Goal: Task Accomplishment & Management: Complete application form

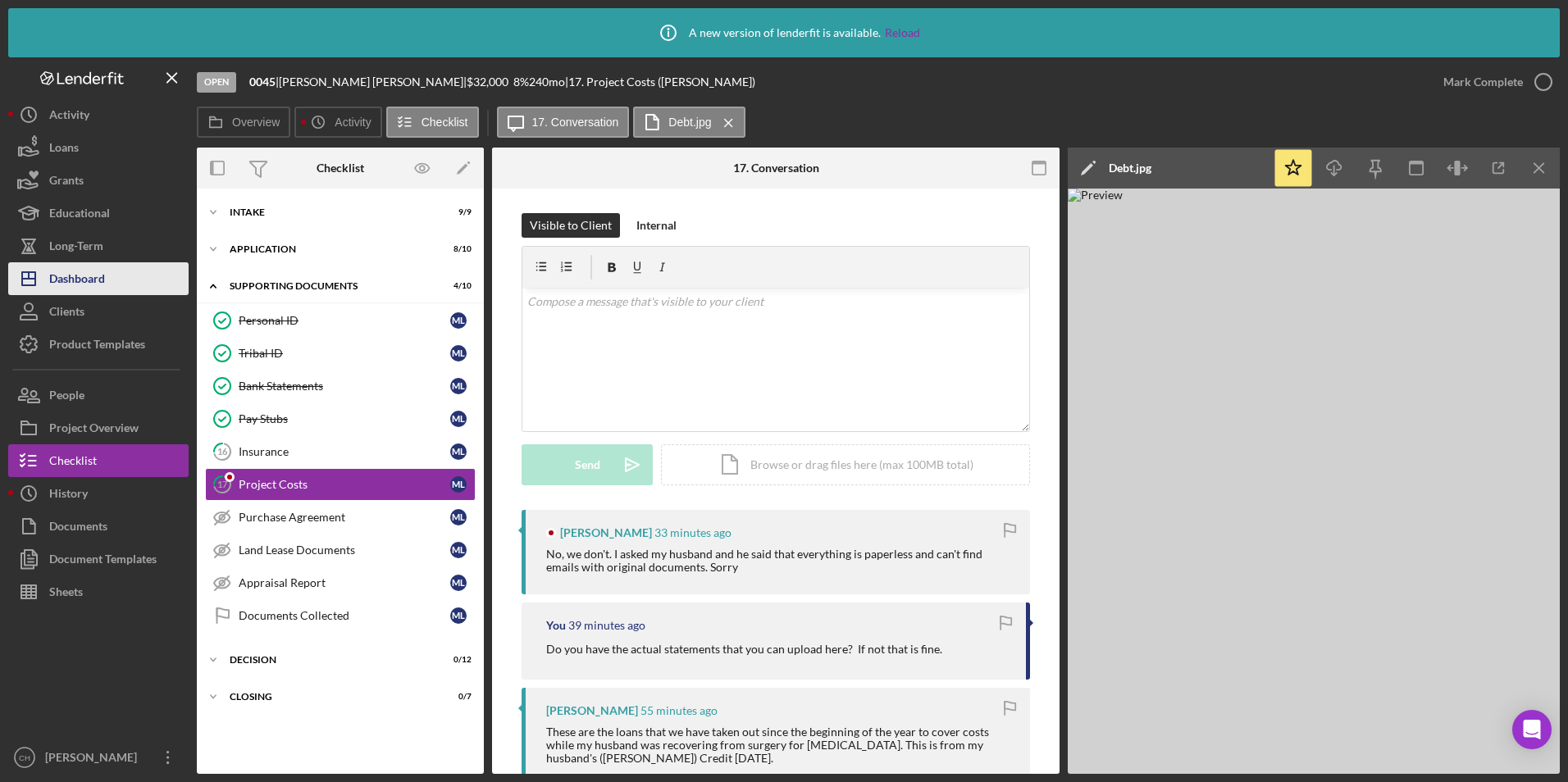
click at [87, 286] on div "Dashboard" at bounding box center [77, 280] width 56 height 37
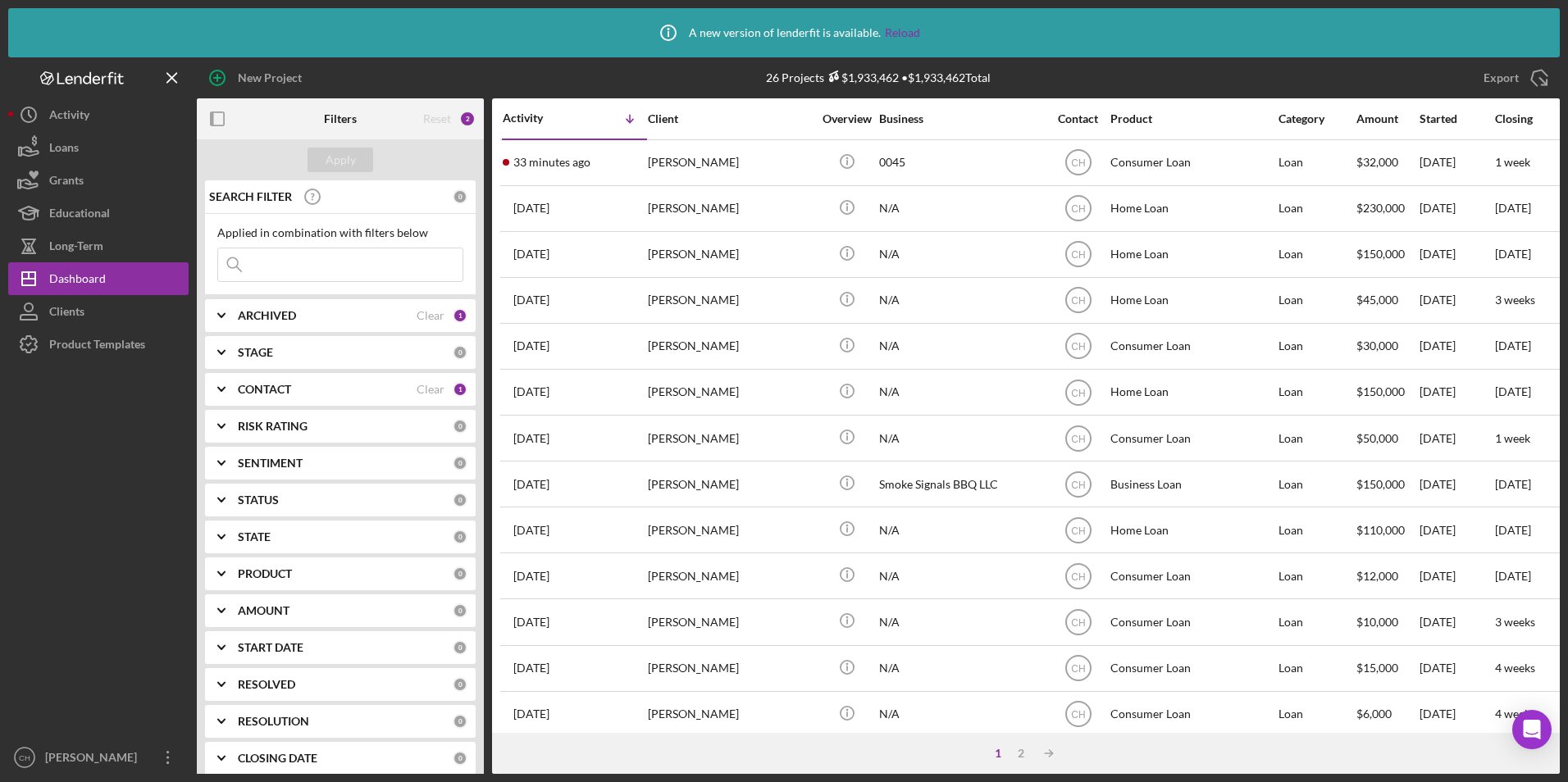
click at [270, 395] on b "CONTACT" at bounding box center [265, 389] width 53 height 13
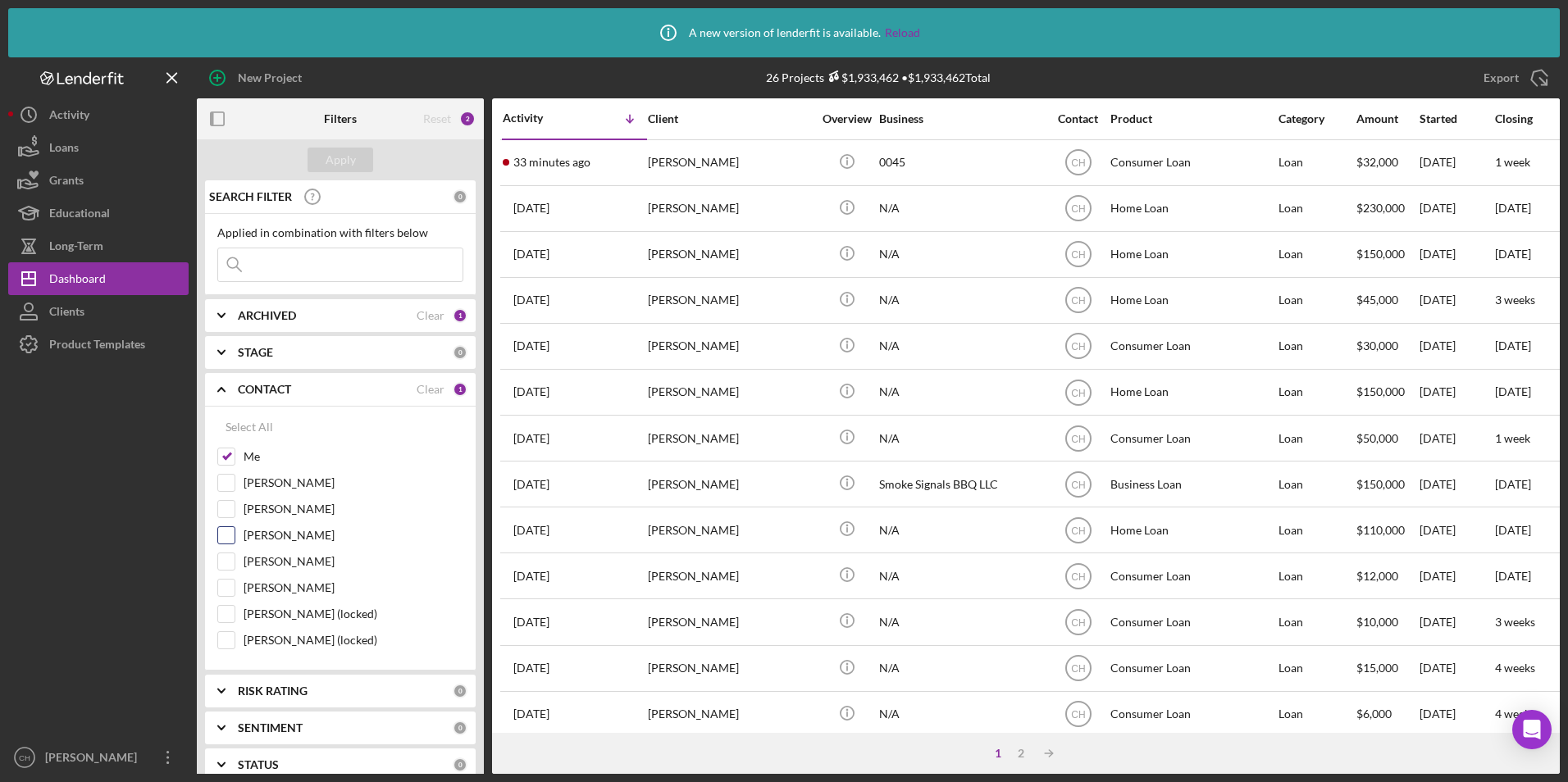
click at [227, 533] on input "[PERSON_NAME]" at bounding box center [226, 534] width 16 height 16
checkbox input "true"
click at [234, 638] on div at bounding box center [226, 640] width 18 height 18
click at [228, 637] on input "[PERSON_NAME] (locked)" at bounding box center [226, 640] width 16 height 16
checkbox input "true"
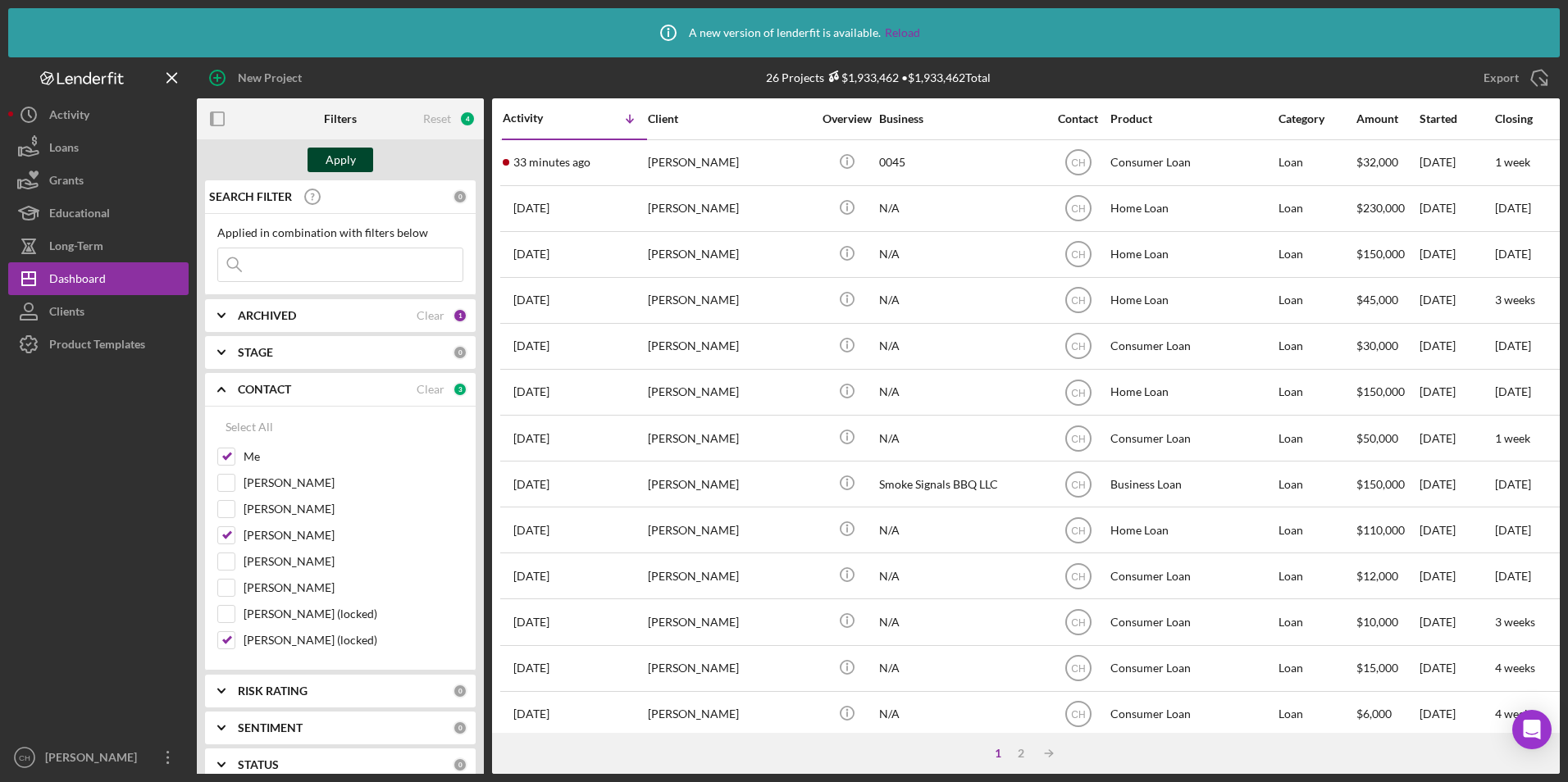
click at [335, 163] on div "Apply" at bounding box center [341, 159] width 30 height 25
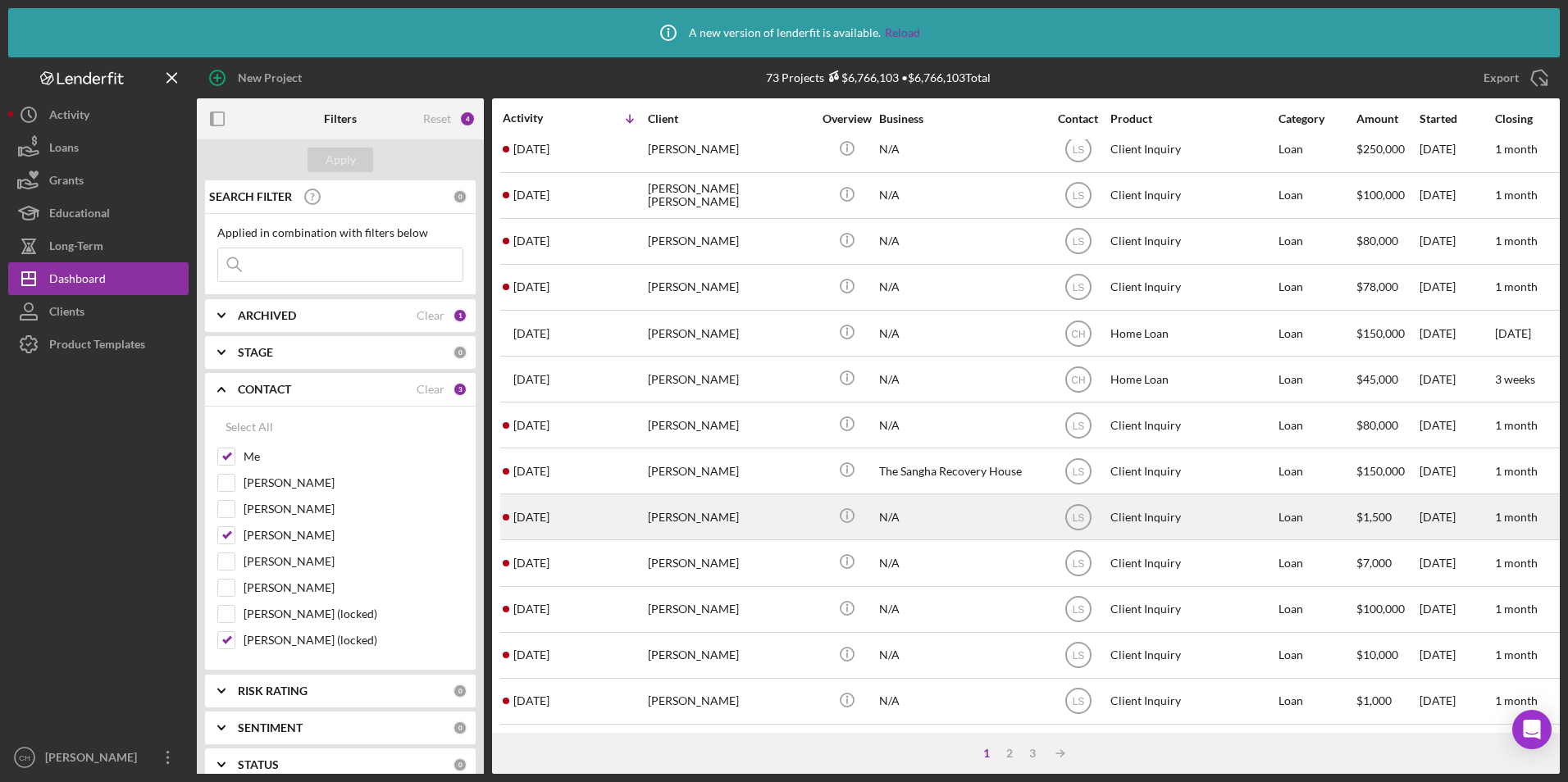
scroll to position [577, 0]
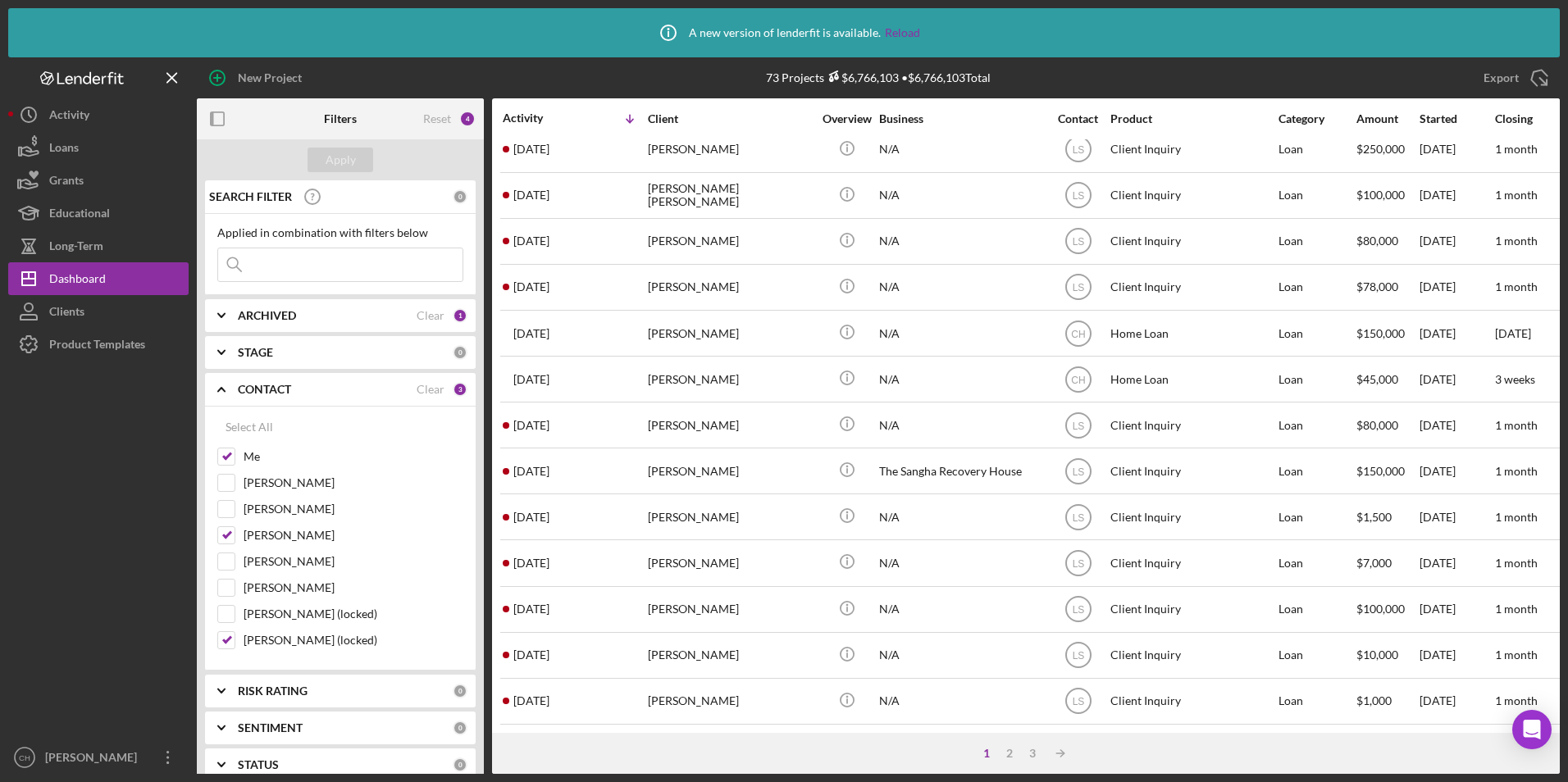
click at [1001, 745] on div "1 2 3 Icon/Table Sort Arrow" at bounding box center [1025, 753] width 1068 height 41
click at [1011, 749] on div "2" at bounding box center [1009, 754] width 23 height 13
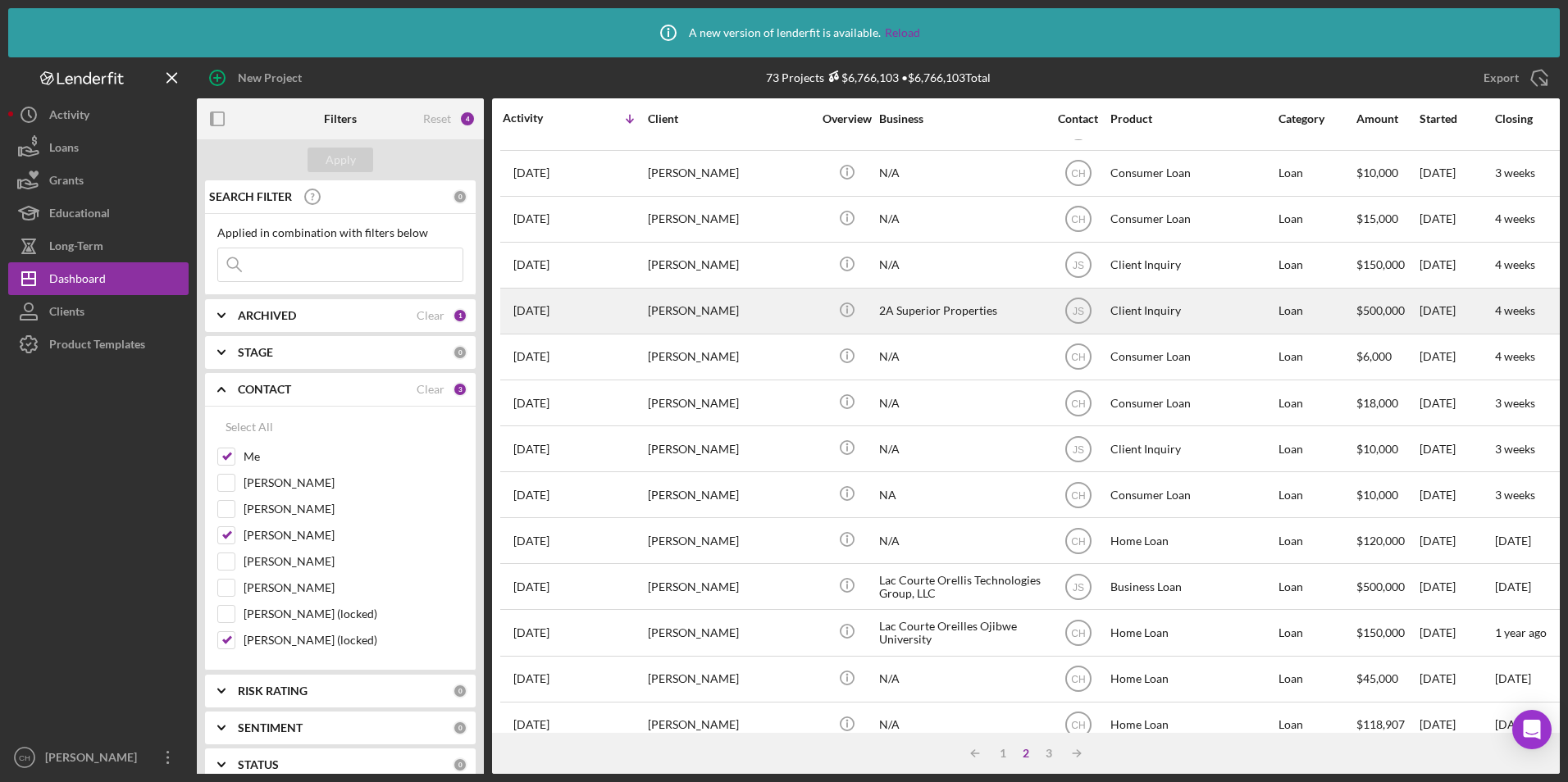
scroll to position [167, 0]
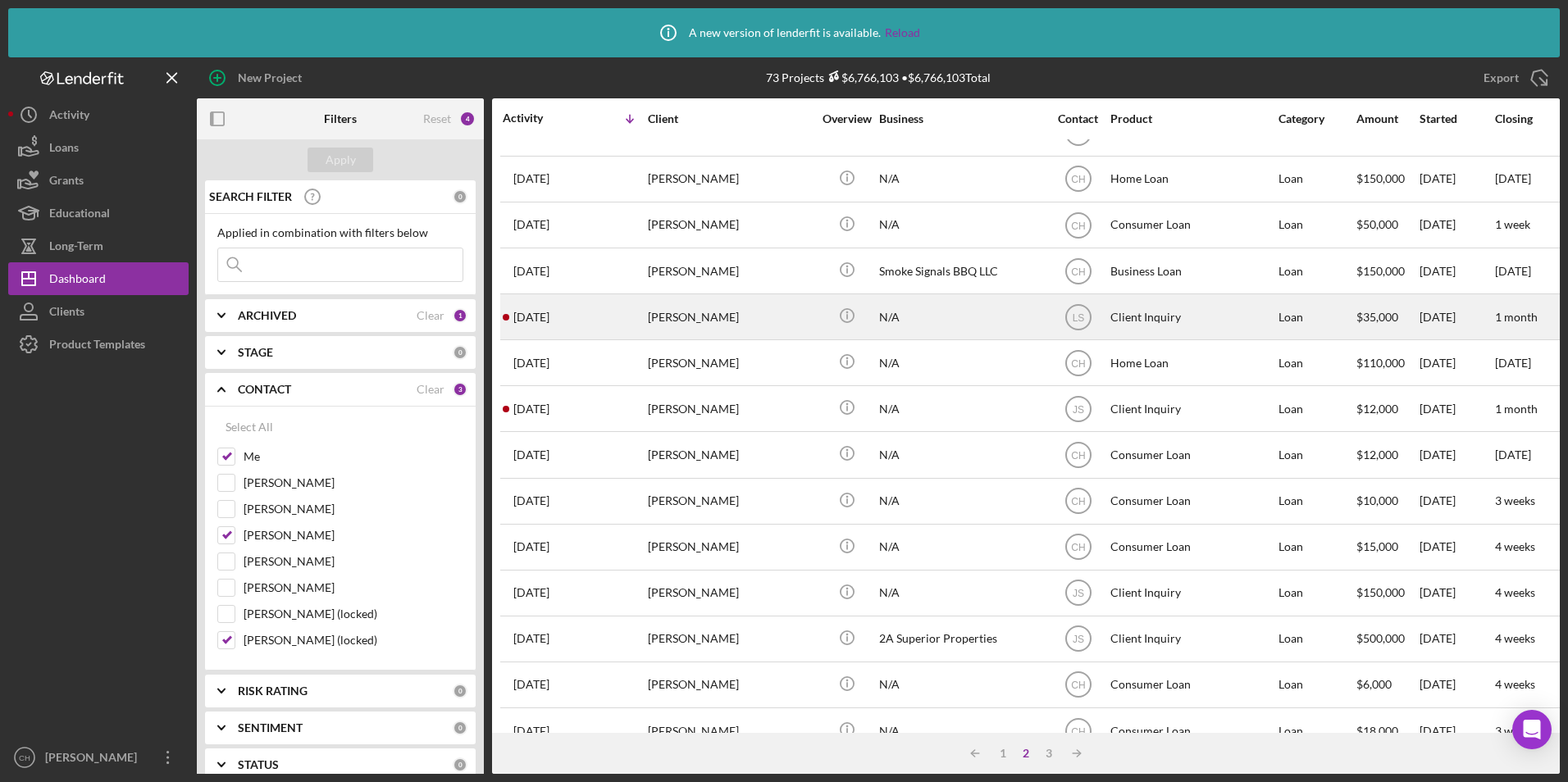
click at [709, 308] on div "[PERSON_NAME]" at bounding box center [729, 317] width 164 height 44
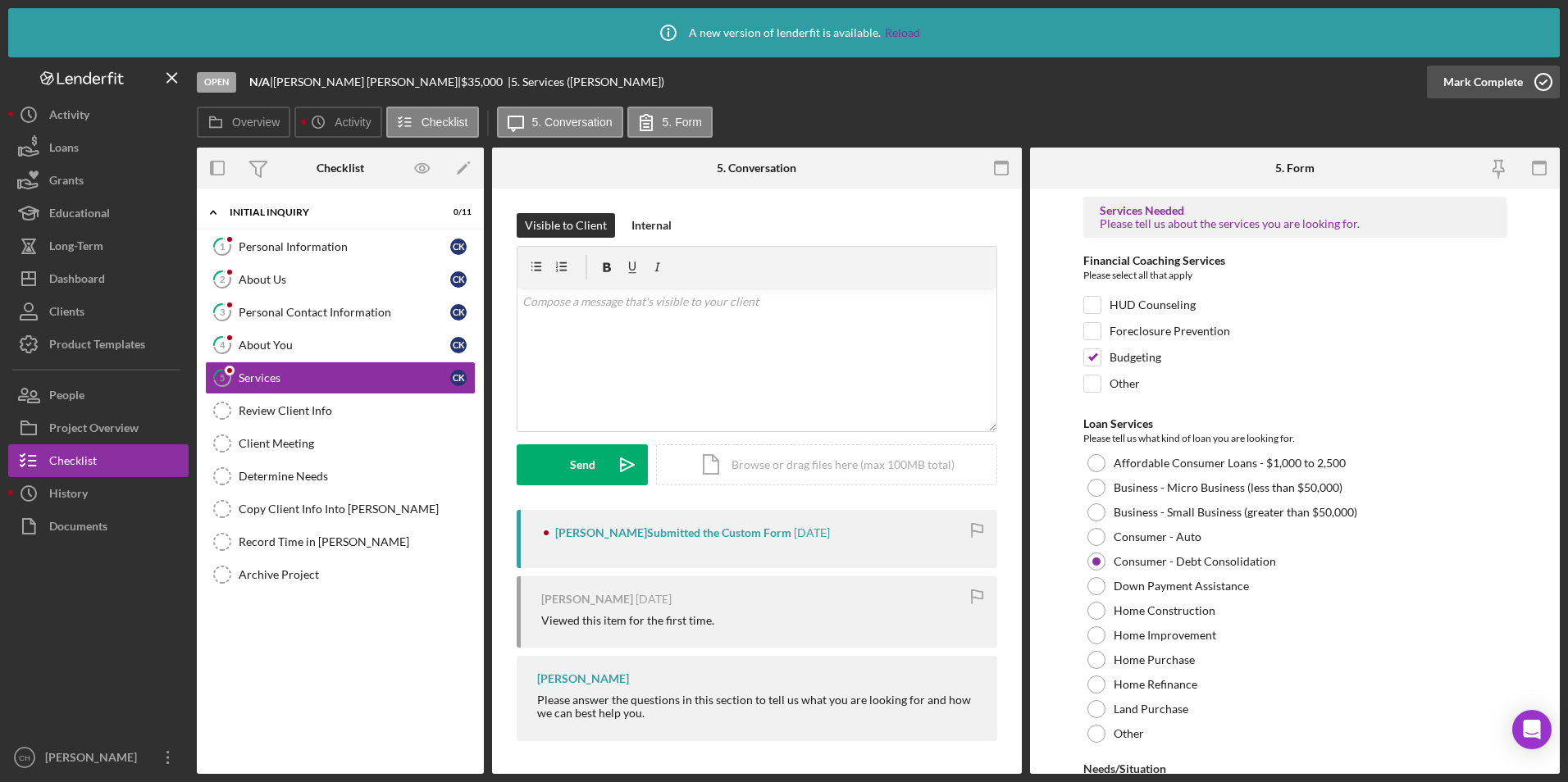
click at [1476, 78] on div "Mark Complete" at bounding box center [1483, 82] width 80 height 33
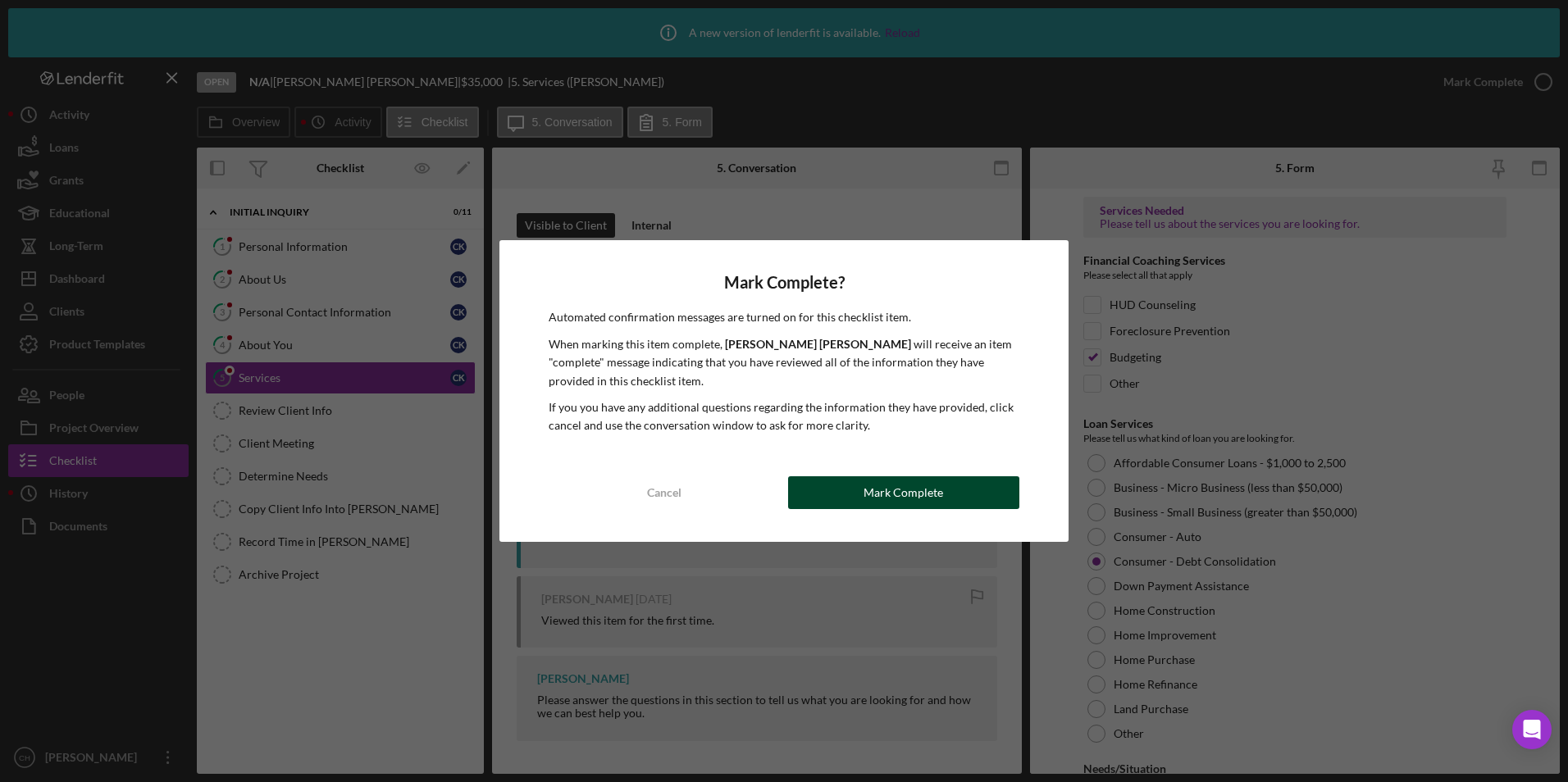
click at [930, 496] on div "Mark Complete" at bounding box center [904, 493] width 80 height 33
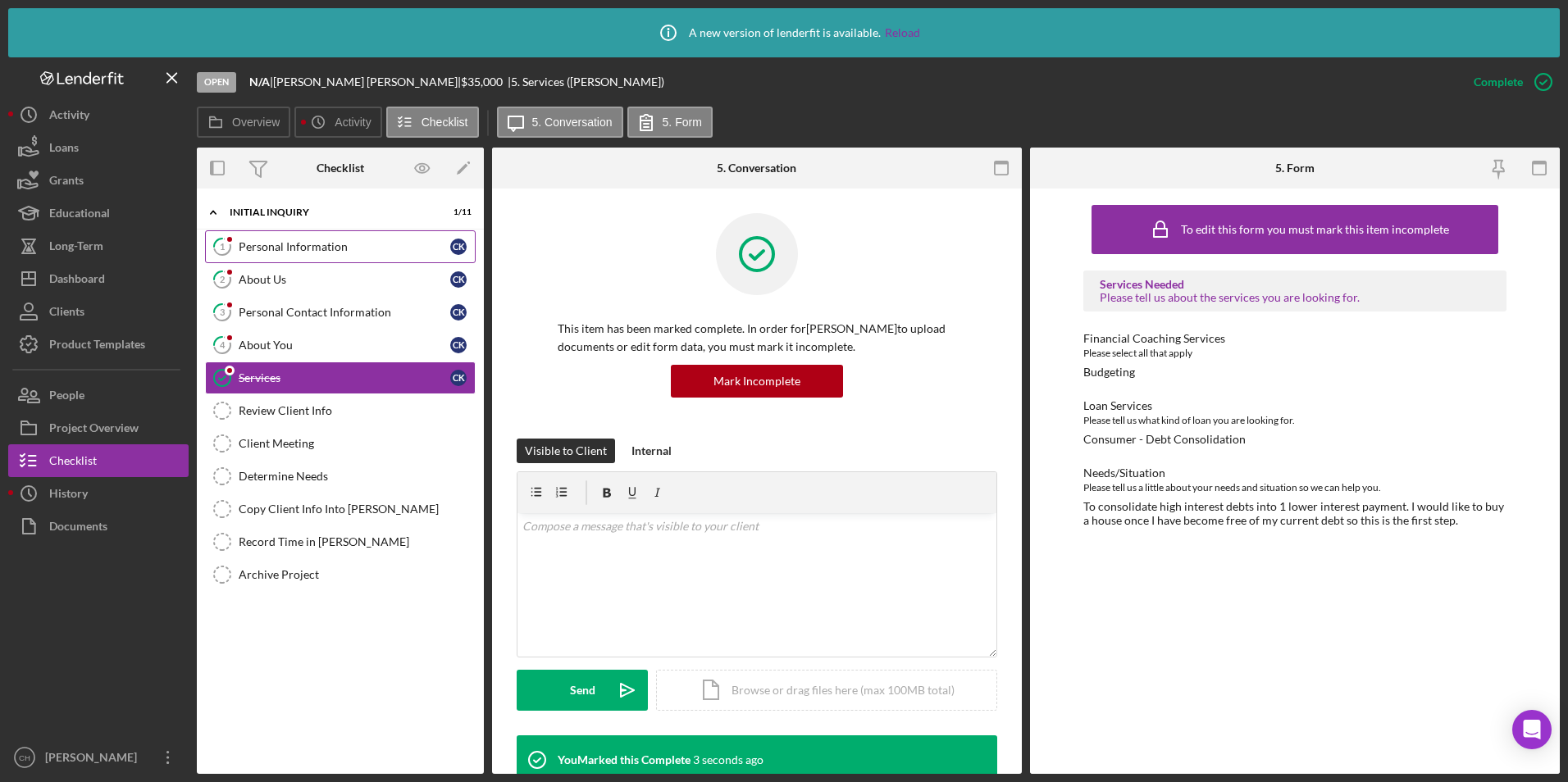
click at [262, 244] on div "Personal Information" at bounding box center [344, 247] width 212 height 13
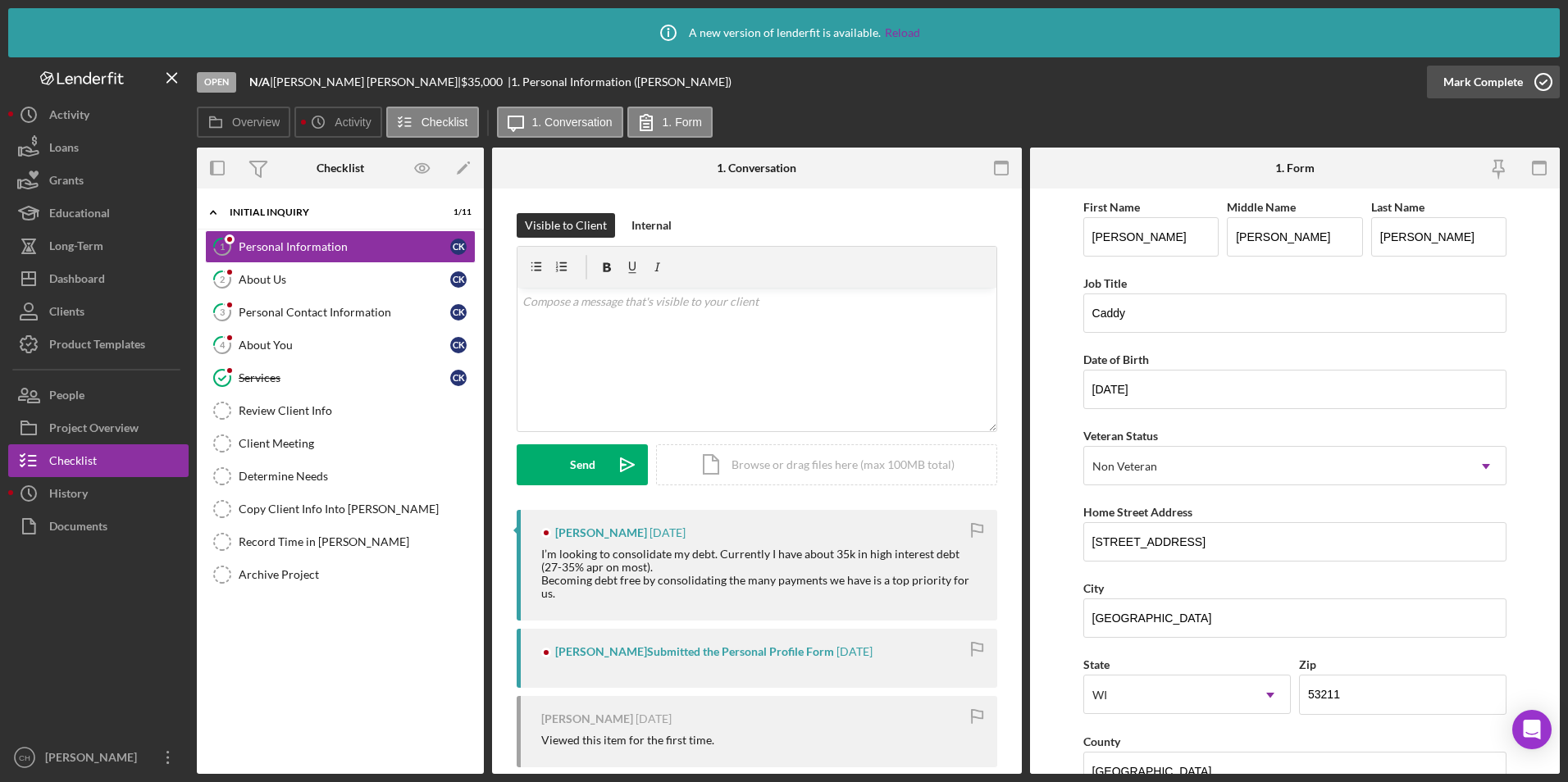
click at [1465, 85] on div "Mark Complete" at bounding box center [1483, 82] width 80 height 33
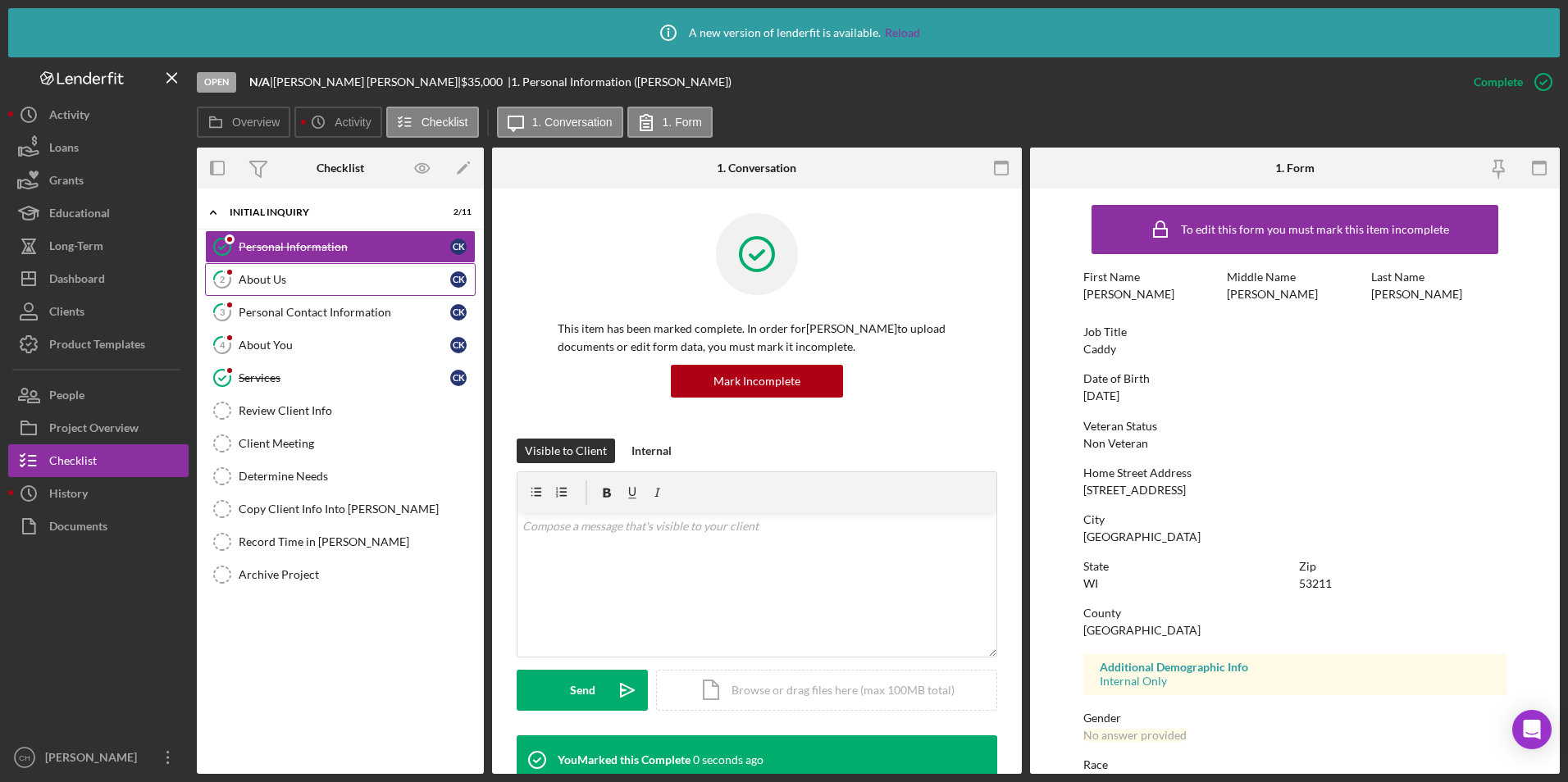
click at [271, 282] on div "About Us" at bounding box center [344, 280] width 212 height 13
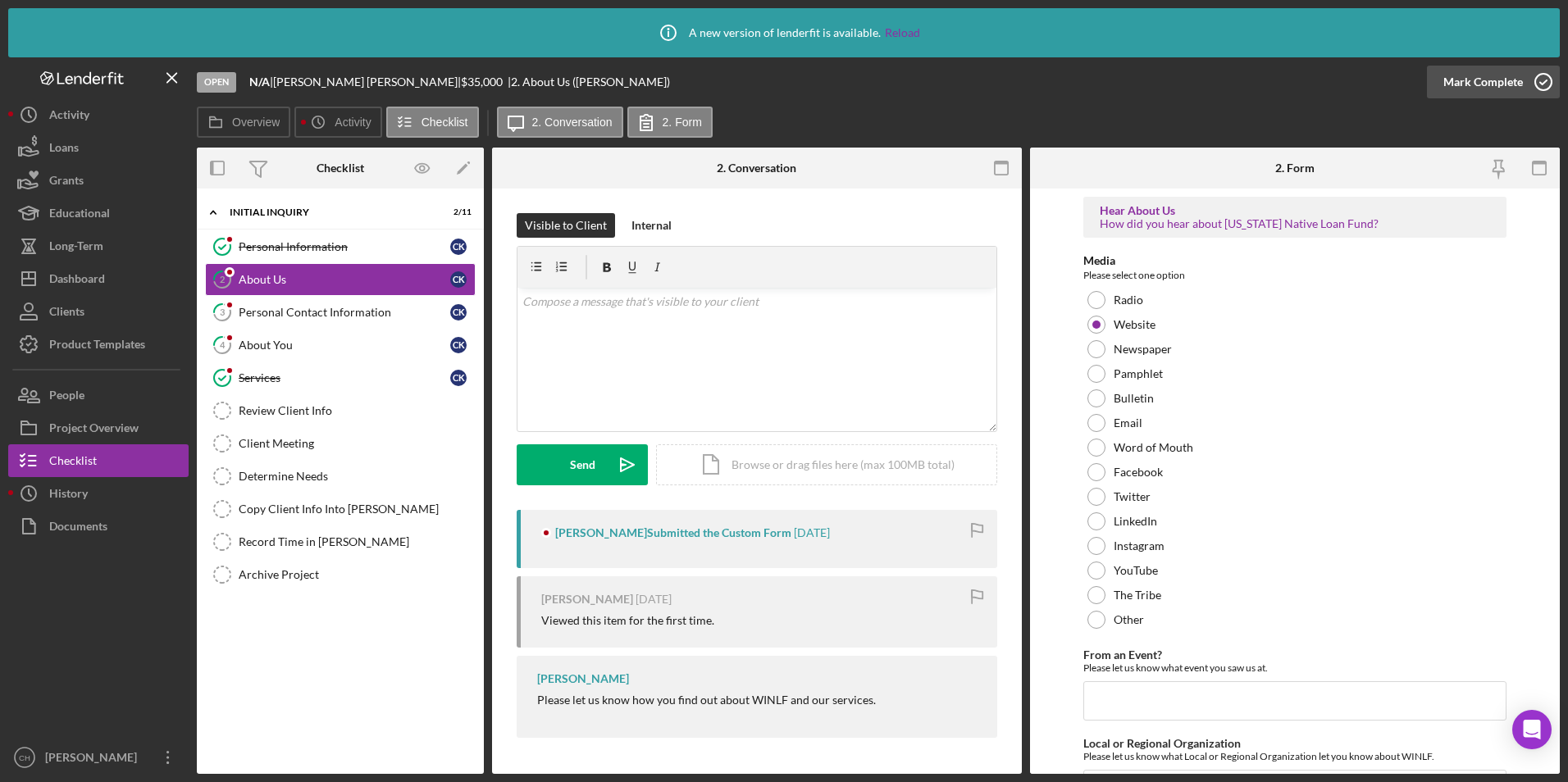
click at [1467, 82] on div "Mark Complete" at bounding box center [1483, 82] width 80 height 33
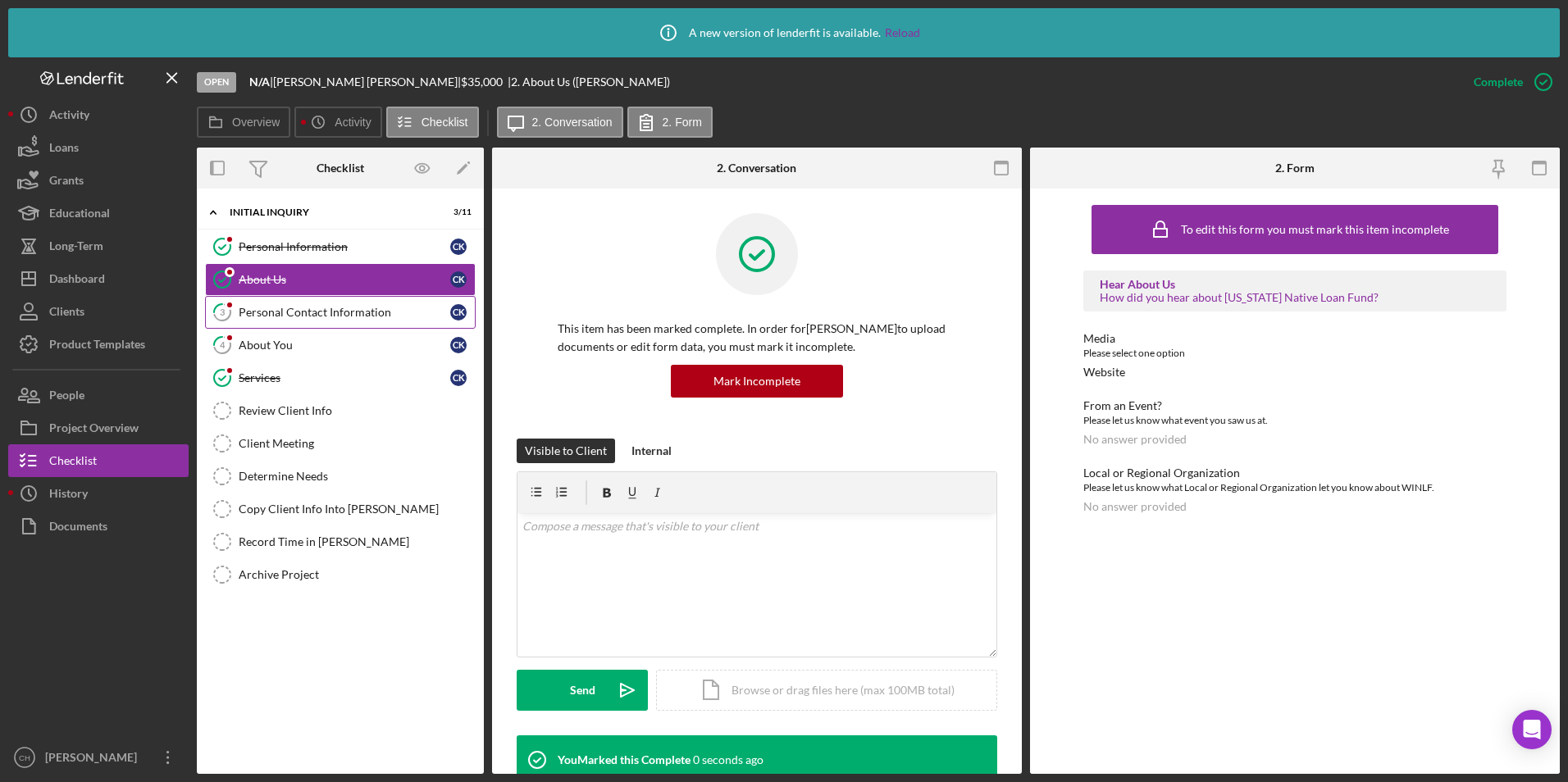
click at [279, 313] on div "Personal Contact Information" at bounding box center [344, 312] width 212 height 13
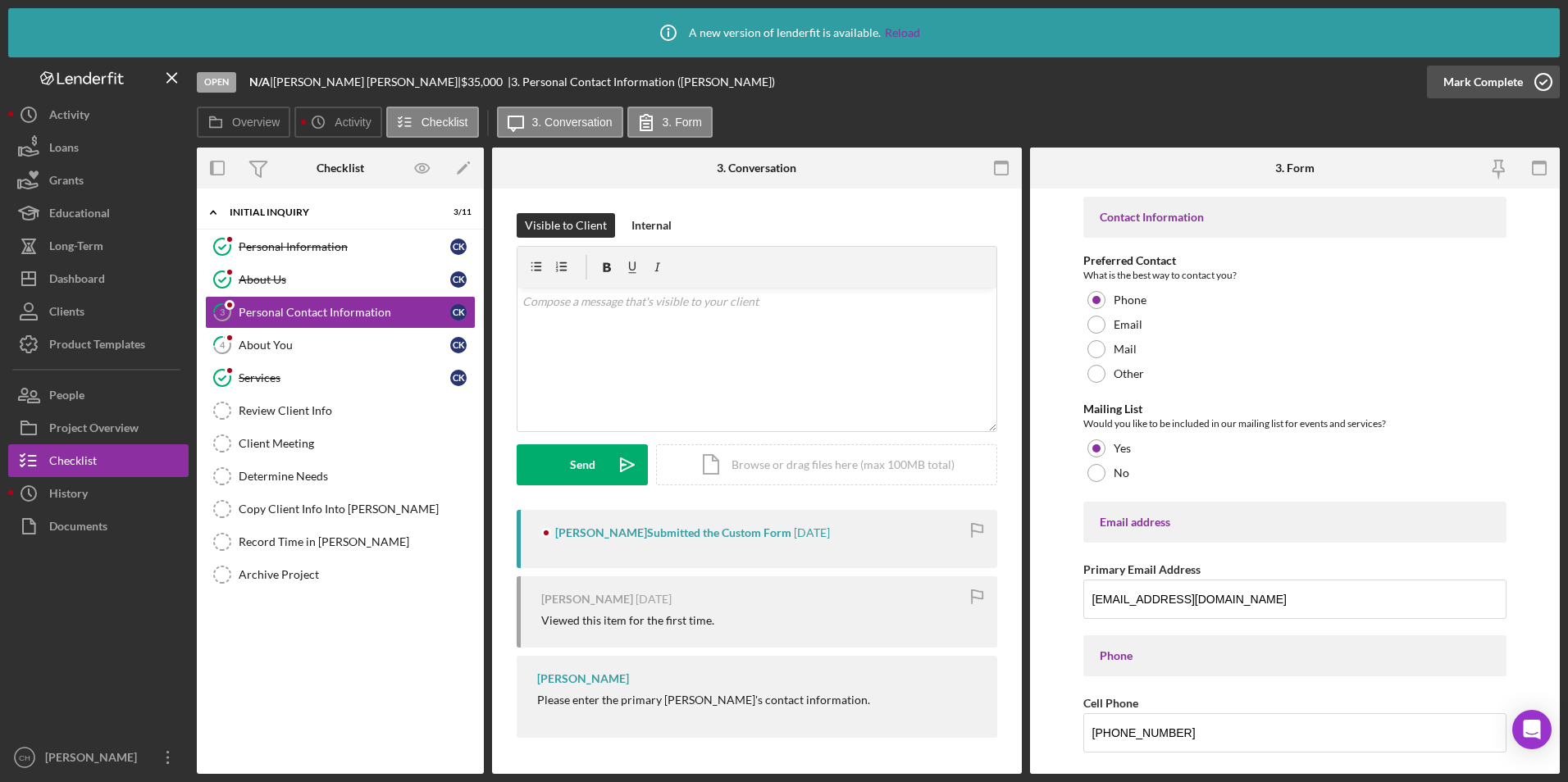
click at [1478, 78] on div "Mark Complete" at bounding box center [1483, 82] width 80 height 33
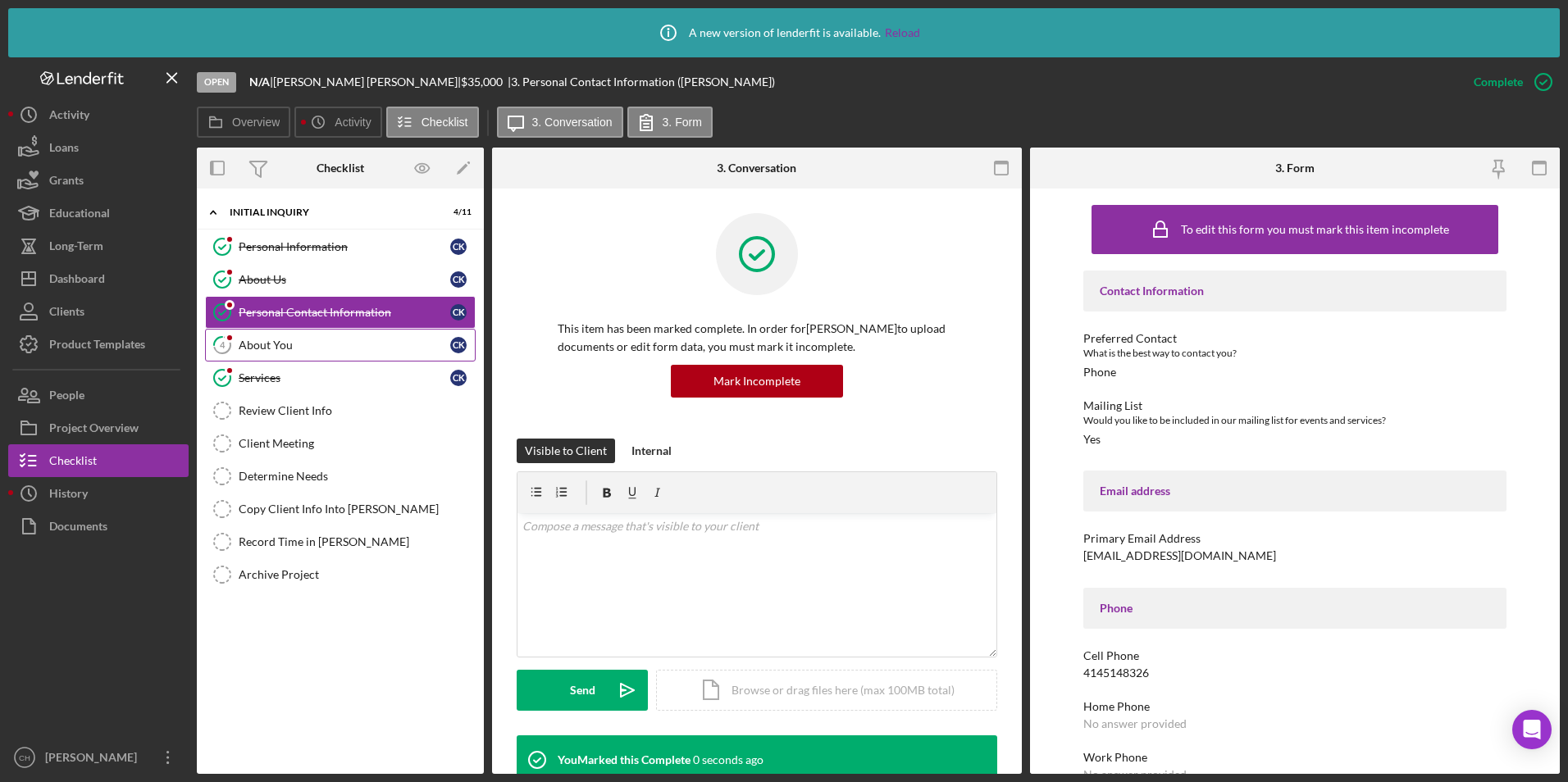
click at [268, 344] on div "About You" at bounding box center [344, 345] width 212 height 13
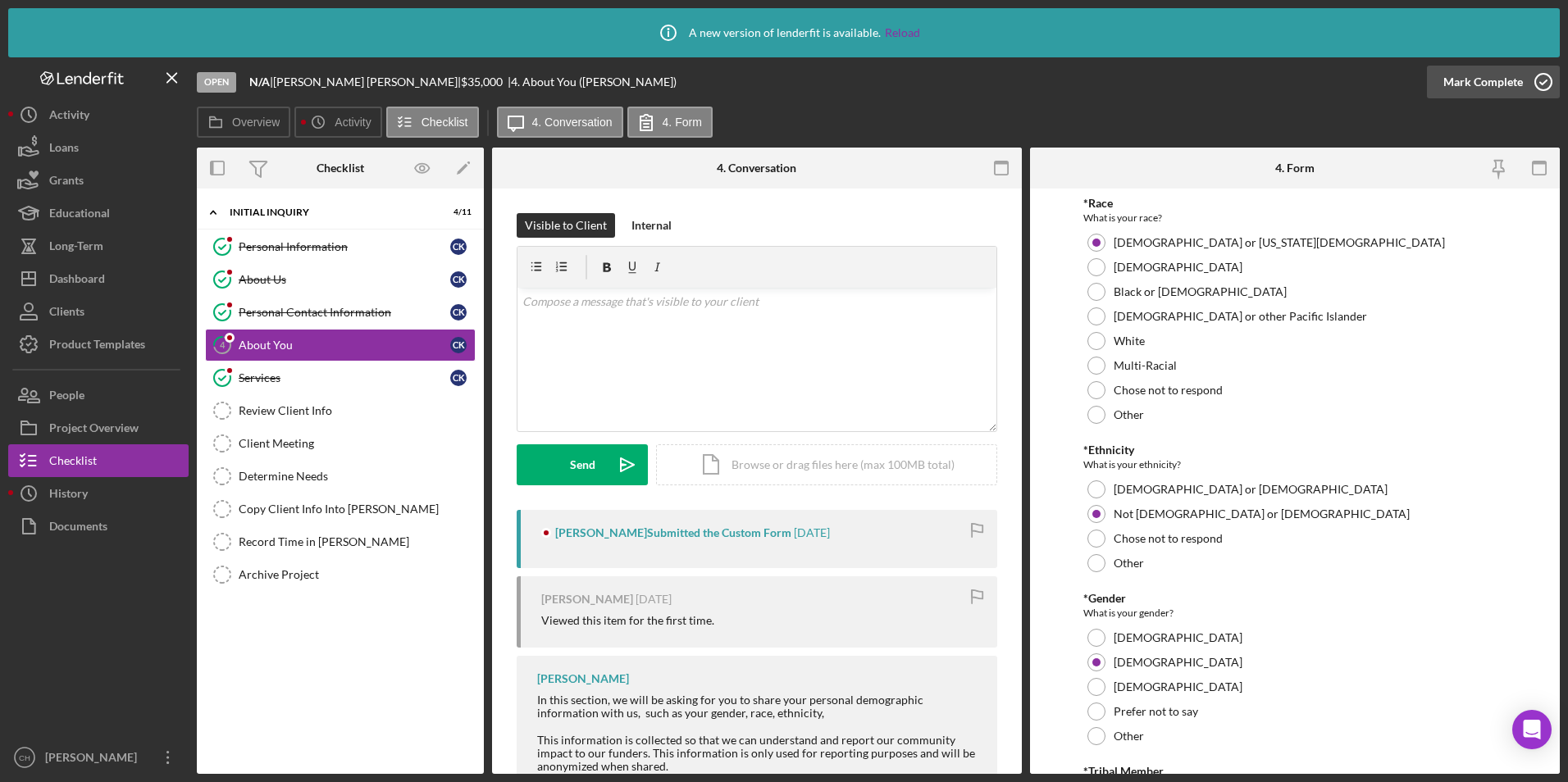
click at [1484, 83] on div "Mark Complete" at bounding box center [1483, 82] width 80 height 33
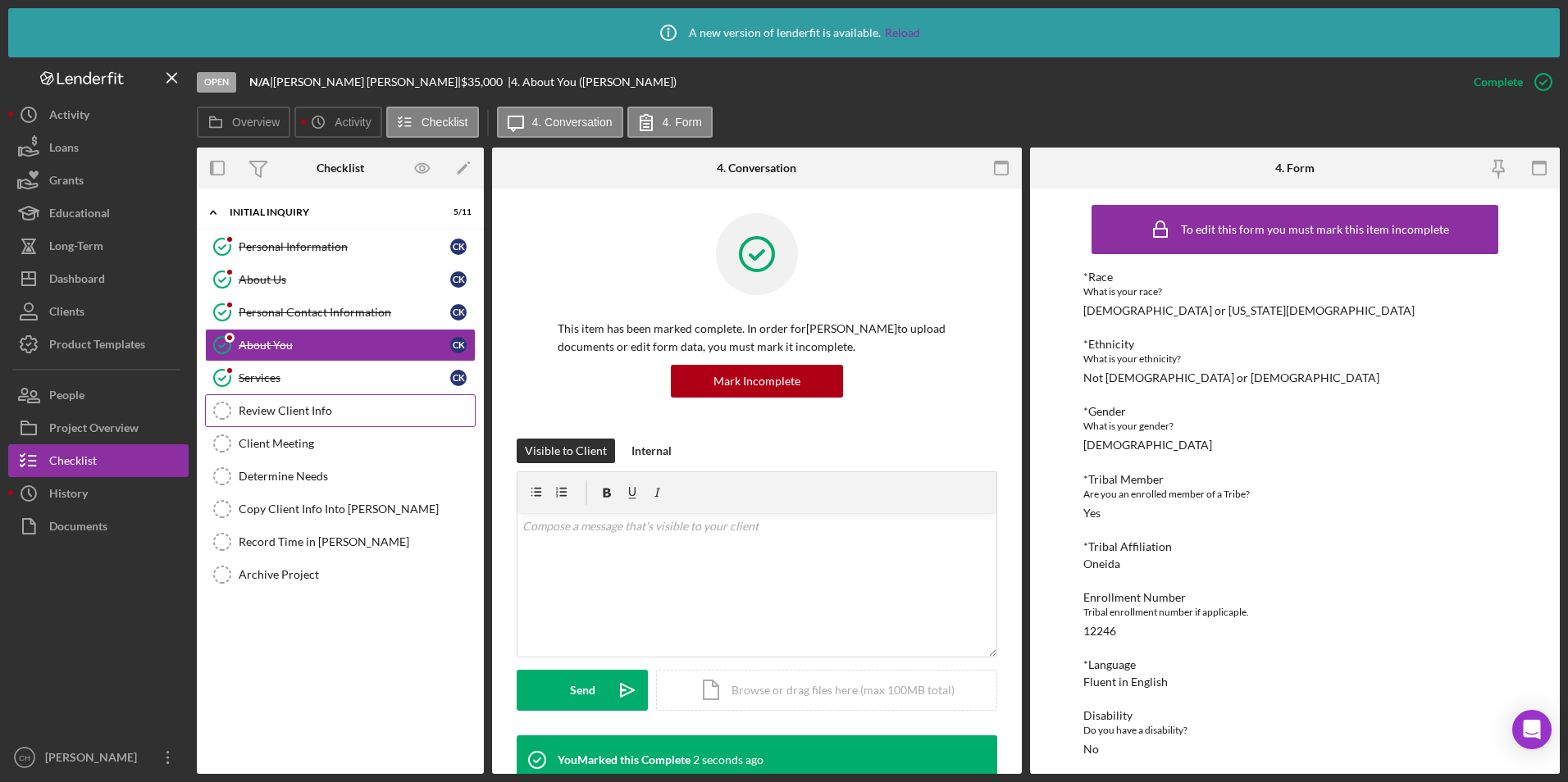
click at [288, 413] on div "Review Client Info" at bounding box center [356, 411] width 236 height 13
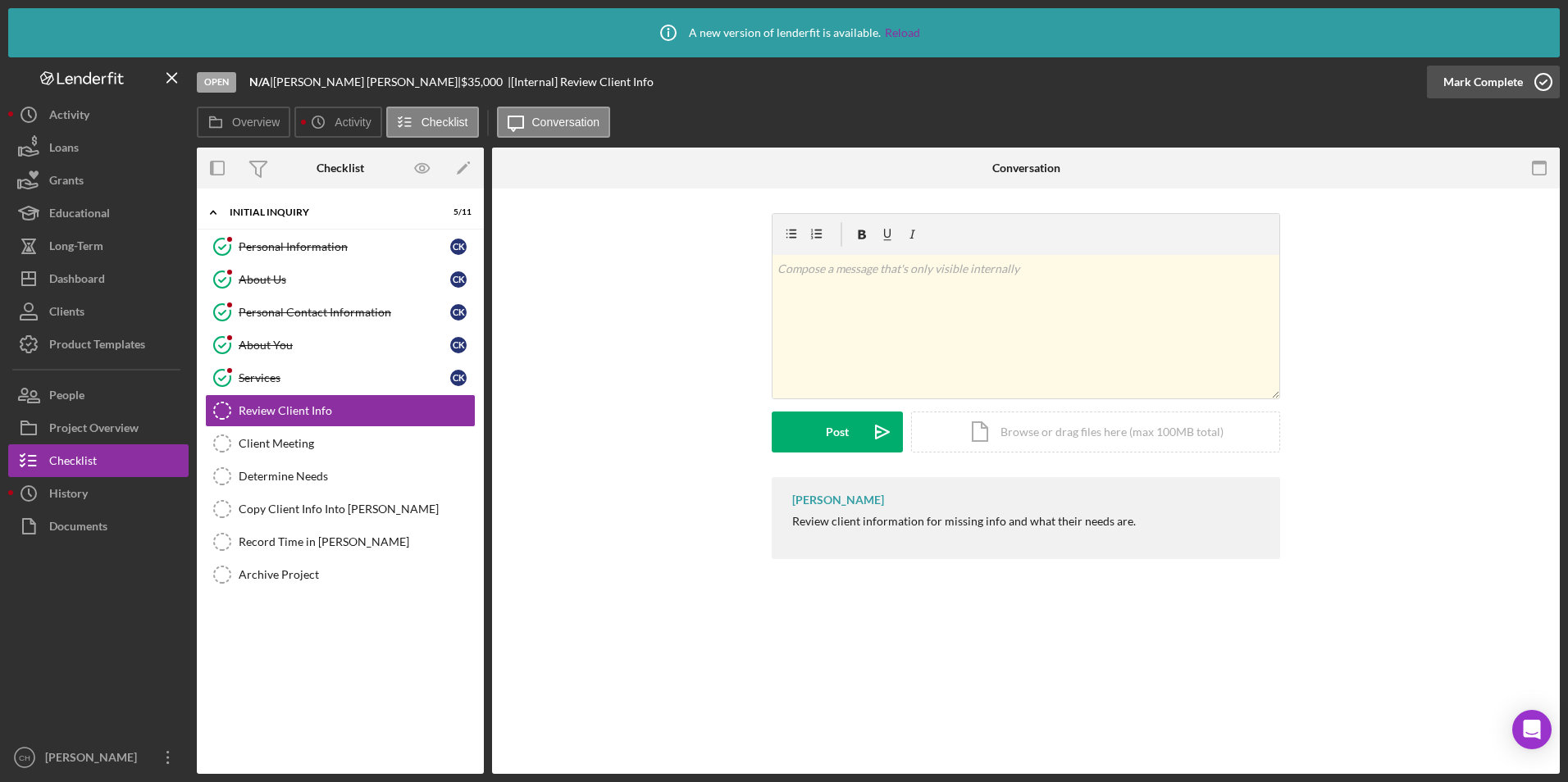
click at [1492, 83] on div "Mark Complete" at bounding box center [1483, 82] width 80 height 33
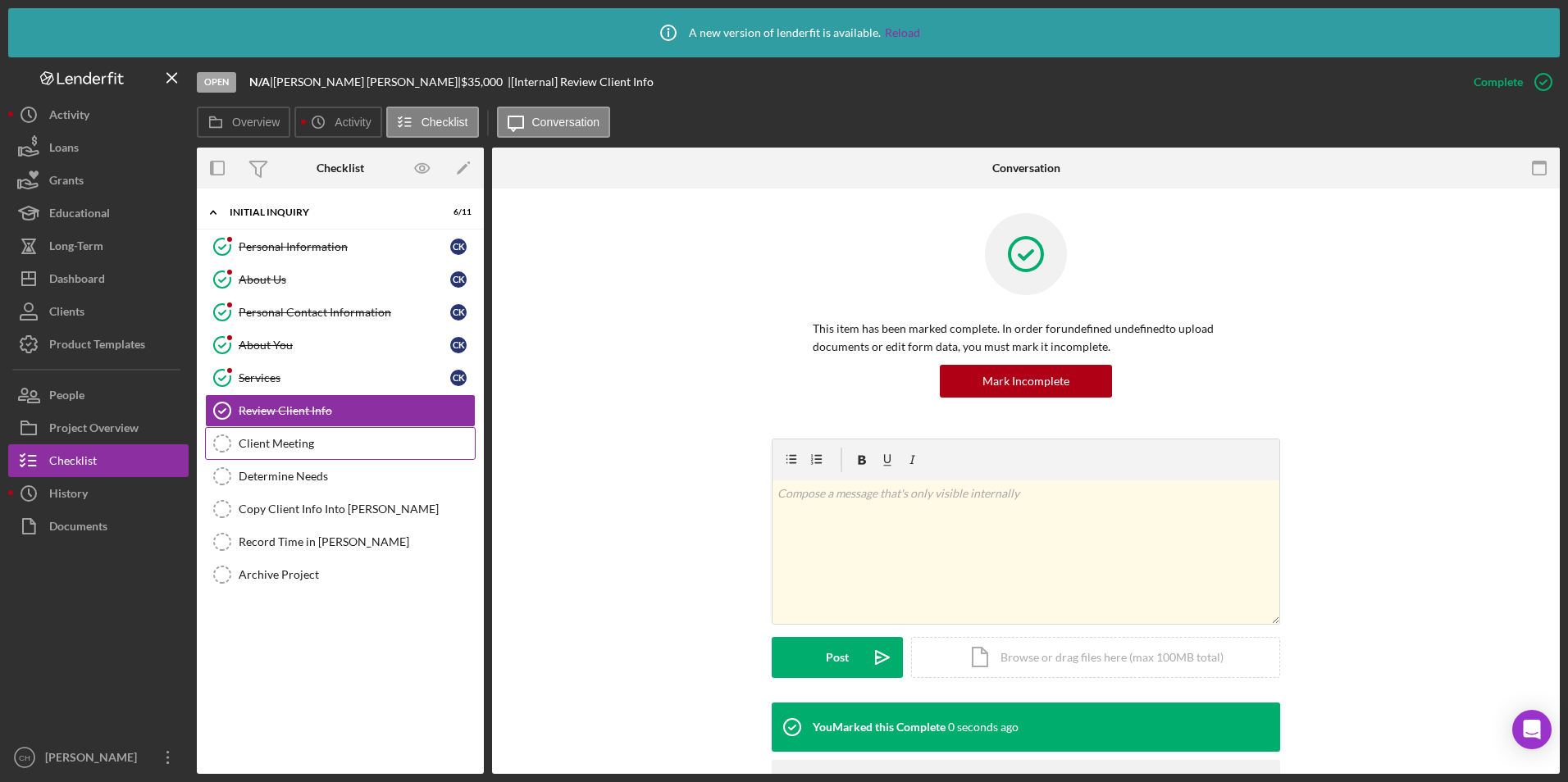
click at [271, 442] on div "Client Meeting" at bounding box center [356, 443] width 236 height 13
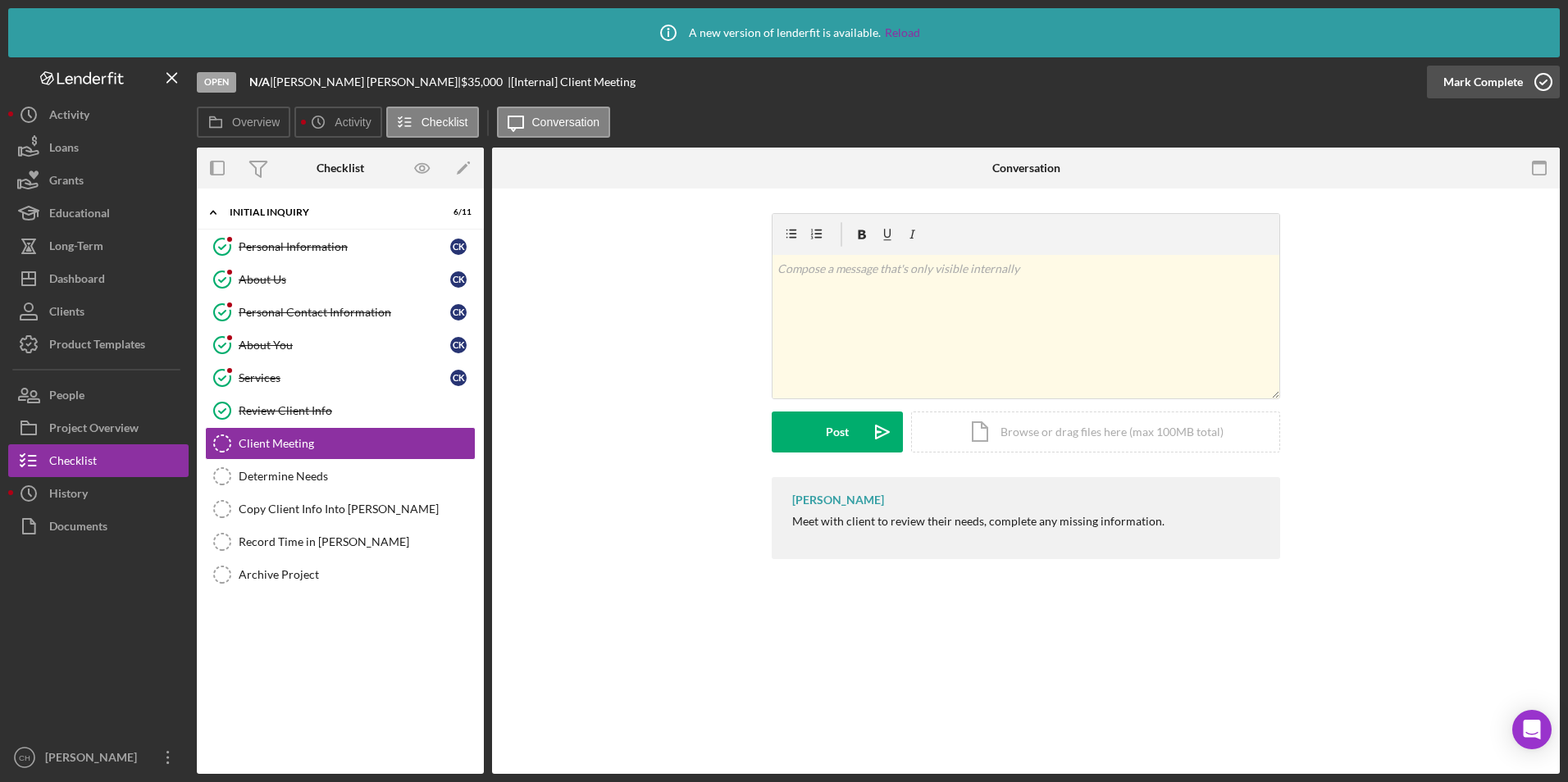
click at [1477, 84] on div "Mark Complete" at bounding box center [1483, 82] width 80 height 33
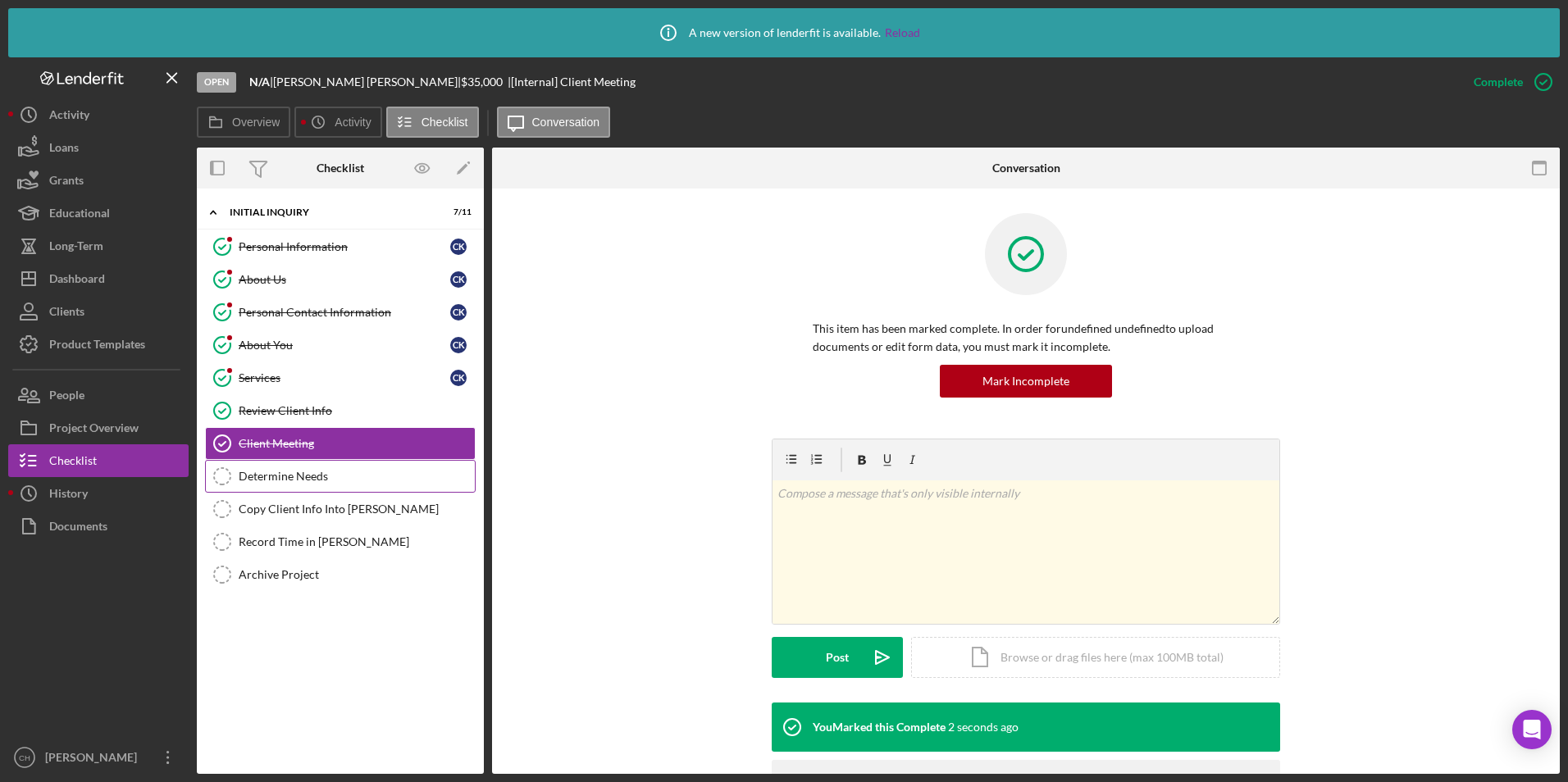
click at [265, 478] on div "Determine Needs" at bounding box center [356, 476] width 236 height 13
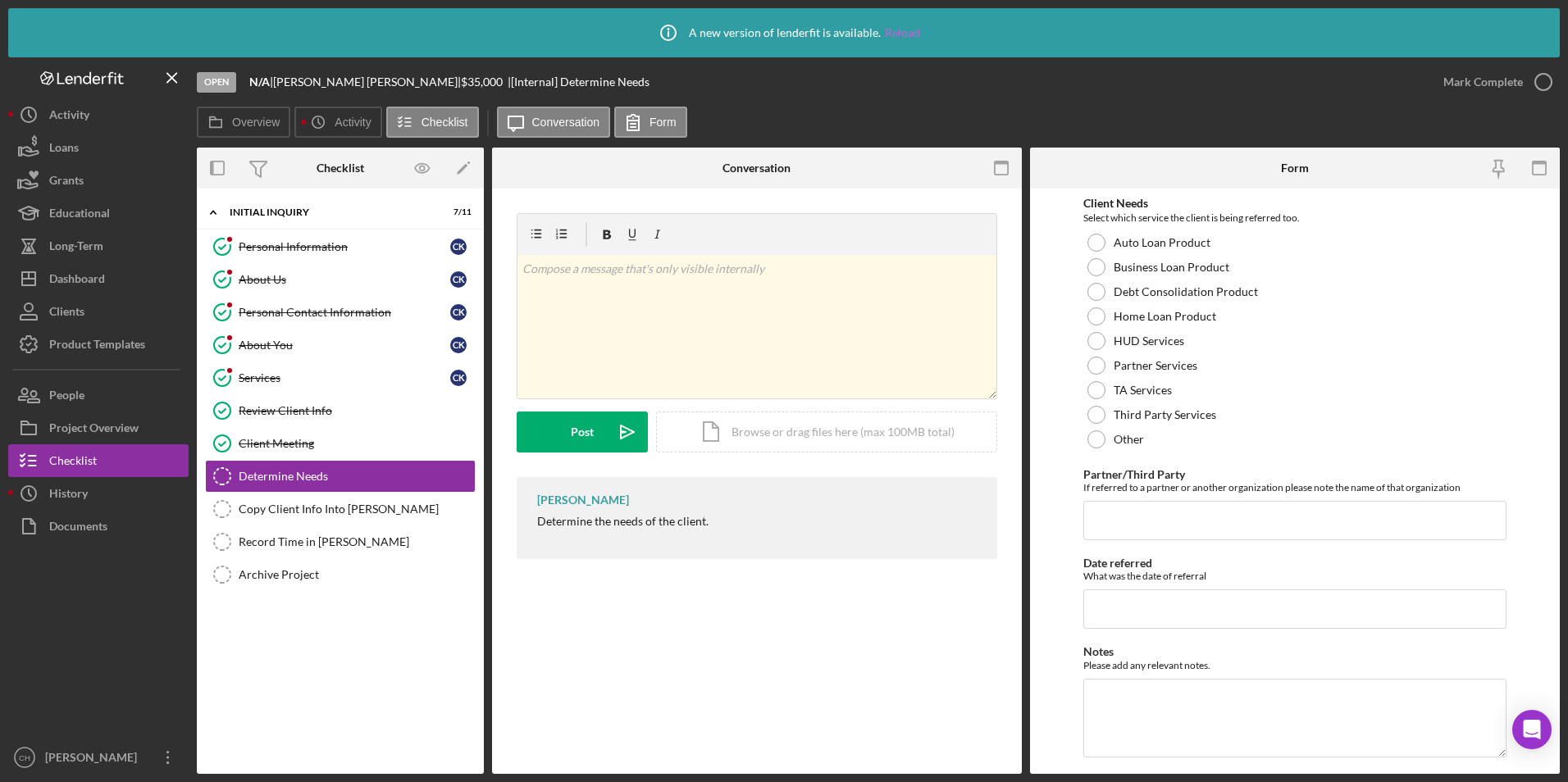
click at [907, 30] on link "Reload" at bounding box center [902, 33] width 35 height 13
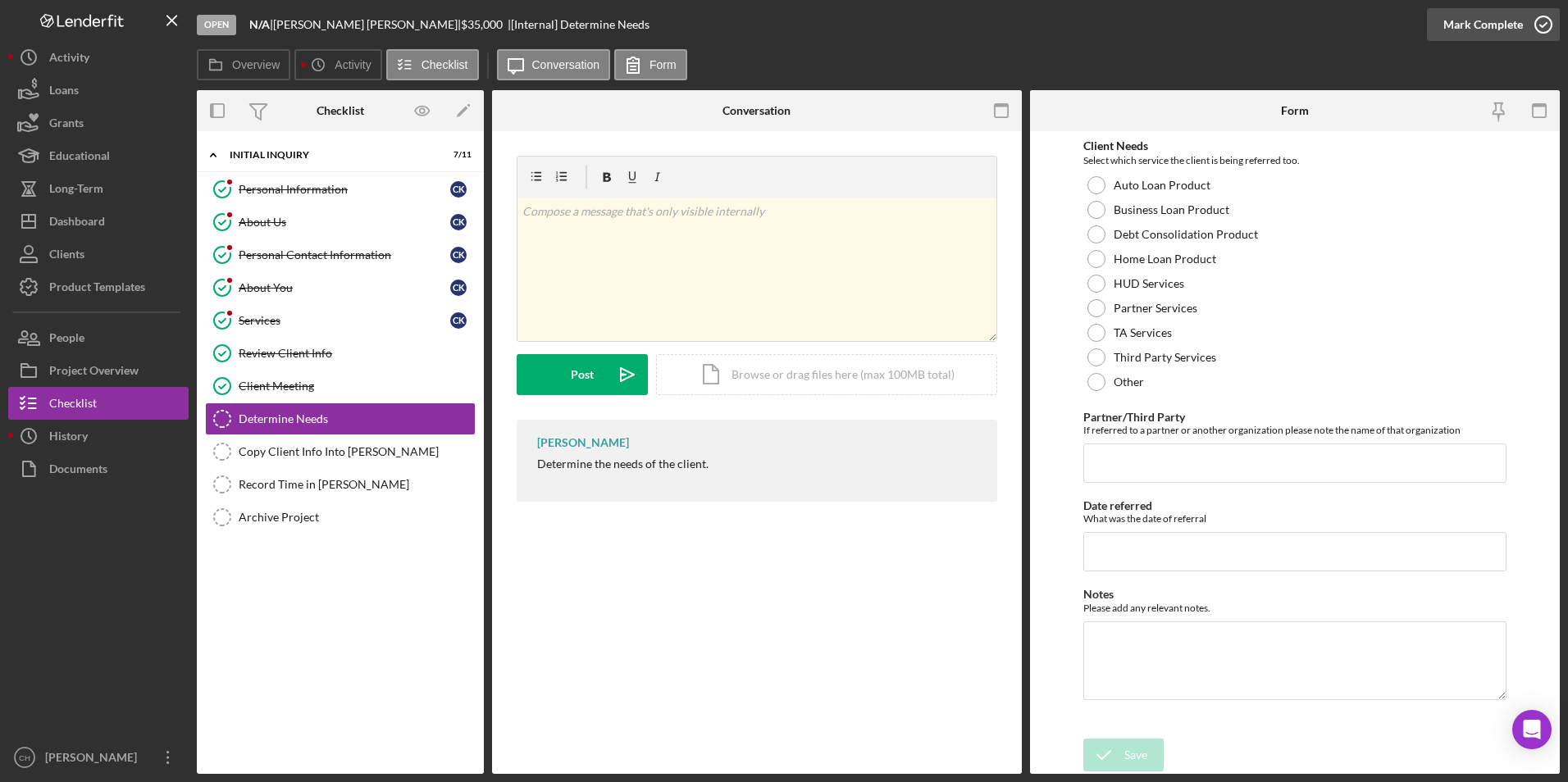
click at [1465, 28] on div "Mark Complete" at bounding box center [1483, 25] width 80 height 33
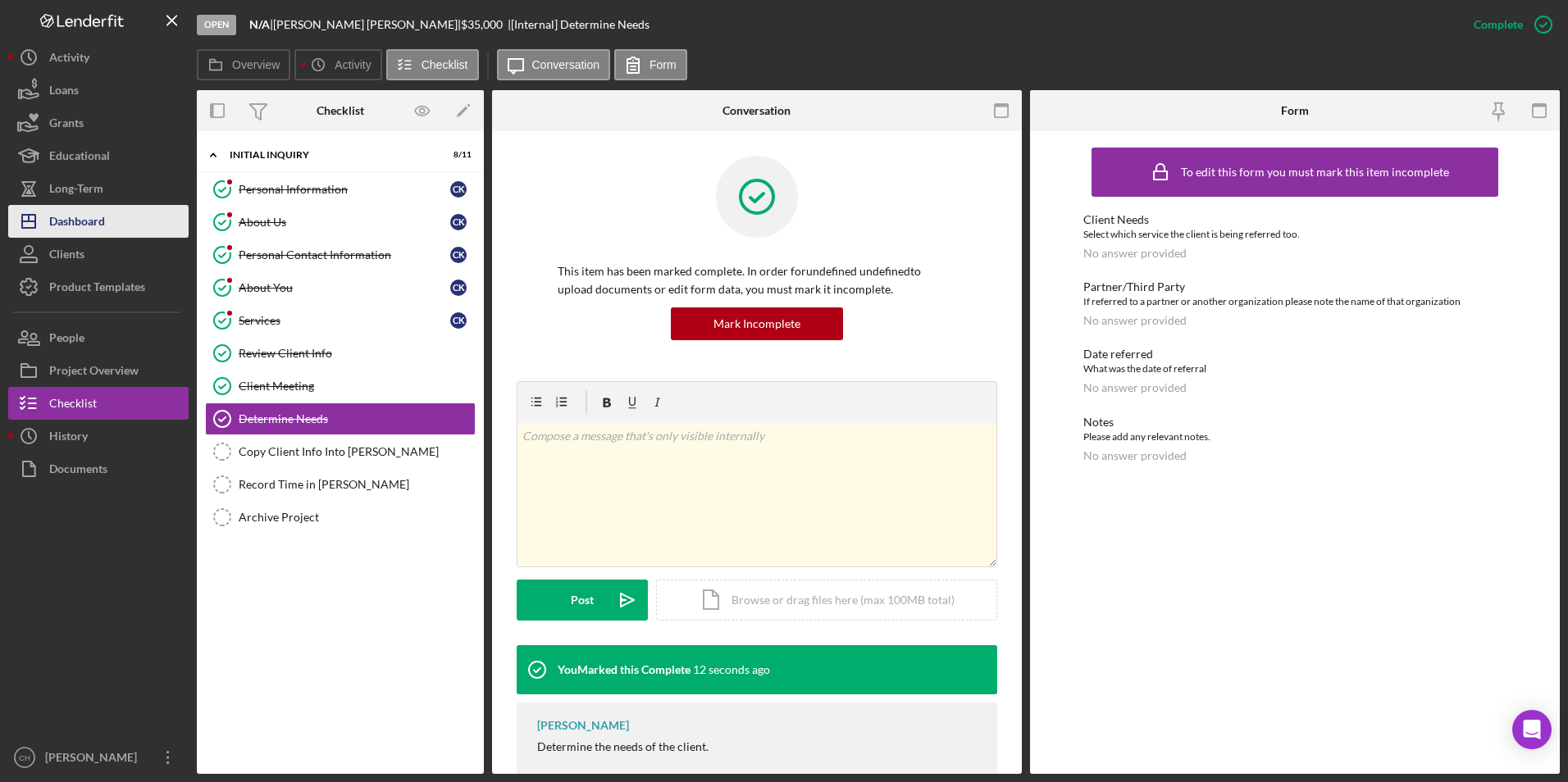
click at [75, 216] on div "Dashboard" at bounding box center [77, 223] width 56 height 37
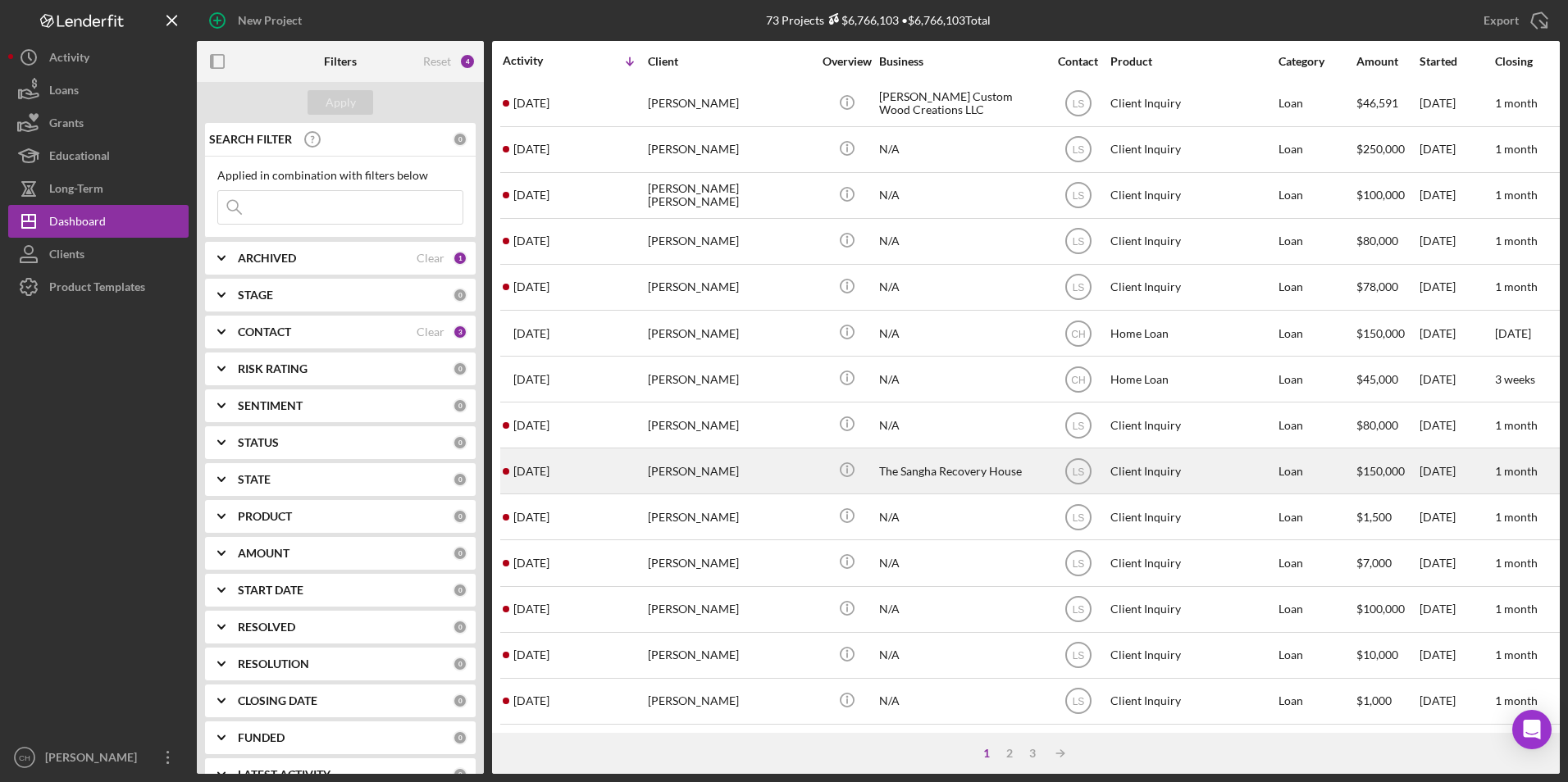
scroll to position [520, 0]
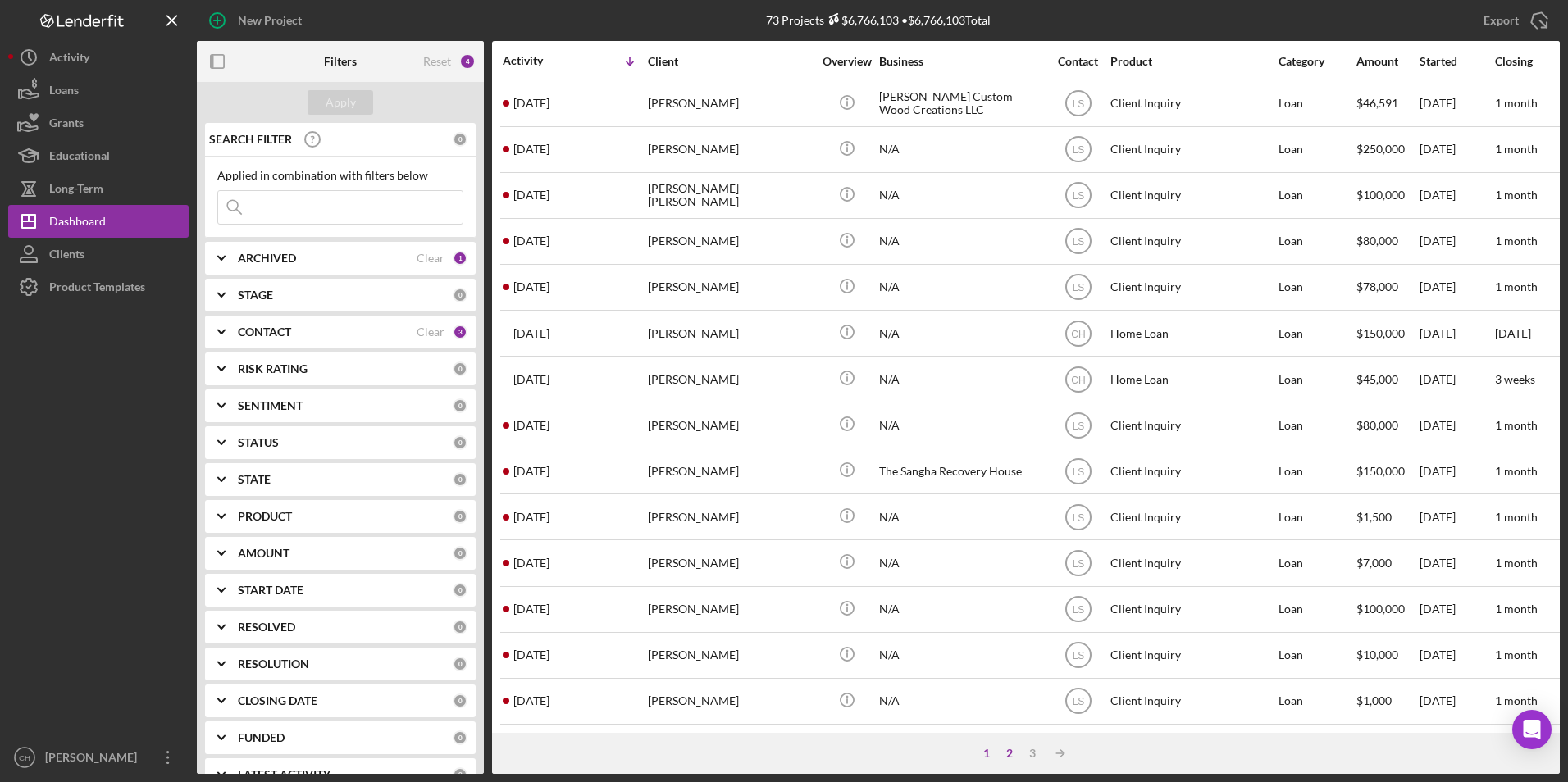
click at [1008, 750] on div "2" at bounding box center [1009, 754] width 23 height 13
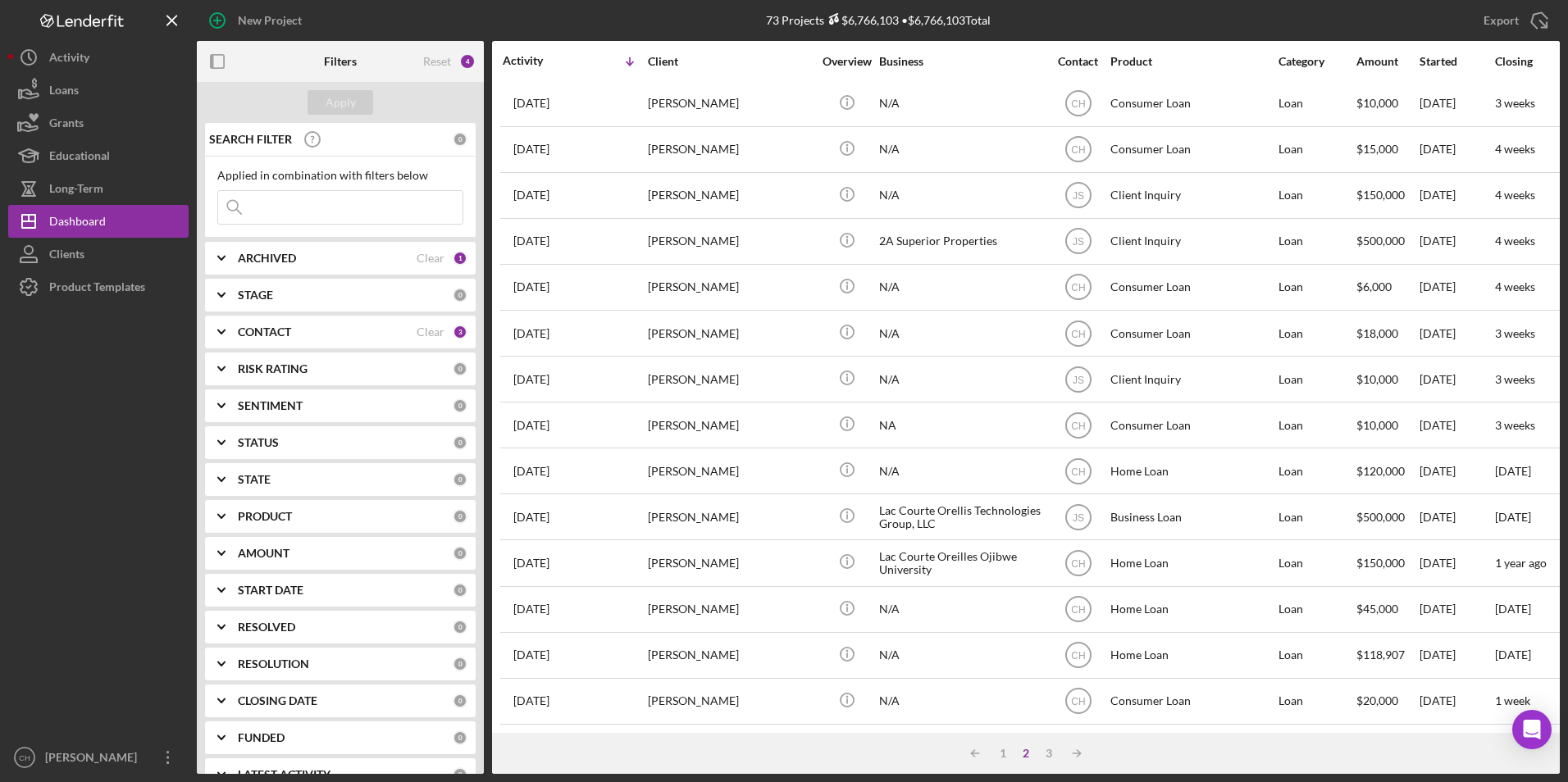
click at [285, 207] on input at bounding box center [340, 207] width 244 height 33
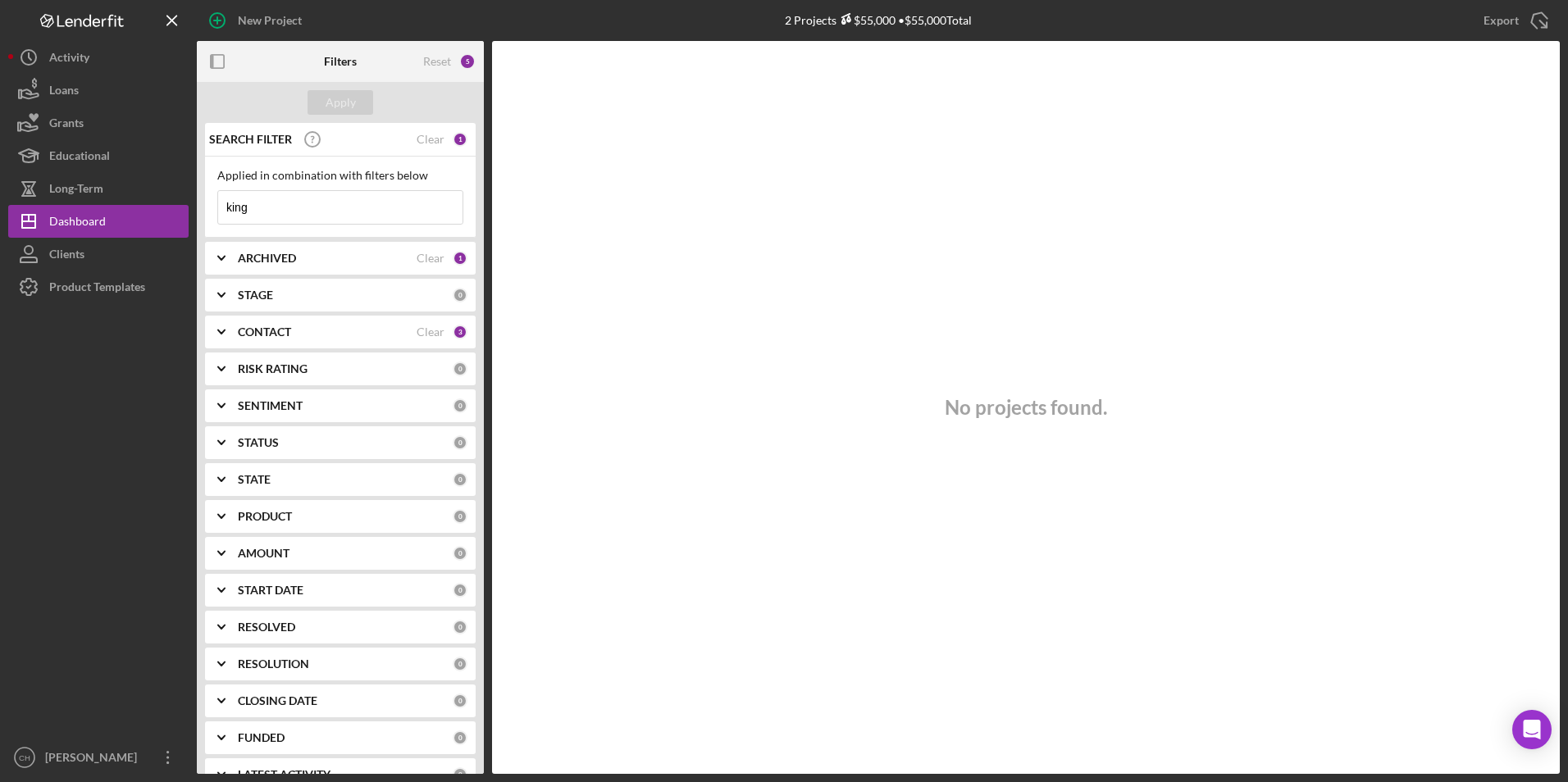
drag, startPoint x: 286, startPoint y: 207, endPoint x: 201, endPoint y: 204, distance: 85.1
click at [201, 204] on div "SEARCH FILTER Clear 1 Applied in combination with filters below king Icon/Menu …" at bounding box center [340, 449] width 287 height 651
type input "conrad king jr"
click at [281, 327] on b "CONTACT" at bounding box center [265, 332] width 53 height 13
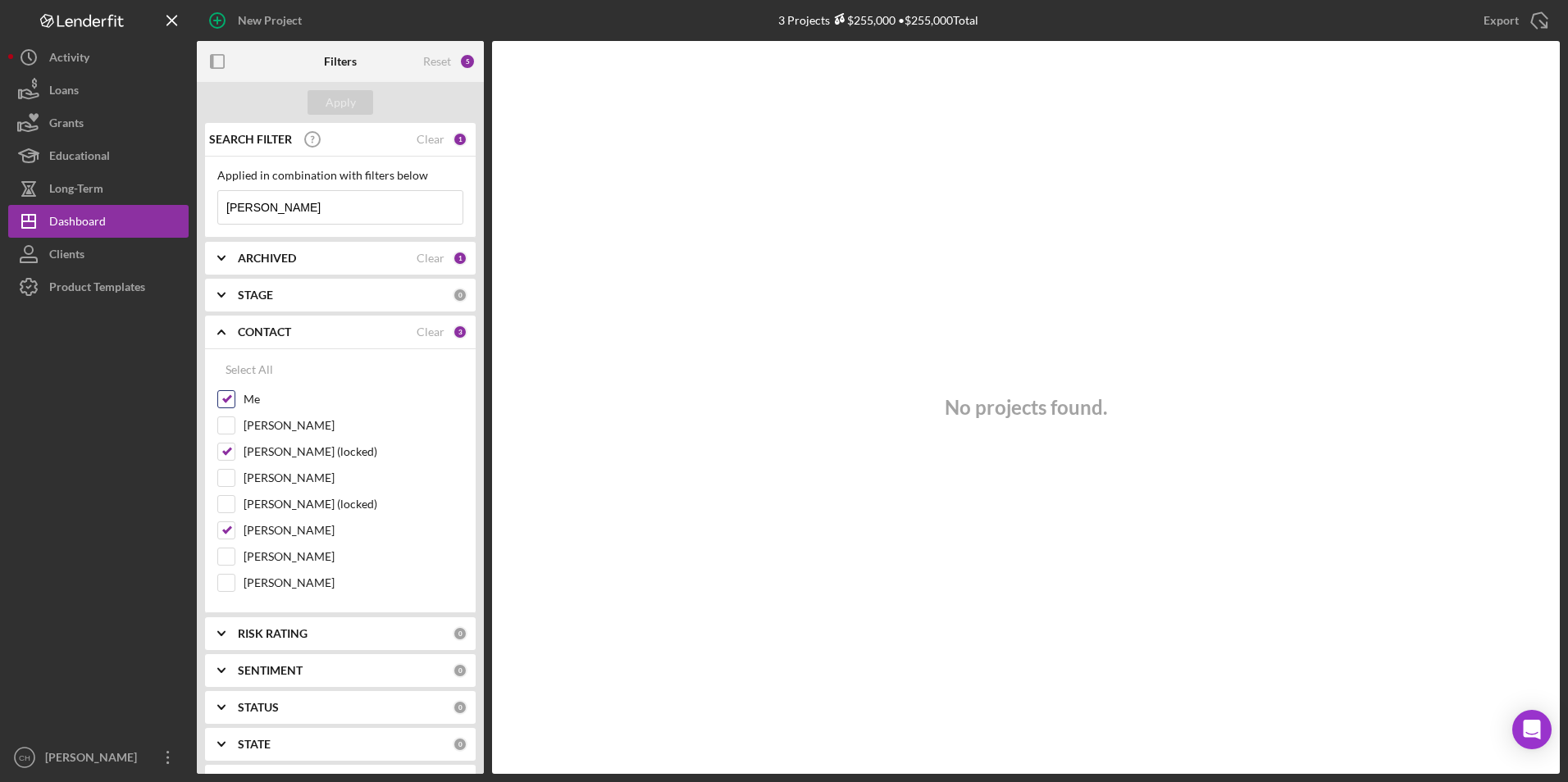
click at [232, 397] on input "Me" at bounding box center [226, 399] width 16 height 16
checkbox input "false"
click at [359, 109] on button "Apply" at bounding box center [340, 102] width 65 height 25
drag, startPoint x: 303, startPoint y: 204, endPoint x: 224, endPoint y: 203, distance: 79.0
click at [224, 203] on input "conrad king jr" at bounding box center [340, 207] width 244 height 33
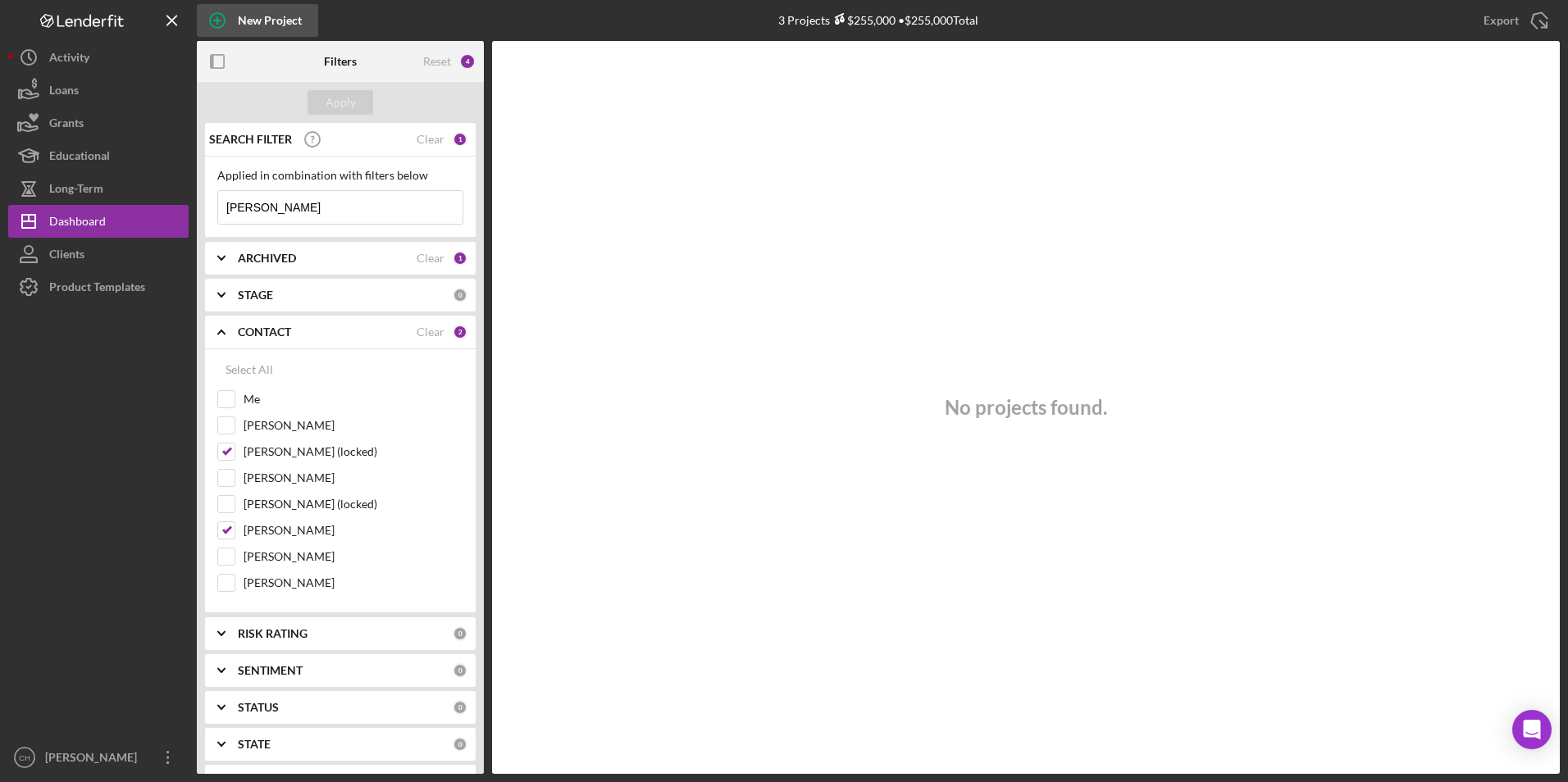
click at [220, 16] on icon "button" at bounding box center [216, 20] width 41 height 41
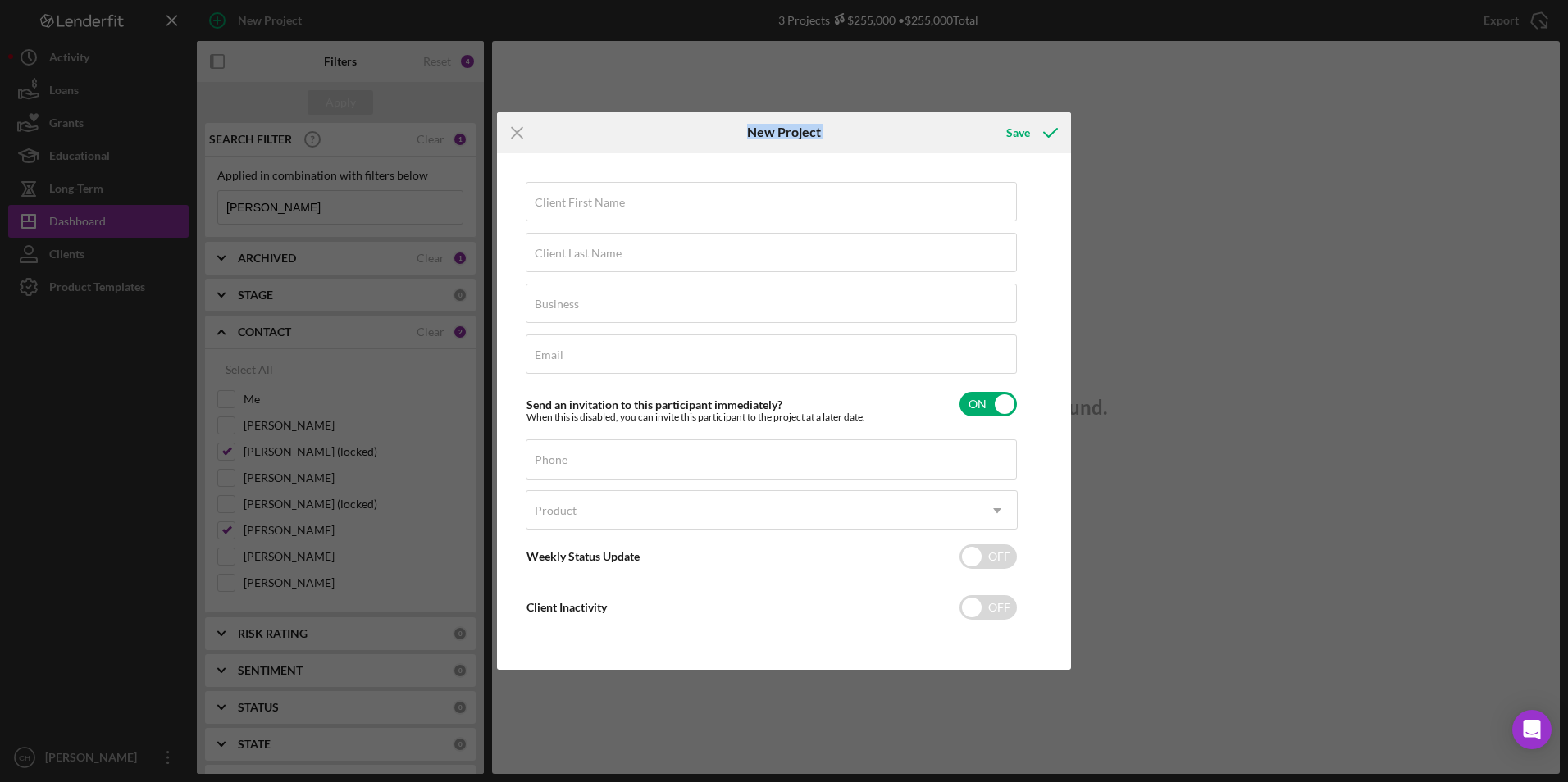
drag, startPoint x: 668, startPoint y: 131, endPoint x: 950, endPoint y: 141, distance: 282.2
click at [950, 141] on div "Icon/Menu Close New Project Save" at bounding box center [784, 132] width 574 height 41
click at [569, 197] on label "Client First Name" at bounding box center [579, 202] width 90 height 13
click at [569, 197] on input "Client First Name" at bounding box center [771, 201] width 491 height 39
type input "Concrad"
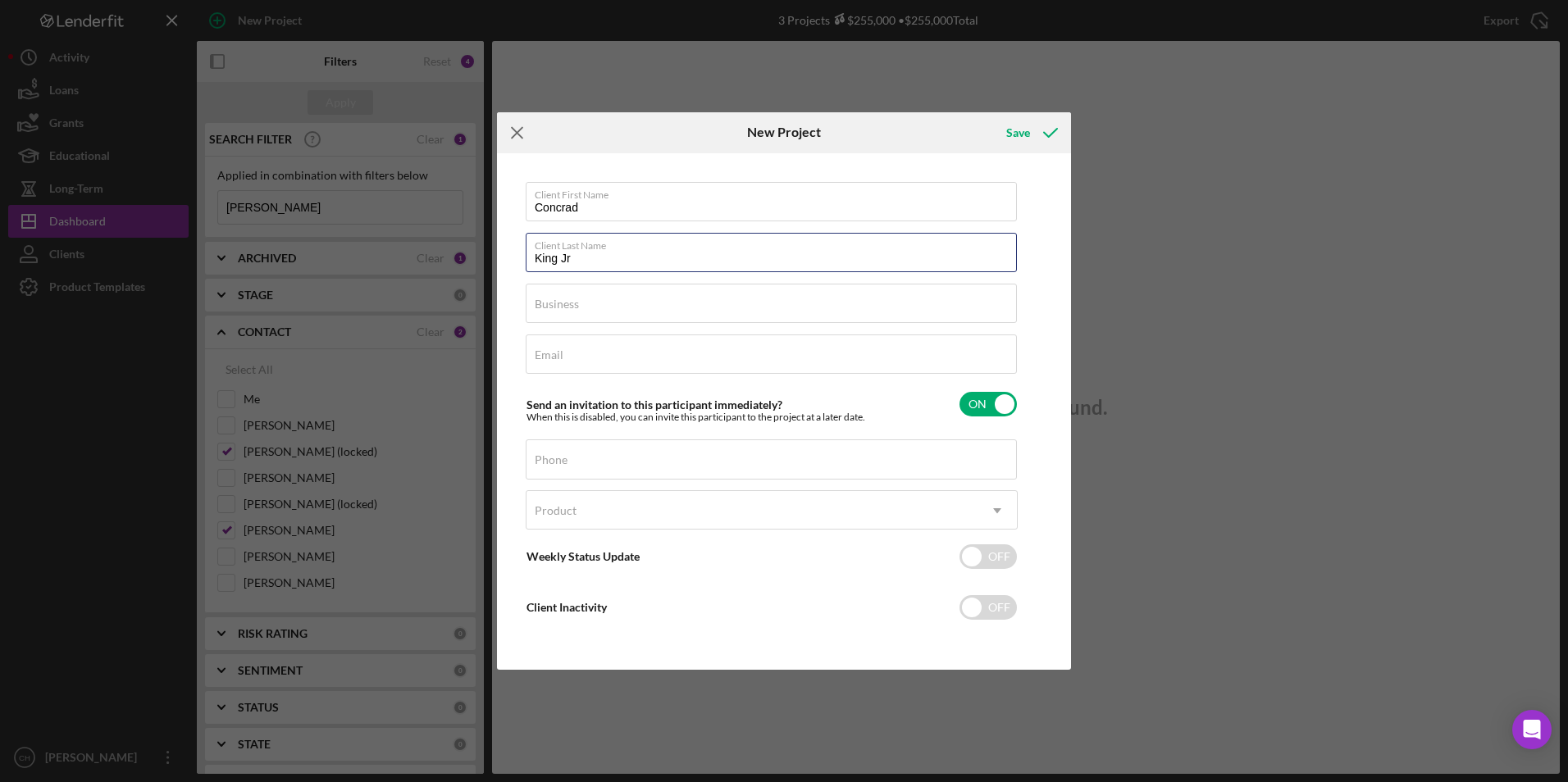
type input "King Jr"
click at [520, 127] on icon "Icon/Menu Close" at bounding box center [517, 132] width 41 height 41
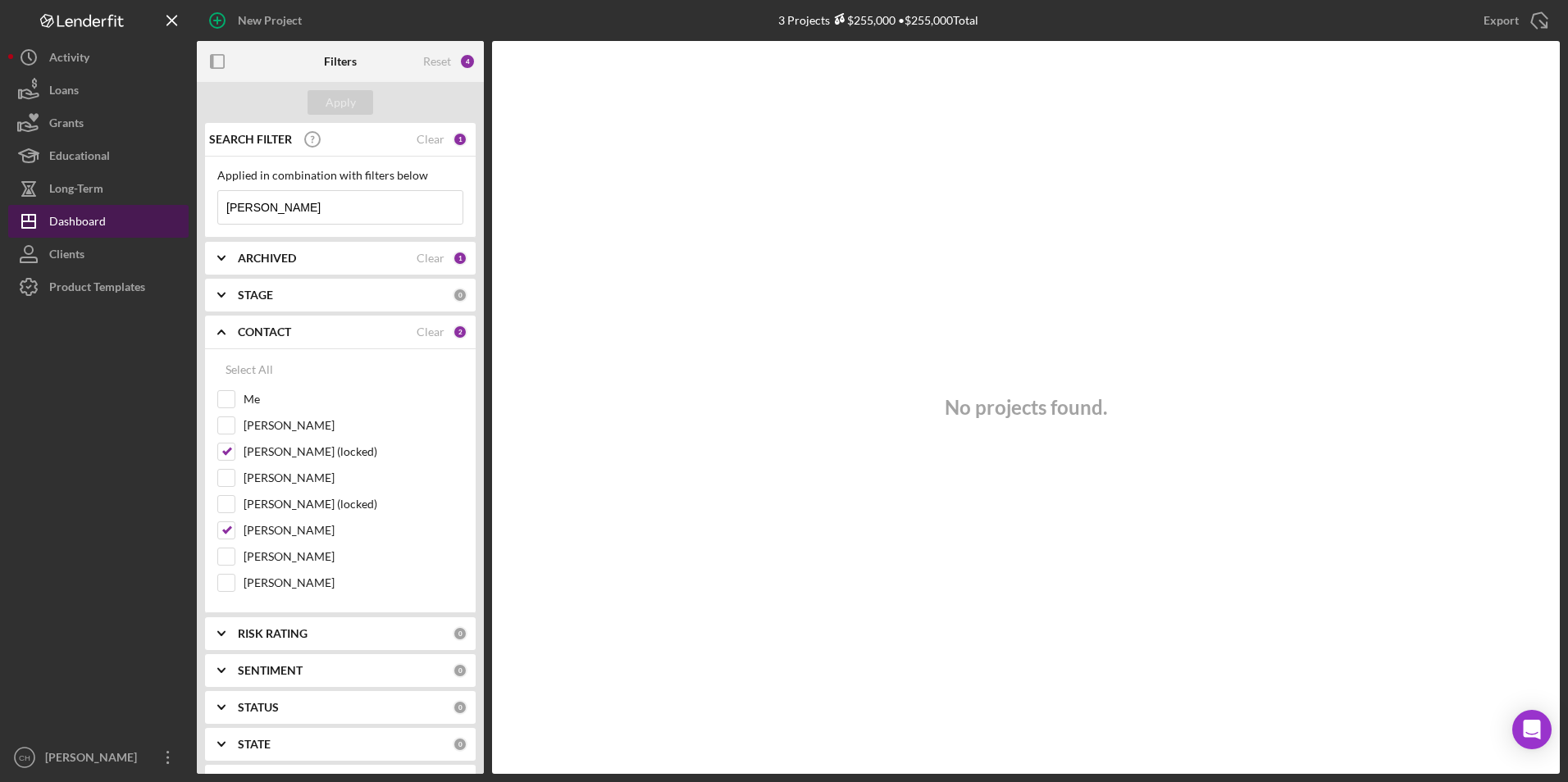
click at [103, 226] on div "Dashboard" at bounding box center [78, 223] width 57 height 37
click at [419, 141] on div "Clear" at bounding box center [430, 140] width 28 height 13
click at [364, 105] on button "Apply" at bounding box center [340, 102] width 65 height 25
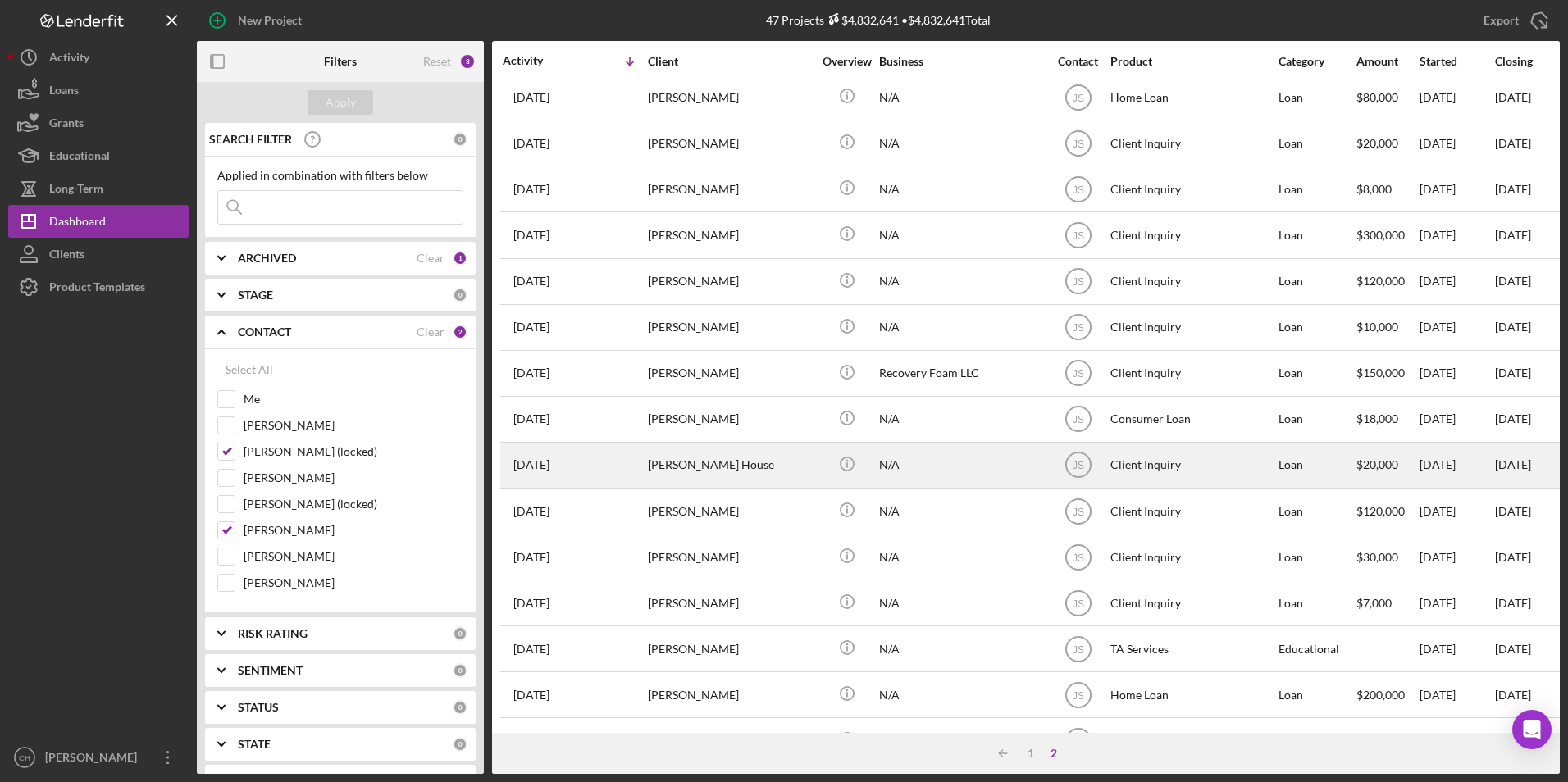
scroll to position [382, 0]
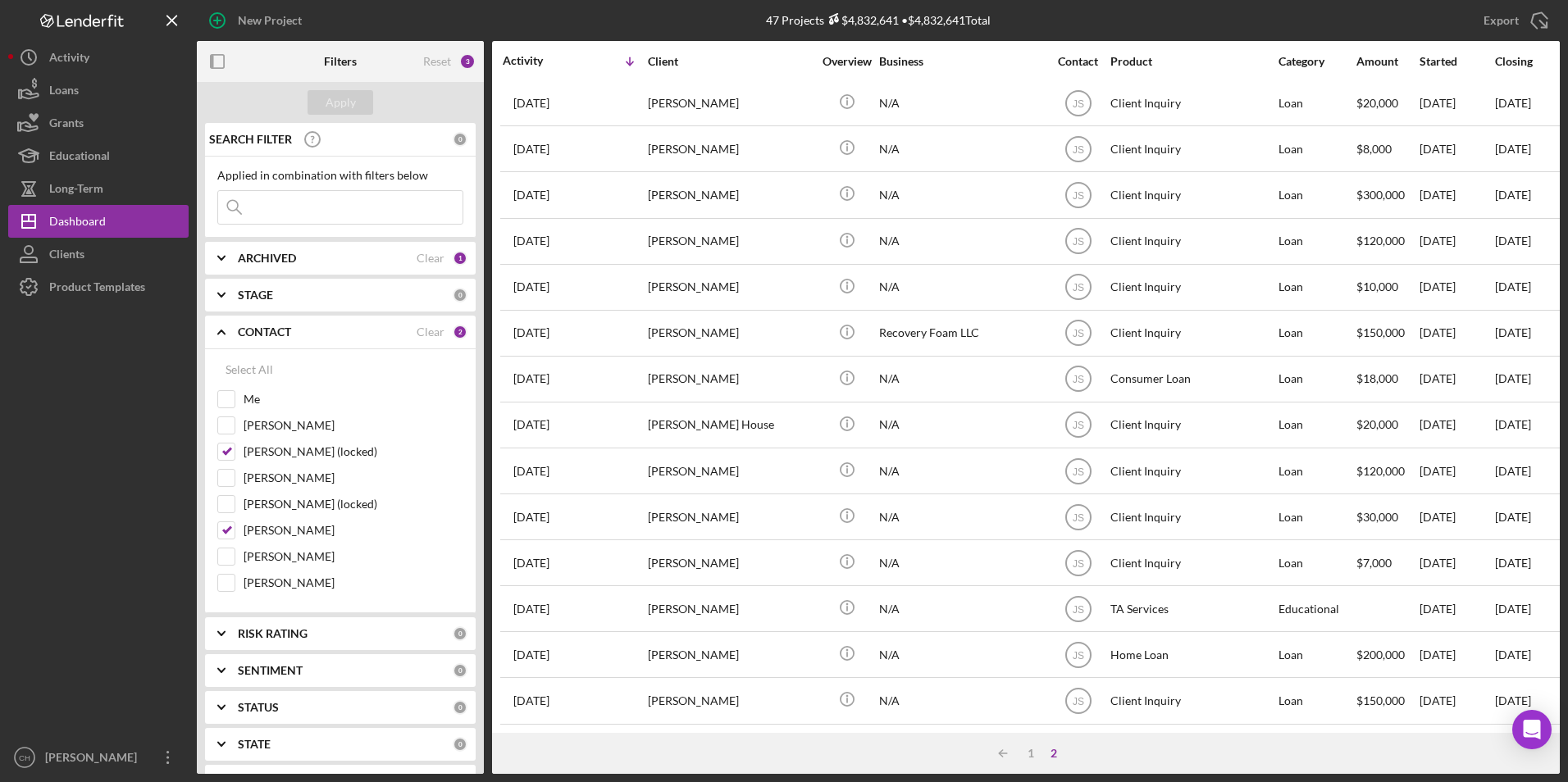
click at [1051, 754] on div "2" at bounding box center [1054, 754] width 23 height 13
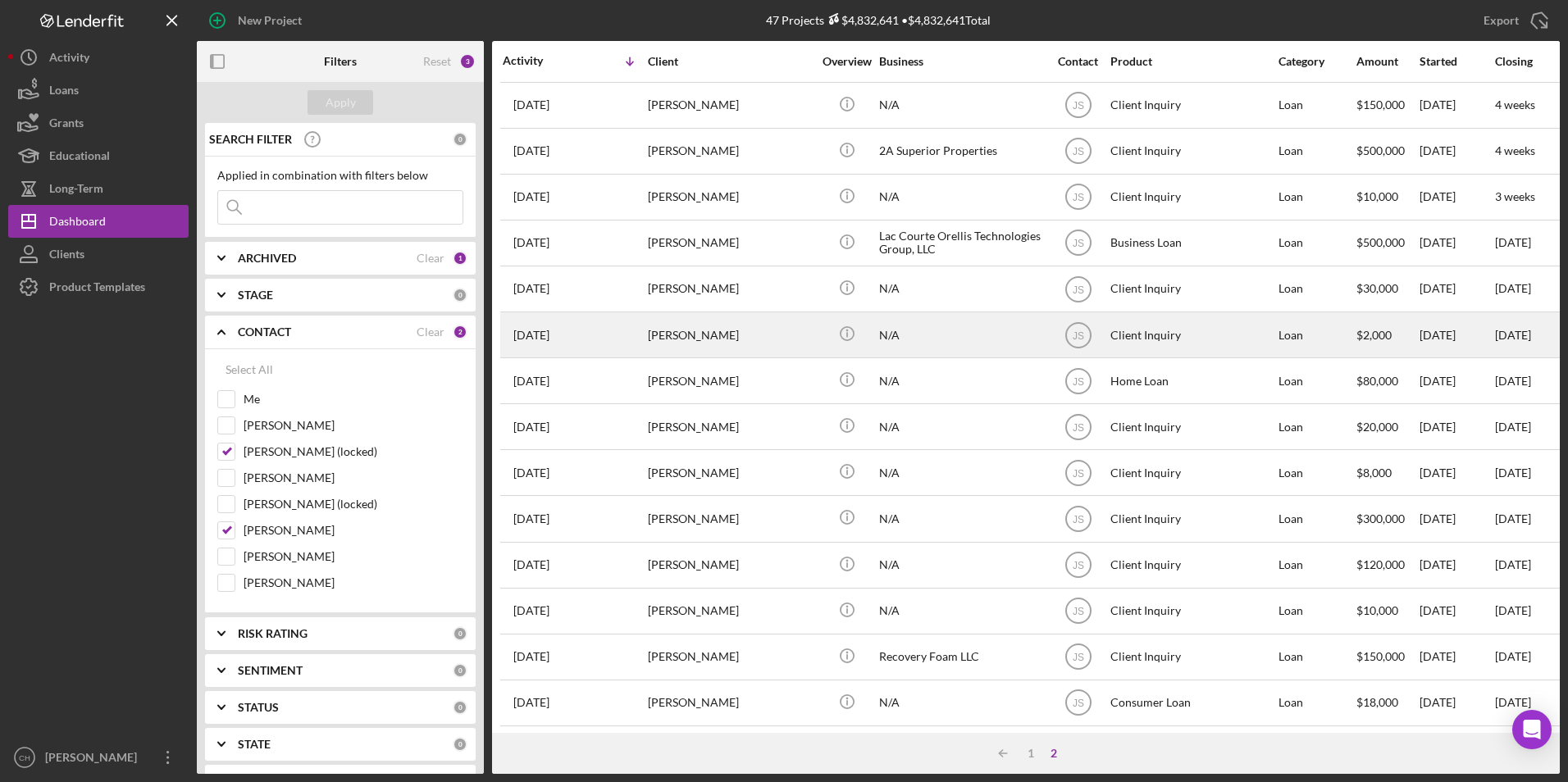
scroll to position [82, 0]
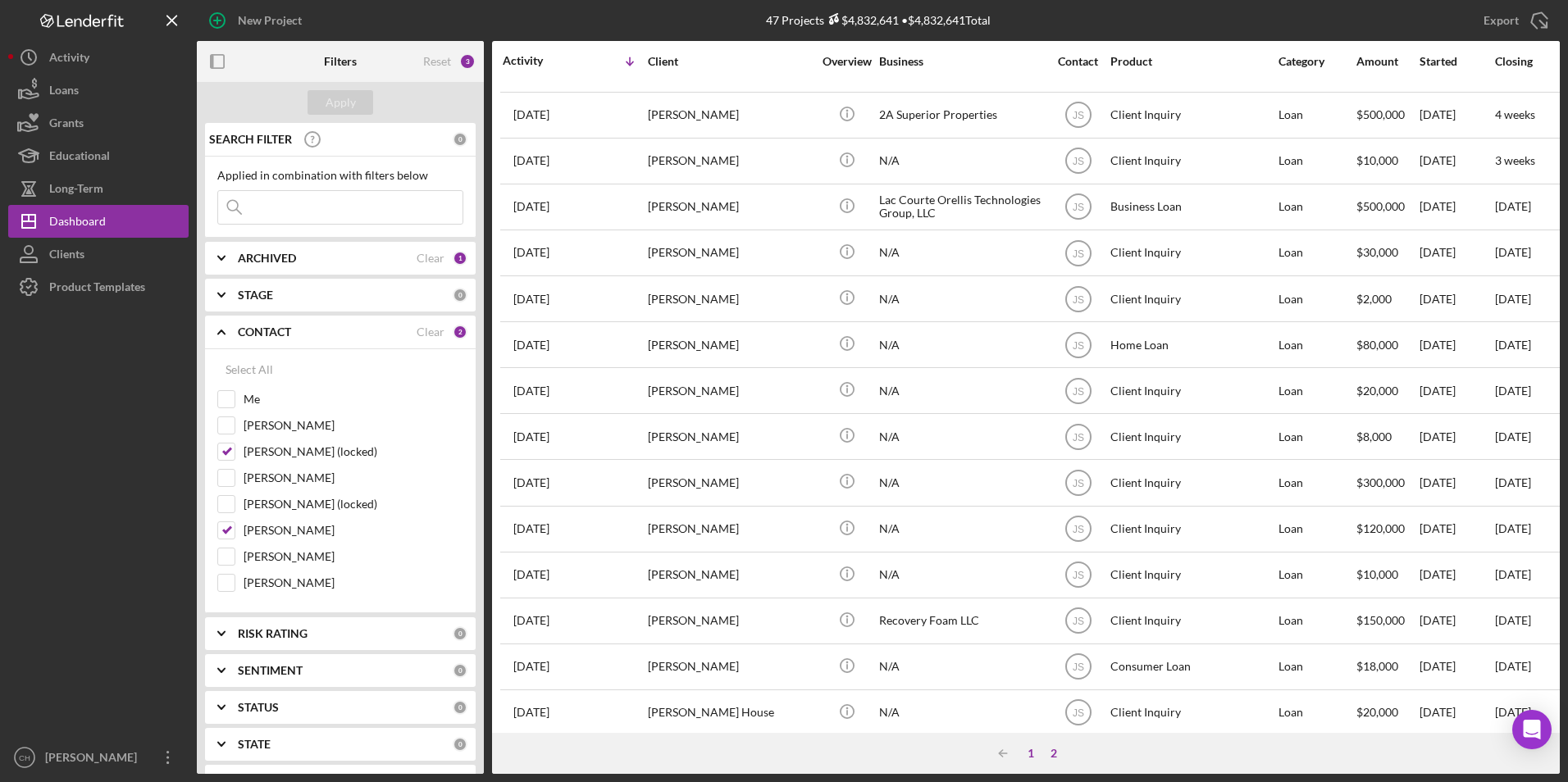
click at [1033, 750] on div "1" at bounding box center [1031, 754] width 23 height 13
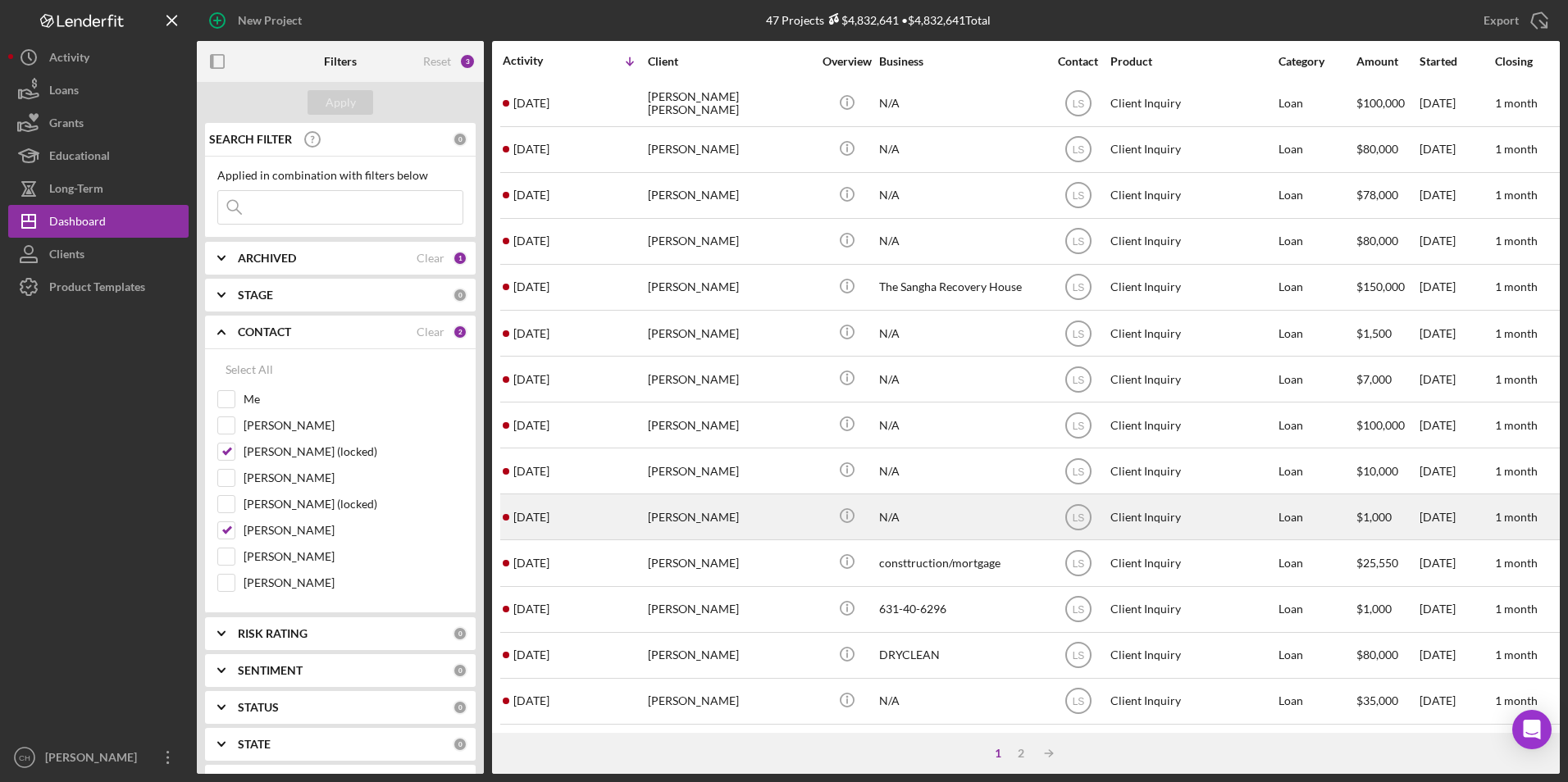
scroll to position [520, 0]
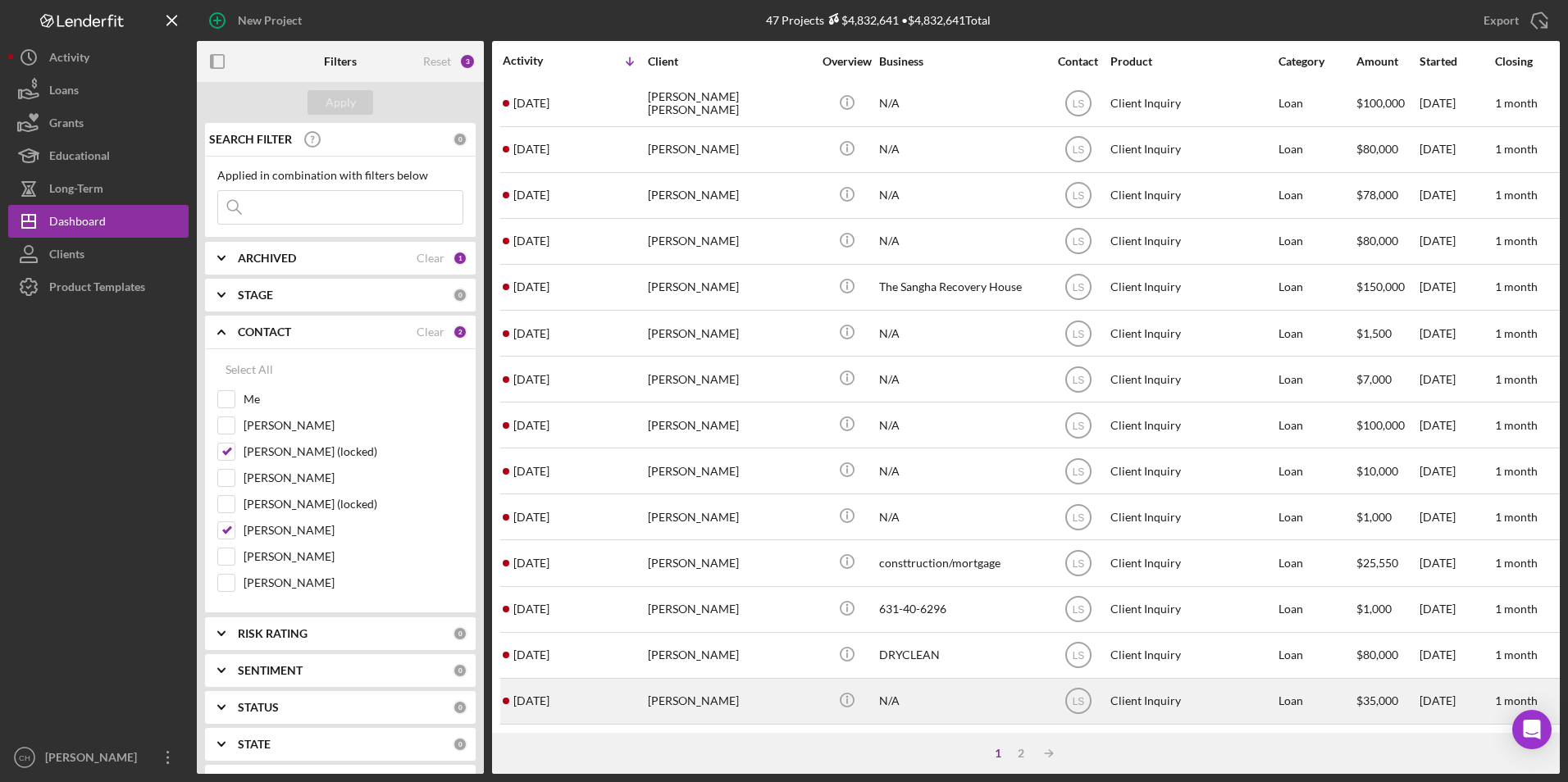
click at [666, 690] on div "[PERSON_NAME]" at bounding box center [729, 701] width 164 height 44
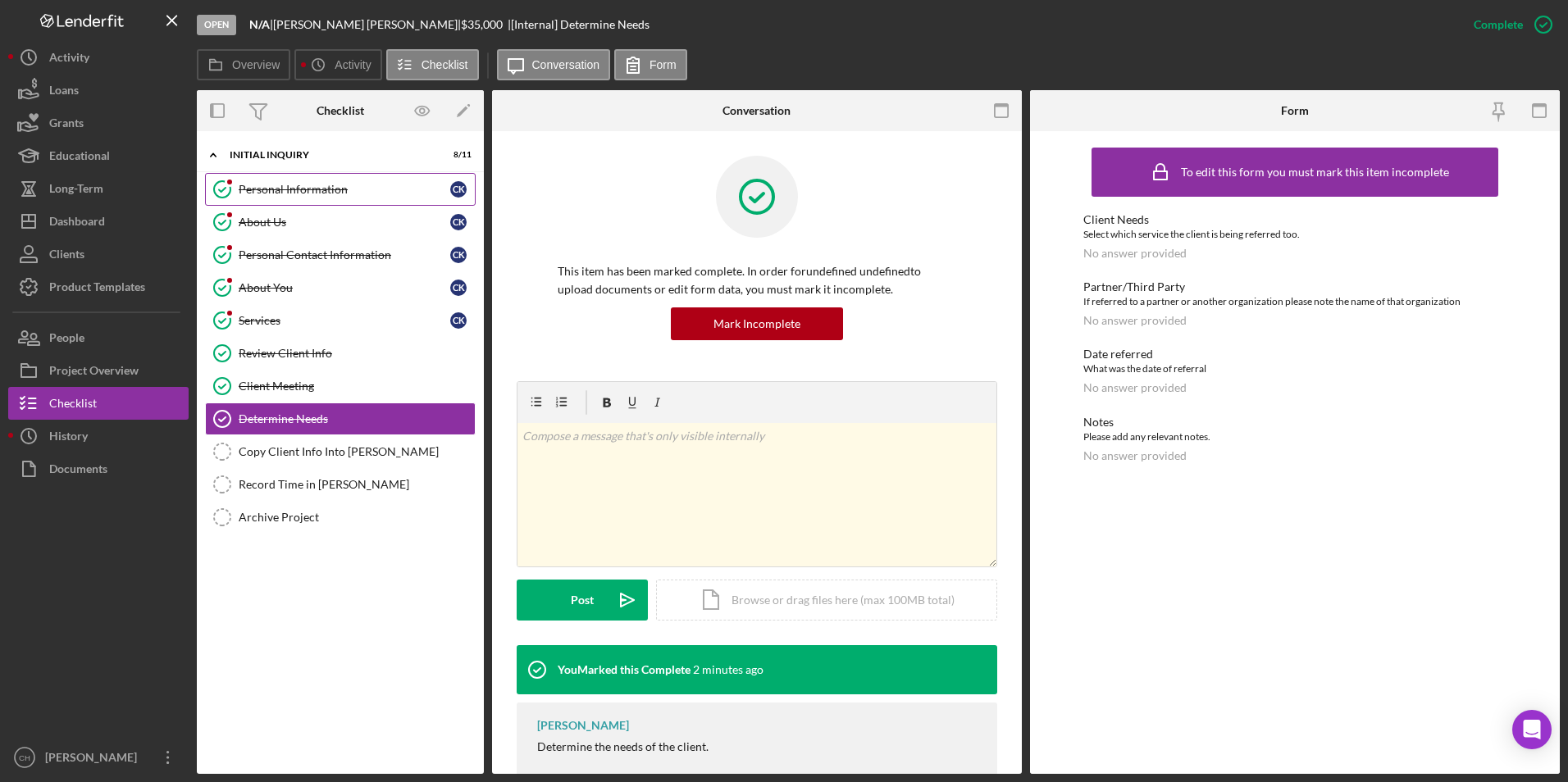
click at [325, 191] on div "Personal Information" at bounding box center [344, 190] width 212 height 13
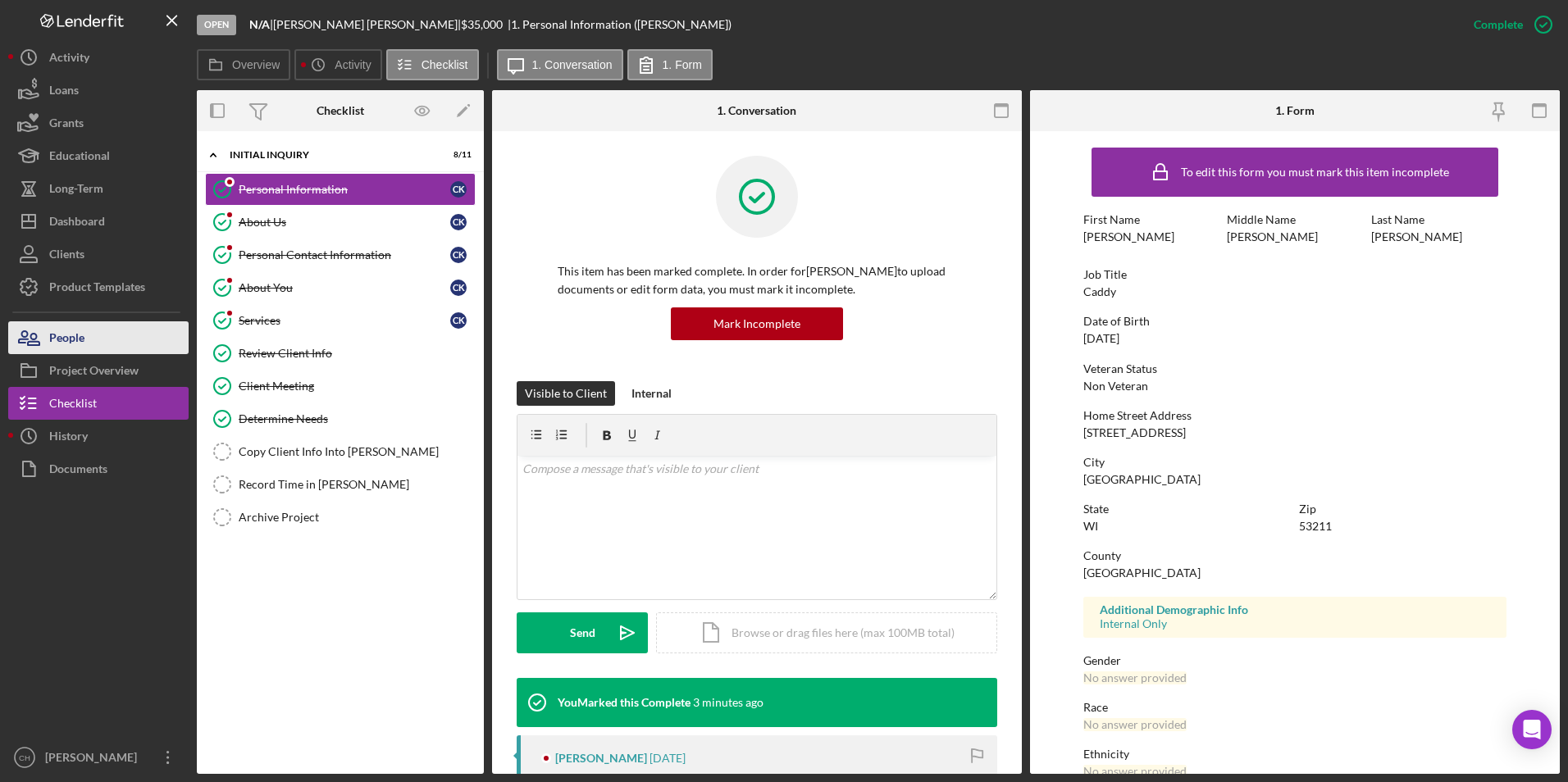
click at [92, 336] on button "People" at bounding box center [99, 338] width 180 height 33
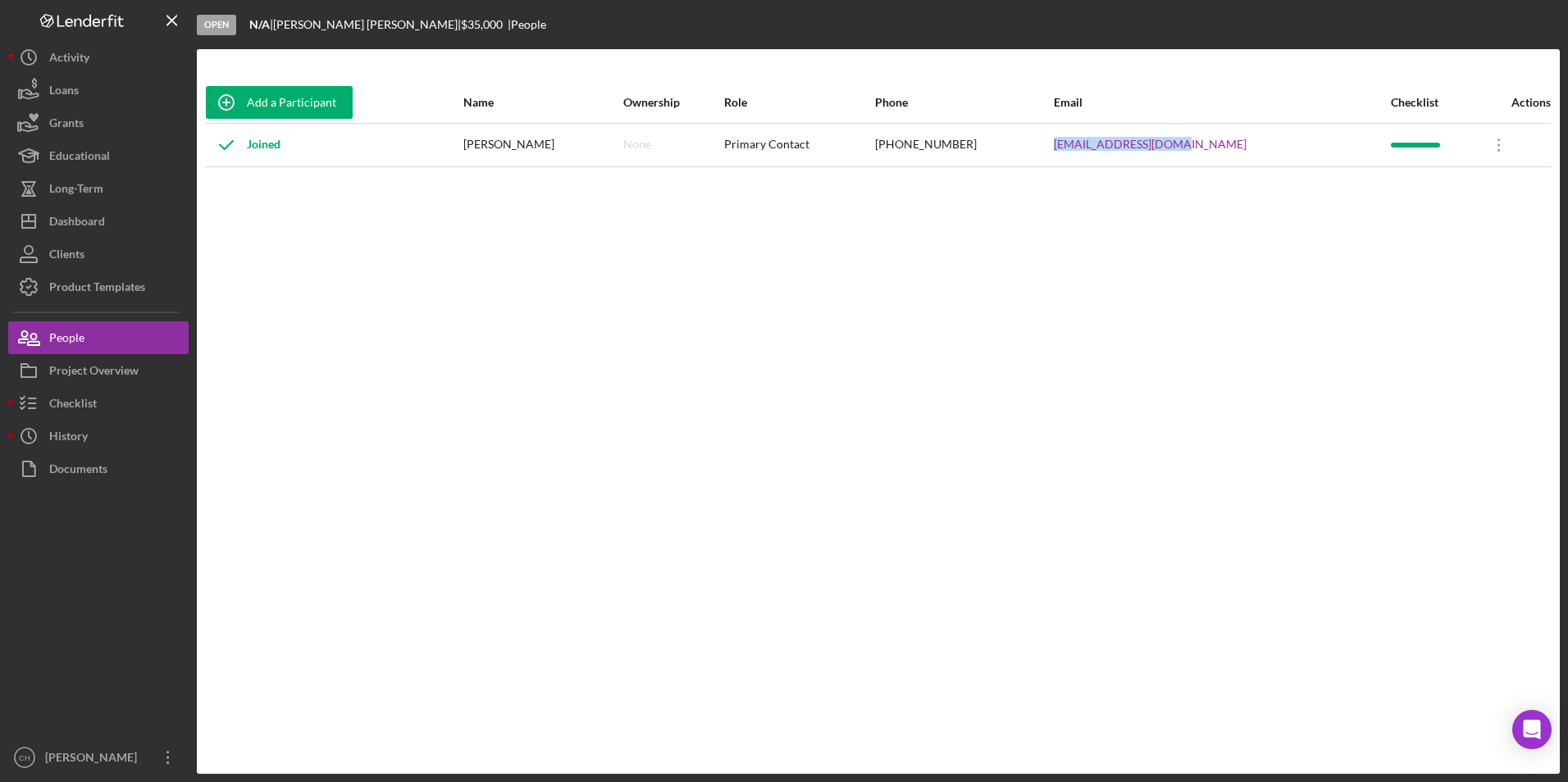
drag, startPoint x: 1276, startPoint y: 143, endPoint x: 1118, endPoint y: 146, distance: 158.0
click at [1118, 146] on tr "Joined Conrad King Jr. None Primary Contact (414) 514-8326 Ckingjr.90@yahoo.com…" at bounding box center [878, 145] width 1346 height 44
copy tr "[EMAIL_ADDRESS][DOMAIN_NAME]"
click at [69, 402] on div "Checklist" at bounding box center [73, 405] width 47 height 37
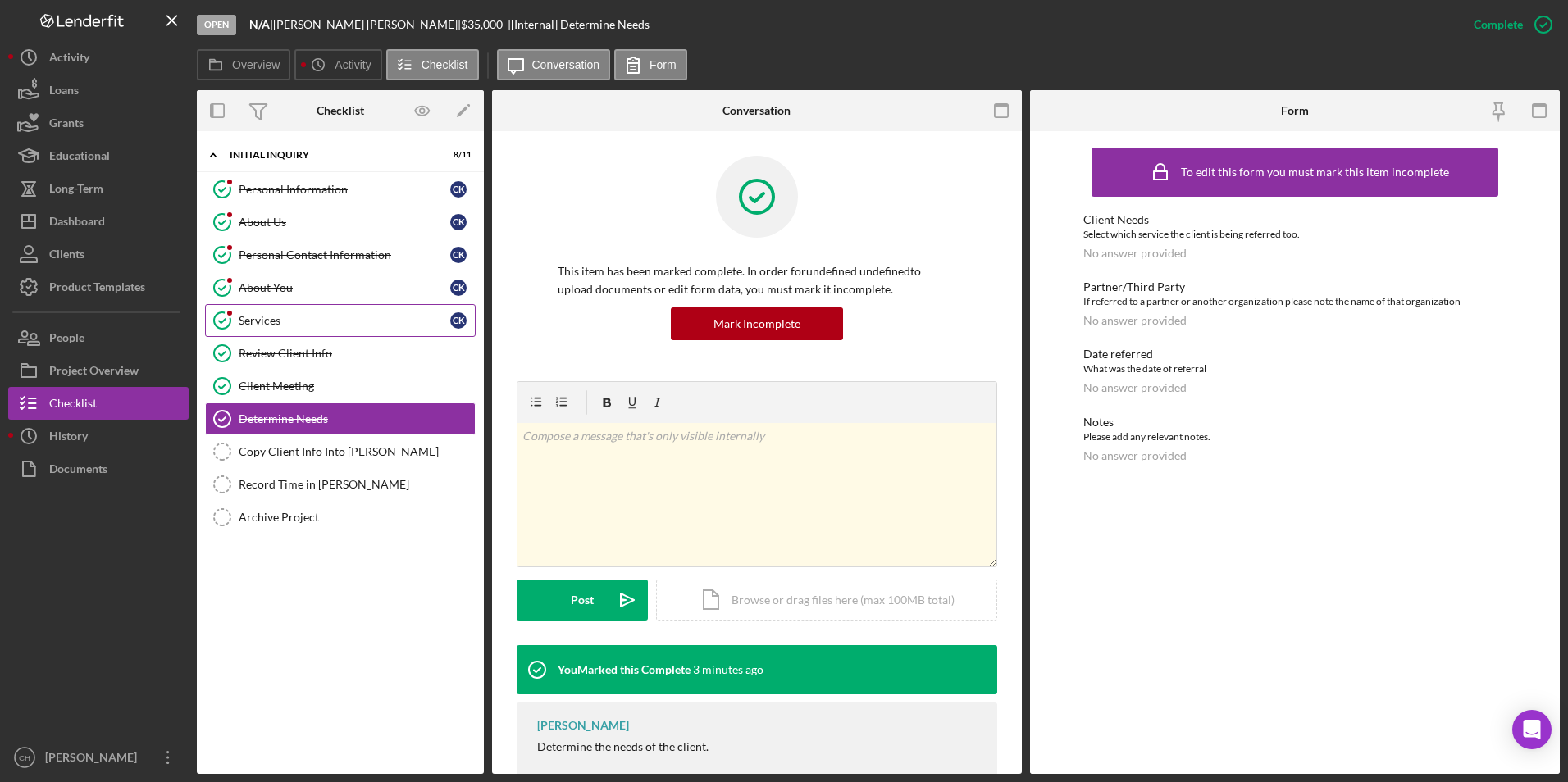
click at [250, 314] on div "Services" at bounding box center [344, 321] width 212 height 13
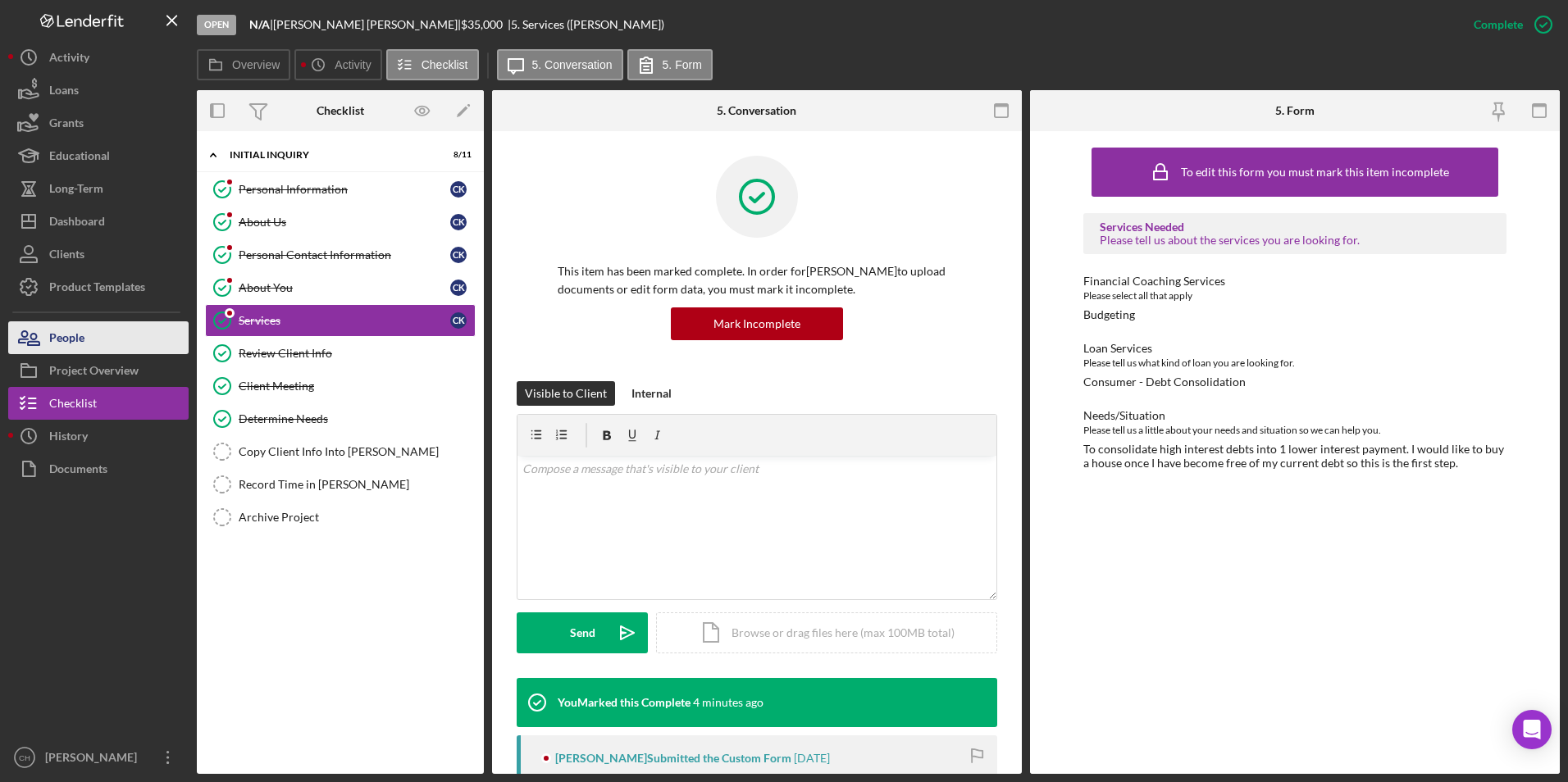
click at [94, 340] on button "People" at bounding box center [99, 338] width 180 height 33
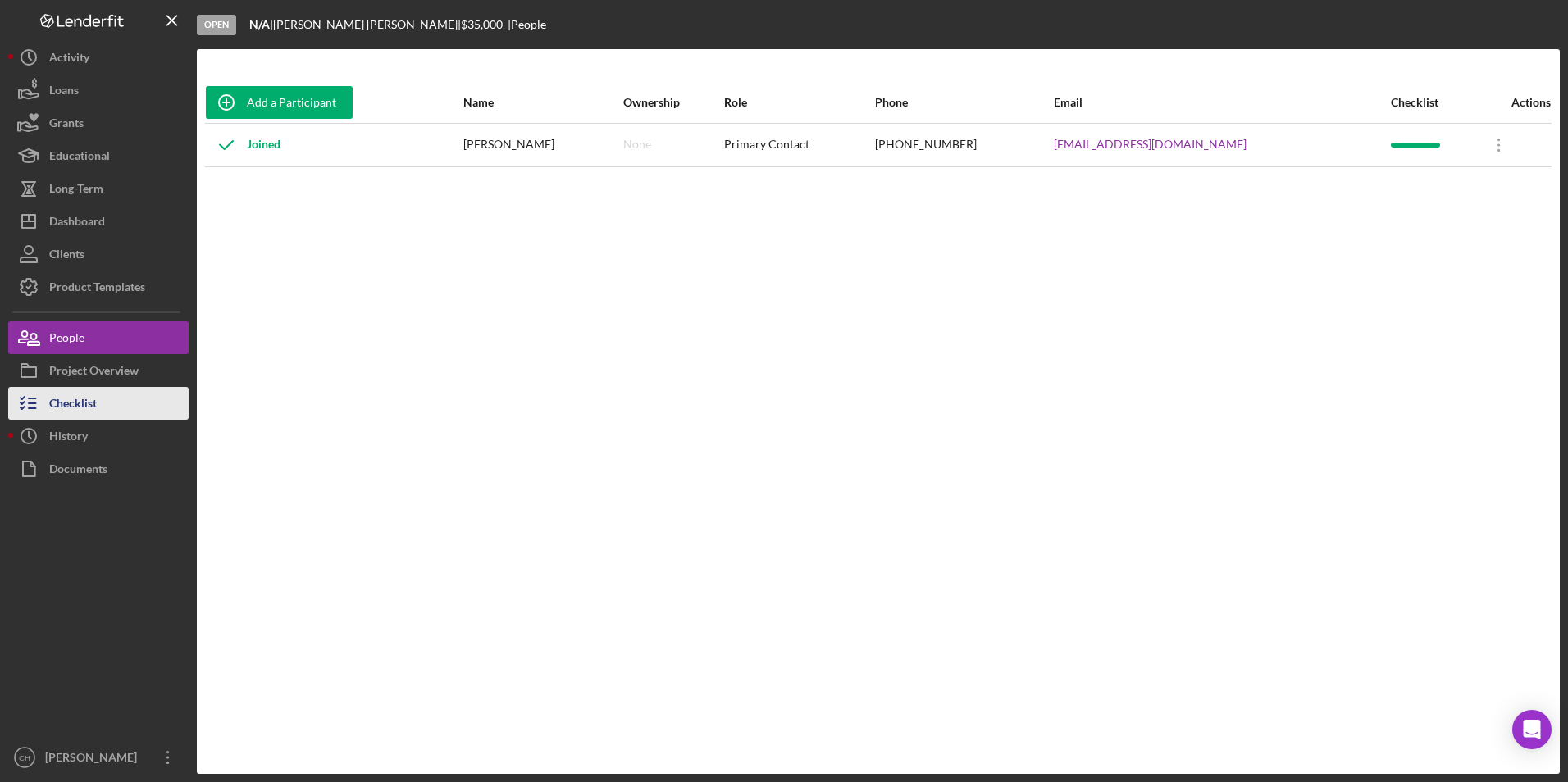
click at [82, 398] on div "Checklist" at bounding box center [73, 405] width 47 height 37
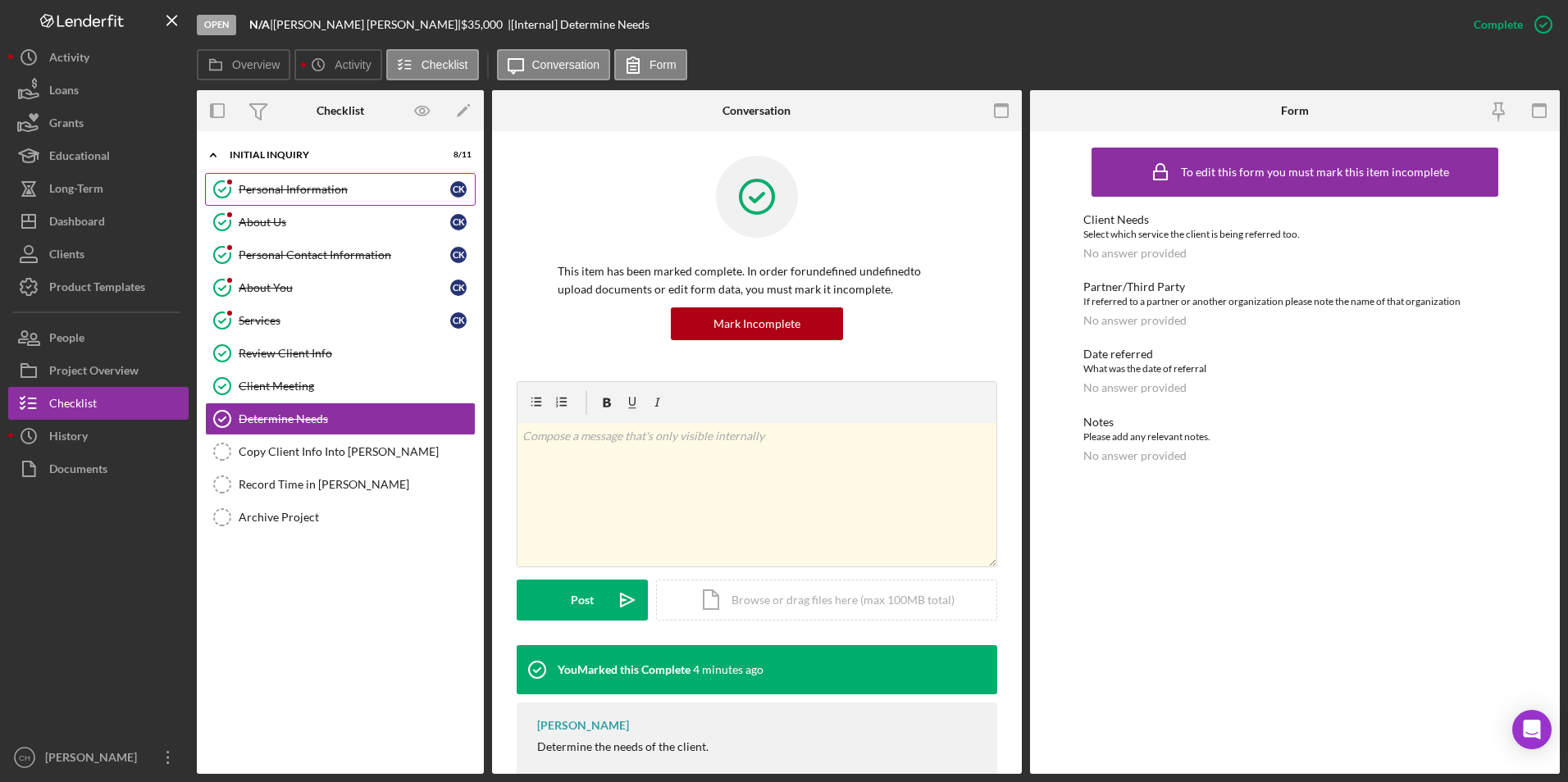
click at [287, 184] on div "Personal Information" at bounding box center [344, 190] width 212 height 13
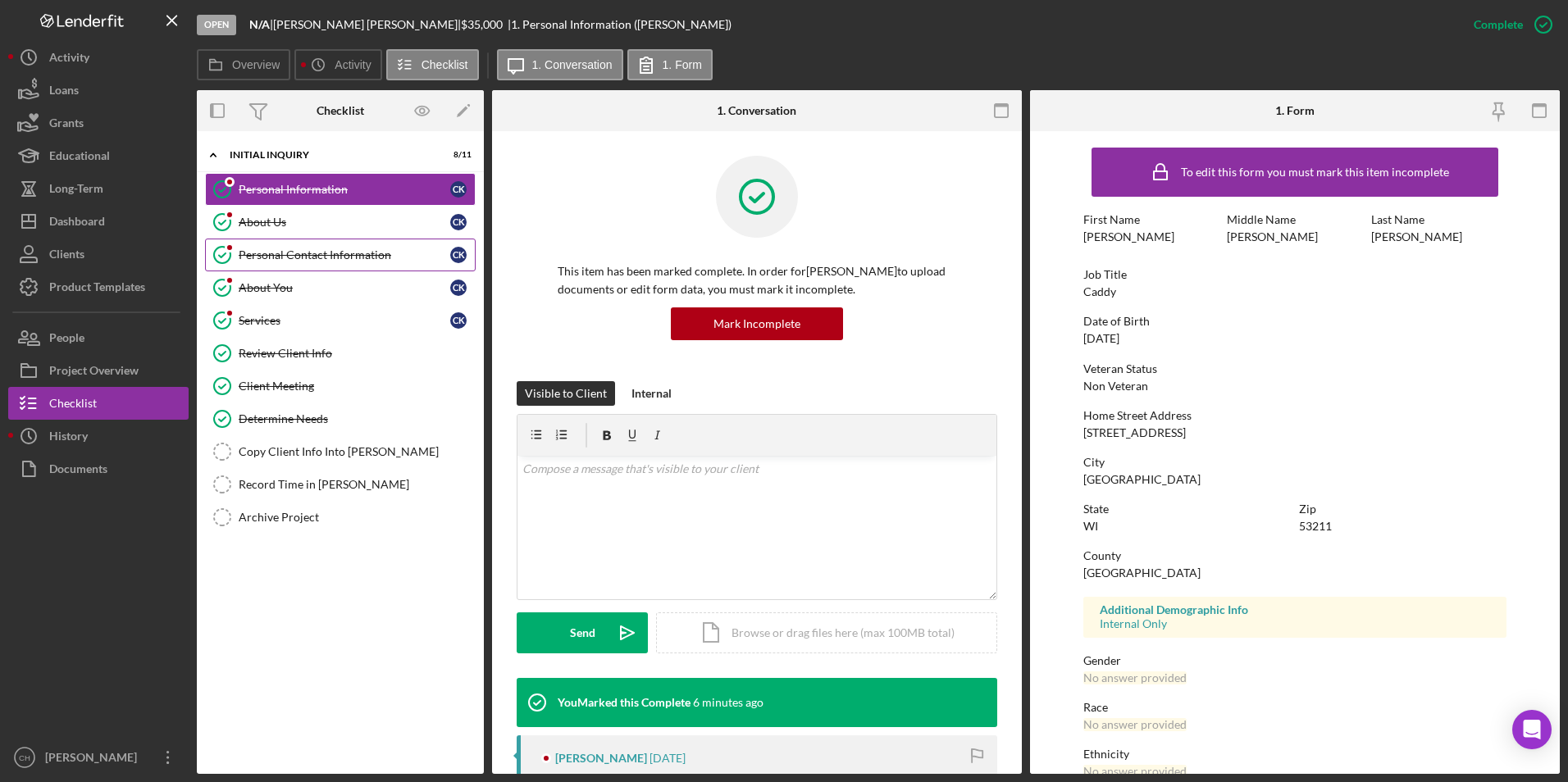
click at [340, 270] on link "Personal Contact Information Personal Contact Information C K" at bounding box center [340, 254] width 271 height 33
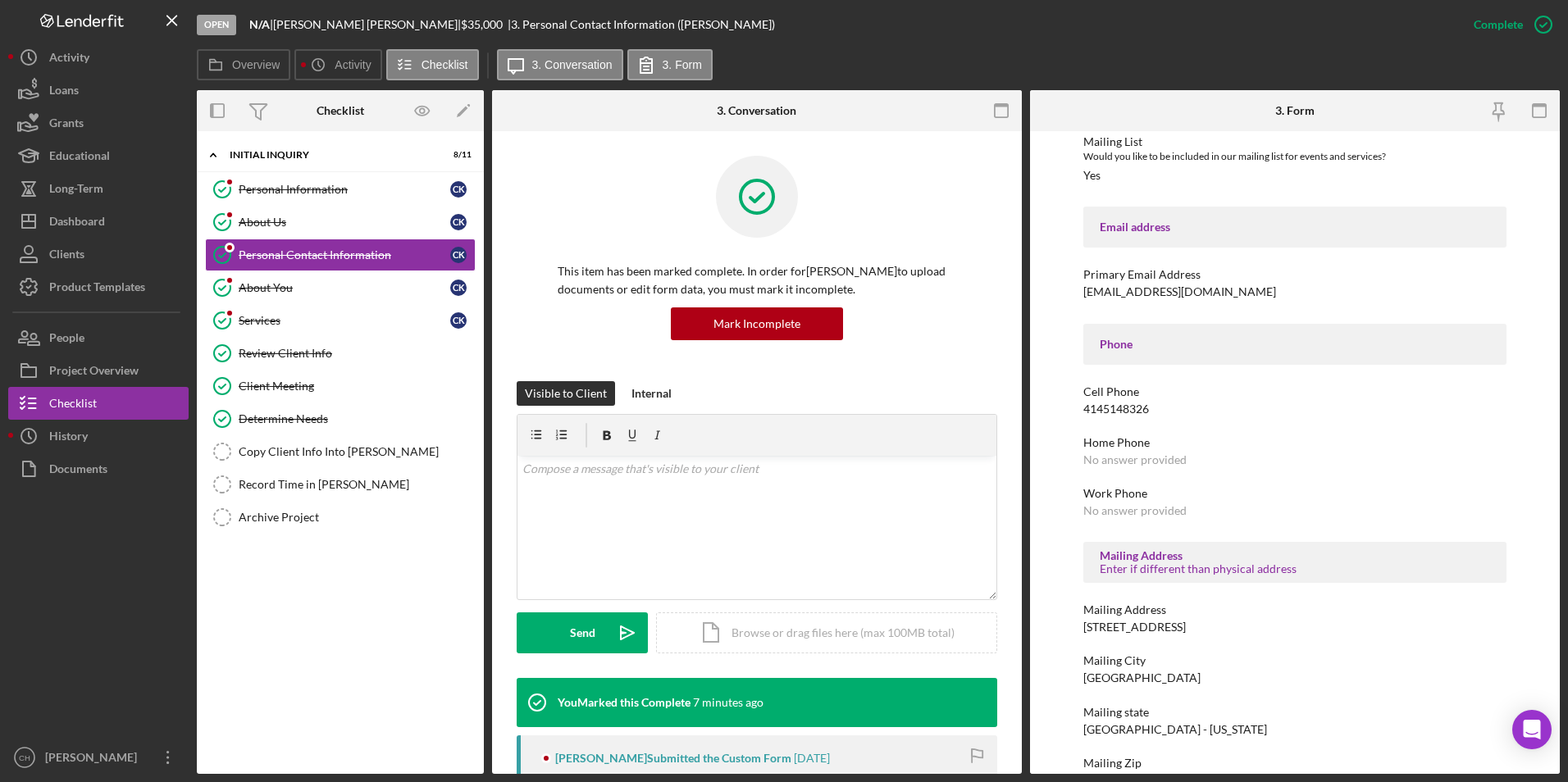
scroll to position [244, 0]
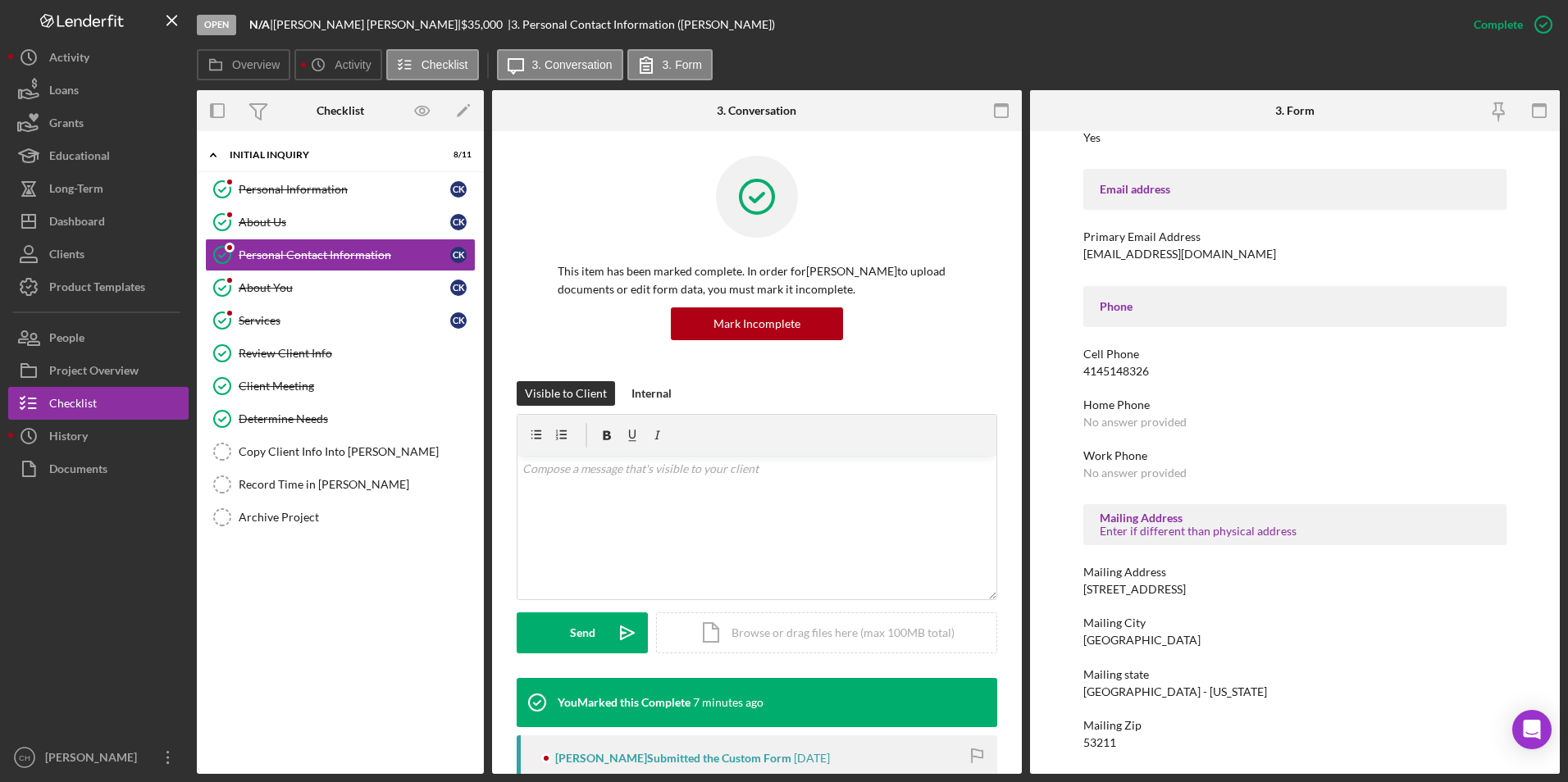
drag, startPoint x: 1203, startPoint y: 587, endPoint x: 1076, endPoint y: 592, distance: 127.1
click at [1076, 592] on div "To edit this form you must mark this item incomplete Contact Information Prefer…" at bounding box center [1295, 452] width 530 height 642
copy div "[STREET_ADDRESS]"
drag, startPoint x: 1152, startPoint y: 640, endPoint x: 1081, endPoint y: 648, distance: 71.4
click at [1081, 648] on div "To edit this form you must mark this item incomplete Contact Information Prefer…" at bounding box center [1295, 452] width 530 height 642
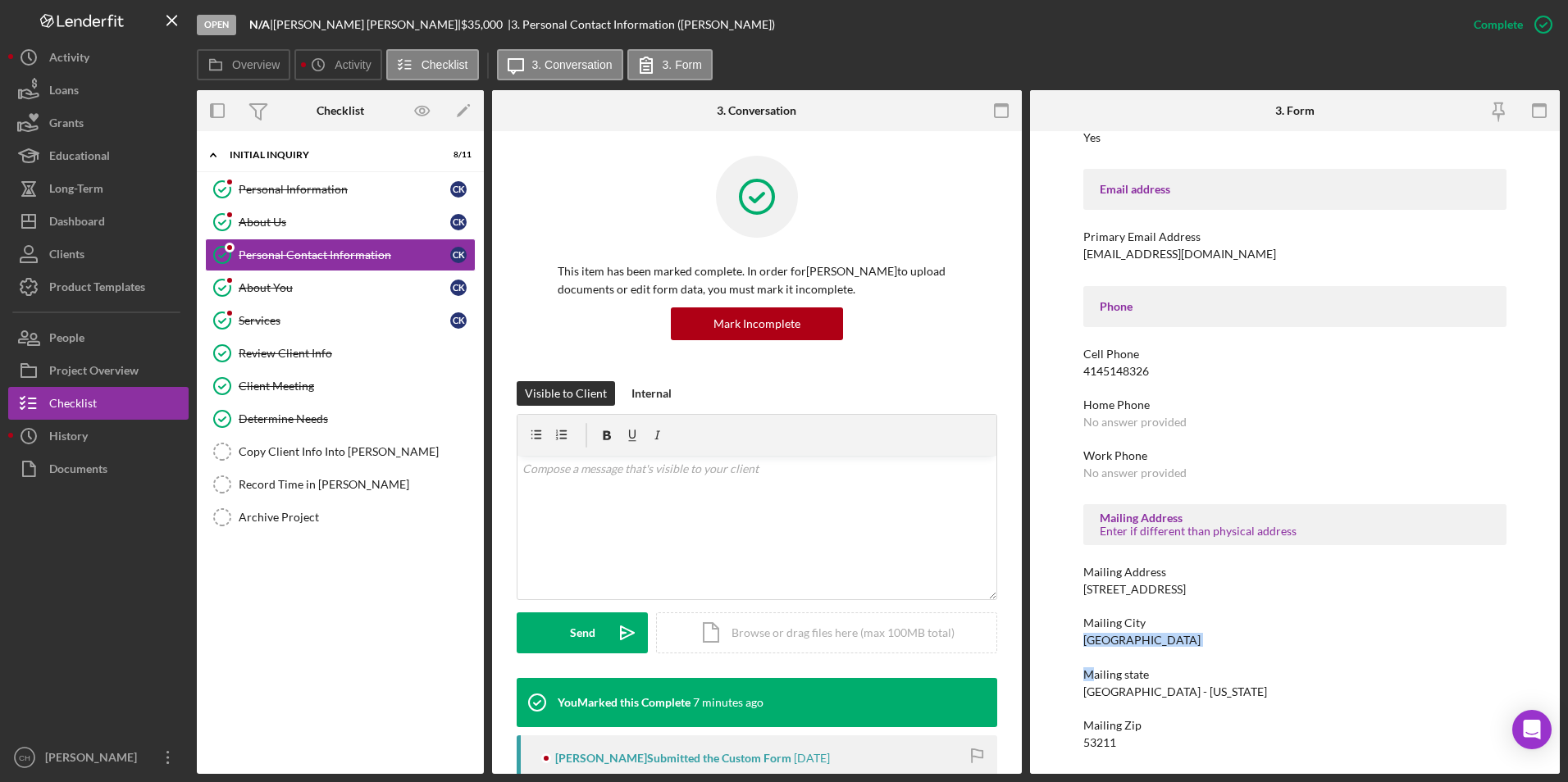
click at [1087, 645] on div "Contact Information Preferred Contact What is the best way to contact you? Phon…" at bounding box center [1295, 359] width 424 height 780
drag, startPoint x: 1087, startPoint y: 645, endPoint x: 1151, endPoint y: 647, distance: 64.0
click at [1151, 647] on div "Mailing City Milwaukee" at bounding box center [1295, 632] width 424 height 30
drag, startPoint x: 1142, startPoint y: 641, endPoint x: 1078, endPoint y: 641, distance: 64.0
click at [1078, 641] on div "To edit this form you must mark this item incomplete Contact Information Prefer…" at bounding box center [1295, 452] width 530 height 642
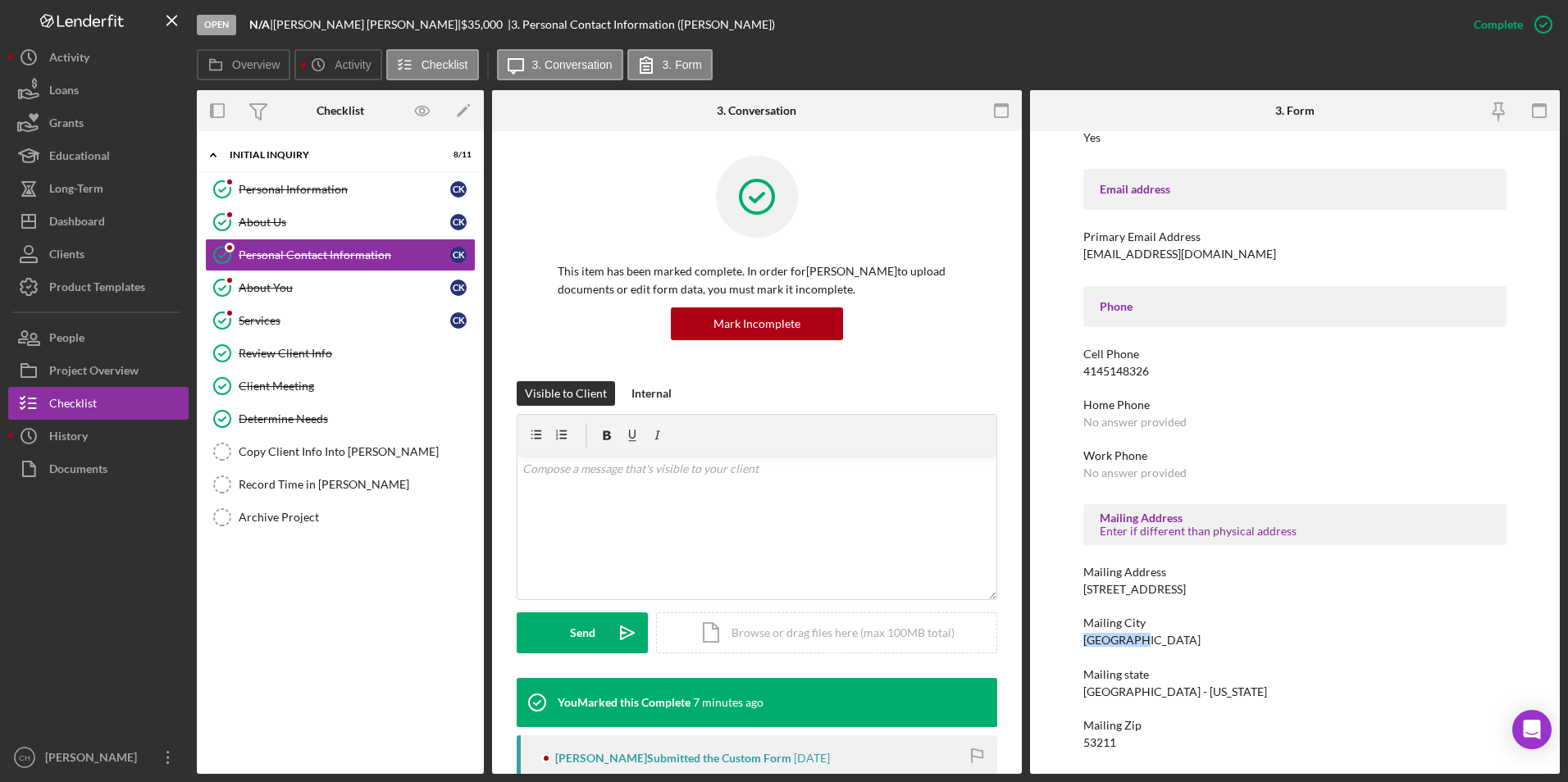
copy div "[GEOGRAPHIC_DATA]"
click at [269, 226] on div "About Us" at bounding box center [344, 222] width 212 height 13
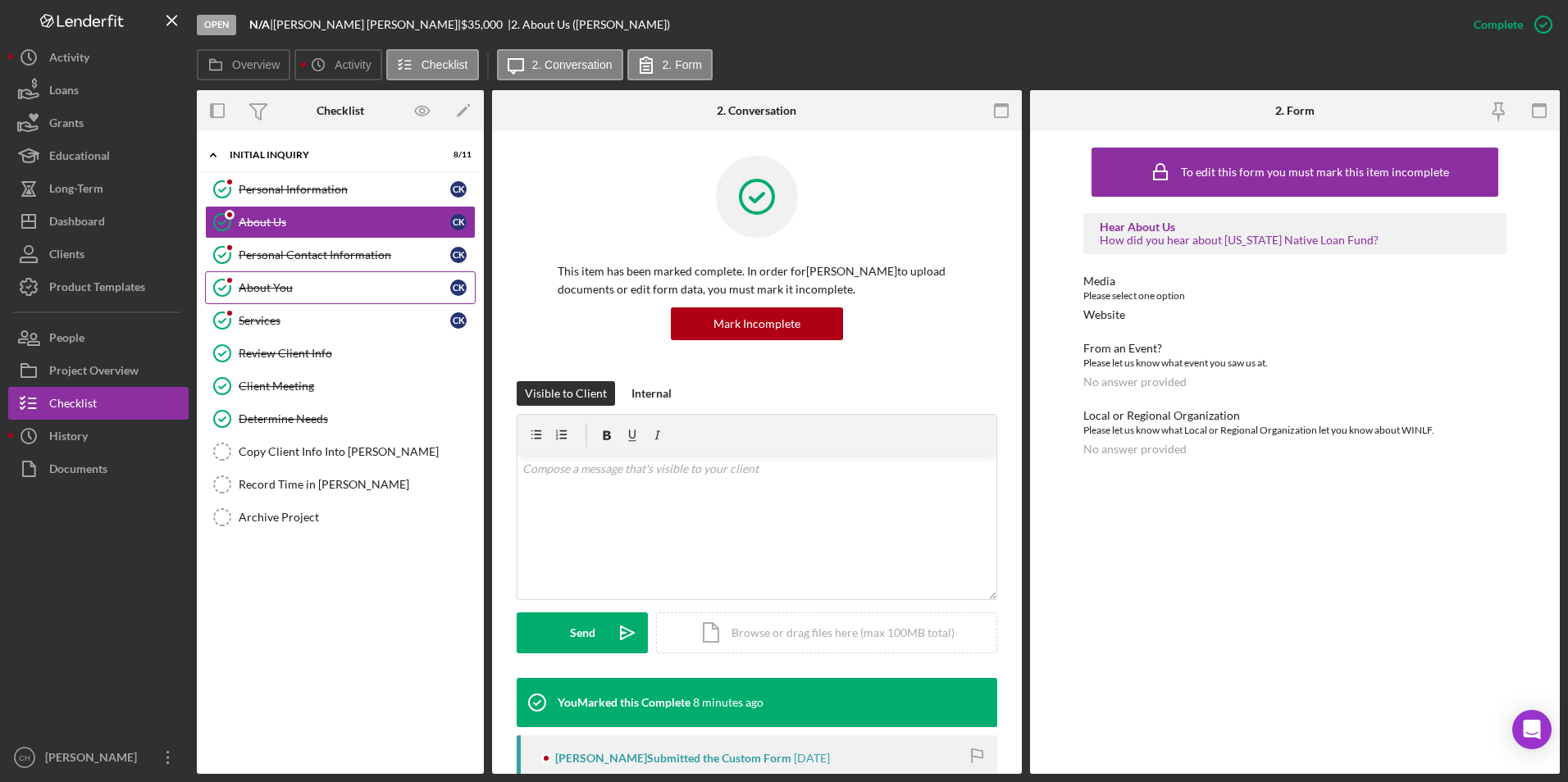
click at [270, 289] on div "About You" at bounding box center [344, 288] width 212 height 13
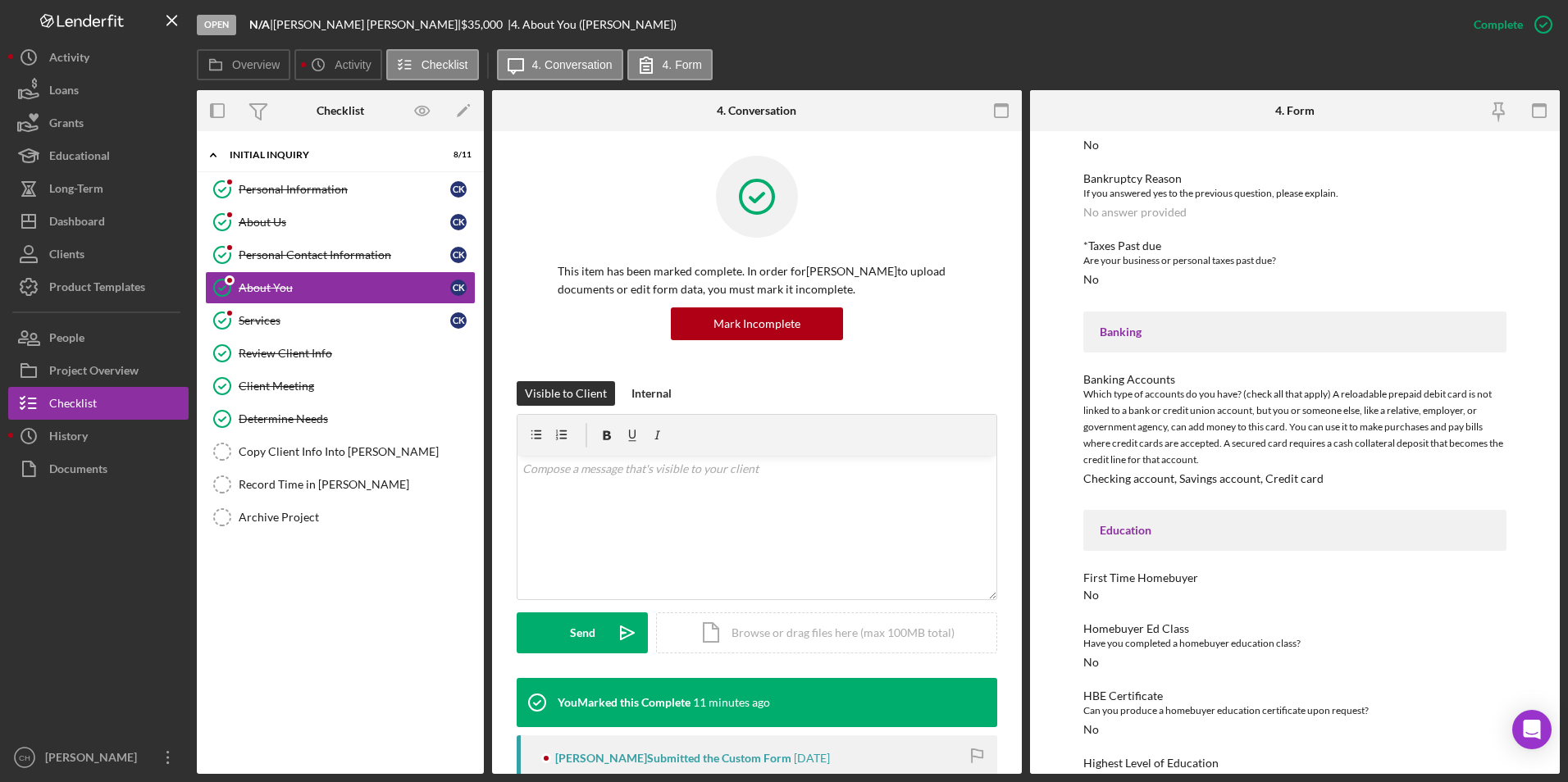
scroll to position [1241, 0]
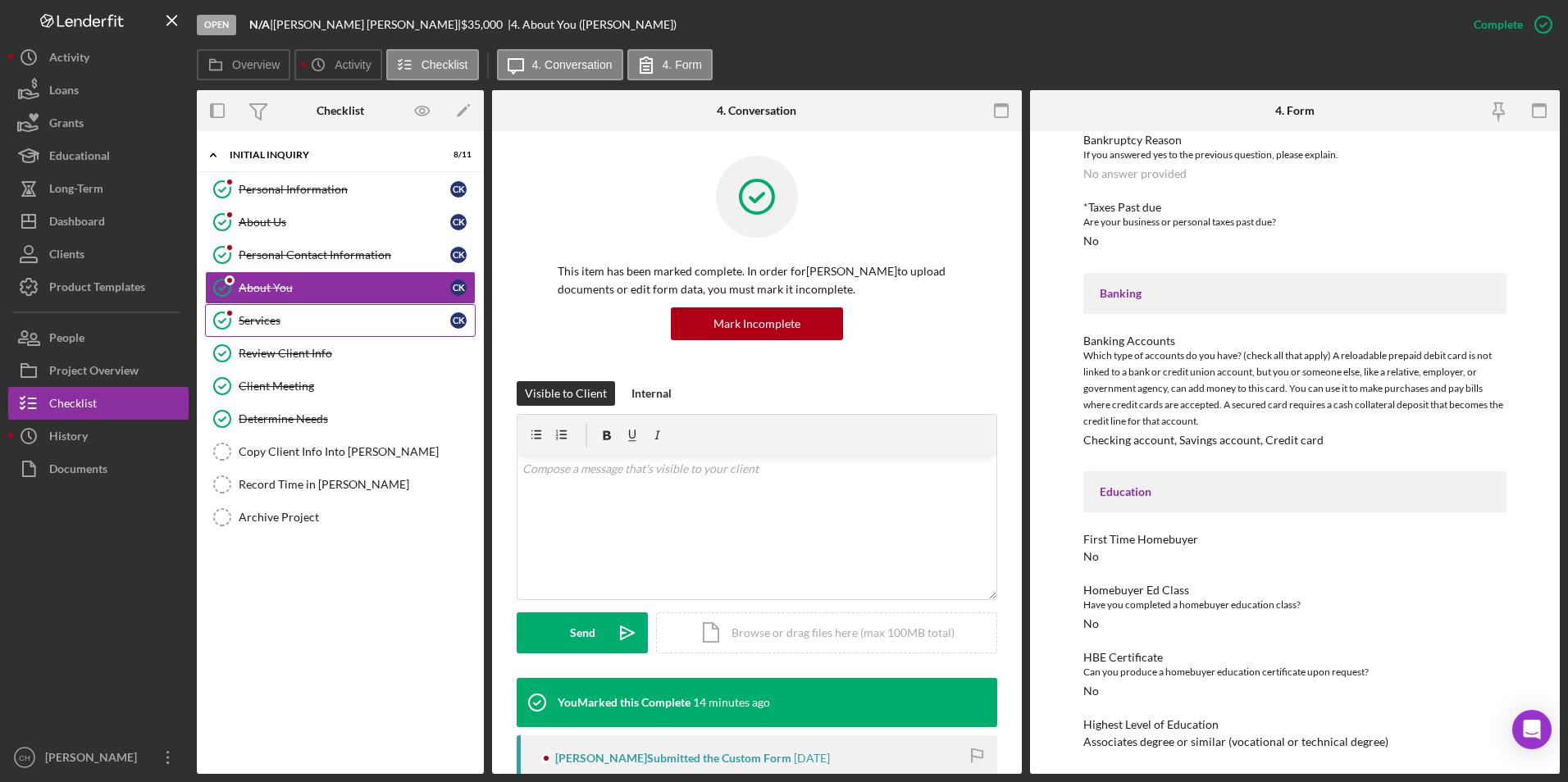
drag, startPoint x: 246, startPoint y: 317, endPoint x: 260, endPoint y: 318, distance: 14.0
click at [246, 317] on div "Services" at bounding box center [344, 321] width 212 height 13
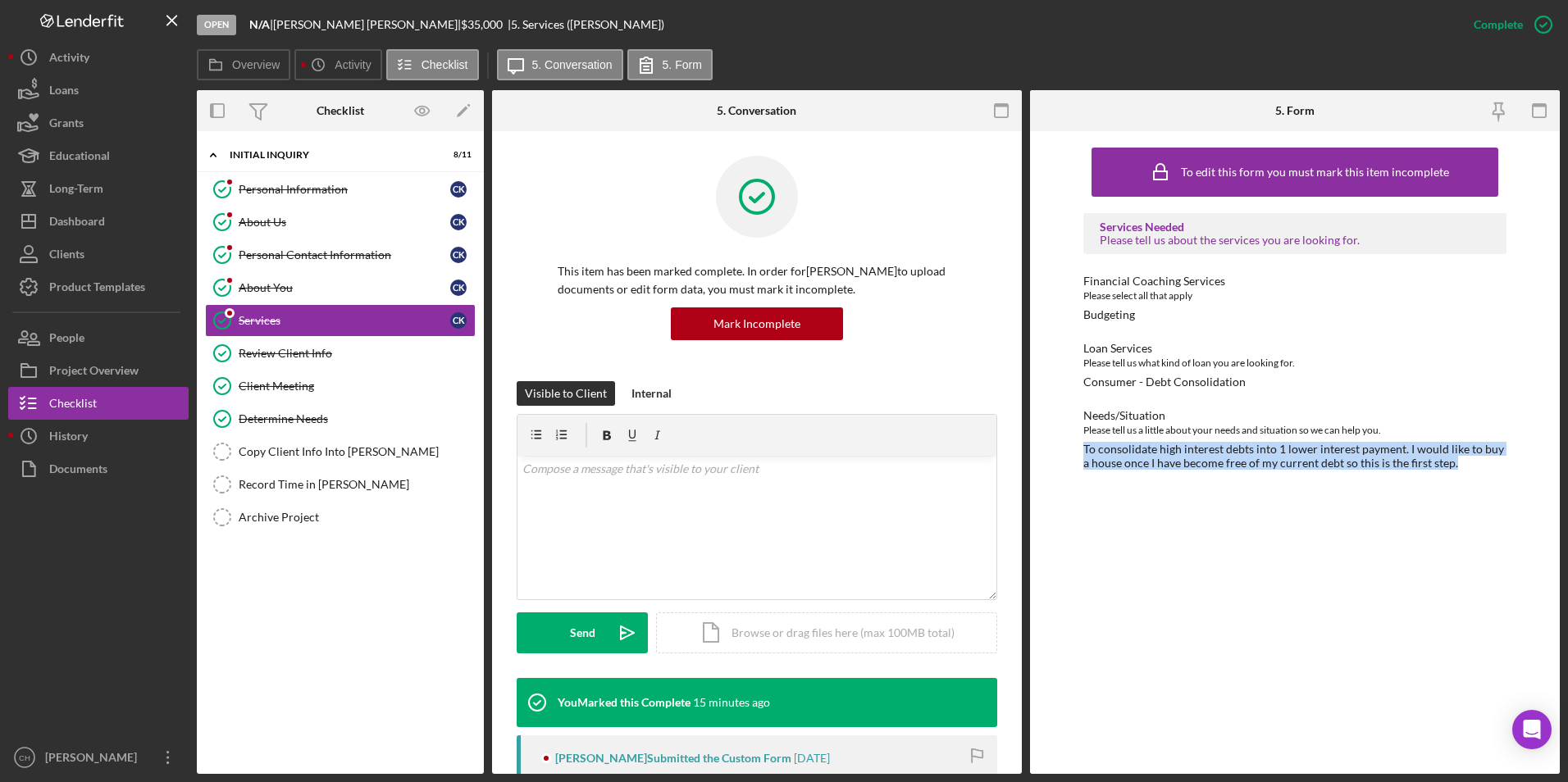
drag, startPoint x: 1072, startPoint y: 448, endPoint x: 1443, endPoint y: 467, distance: 371.5
click at [1443, 467] on div "To edit this form you must mark this item incomplete Services Needed Please tel…" at bounding box center [1295, 452] width 530 height 642
copy div "To consolidate high interest debts into 1 lower interest payment. I would like …"
click at [298, 454] on div "Copy Client Info Into [PERSON_NAME]" at bounding box center [356, 452] width 236 height 13
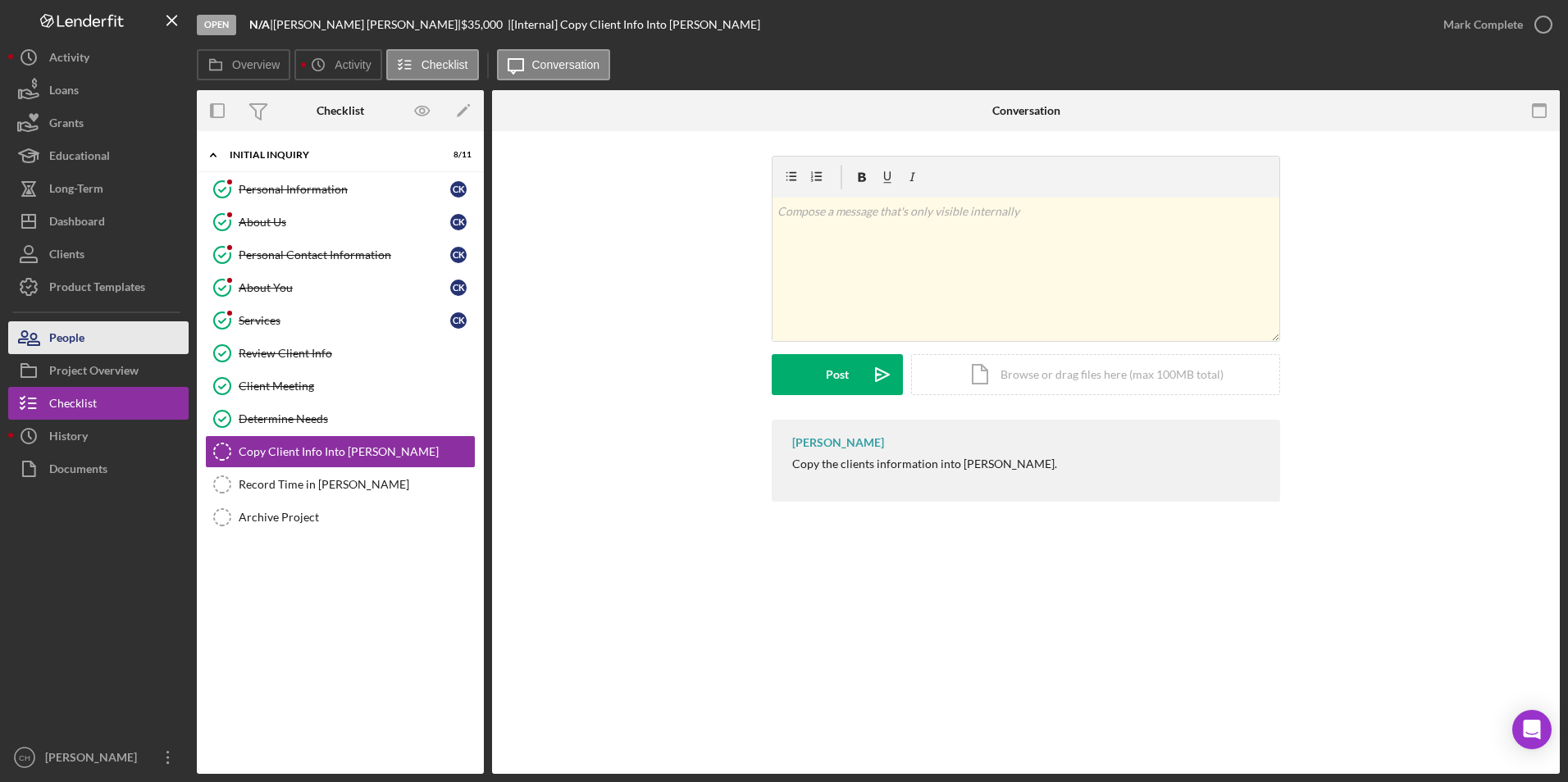
click at [94, 334] on button "People" at bounding box center [99, 338] width 180 height 33
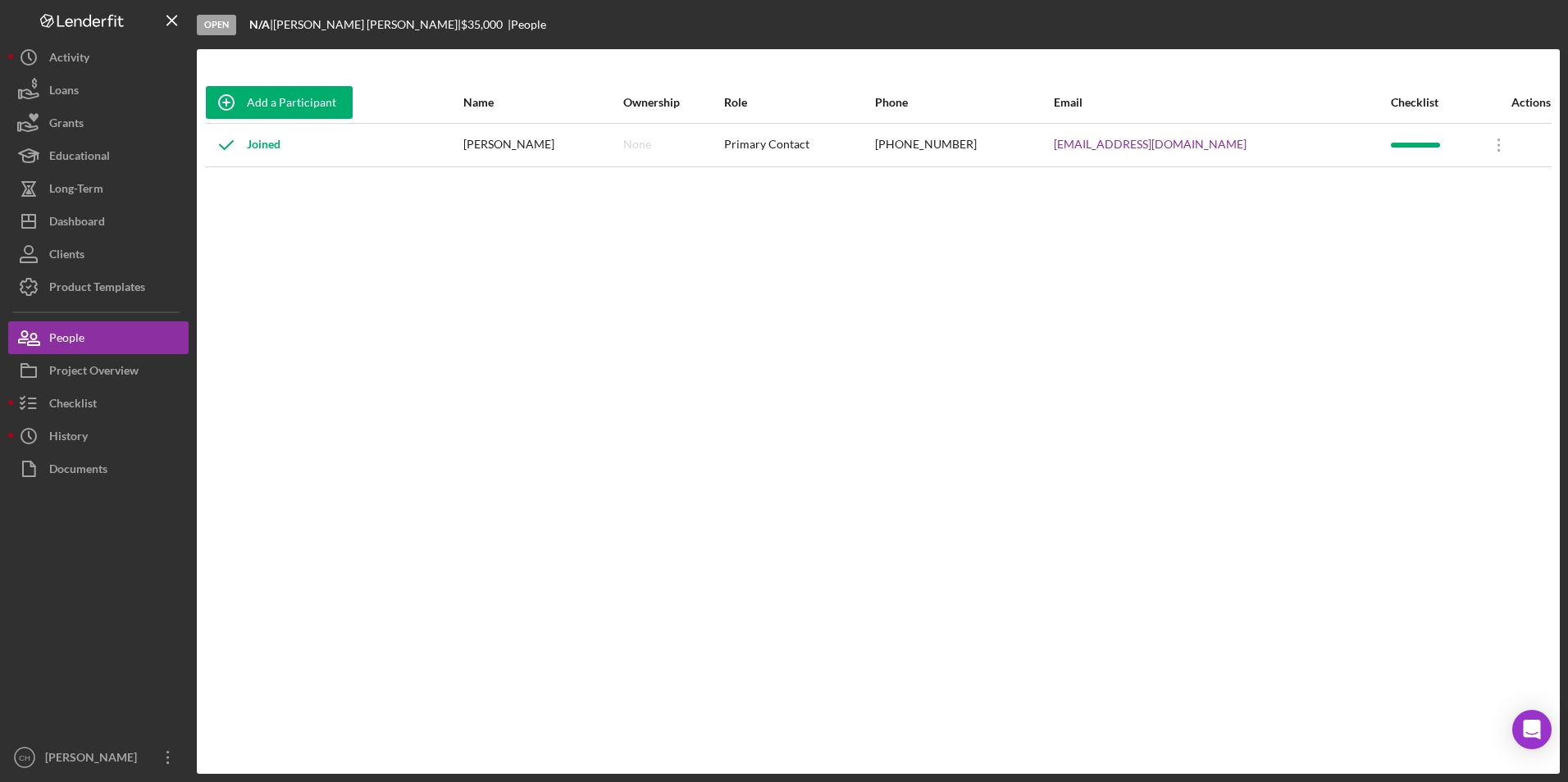
click at [1245, 135] on div "[EMAIL_ADDRESS][DOMAIN_NAME]" at bounding box center [1221, 144] width 335 height 41
drag, startPoint x: 1236, startPoint y: 141, endPoint x: 1121, endPoint y: 152, distance: 115.5
click at [1121, 152] on div "[EMAIL_ADDRESS][DOMAIN_NAME]" at bounding box center [1221, 144] width 335 height 41
copy link "[EMAIL_ADDRESS][DOMAIN_NAME]"
click at [72, 397] on div "Checklist" at bounding box center [73, 405] width 47 height 37
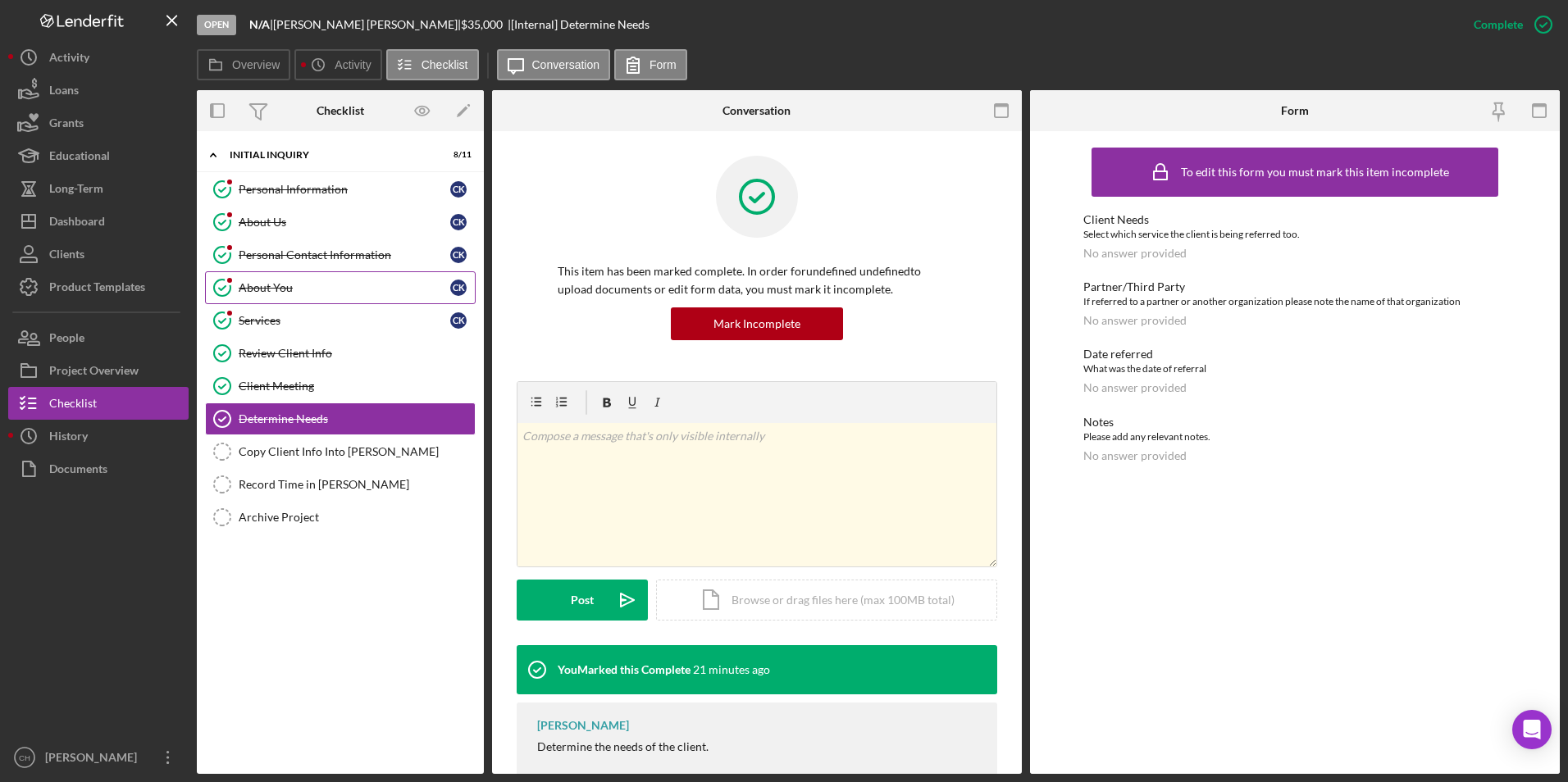
click at [262, 286] on div "About You" at bounding box center [344, 288] width 212 height 13
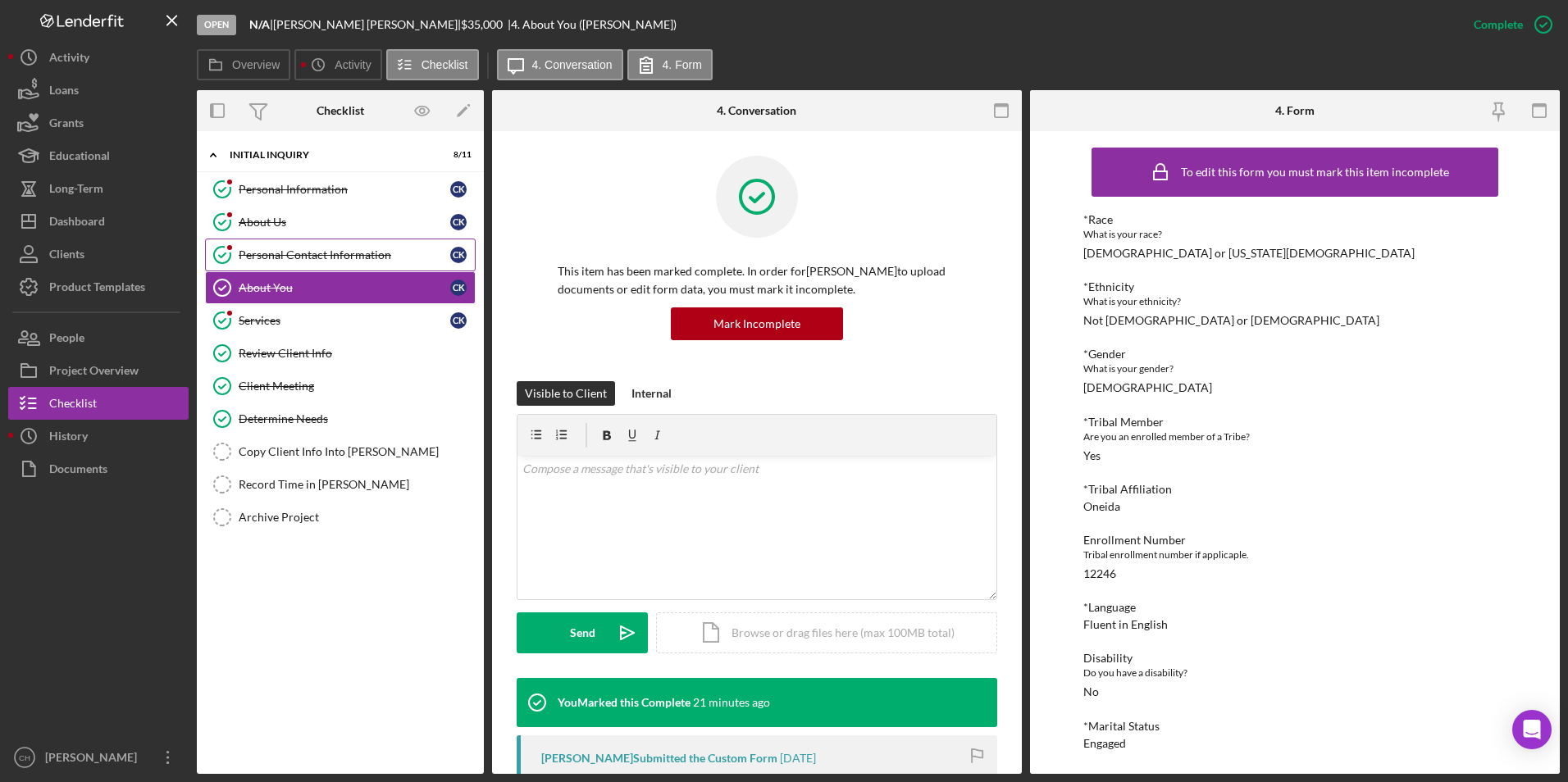
click at [298, 254] on div "Personal Contact Information" at bounding box center [344, 255] width 212 height 13
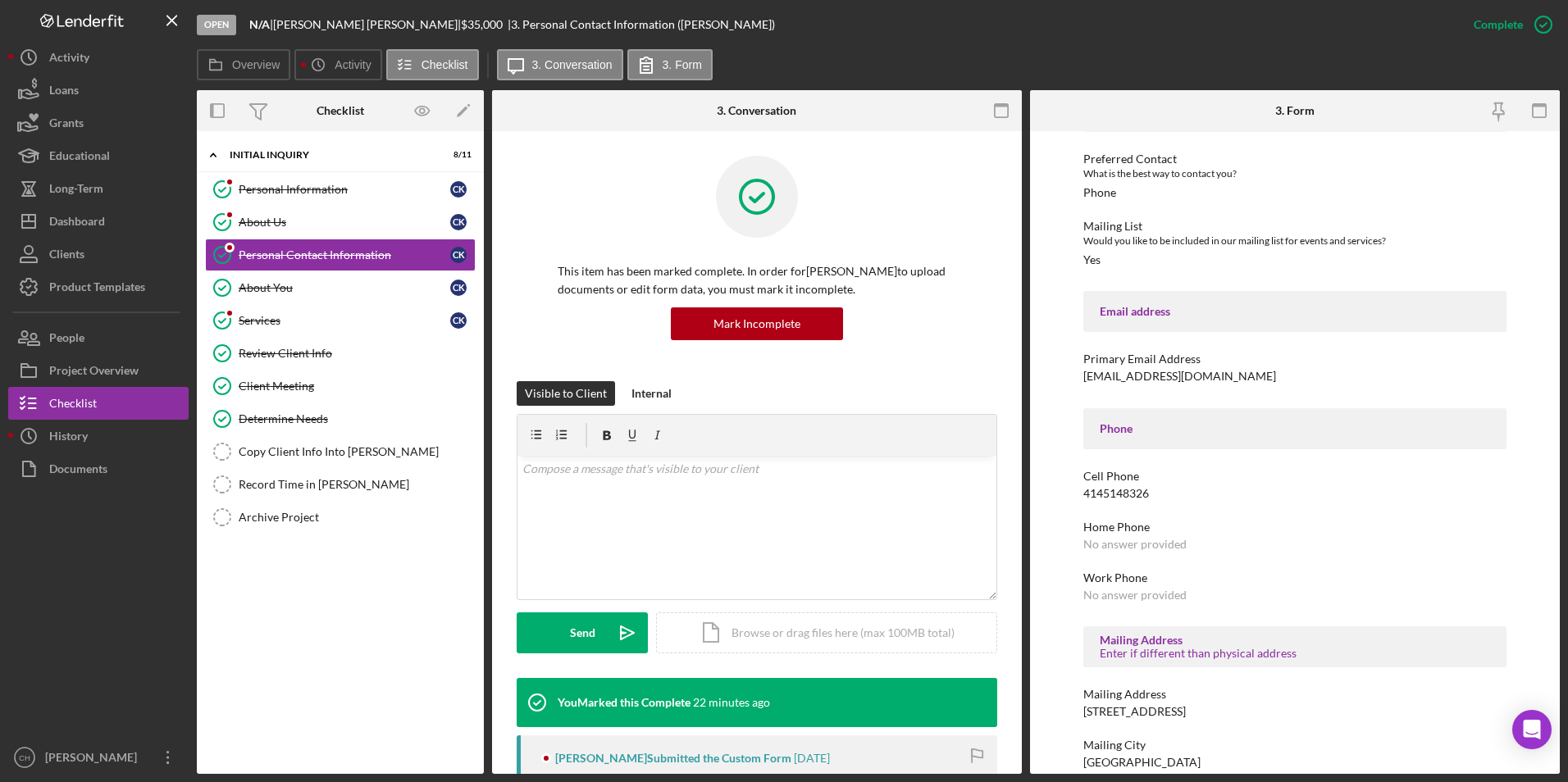
scroll to position [244, 0]
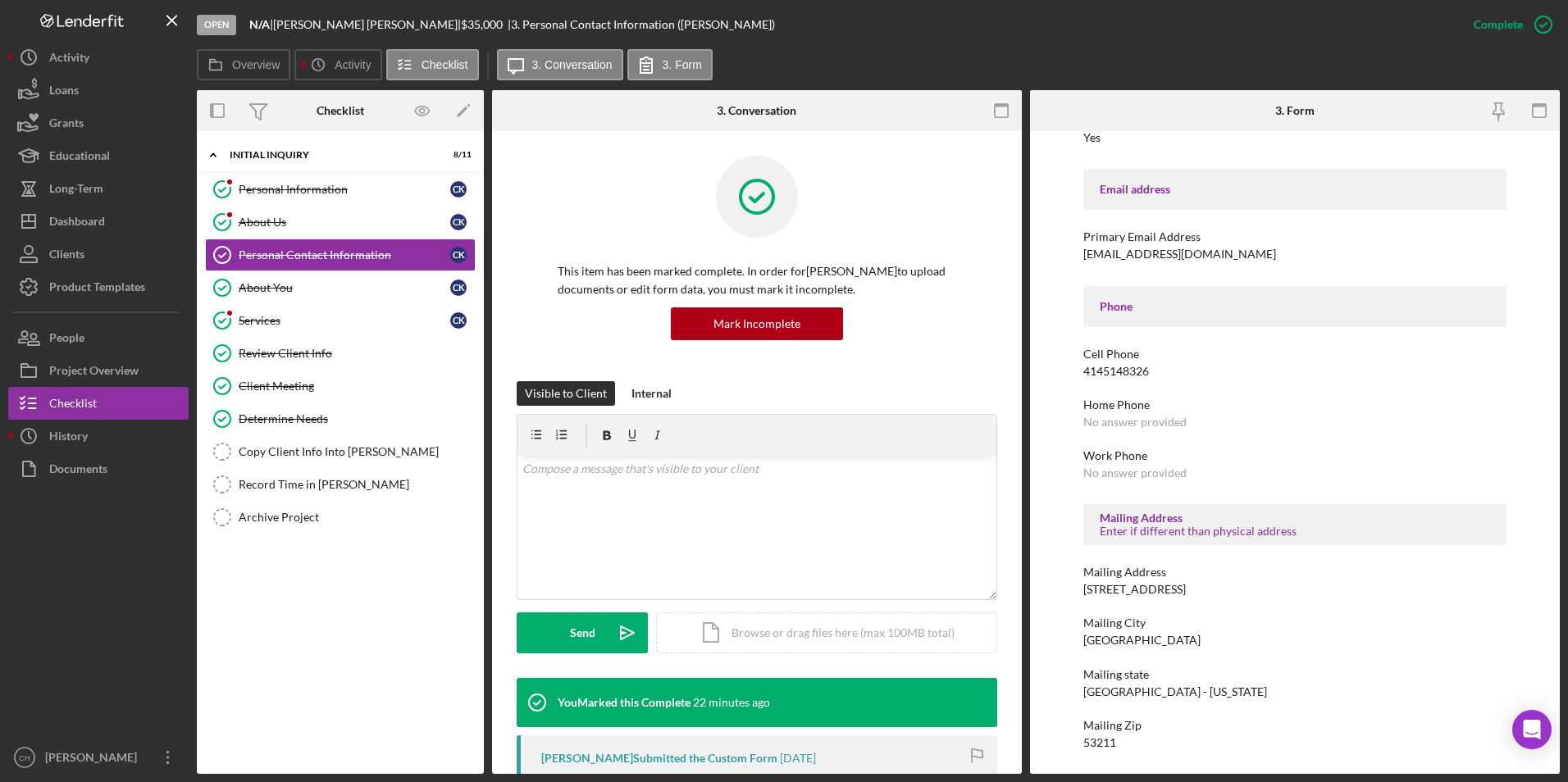
drag, startPoint x: 1237, startPoint y: 594, endPoint x: 1075, endPoint y: 593, distance: 162.0
click at [1075, 593] on div "To edit this form you must mark this item incomplete Contact Information Prefer…" at bounding box center [1295, 452] width 530 height 642
copy div "[STREET_ADDRESS]"
drag, startPoint x: 1149, startPoint y: 632, endPoint x: 1075, endPoint y: 635, distance: 74.1
click at [1075, 635] on div "To edit this form you must mark this item incomplete Contact Information Prefer…" at bounding box center [1295, 452] width 530 height 642
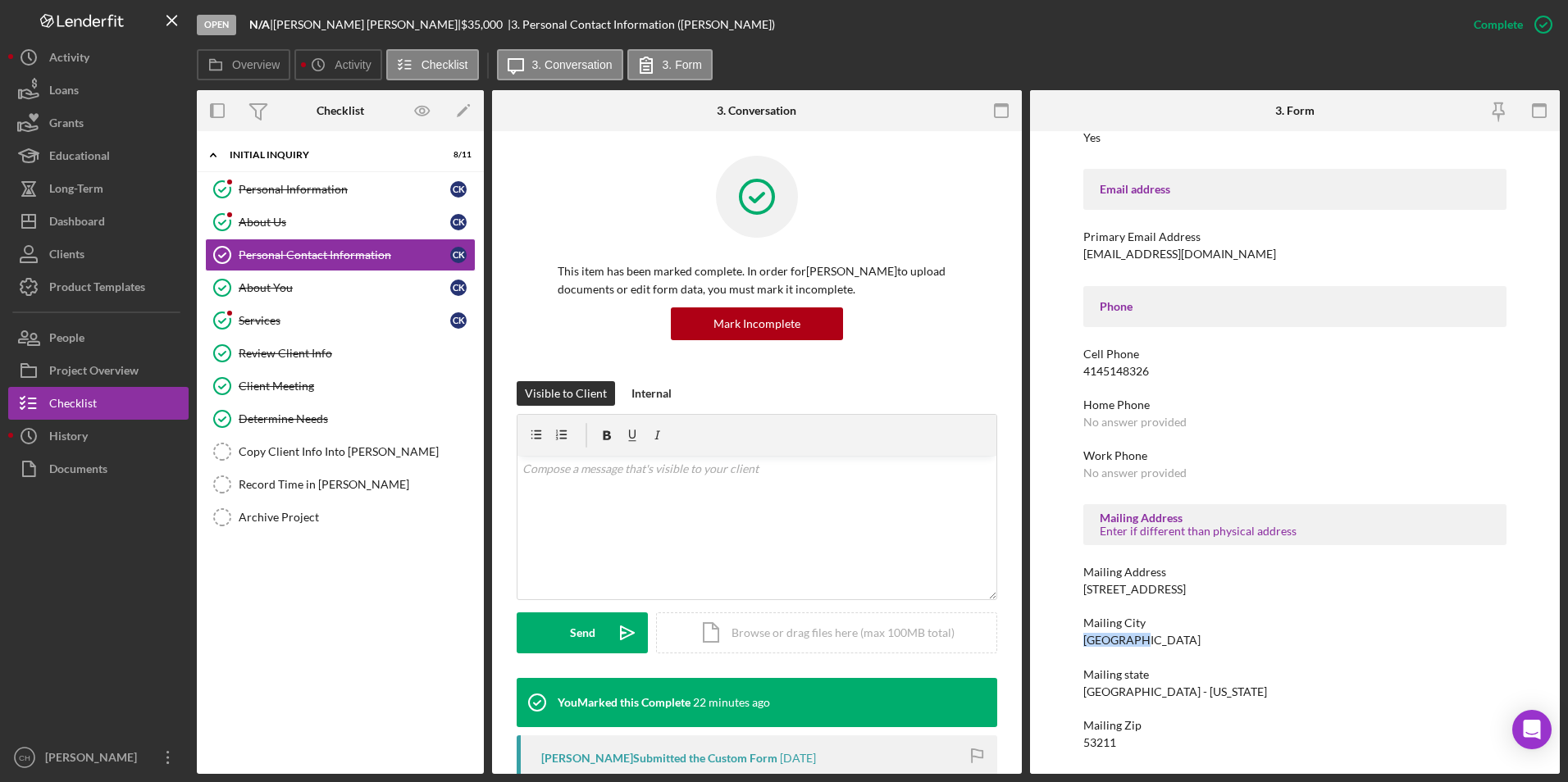
copy div "[GEOGRAPHIC_DATA]"
click at [301, 448] on div "Copy Client Info Into [PERSON_NAME]" at bounding box center [356, 452] width 236 height 13
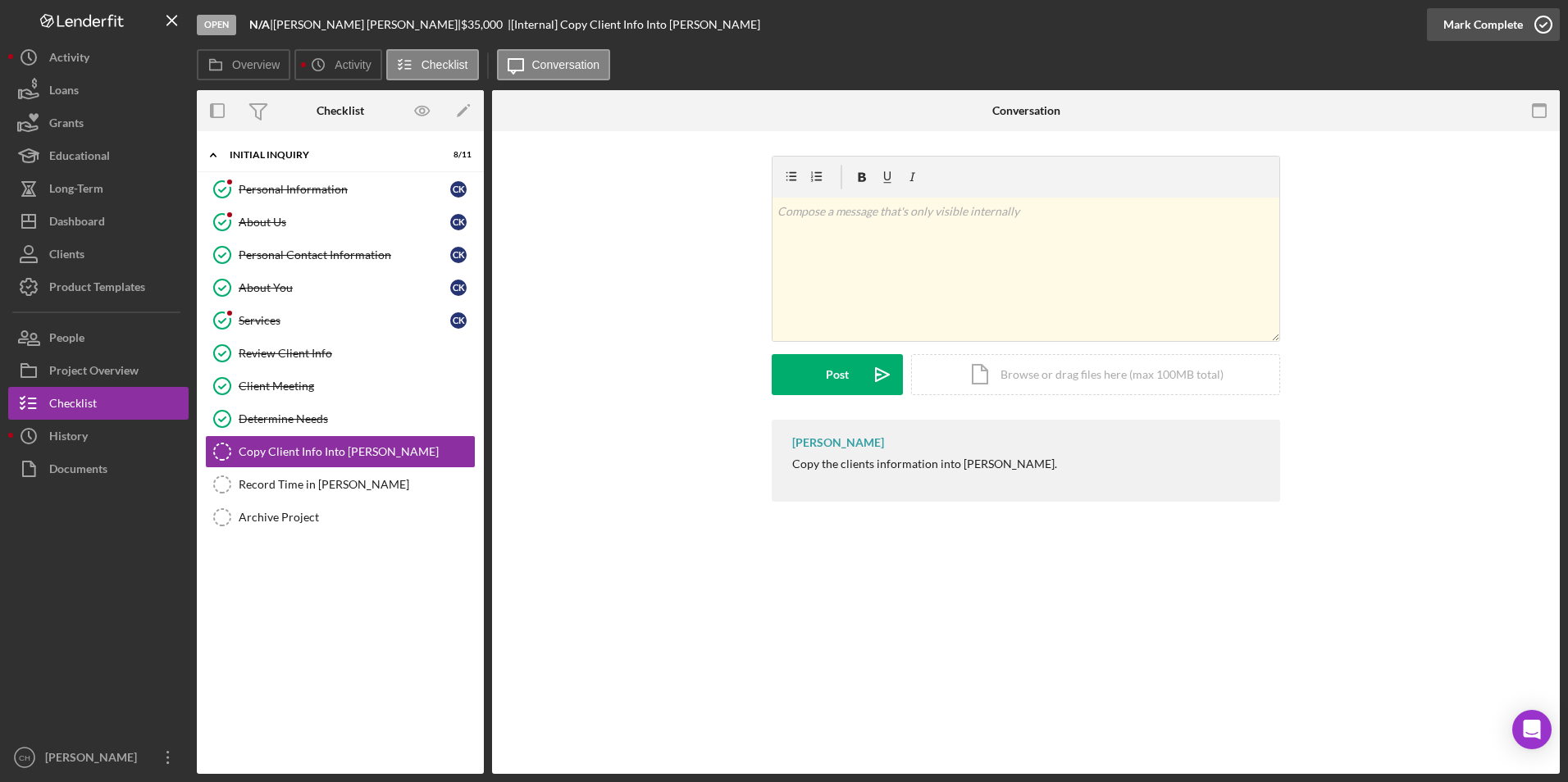
click at [1490, 28] on div "Mark Complete" at bounding box center [1483, 25] width 80 height 33
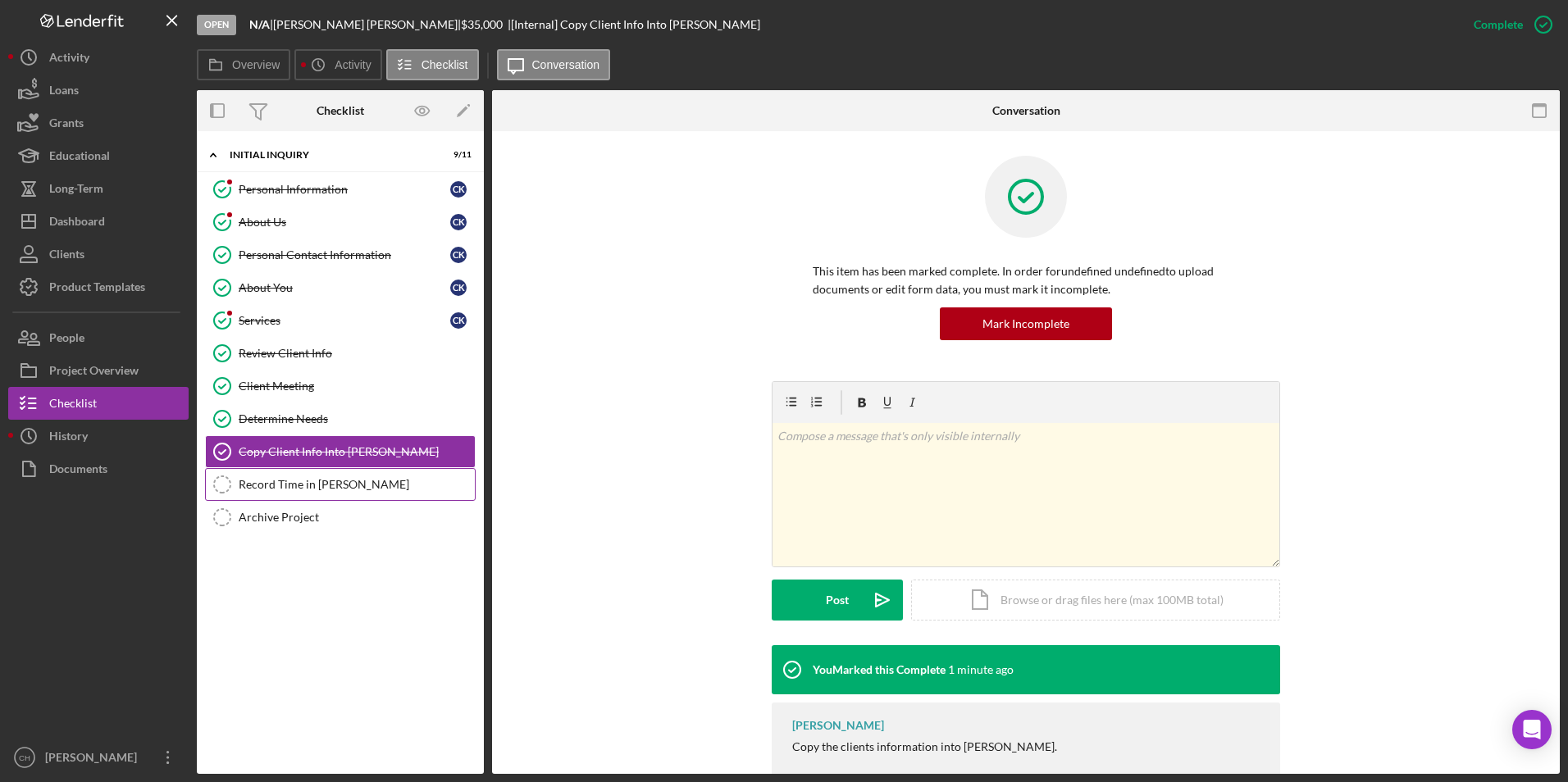
click at [319, 487] on div "Record Time in [PERSON_NAME]" at bounding box center [356, 485] width 236 height 13
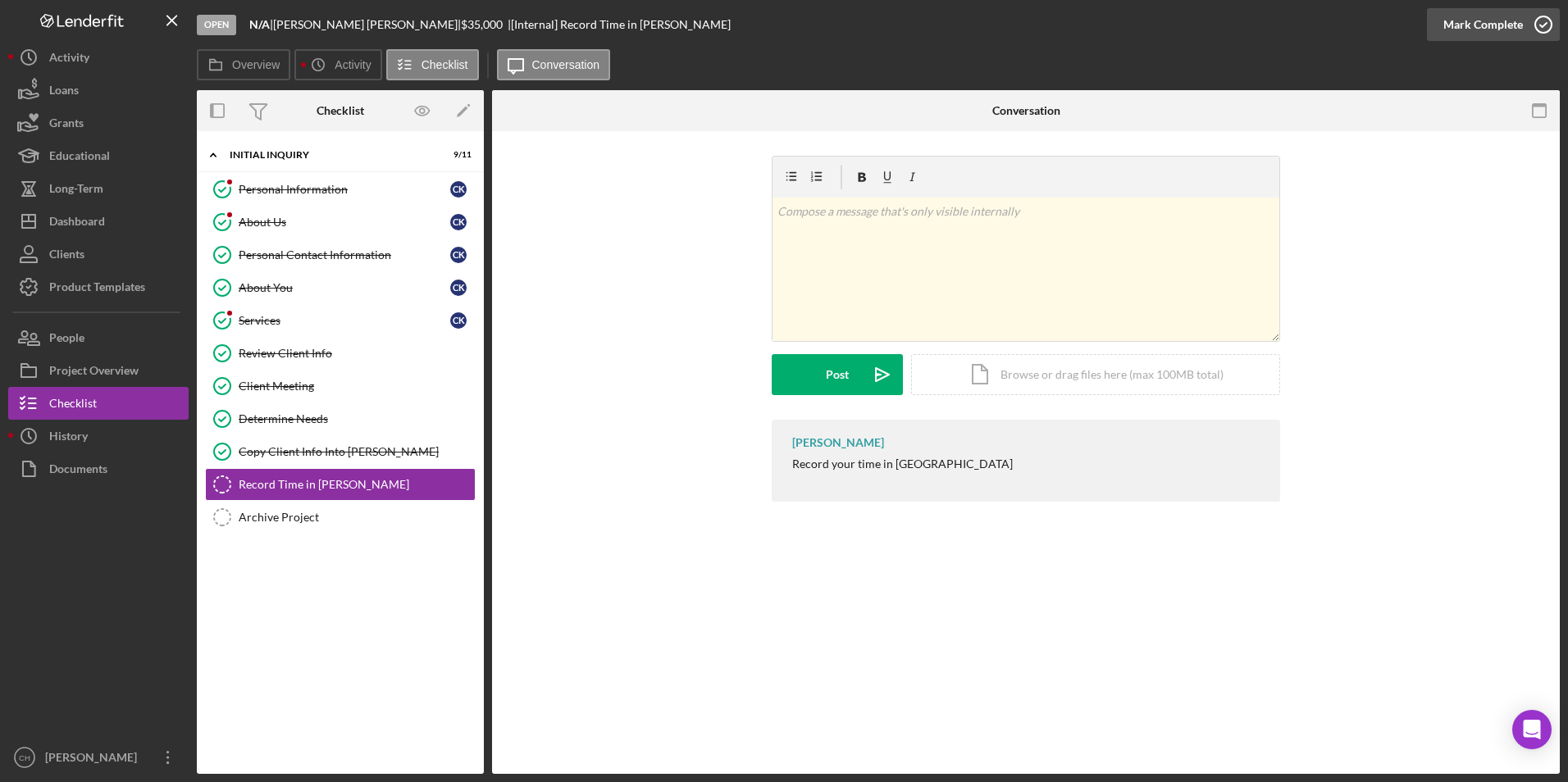
click at [1508, 22] on div "Mark Complete" at bounding box center [1483, 25] width 80 height 33
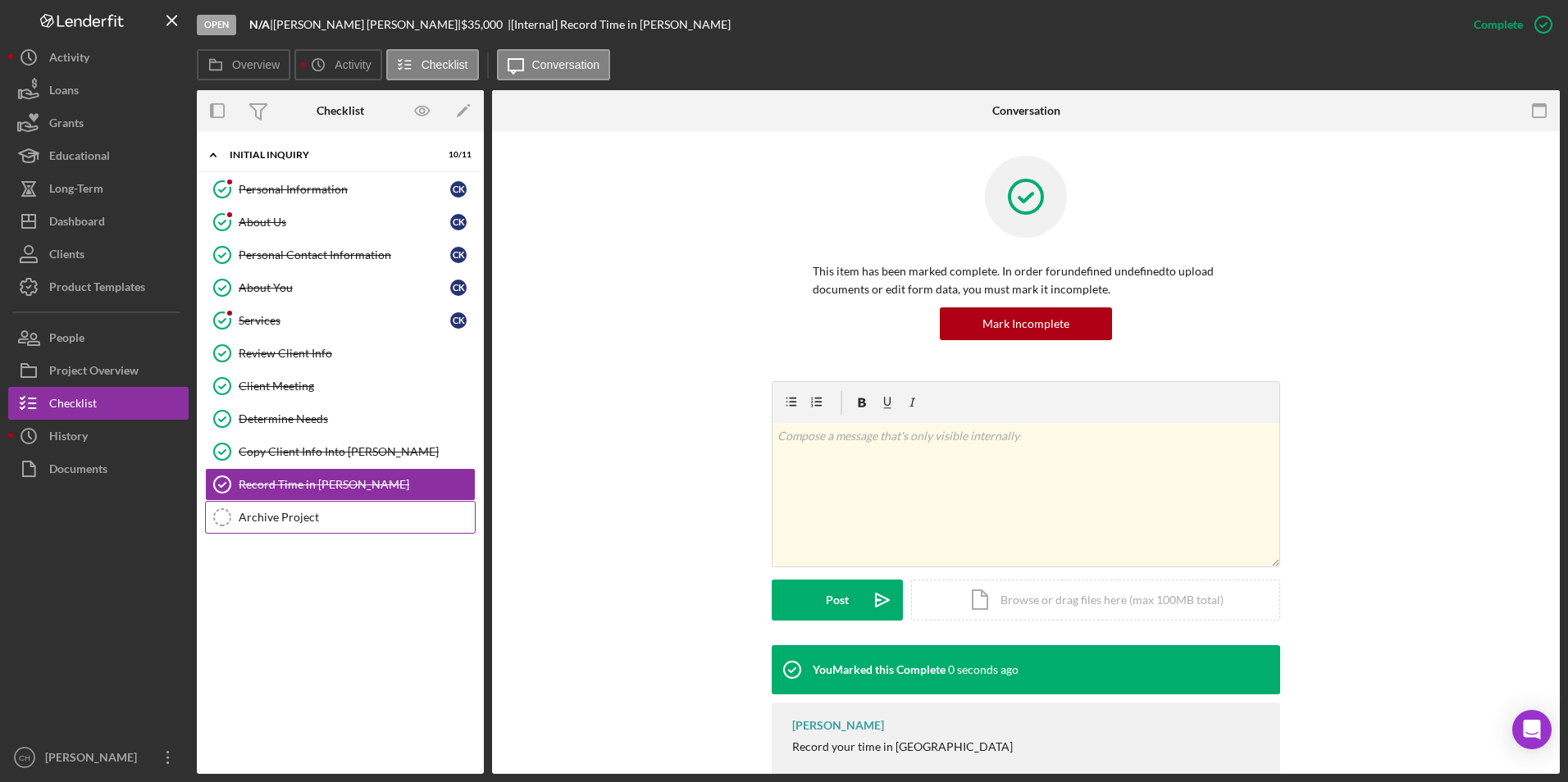
click at [263, 512] on div "Archive Project" at bounding box center [356, 517] width 236 height 13
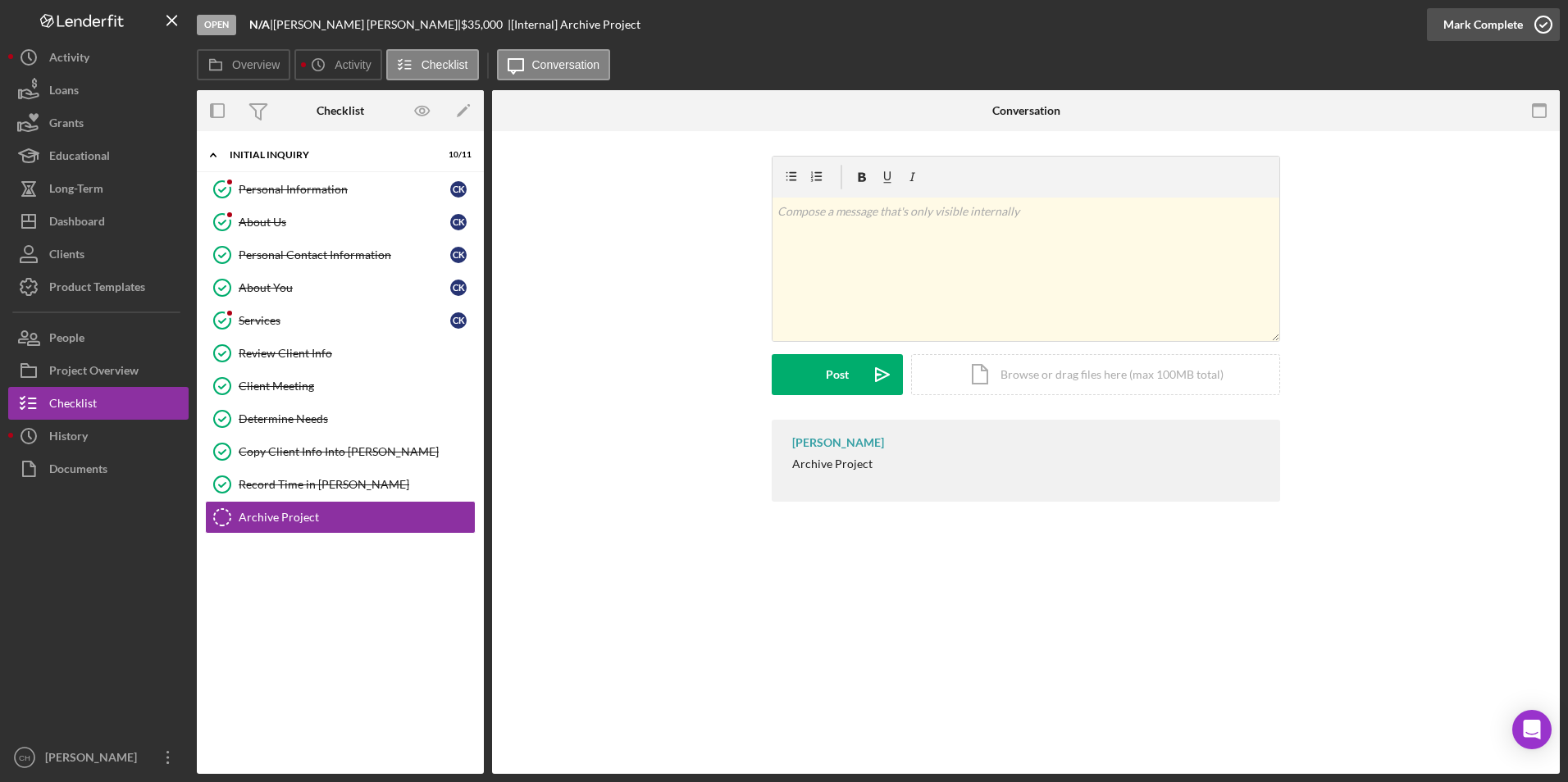
click at [1479, 24] on div "Mark Complete" at bounding box center [1483, 25] width 80 height 33
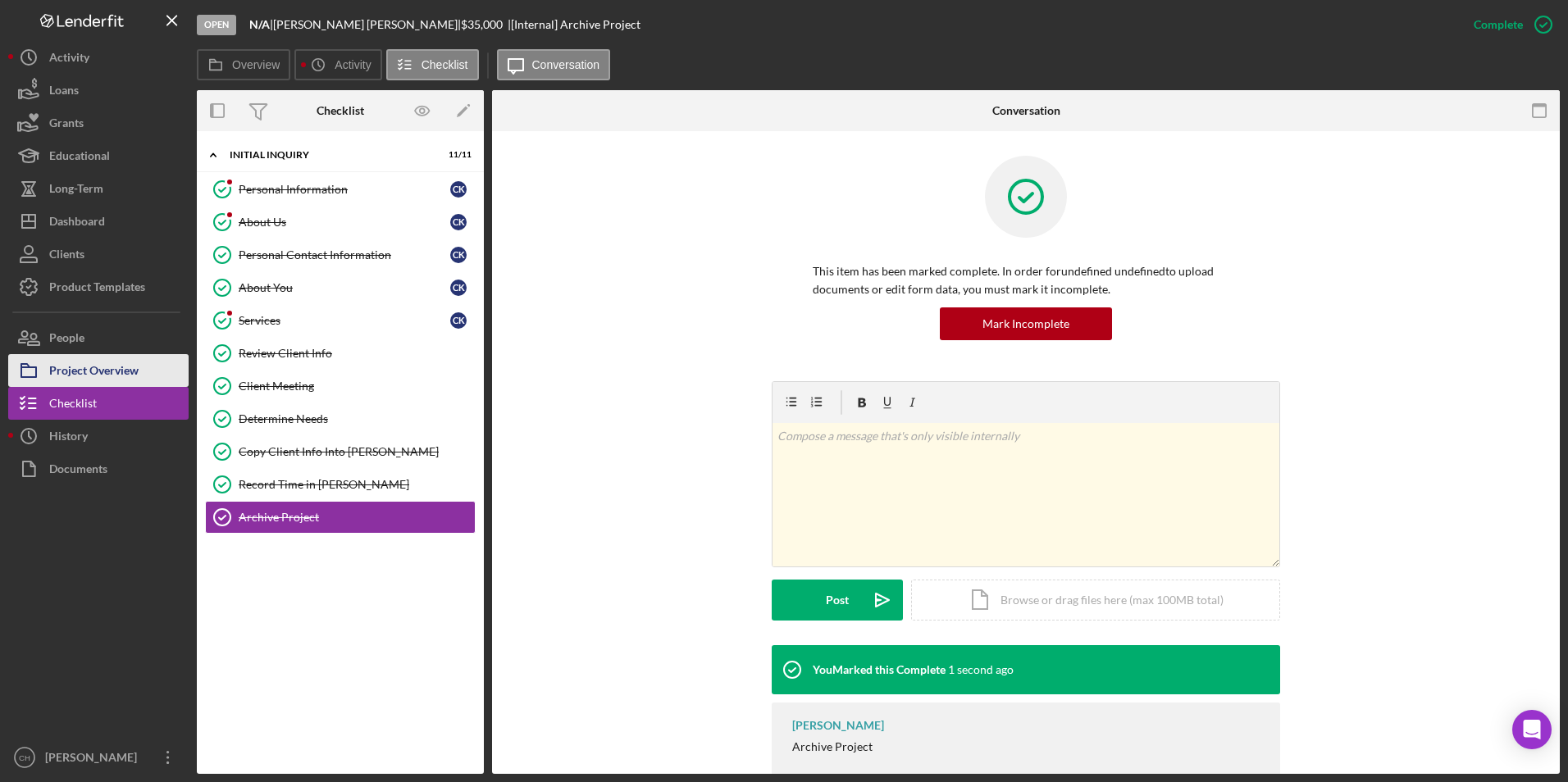
click at [75, 366] on div "Project Overview" at bounding box center [94, 372] width 89 height 37
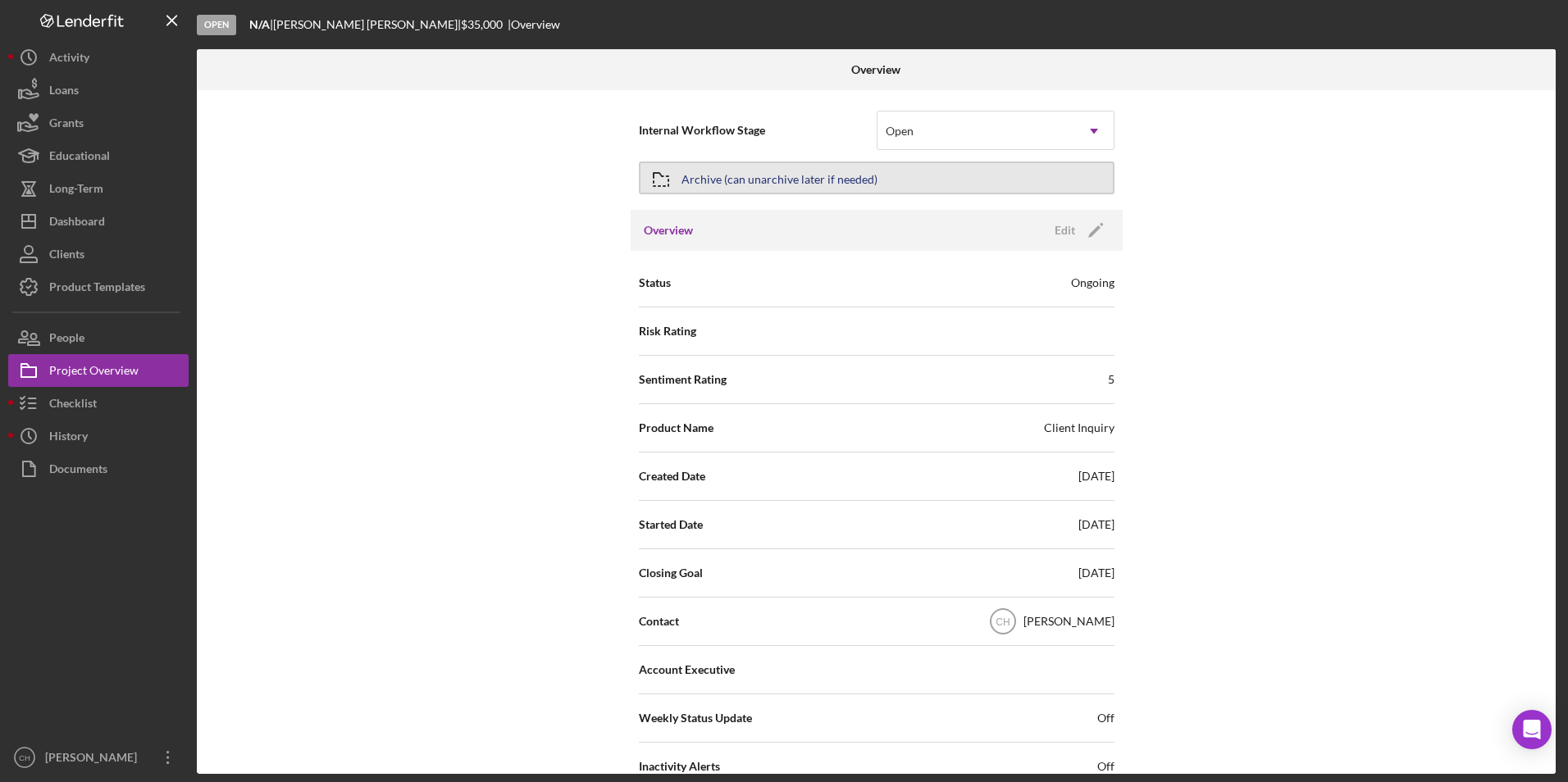
click at [805, 172] on div "Archive (can unarchive later if needed)" at bounding box center [779, 177] width 196 height 29
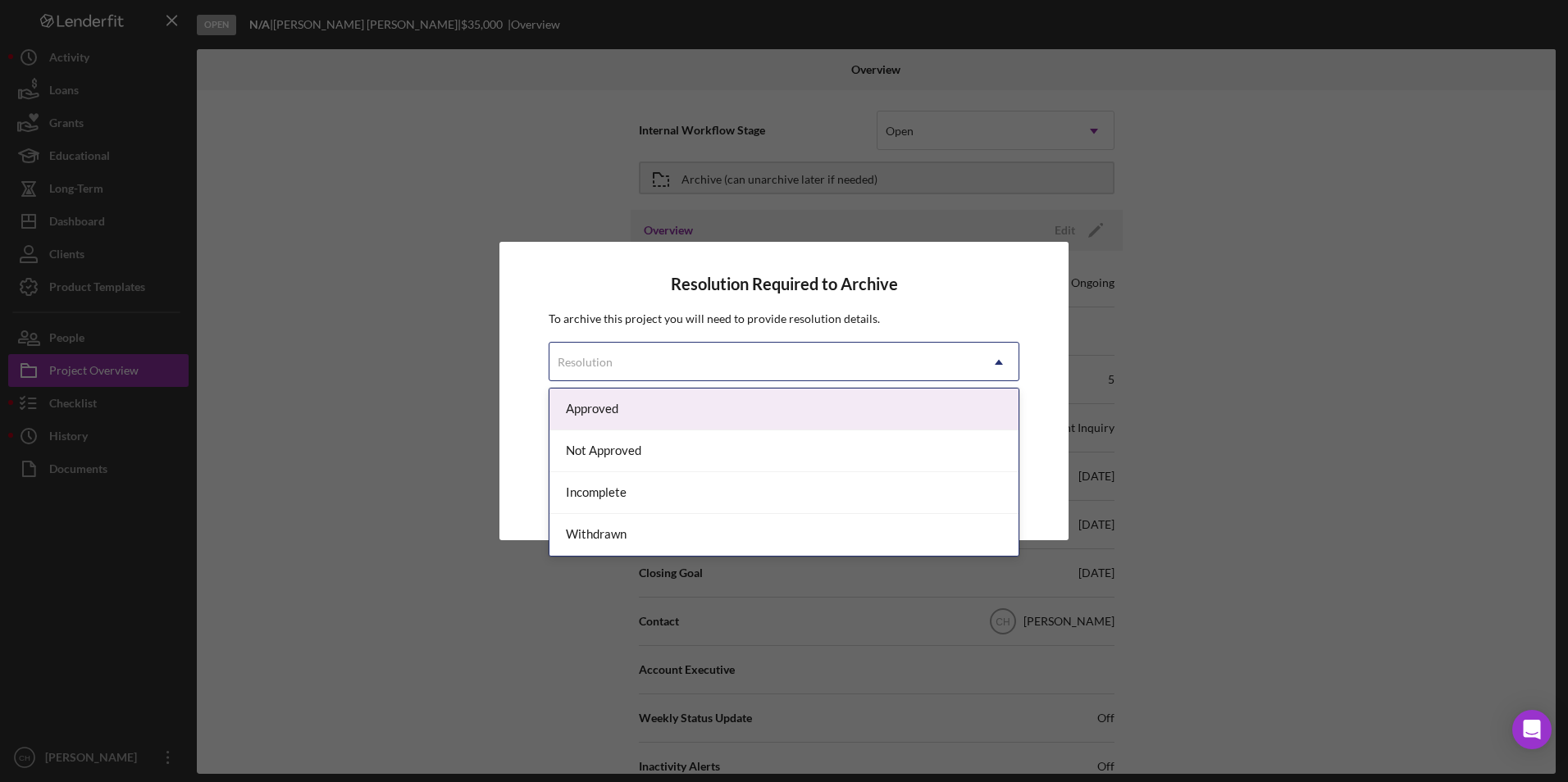
click at [632, 363] on div "Resolution" at bounding box center [764, 363] width 430 height 38
click at [612, 413] on div "Approved" at bounding box center [784, 409] width 469 height 42
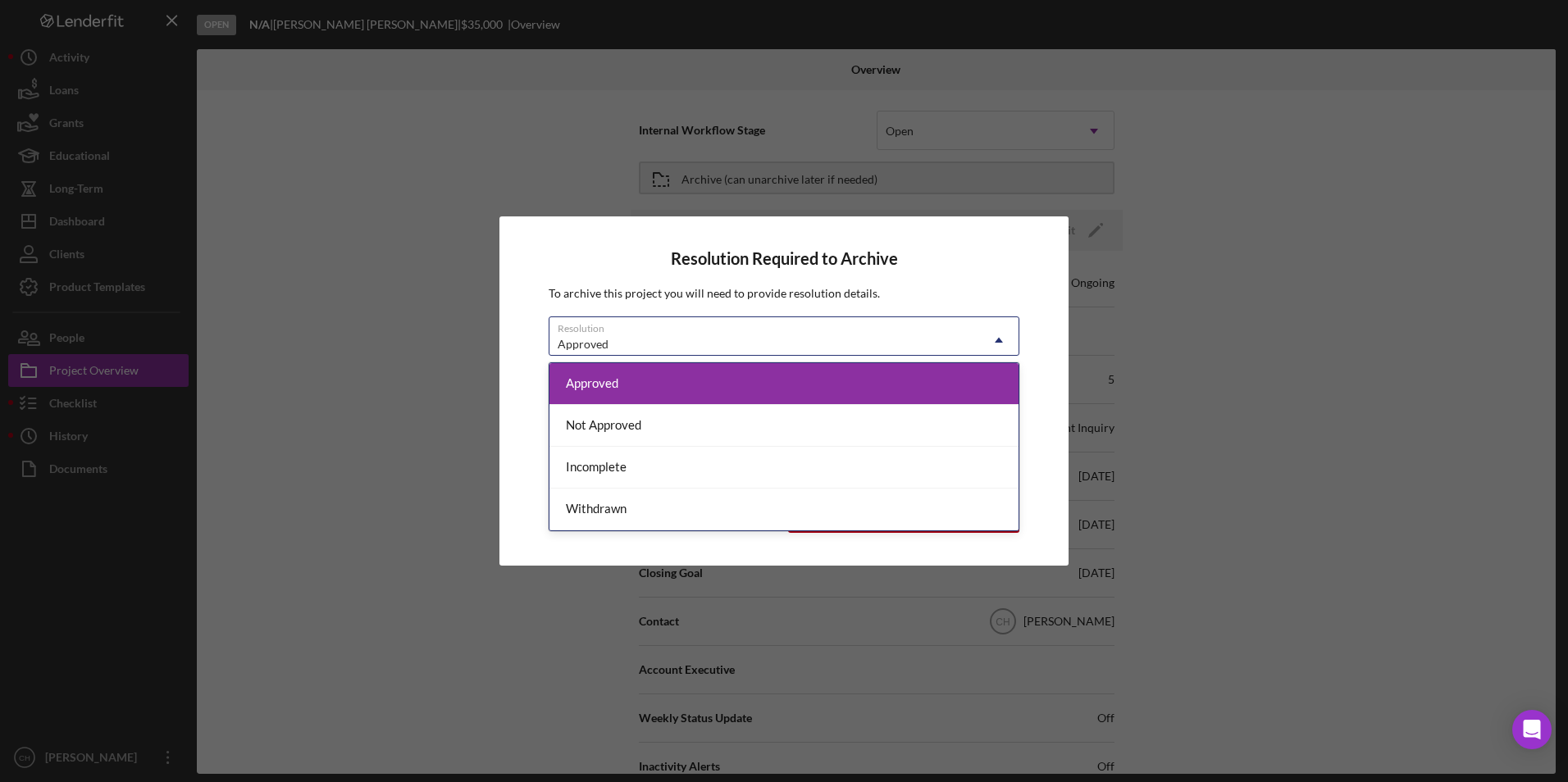
click at [627, 342] on div "Approved" at bounding box center [764, 344] width 430 height 38
click at [629, 344] on div "Approved" at bounding box center [764, 344] width 430 height 38
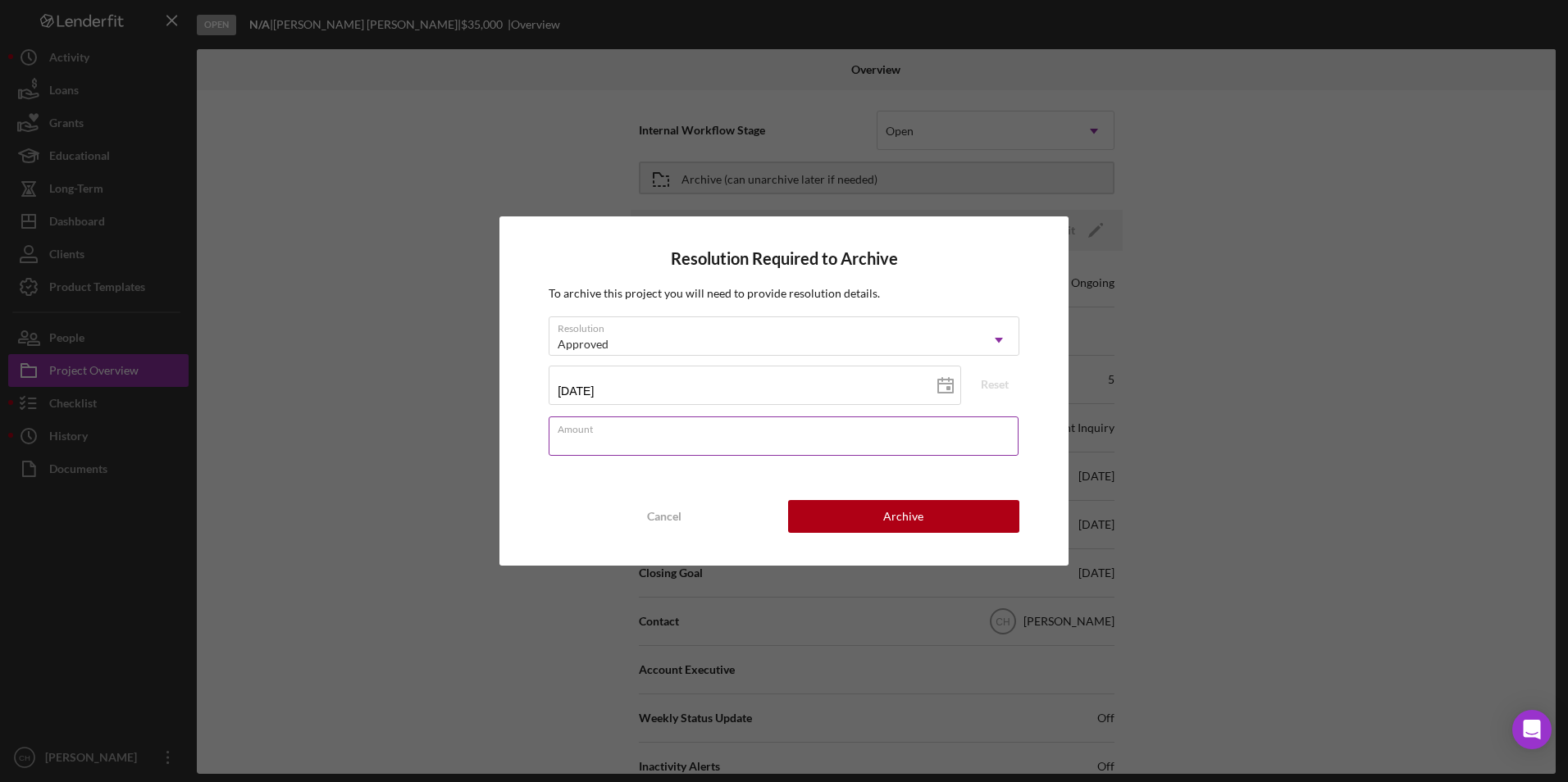
click at [605, 434] on div "Amount" at bounding box center [784, 437] width 471 height 41
type input "$35,000"
click at [829, 508] on button "Archive" at bounding box center [904, 516] width 232 height 33
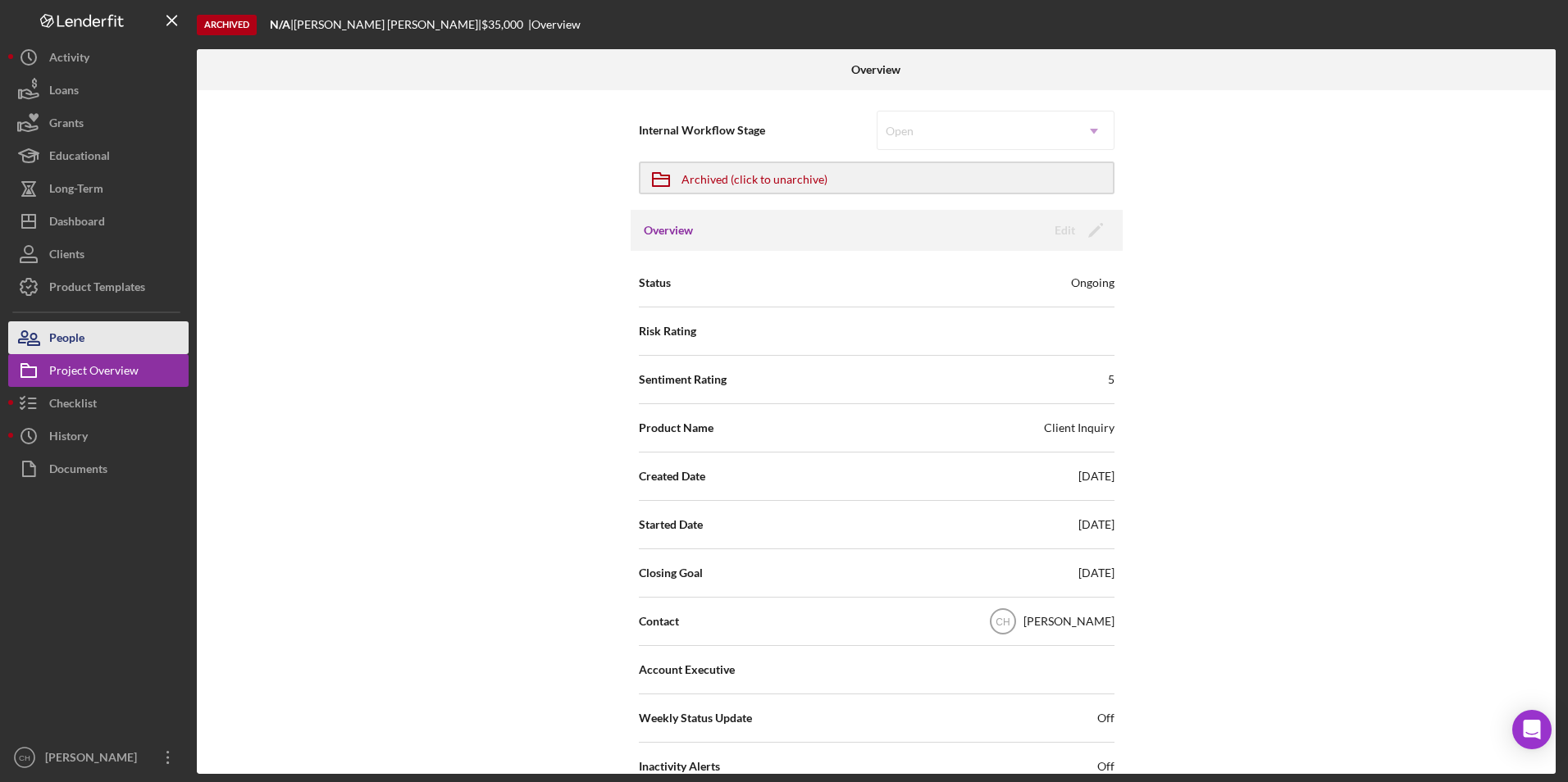
click at [82, 340] on div "People" at bounding box center [66, 340] width 35 height 37
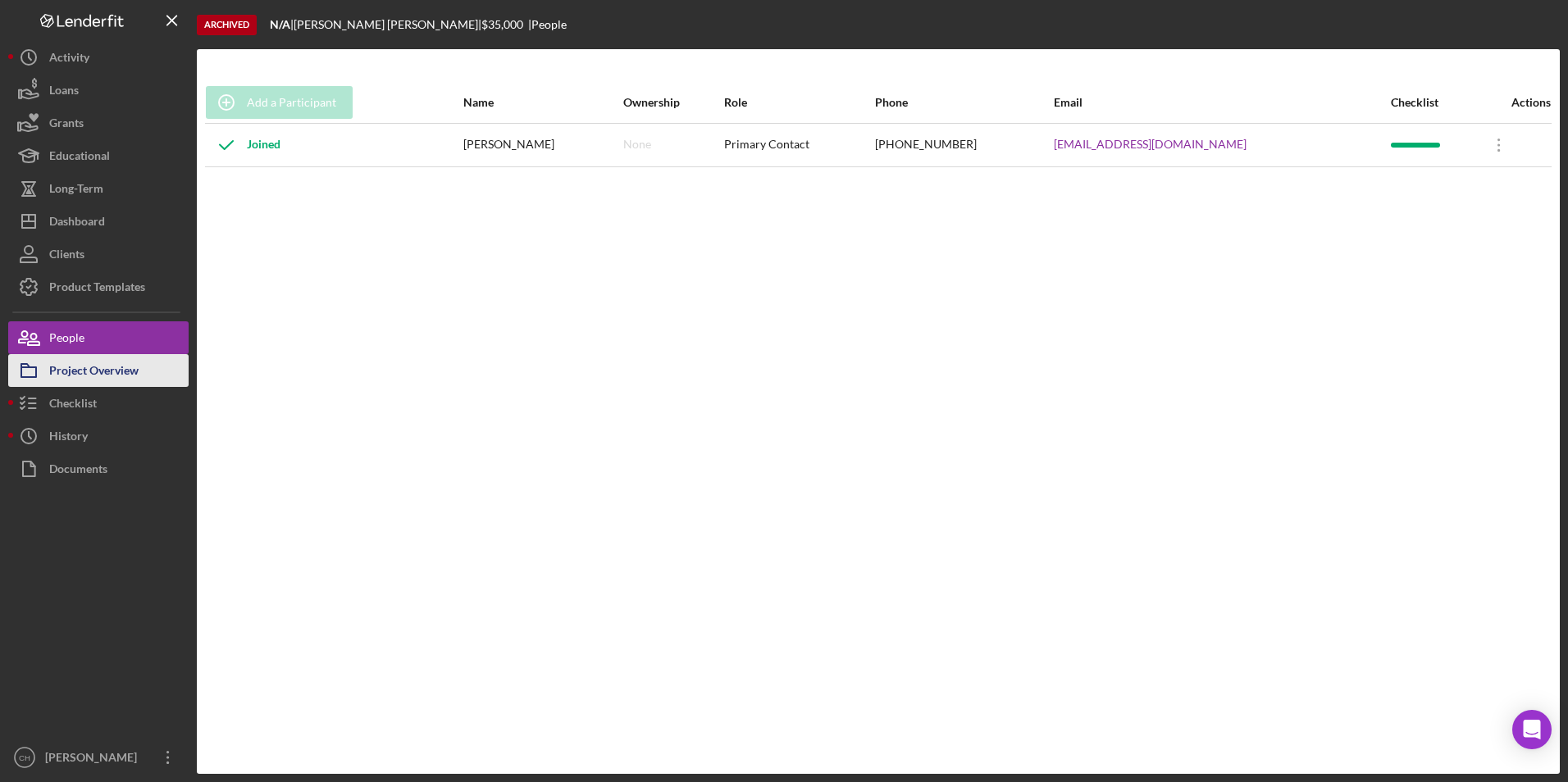
click at [72, 373] on div "Project Overview" at bounding box center [94, 372] width 89 height 37
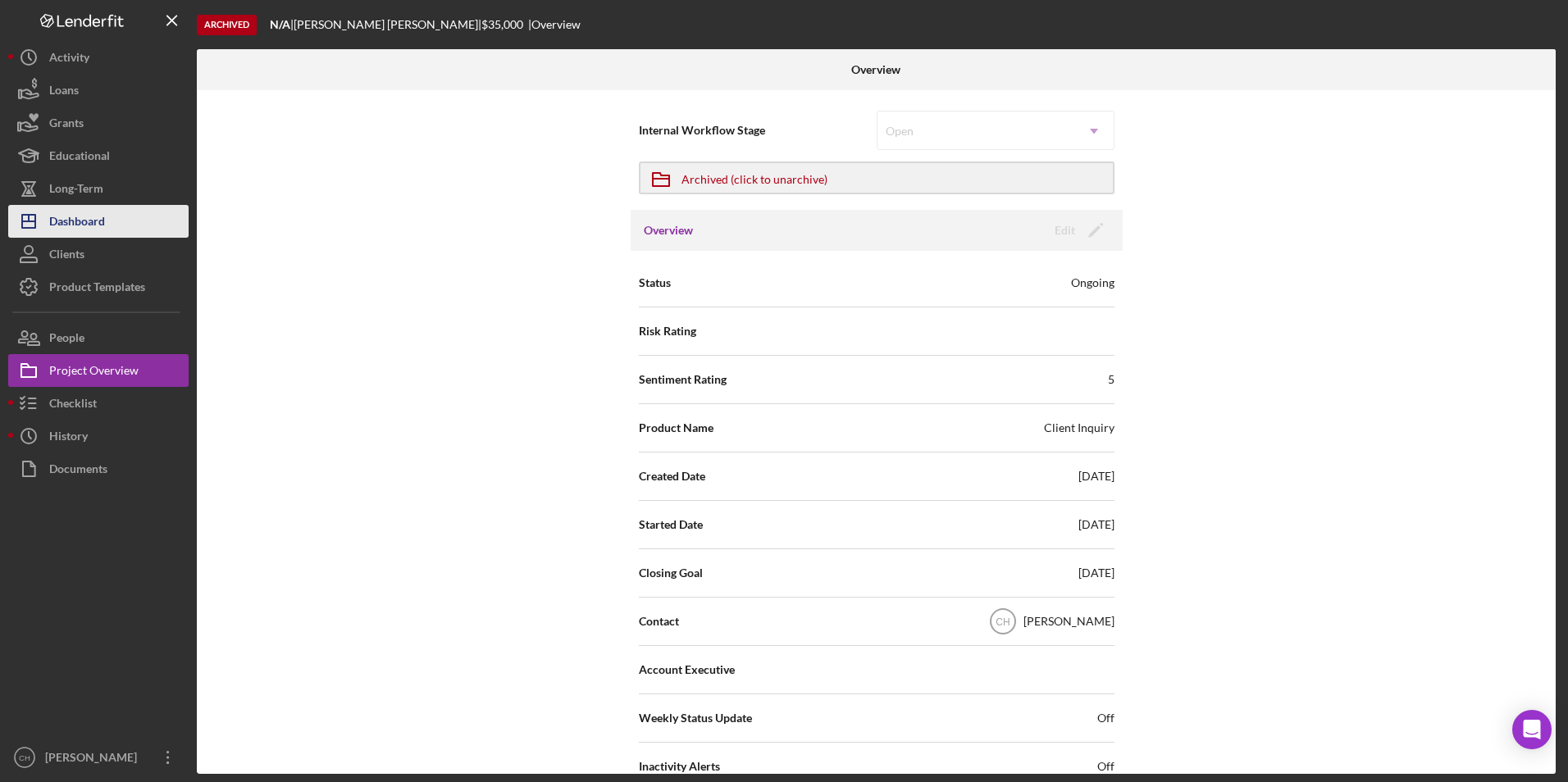
click at [97, 215] on div "Dashboard" at bounding box center [77, 223] width 56 height 37
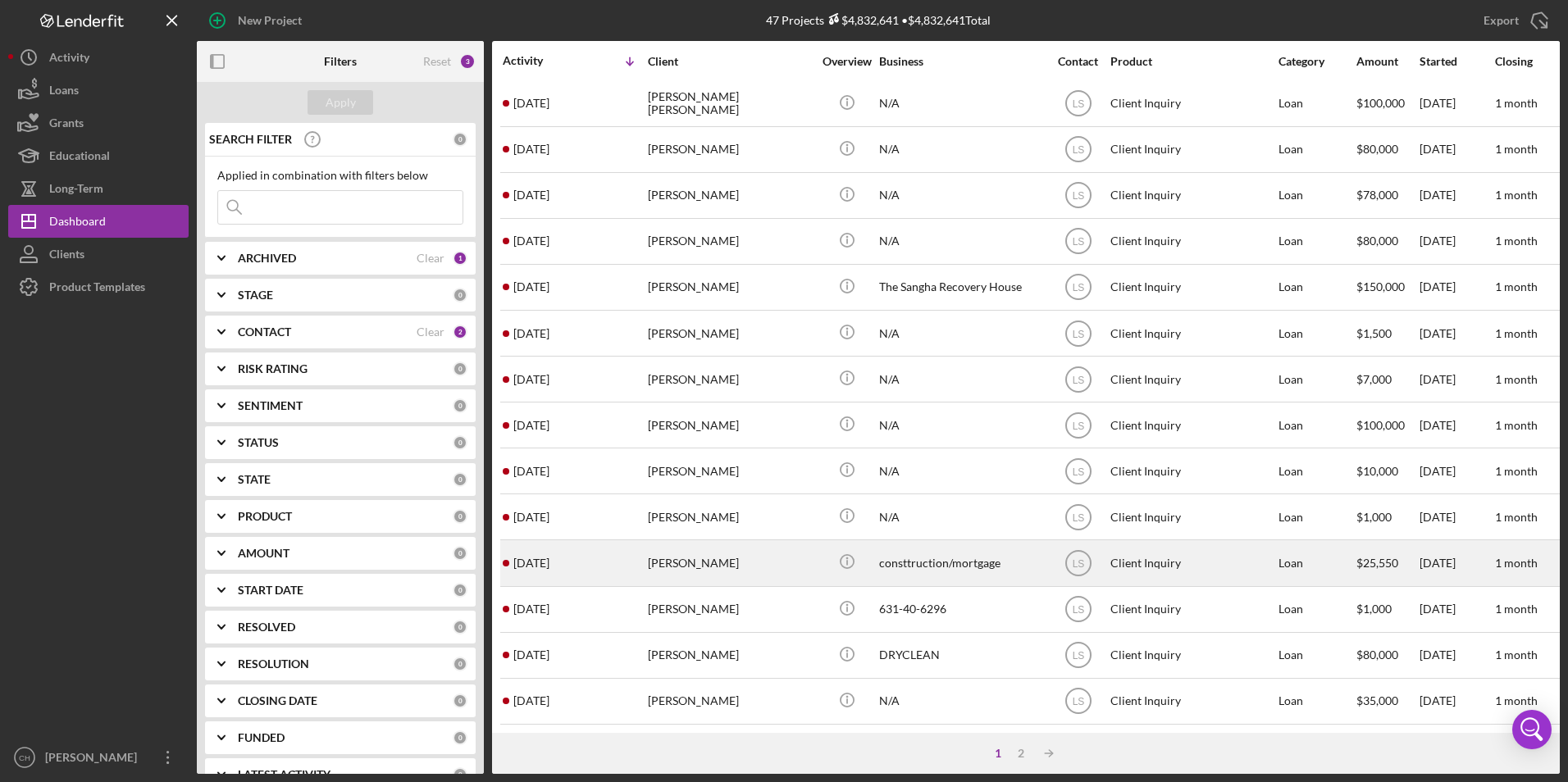
scroll to position [520, 0]
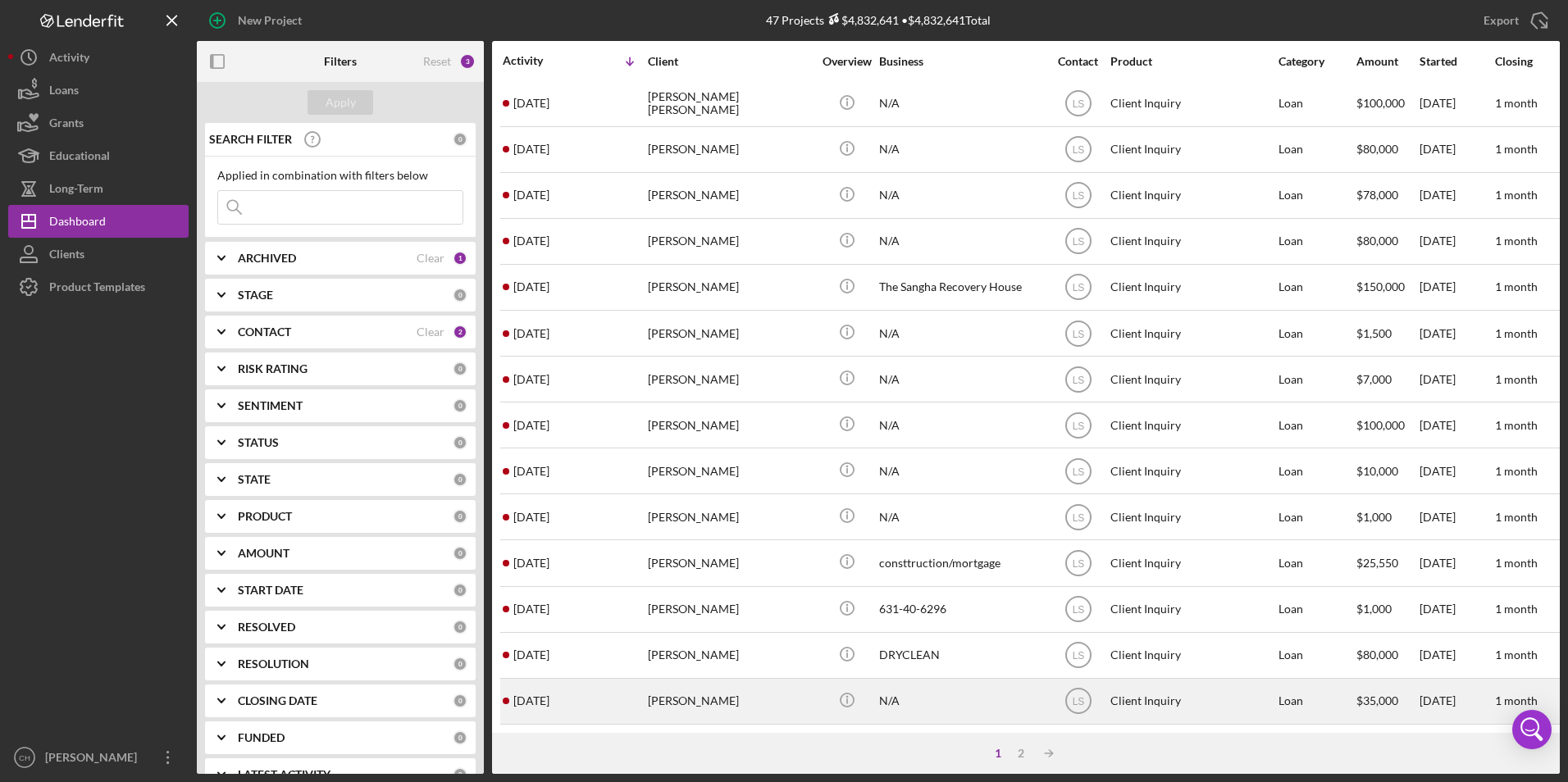
click at [716, 681] on div "[PERSON_NAME]" at bounding box center [729, 701] width 164 height 44
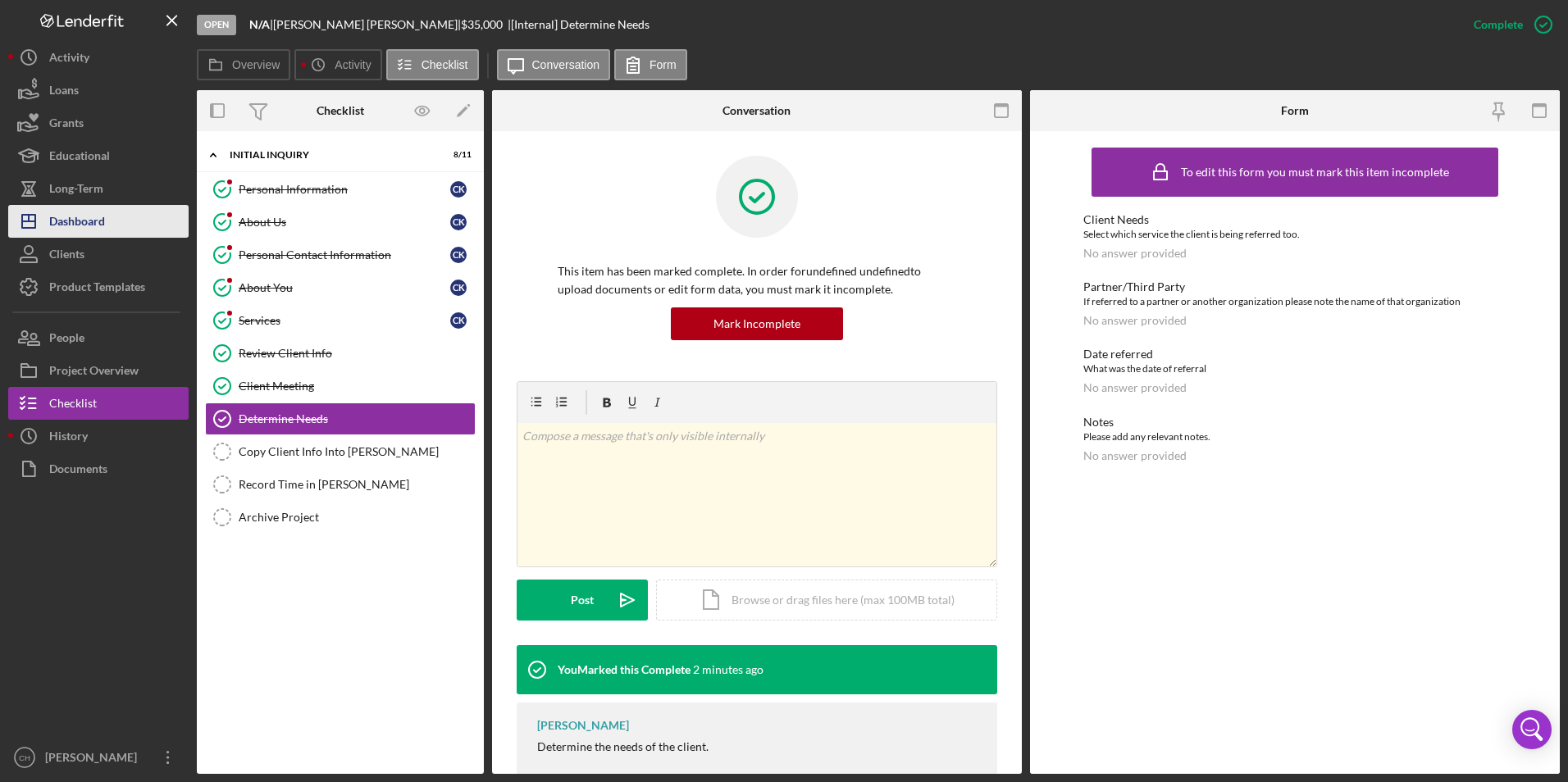
click at [93, 227] on div "Dashboard" at bounding box center [77, 223] width 56 height 37
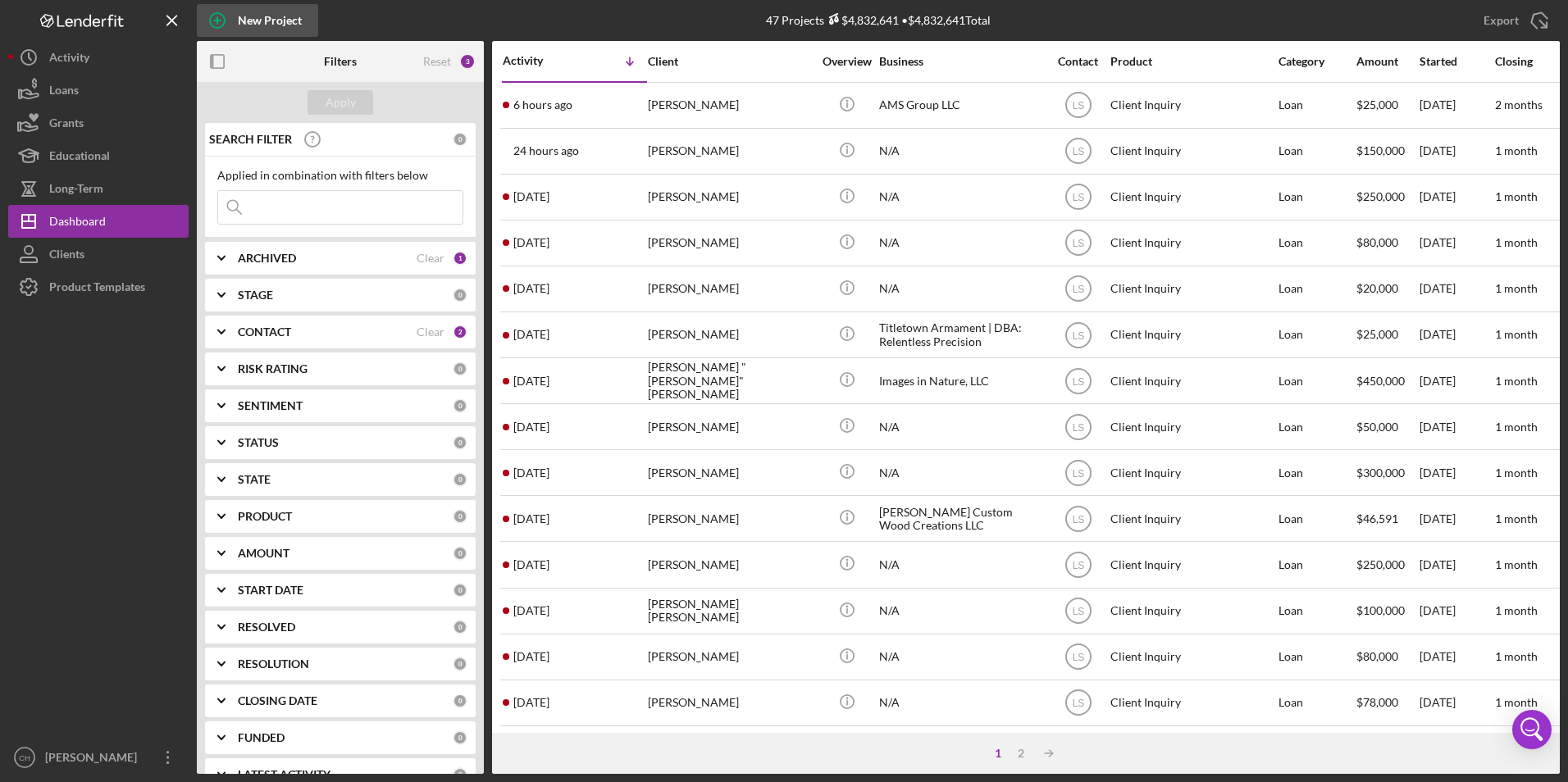
click at [254, 25] on div "New Project" at bounding box center [270, 20] width 64 height 33
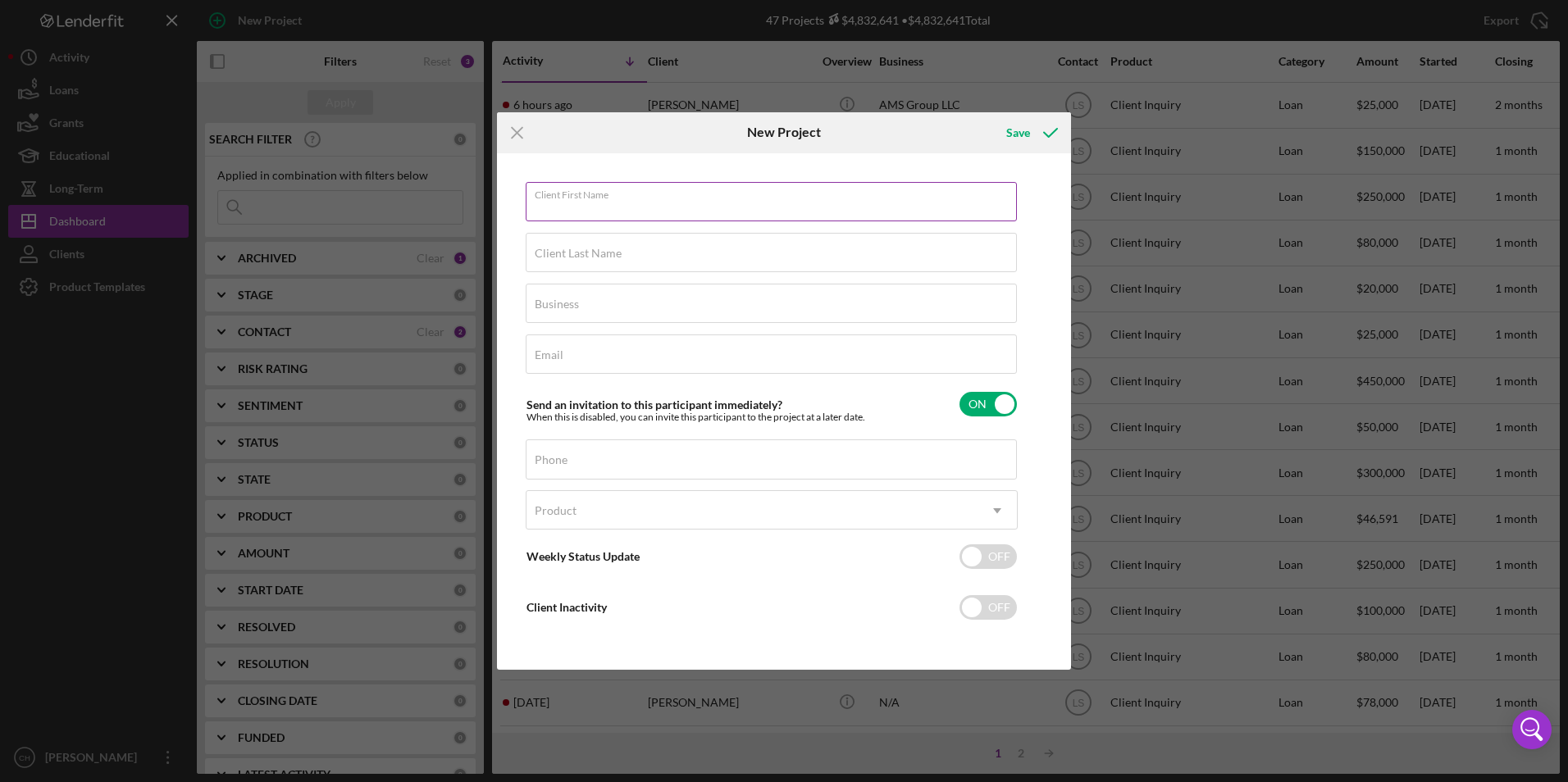
click at [624, 196] on div "Client First Name Required" at bounding box center [772, 202] width 492 height 41
type input "[PERSON_NAME]"
click at [575, 253] on label "Client Last Name" at bounding box center [578, 253] width 87 height 13
click at [575, 253] on input "Client Last Name" at bounding box center [771, 251] width 491 height 39
type input "King Jr"
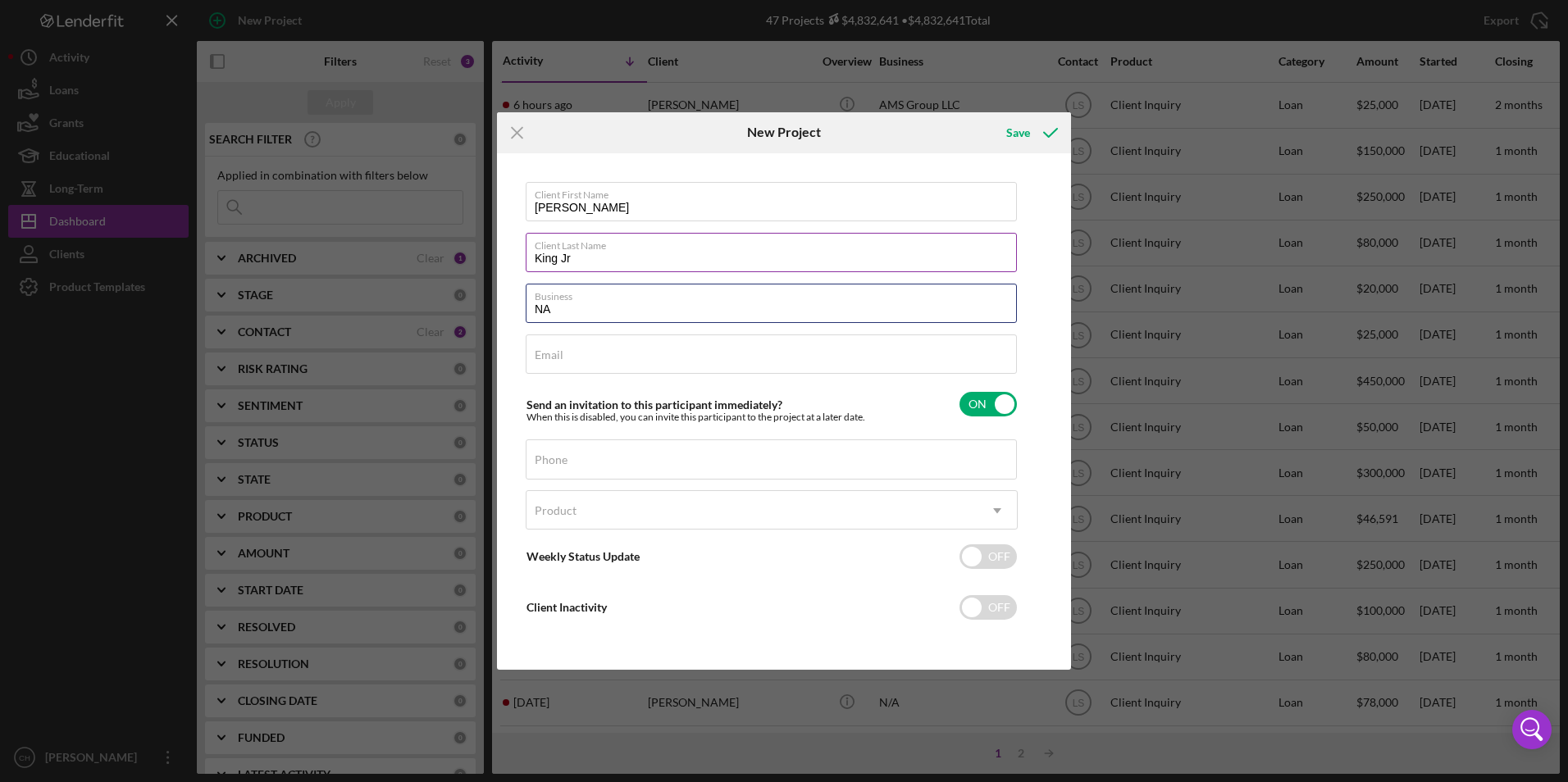
type input "NA"
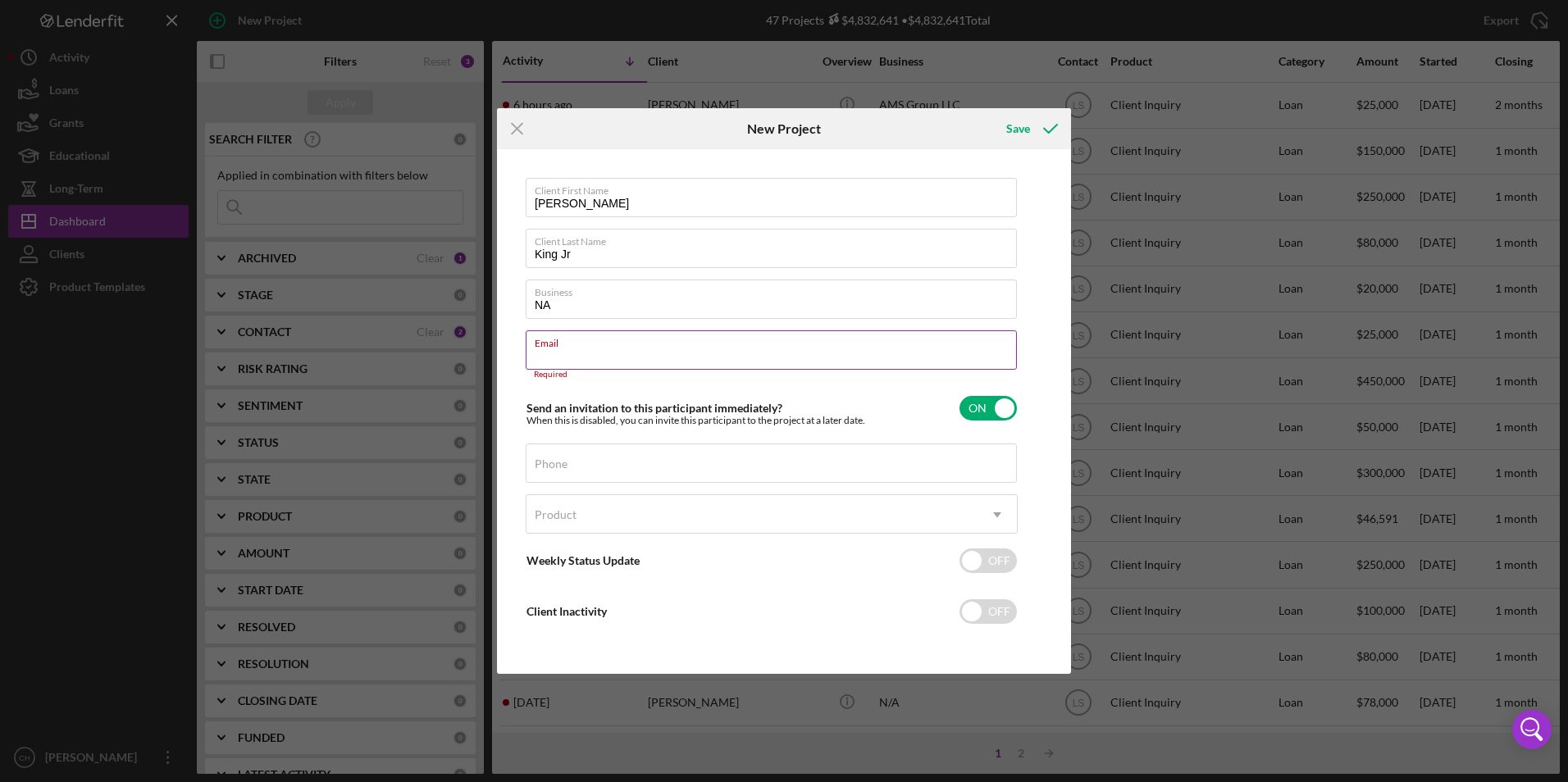
click at [577, 354] on div "Email Required" at bounding box center [772, 355] width 492 height 49
paste input "[EMAIL_ADDRESS][DOMAIN_NAME]"
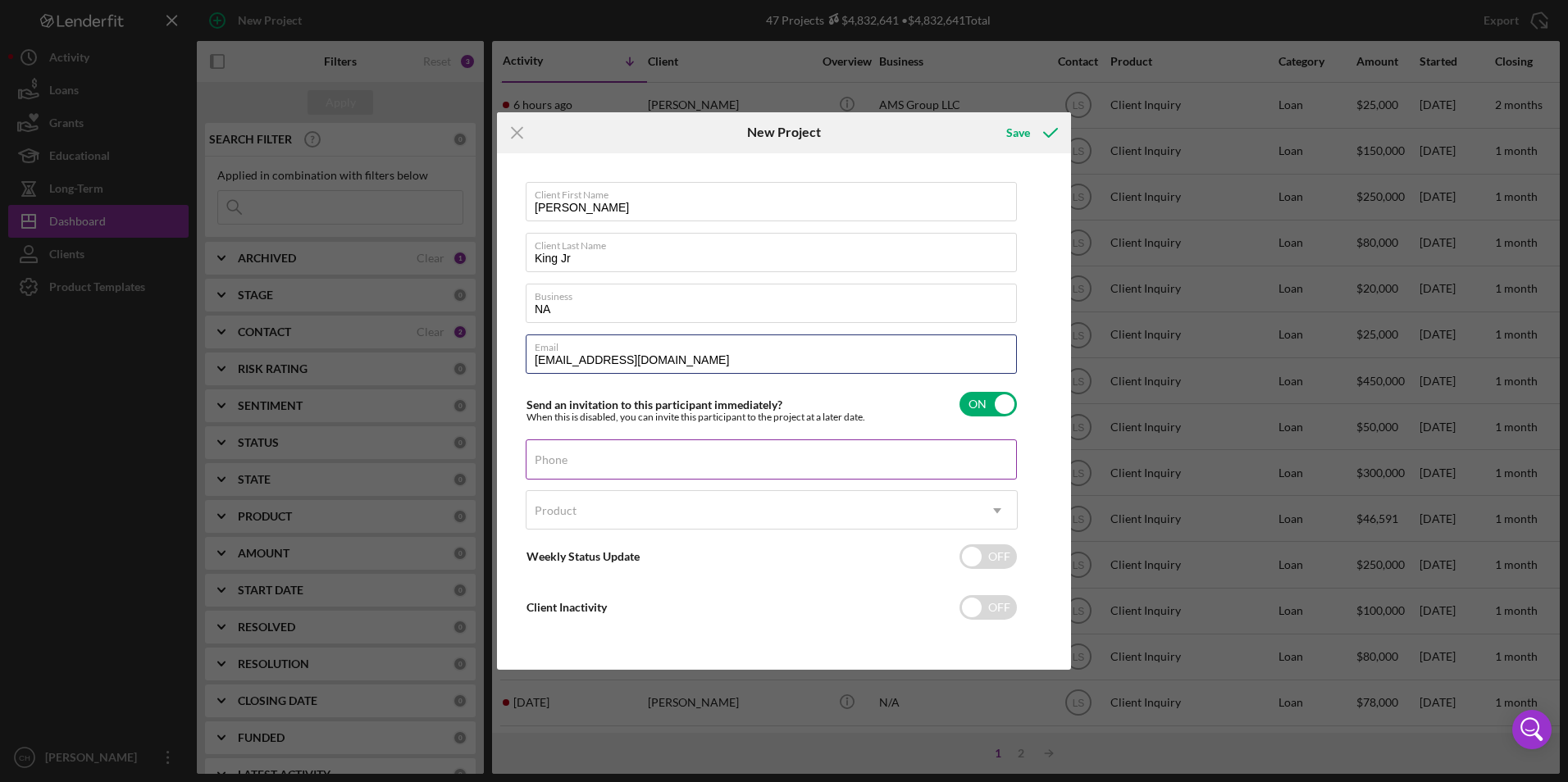
type input "[EMAIL_ADDRESS][DOMAIN_NAME]"
click at [567, 458] on label "Phone" at bounding box center [551, 460] width 33 height 13
click at [567, 458] on input "Phone" at bounding box center [771, 458] width 491 height 39
type input "(4##) ###-####"
type input "[PHONE_NUMBER]"
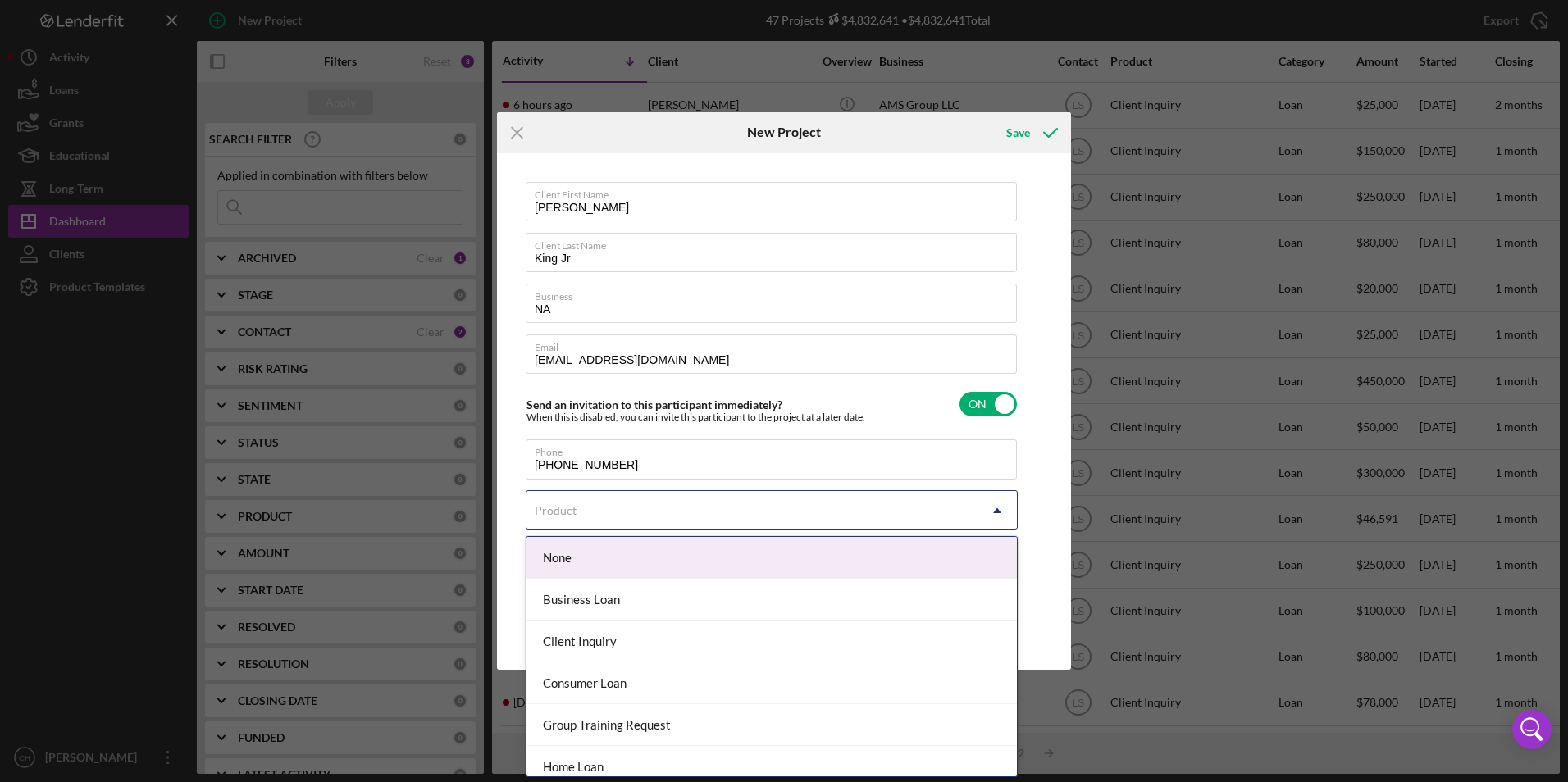
click at [567, 509] on div "Product" at bounding box center [555, 511] width 42 height 13
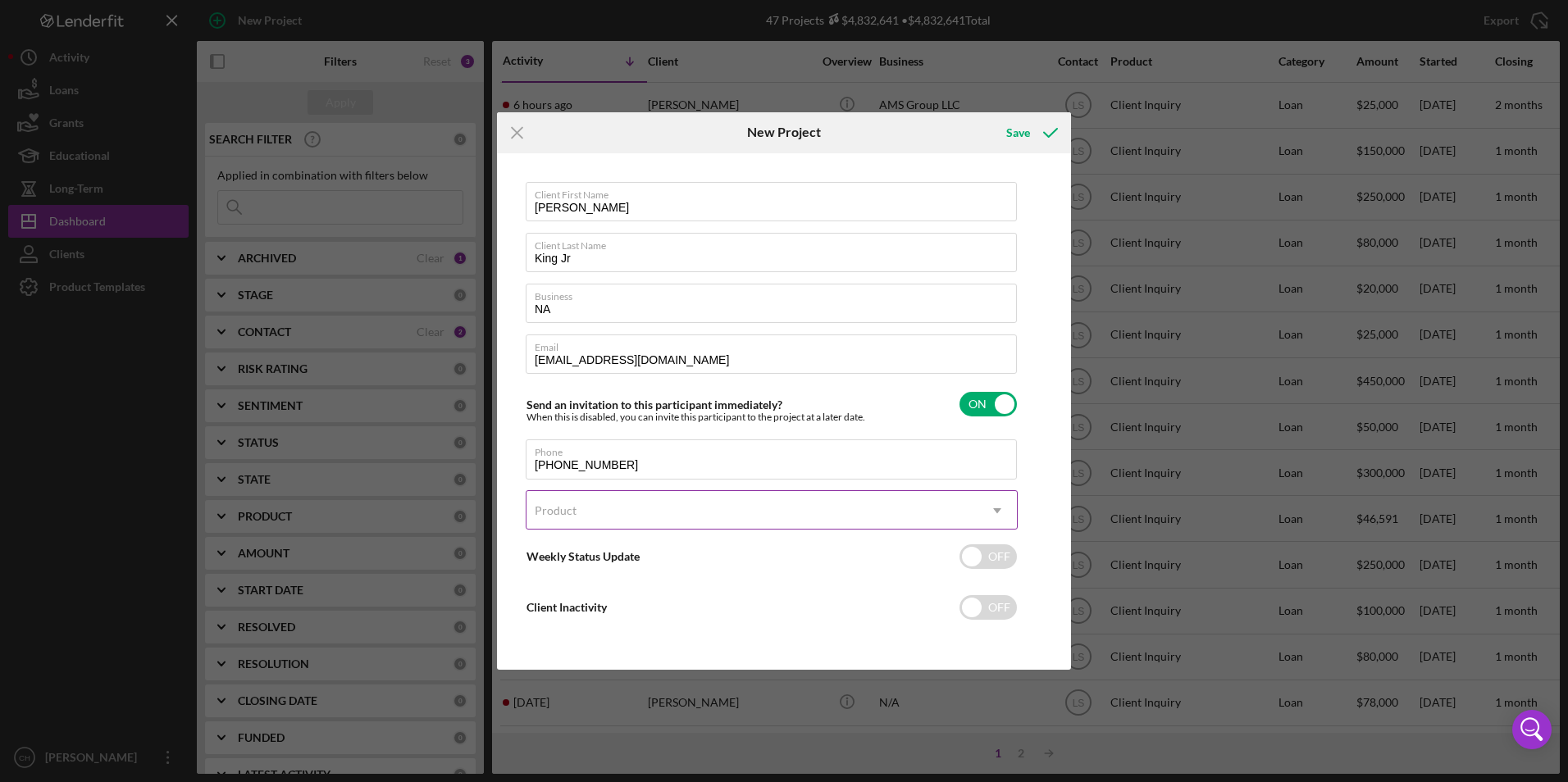
click at [572, 510] on div "Product" at bounding box center [555, 511] width 42 height 13
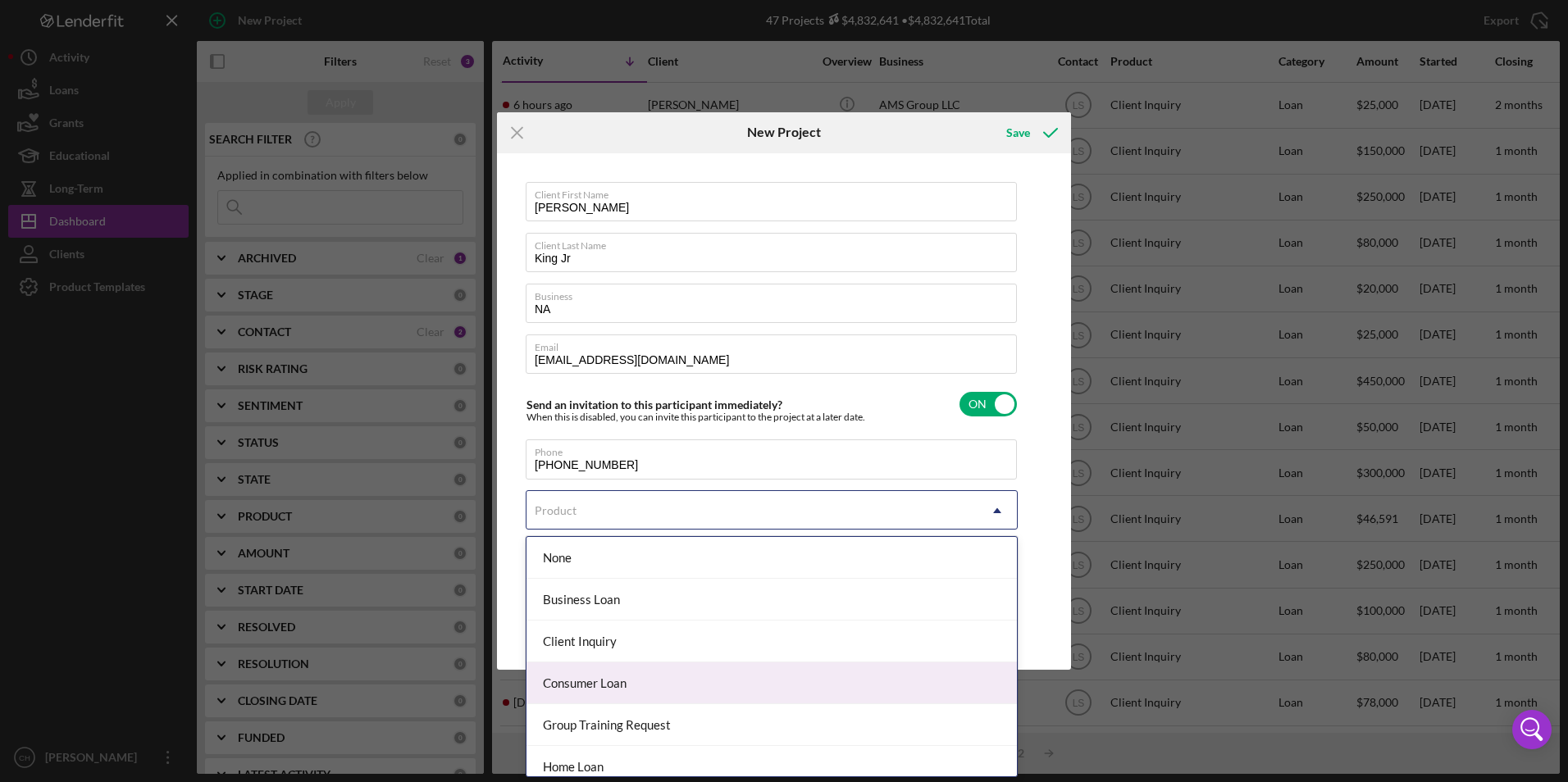
click at [589, 680] on div "Consumer Loan" at bounding box center [772, 683] width 491 height 42
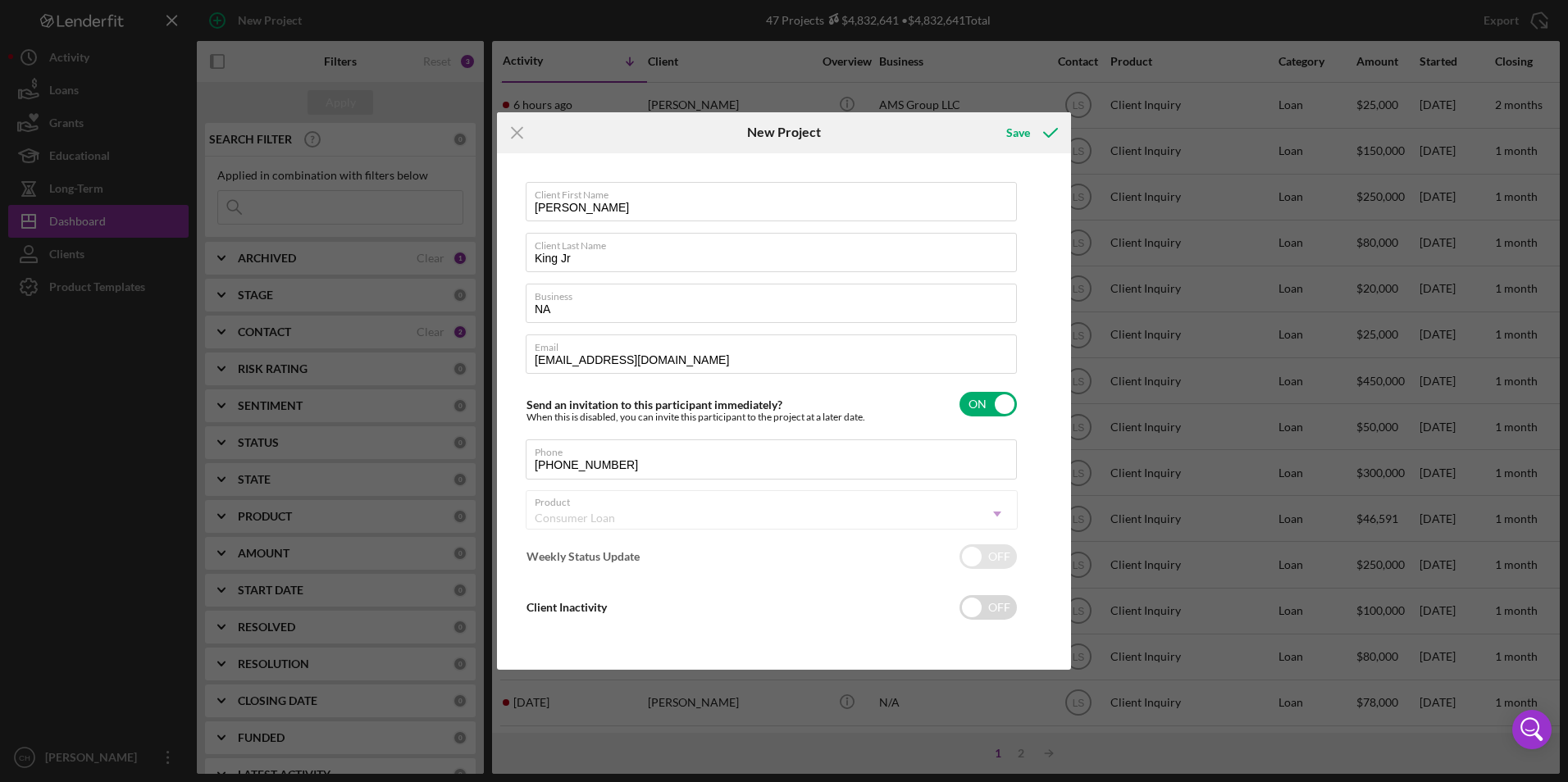
checkbox input "true"
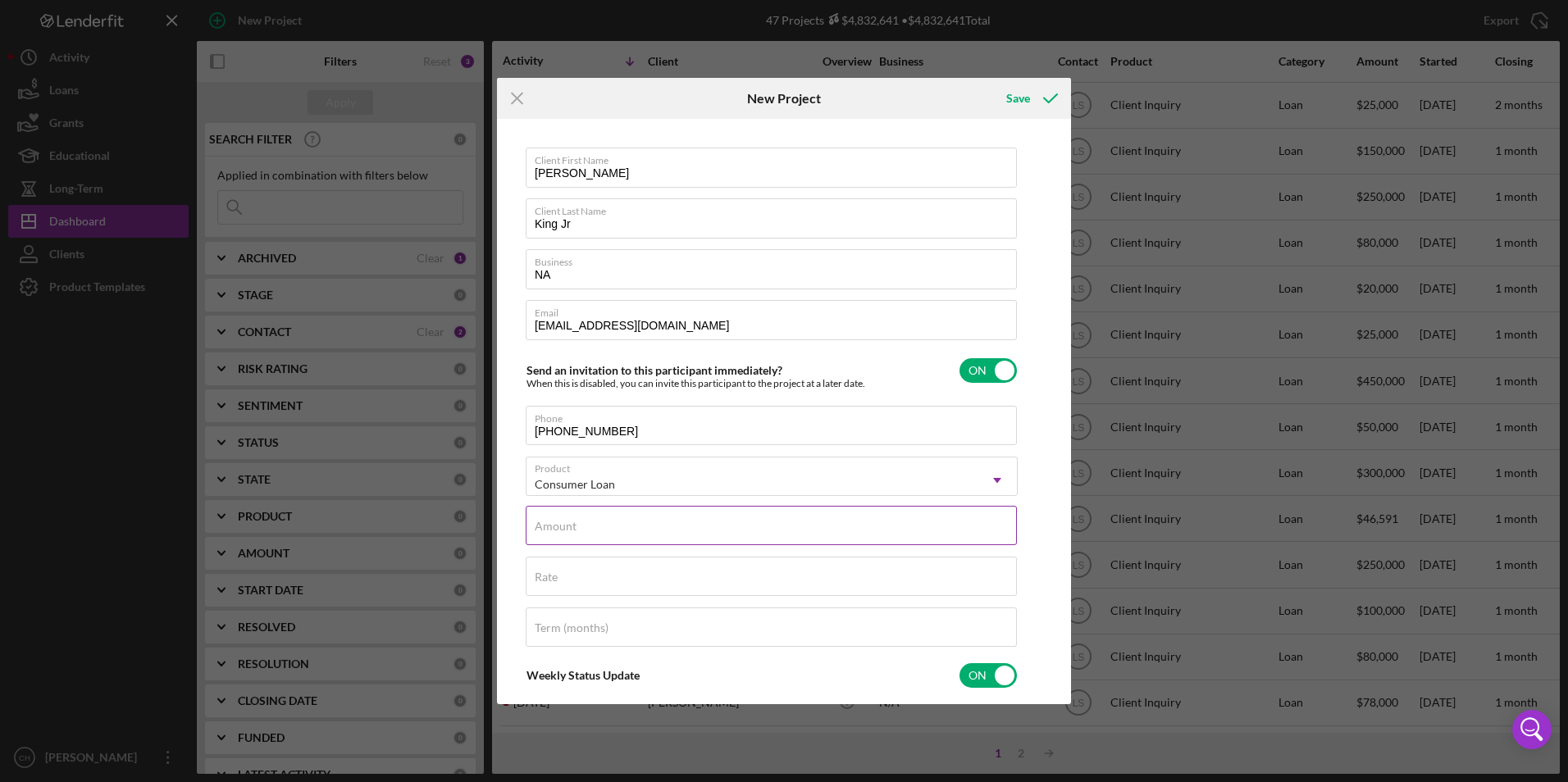
click at [552, 522] on label "Amount" at bounding box center [555, 527] width 42 height 13
click at [552, 522] on input "Amount" at bounding box center [771, 525] width 491 height 39
type input "$35,000"
click at [559, 573] on div "Rate" at bounding box center [772, 577] width 492 height 41
type input "8.000%"
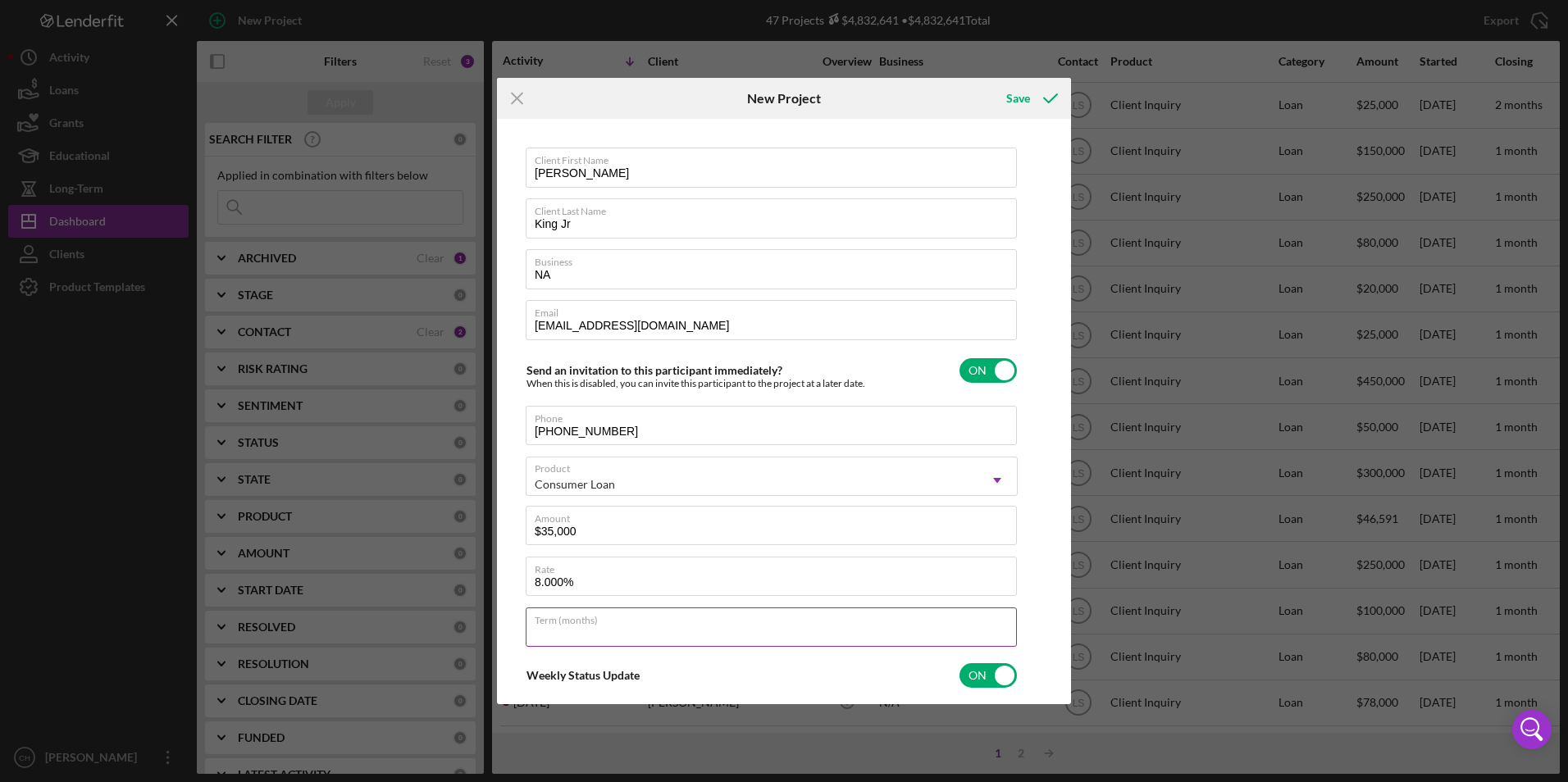
click at [560, 635] on input "Term (months)" at bounding box center [771, 626] width 491 height 39
type input "60"
click at [1027, 100] on div "Save" at bounding box center [1017, 98] width 24 height 33
checkbox input "false"
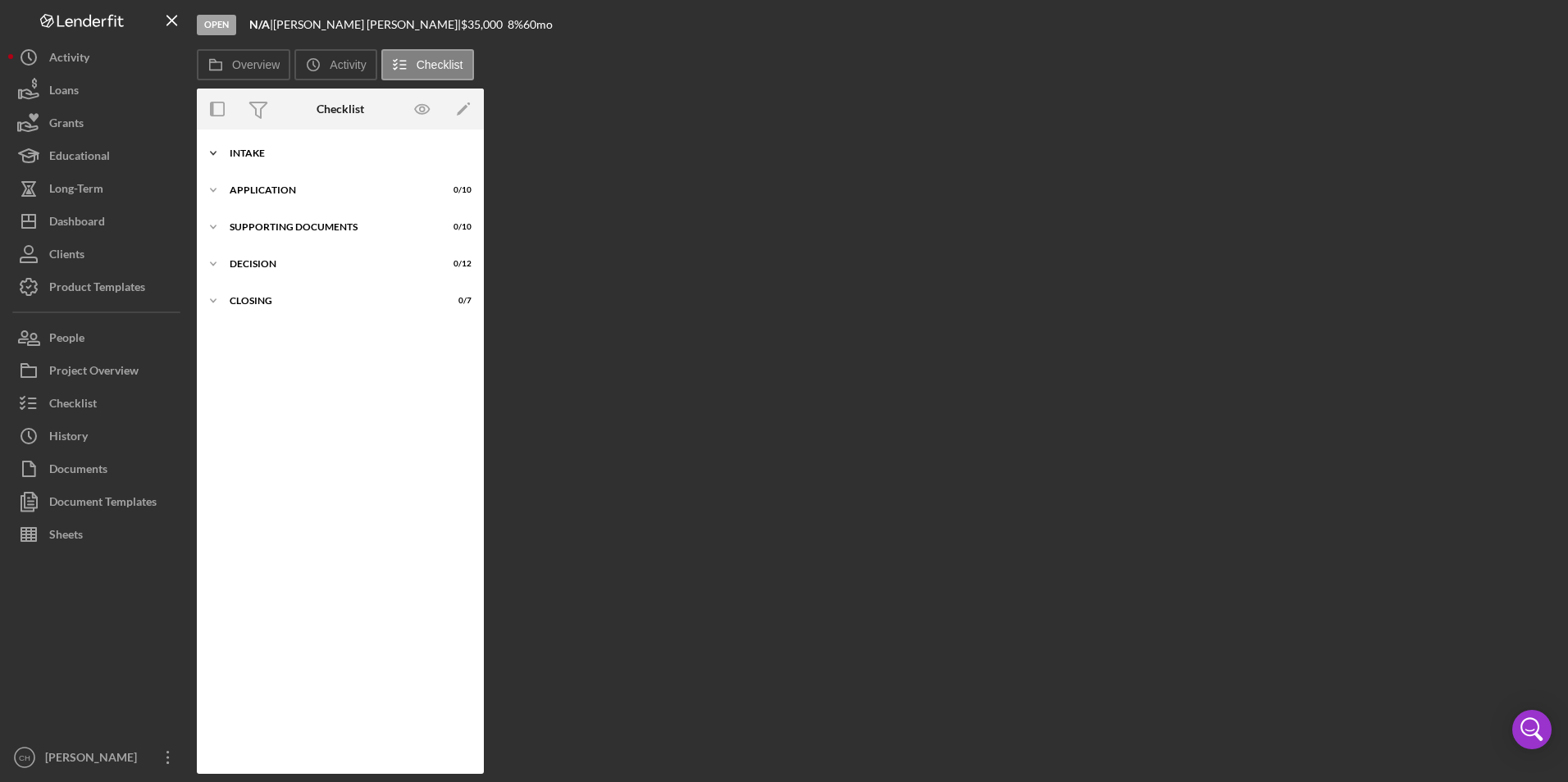
click at [259, 155] on div "Intake" at bounding box center [346, 153] width 233 height 9
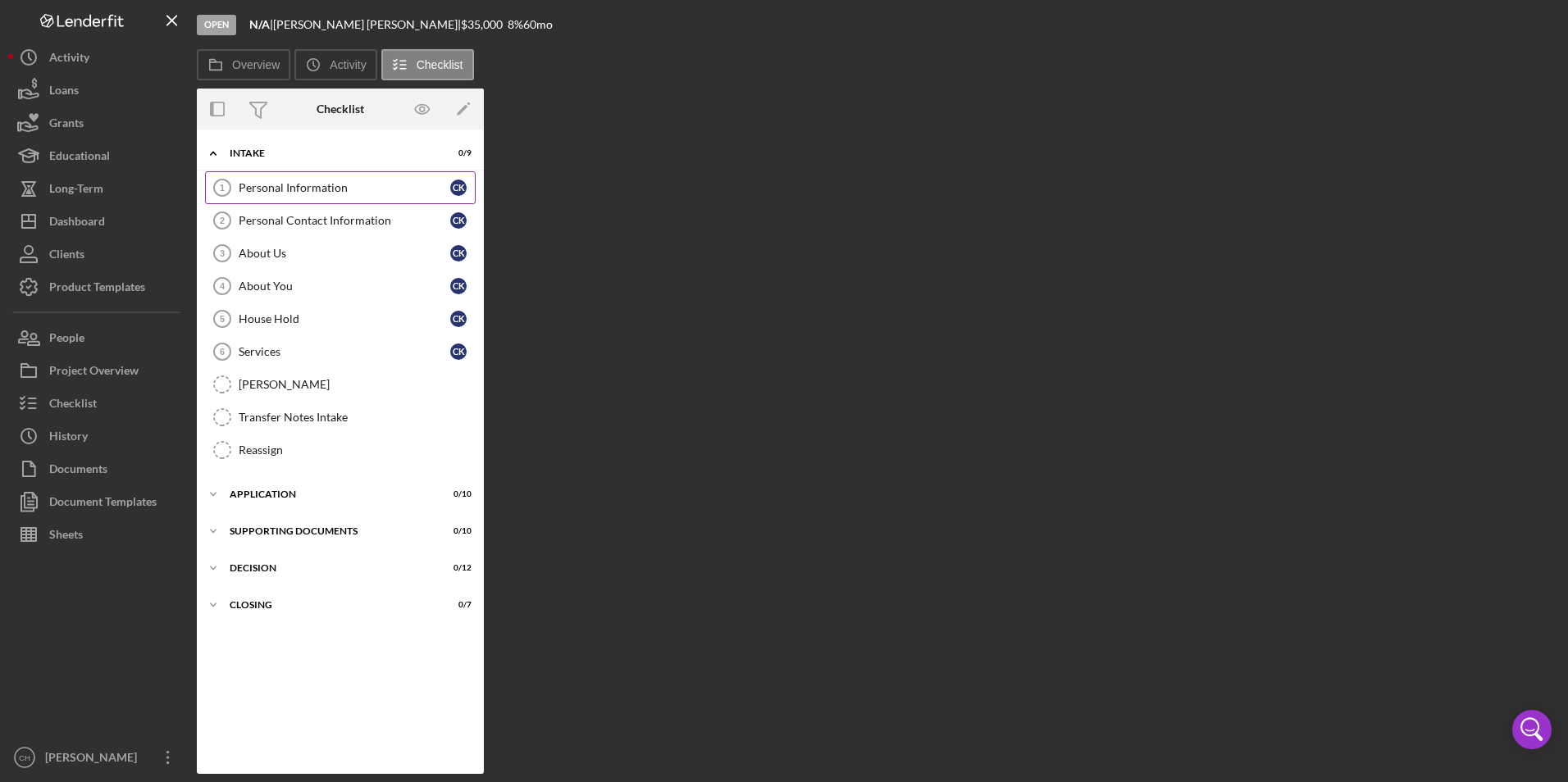
click at [318, 181] on div "Personal Information" at bounding box center [344, 188] width 212 height 13
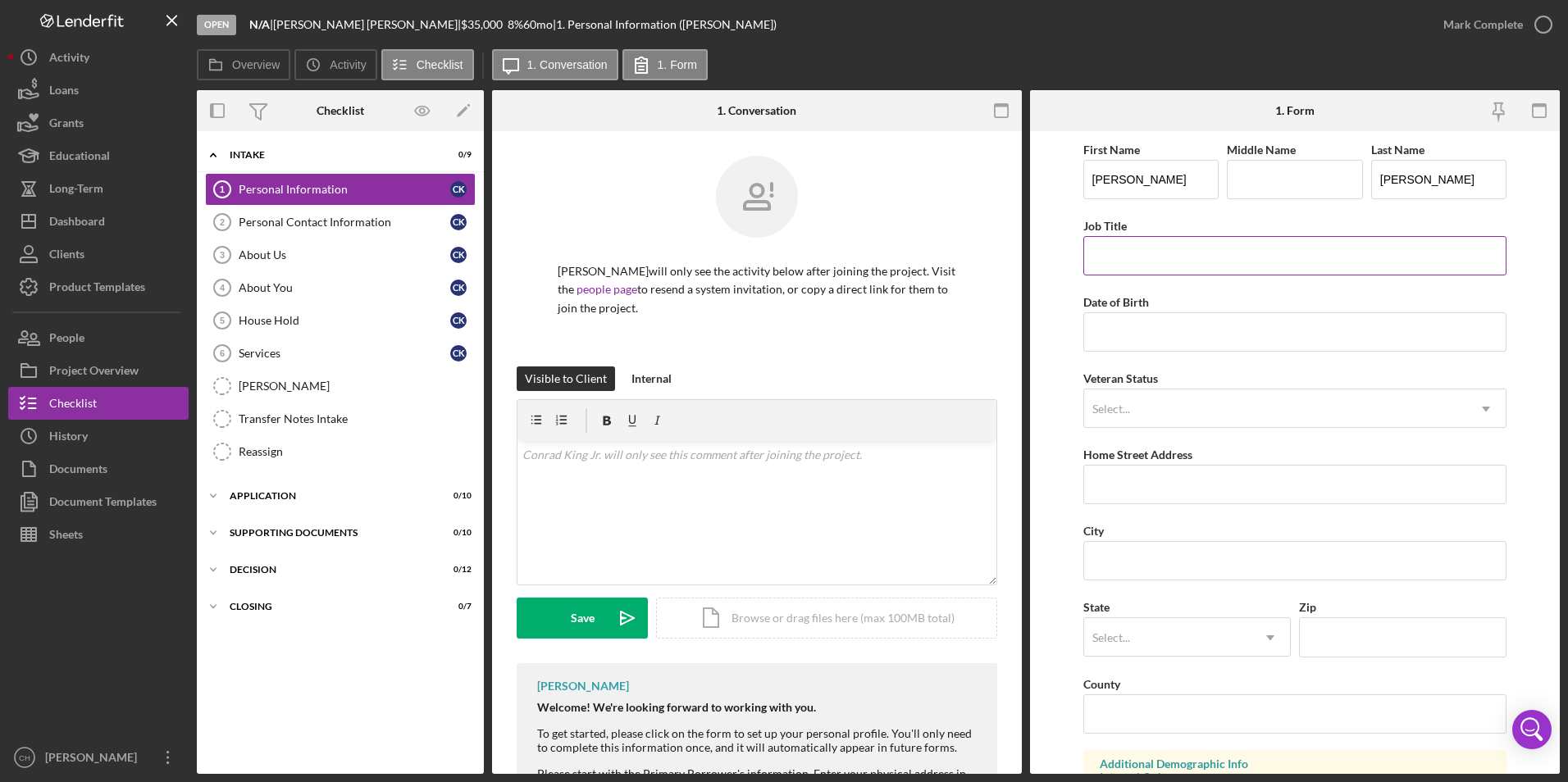
click at [1170, 262] on input "Job Title" at bounding box center [1295, 255] width 424 height 39
type input "Caddy"
type input "[DATE]"
click at [1135, 400] on div "Select..." at bounding box center [1275, 409] width 383 height 38
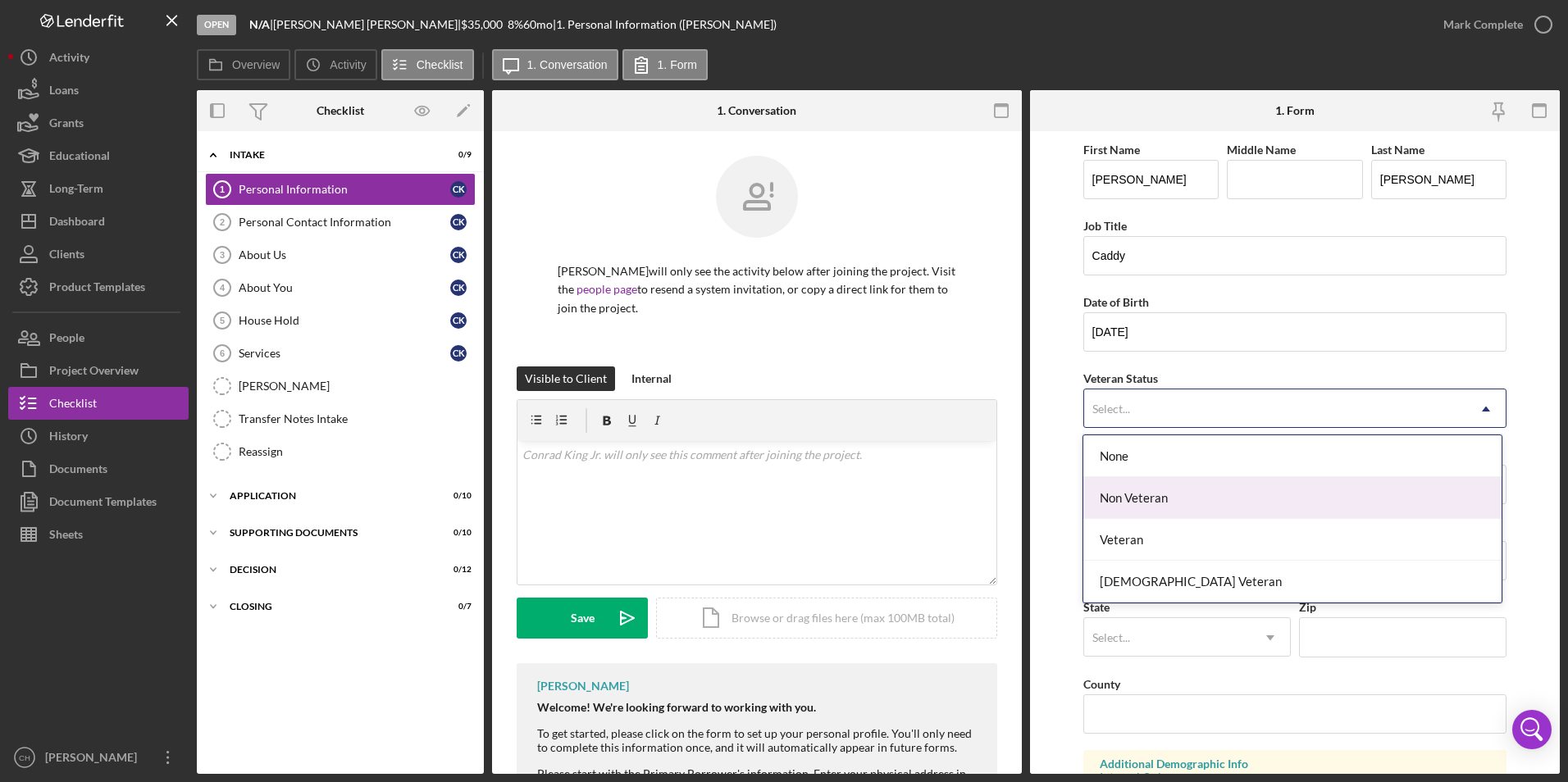
click at [1139, 497] on div "Non Veteran" at bounding box center [1292, 498] width 419 height 42
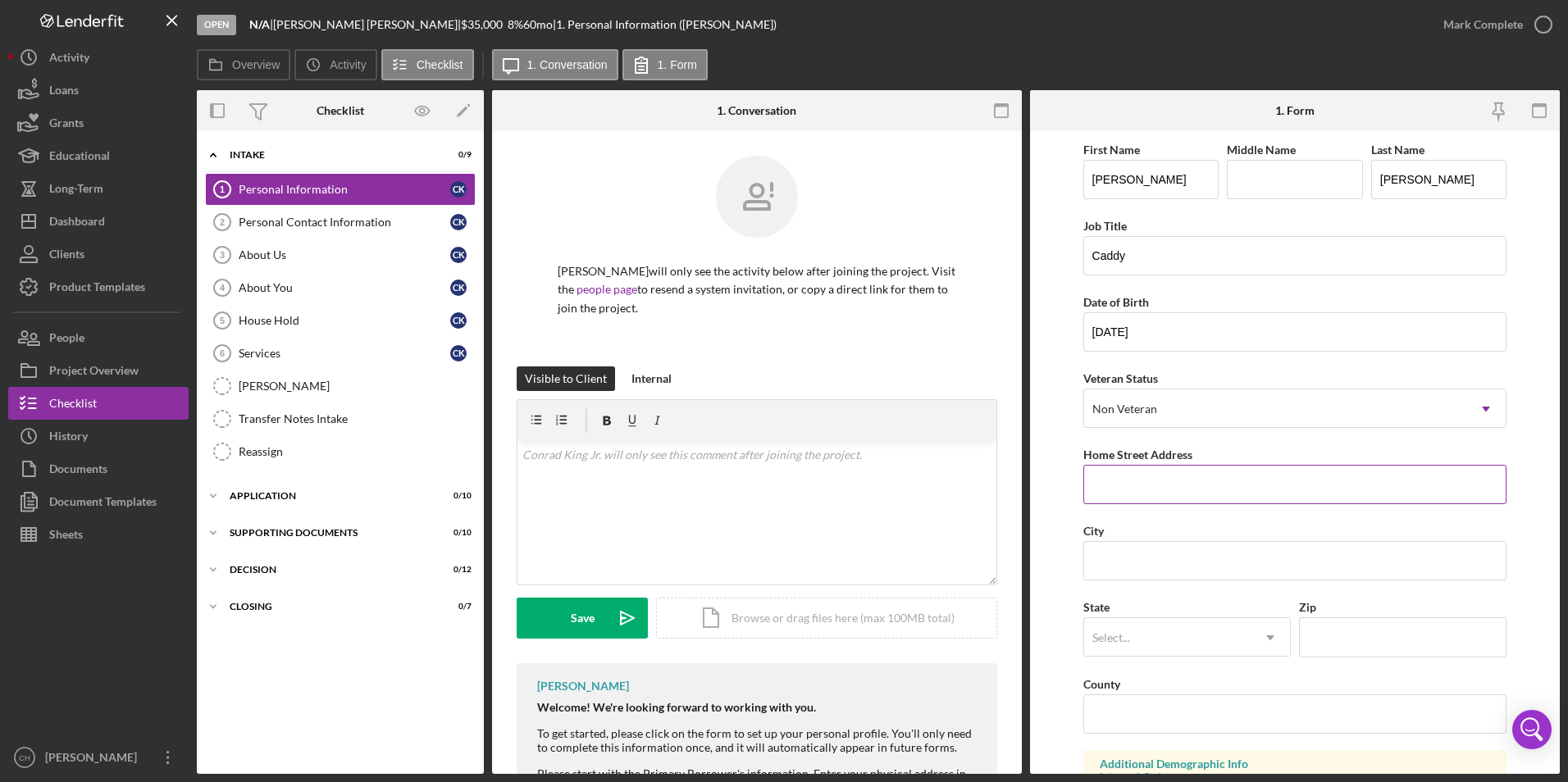
click at [1123, 487] on input "Home Street Address" at bounding box center [1295, 484] width 424 height 39
type input "2519 N Prospect Ave Apt#19"
click at [1144, 562] on input "City" at bounding box center [1295, 560] width 424 height 39
type input "[GEOGRAPHIC_DATA]"
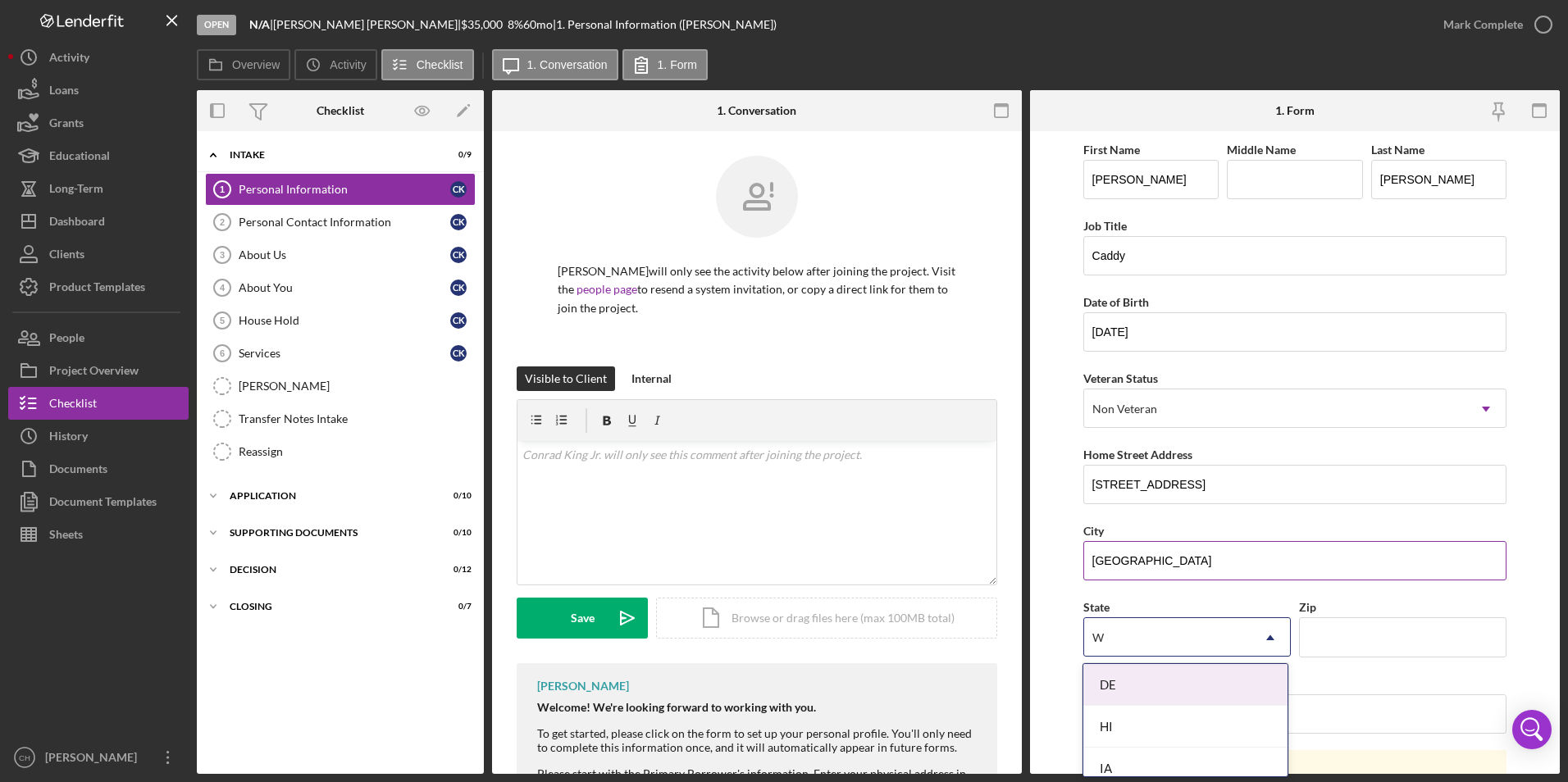
type input "WI"
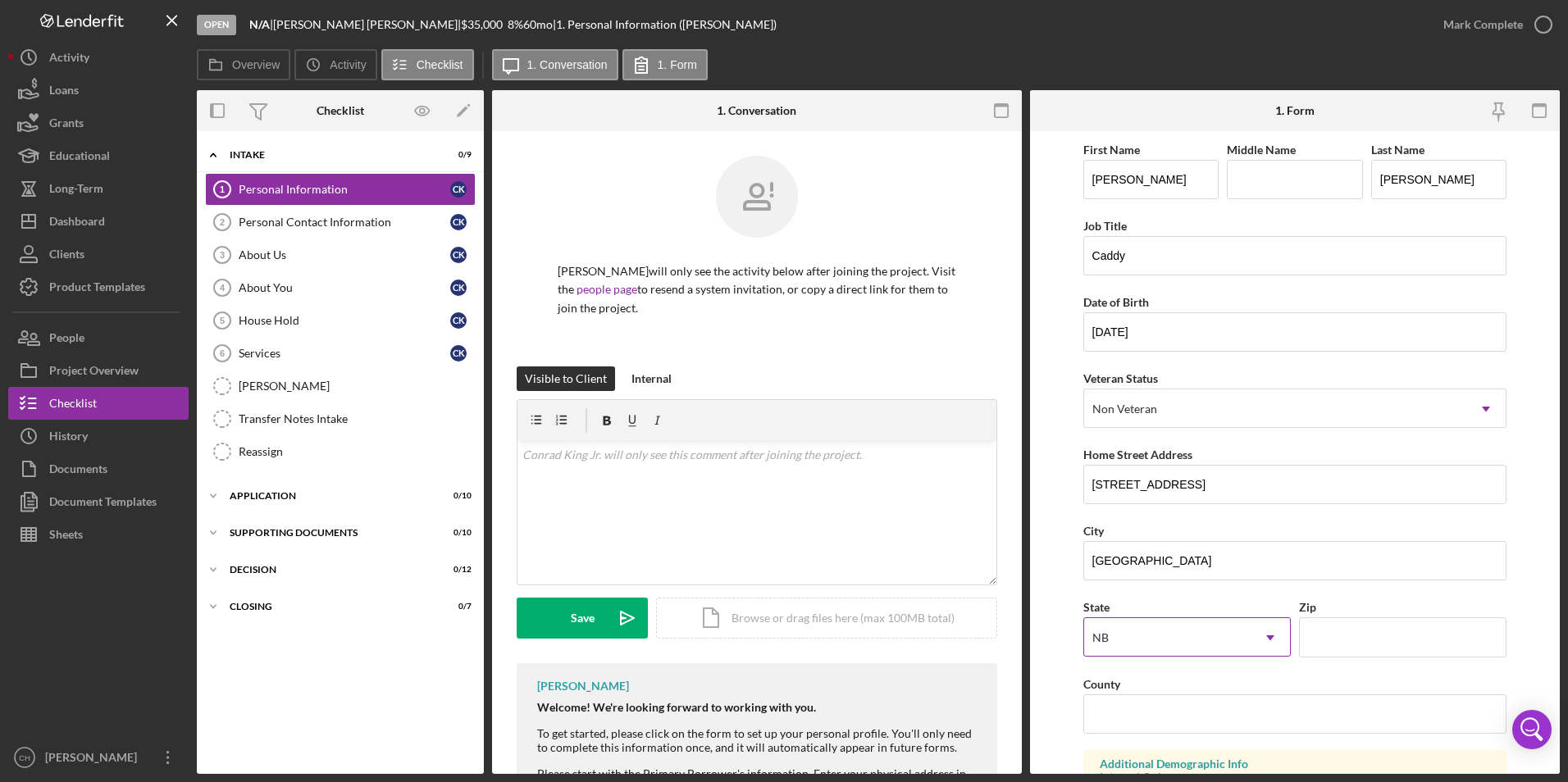
click at [1121, 635] on div "NB" at bounding box center [1167, 638] width 166 height 38
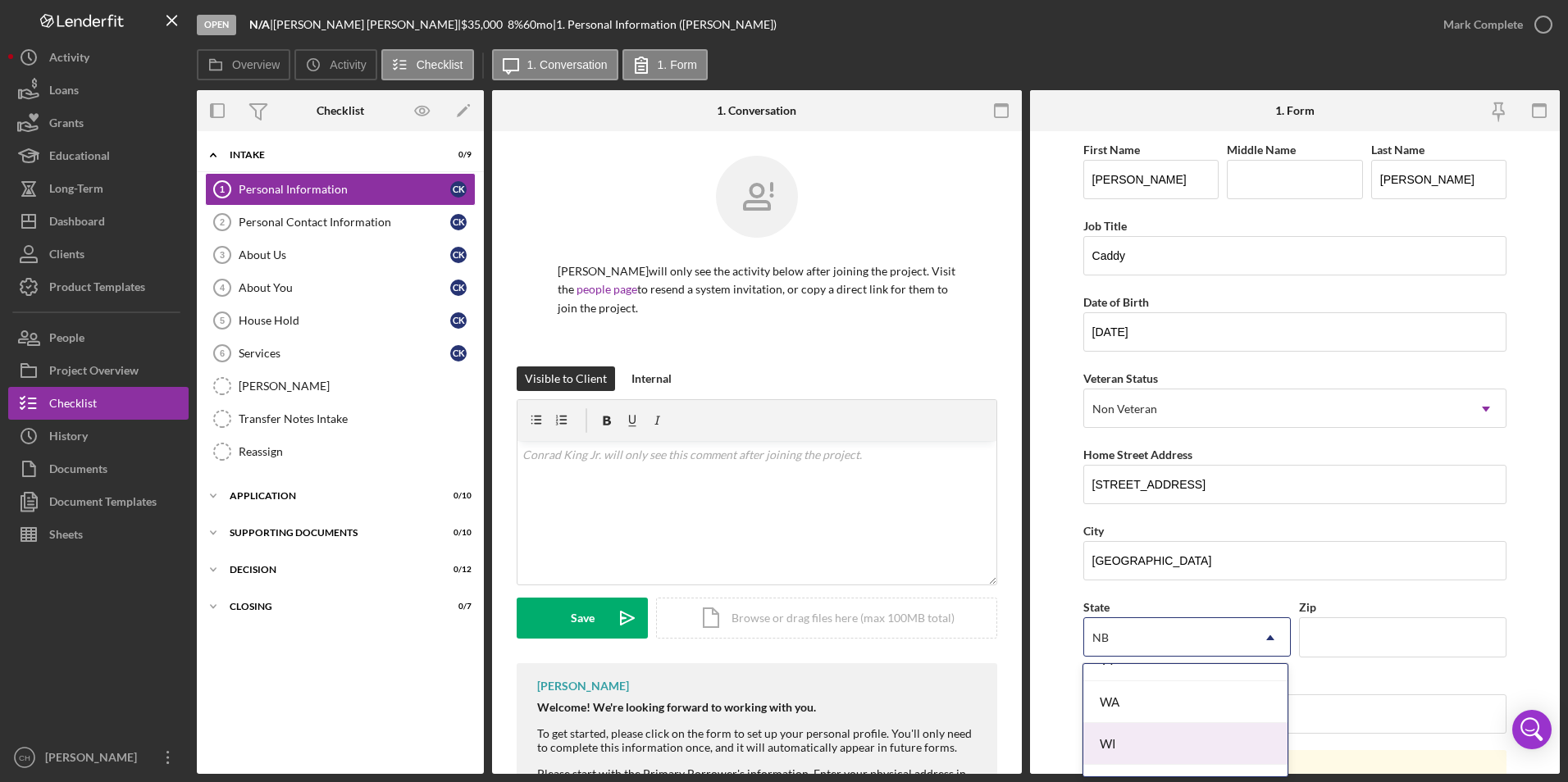
click at [1170, 737] on div "WI" at bounding box center [1185, 744] width 204 height 42
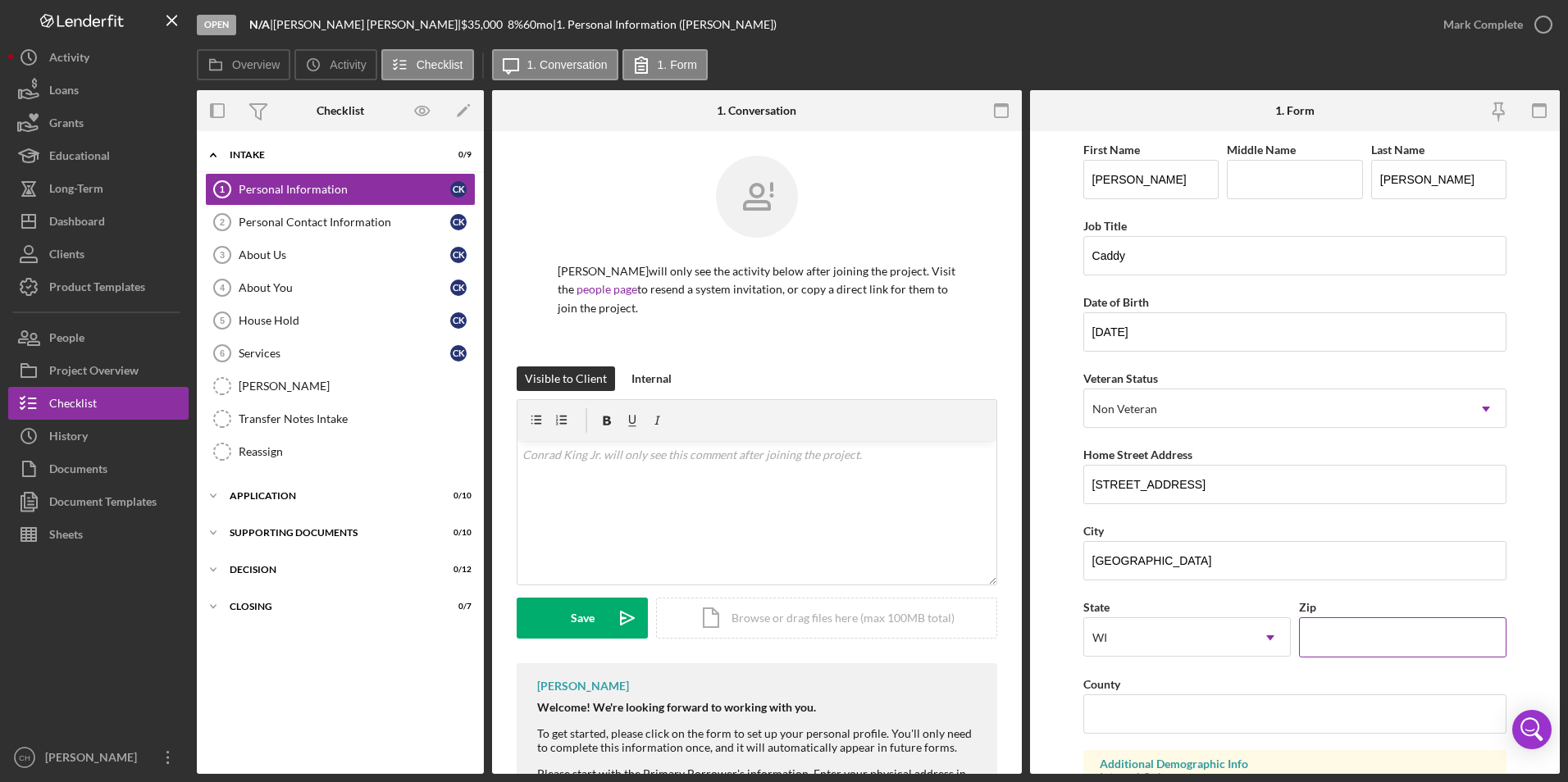
click at [1316, 639] on input "Zip" at bounding box center [1402, 636] width 208 height 39
type input "53211"
click at [1128, 718] on input "County" at bounding box center [1295, 714] width 424 height 39
type input "[GEOGRAPHIC_DATA]"
drag, startPoint x: 1561, startPoint y: 349, endPoint x: 1557, endPoint y: 452, distance: 103.1
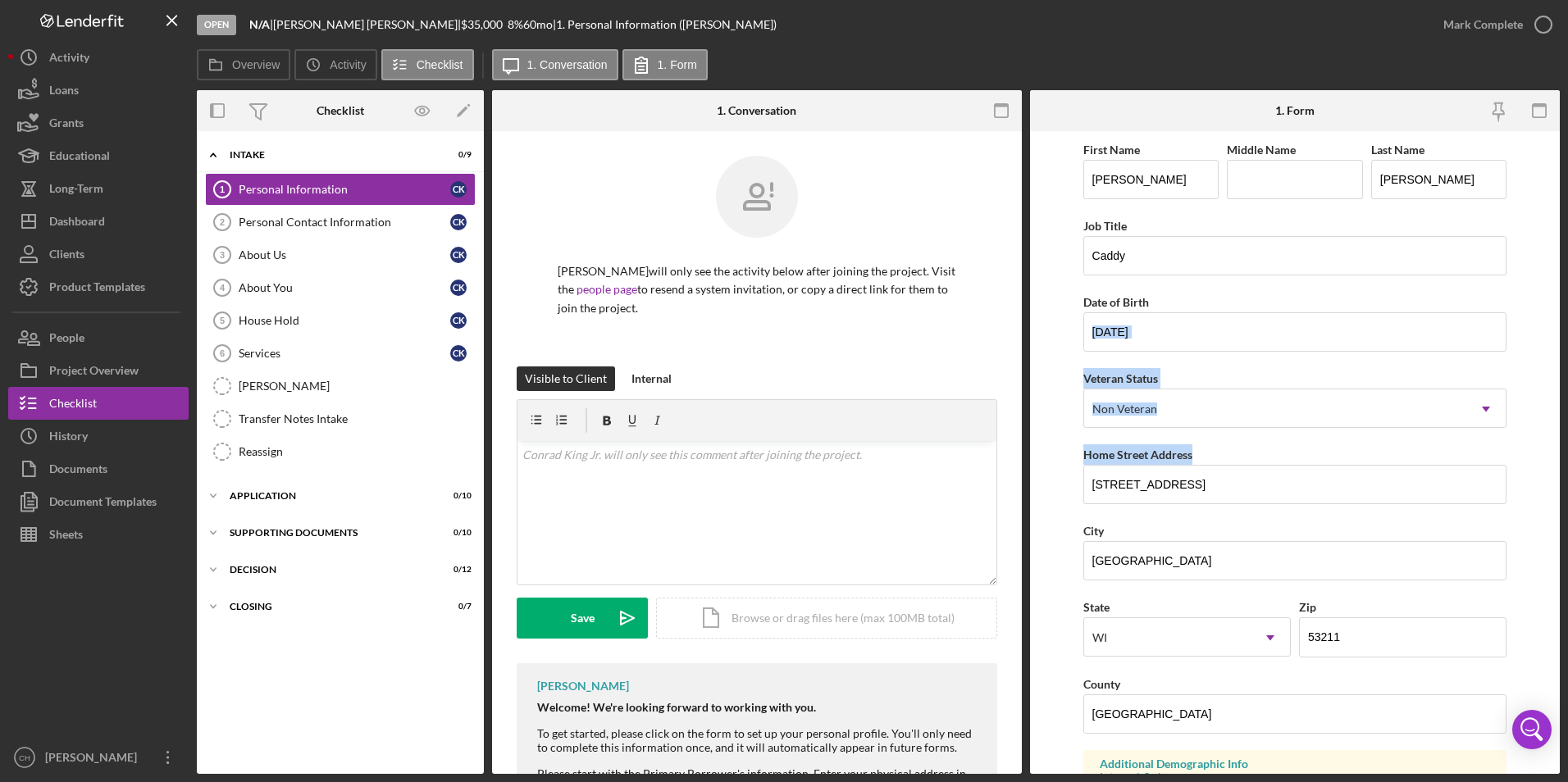
click at [1557, 452] on div "Open N/A | Conrad King Jr. | $35,000 $35,000 8 % 60 mo | 1. Personal Informatio…" at bounding box center [784, 391] width 1568 height 782
drag, startPoint x: 1557, startPoint y: 452, endPoint x: 1521, endPoint y: 484, distance: 48.2
click at [1521, 484] on form "First Name Conrad Middle Name Last Name King Jr. Job Title Caddy Date of Birth …" at bounding box center [1295, 452] width 530 height 642
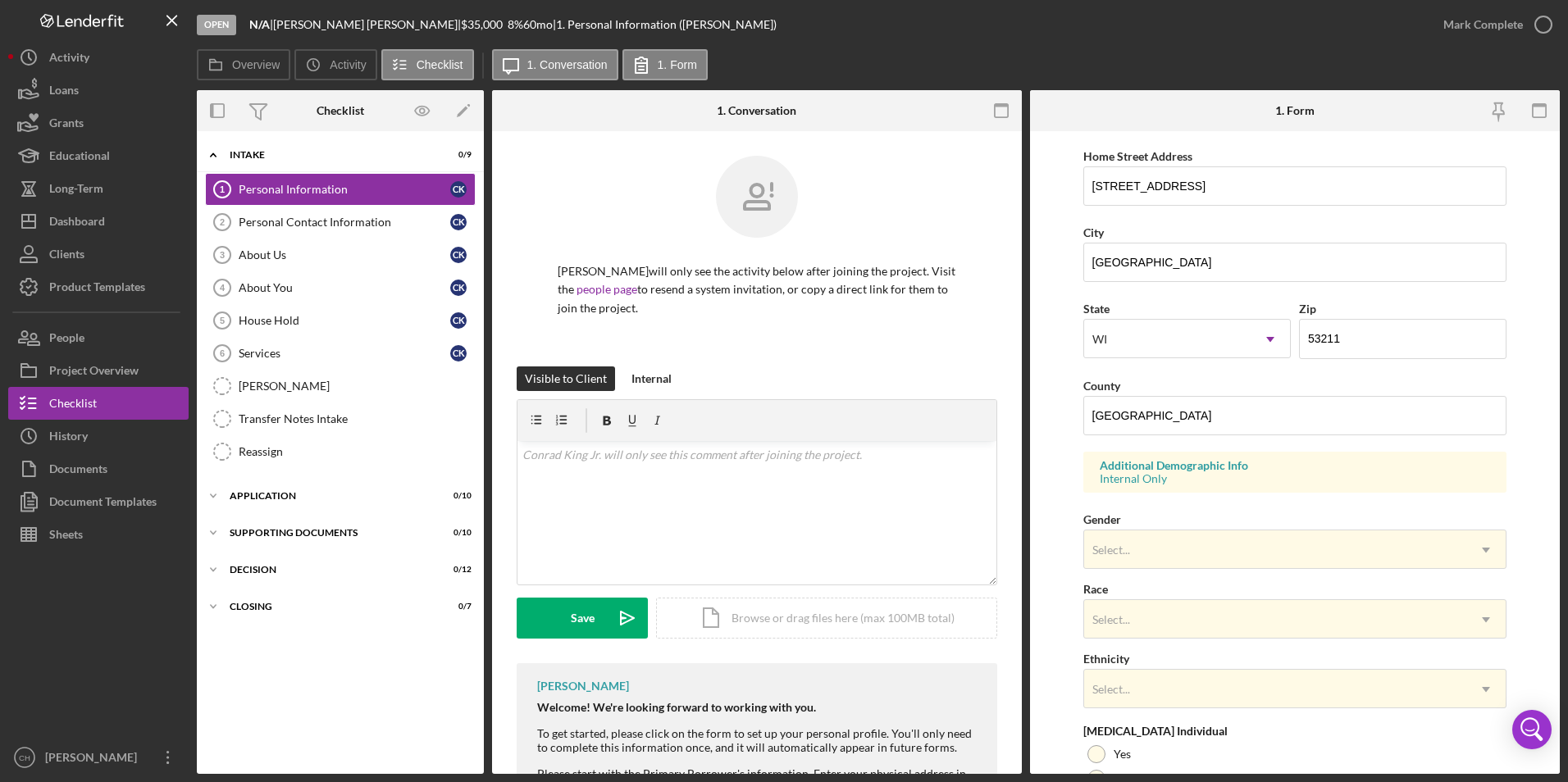
scroll to position [302, 0]
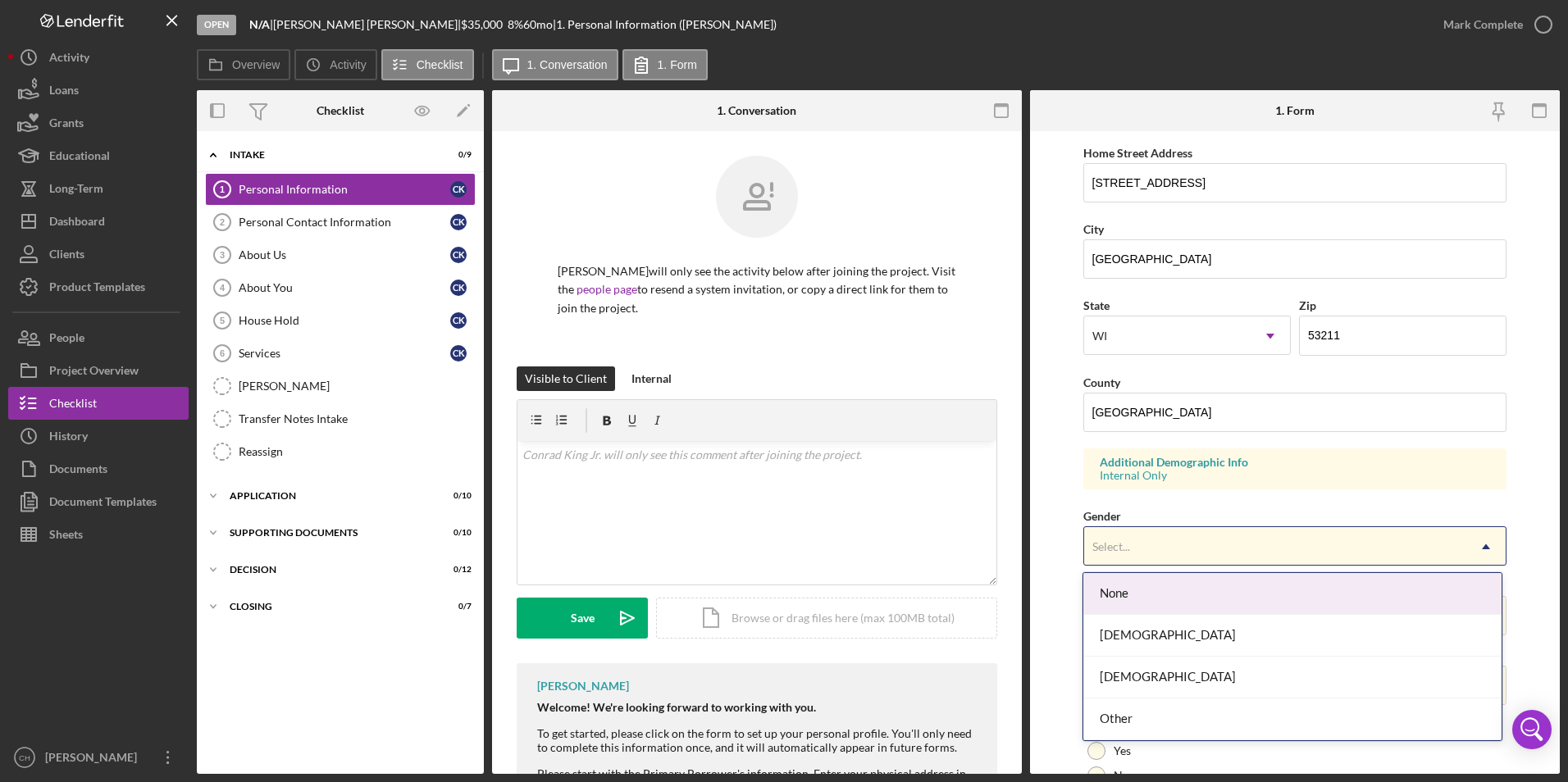
click at [1142, 545] on div "Select..." at bounding box center [1275, 547] width 383 height 38
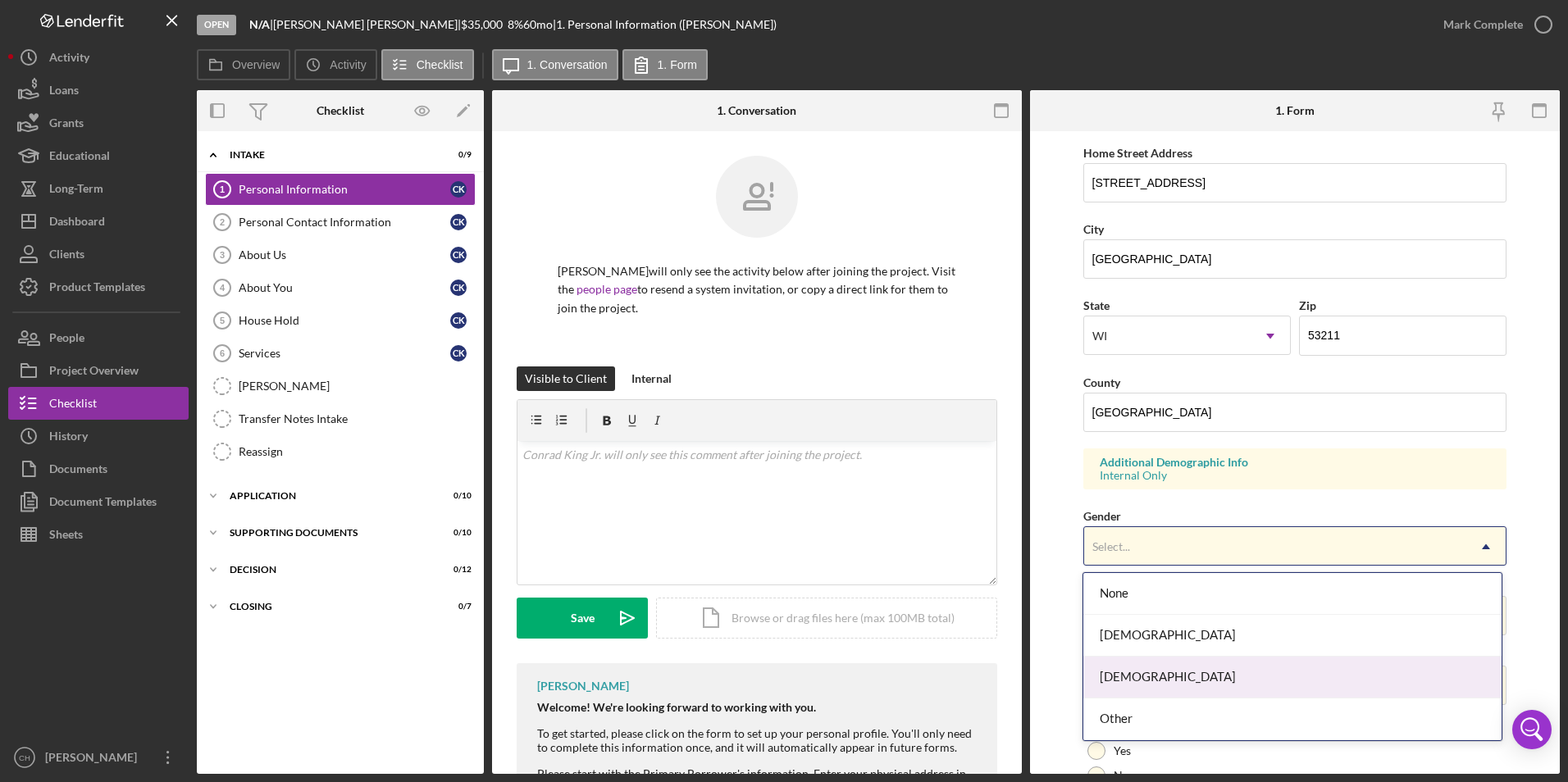
click at [1120, 671] on div "[DEMOGRAPHIC_DATA]" at bounding box center [1292, 678] width 419 height 42
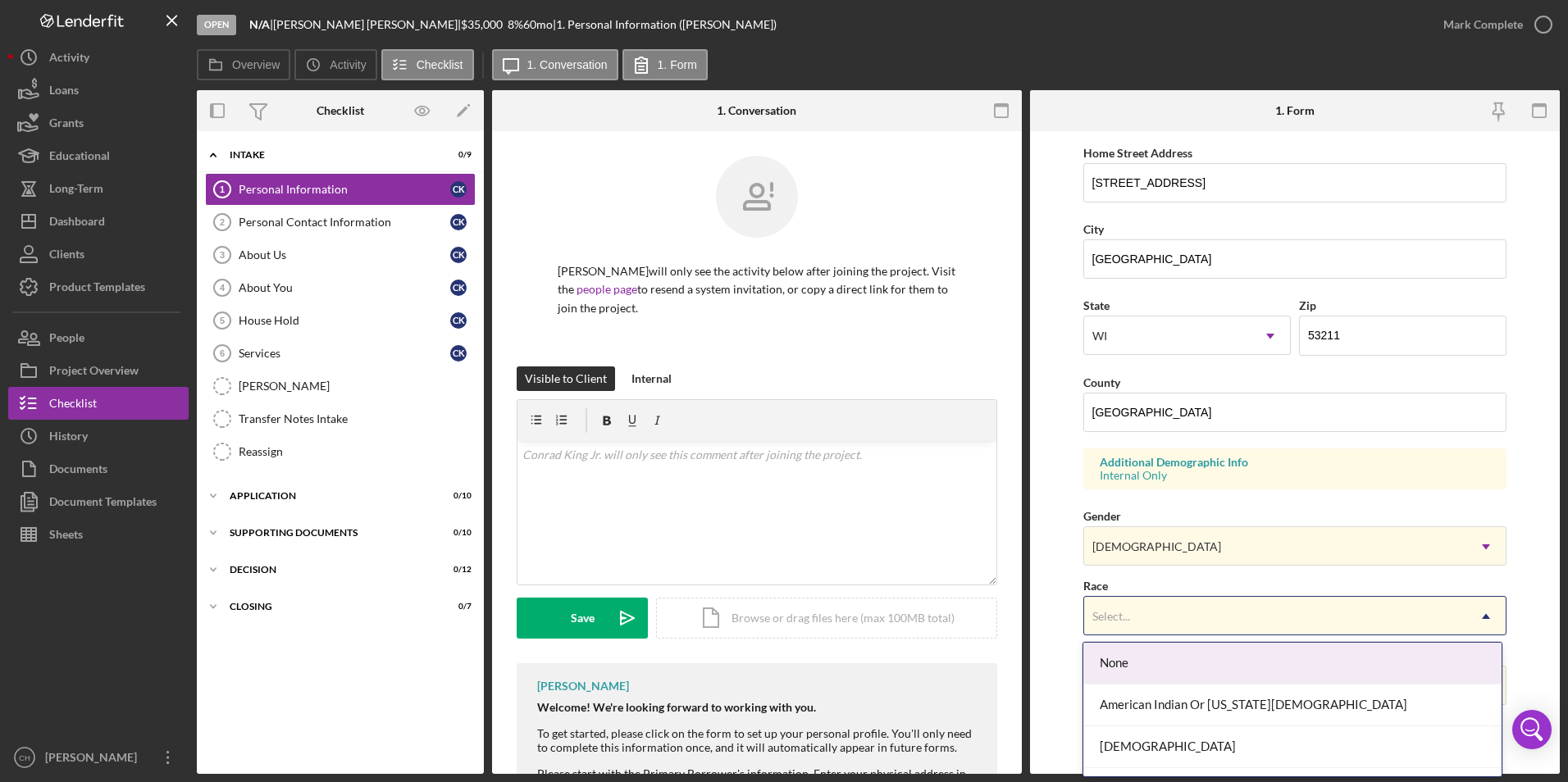
click at [1121, 620] on div "Select..." at bounding box center [1111, 617] width 38 height 13
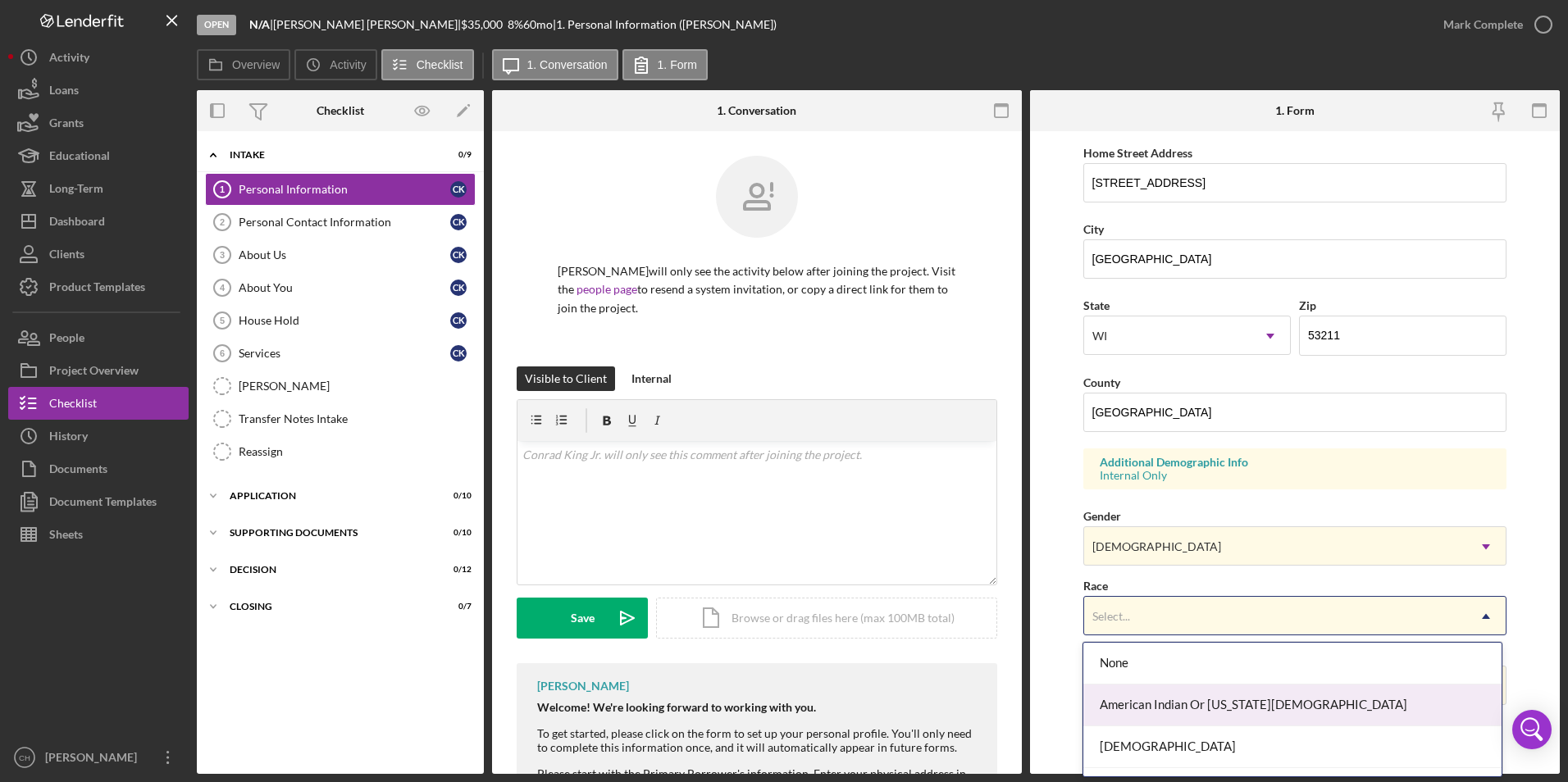
click at [1137, 701] on div "American Indian Or Alaska Native" at bounding box center [1292, 705] width 419 height 42
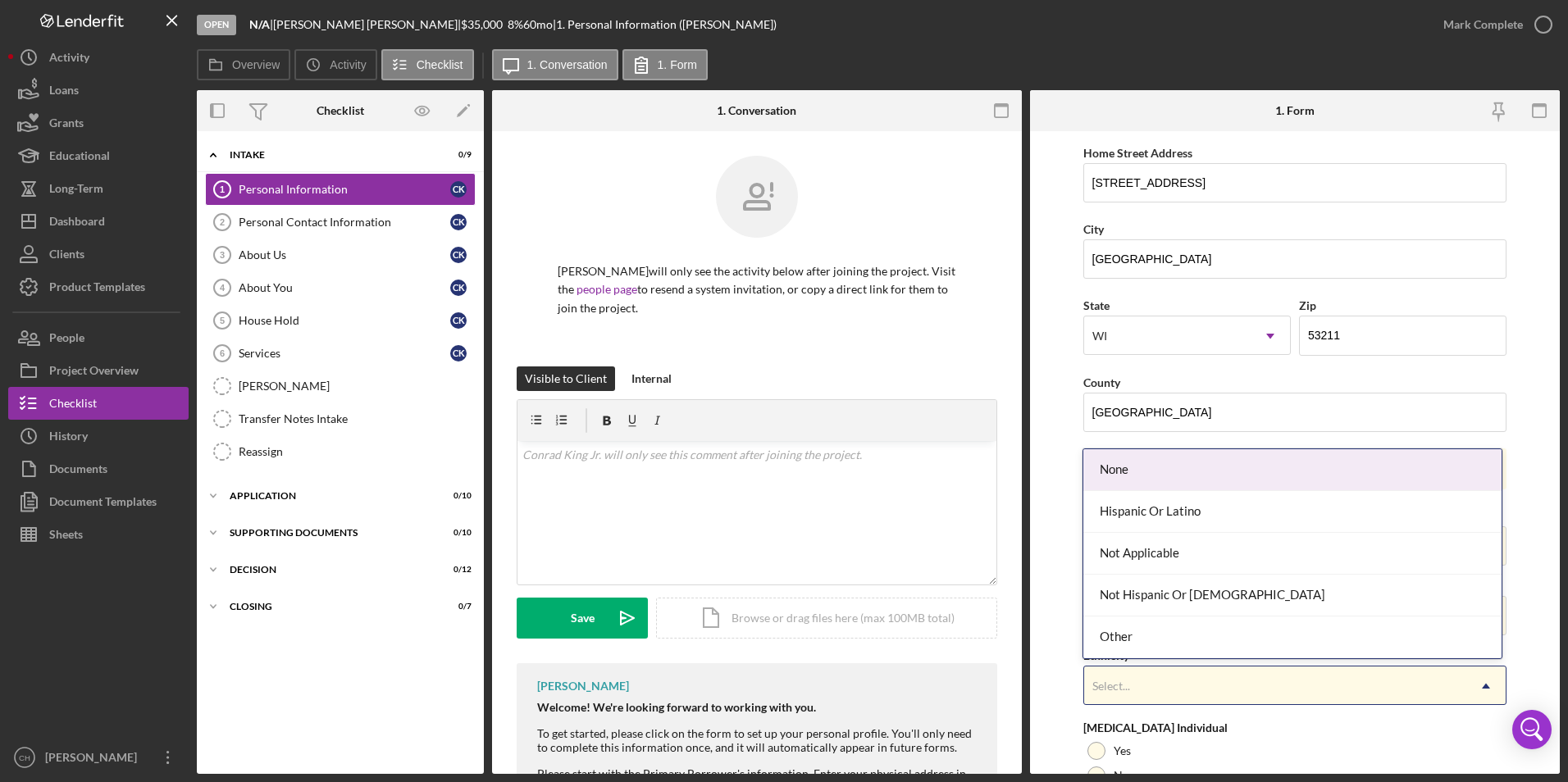
click at [1129, 682] on div "Select..." at bounding box center [1111, 686] width 38 height 13
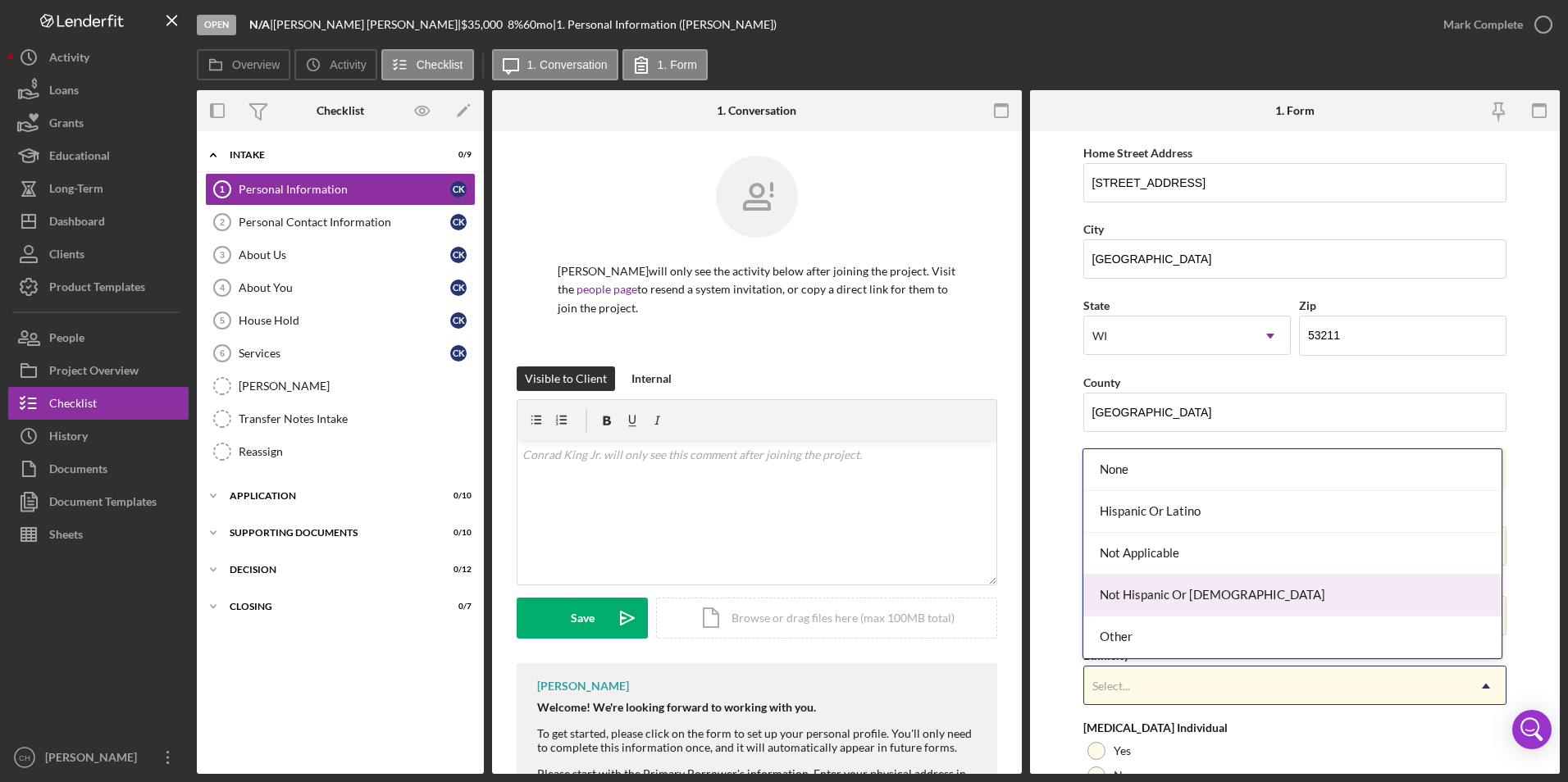
click at [1142, 601] on div "Not Hispanic Or Latino" at bounding box center [1292, 596] width 419 height 42
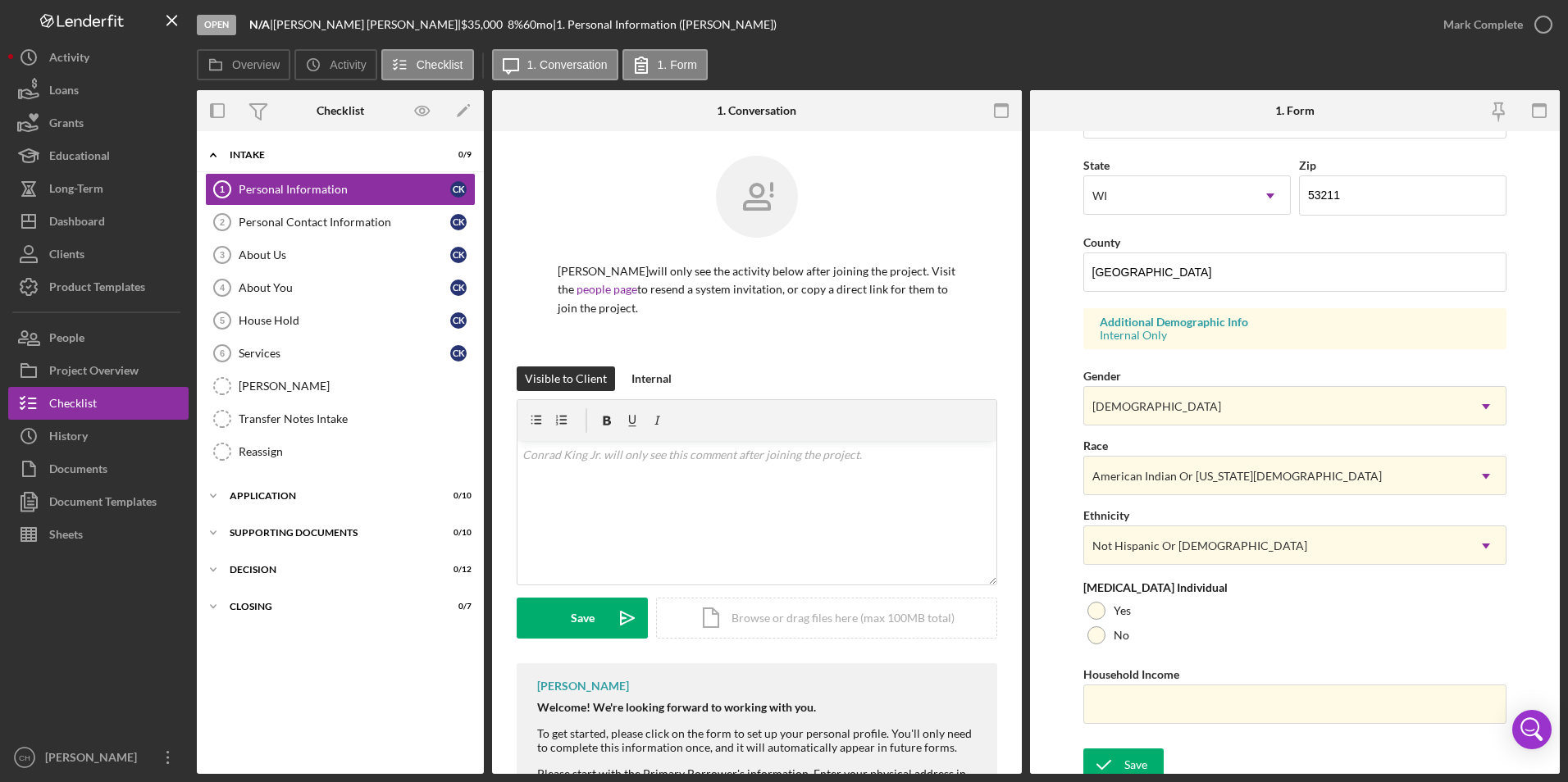
scroll to position [452, 0]
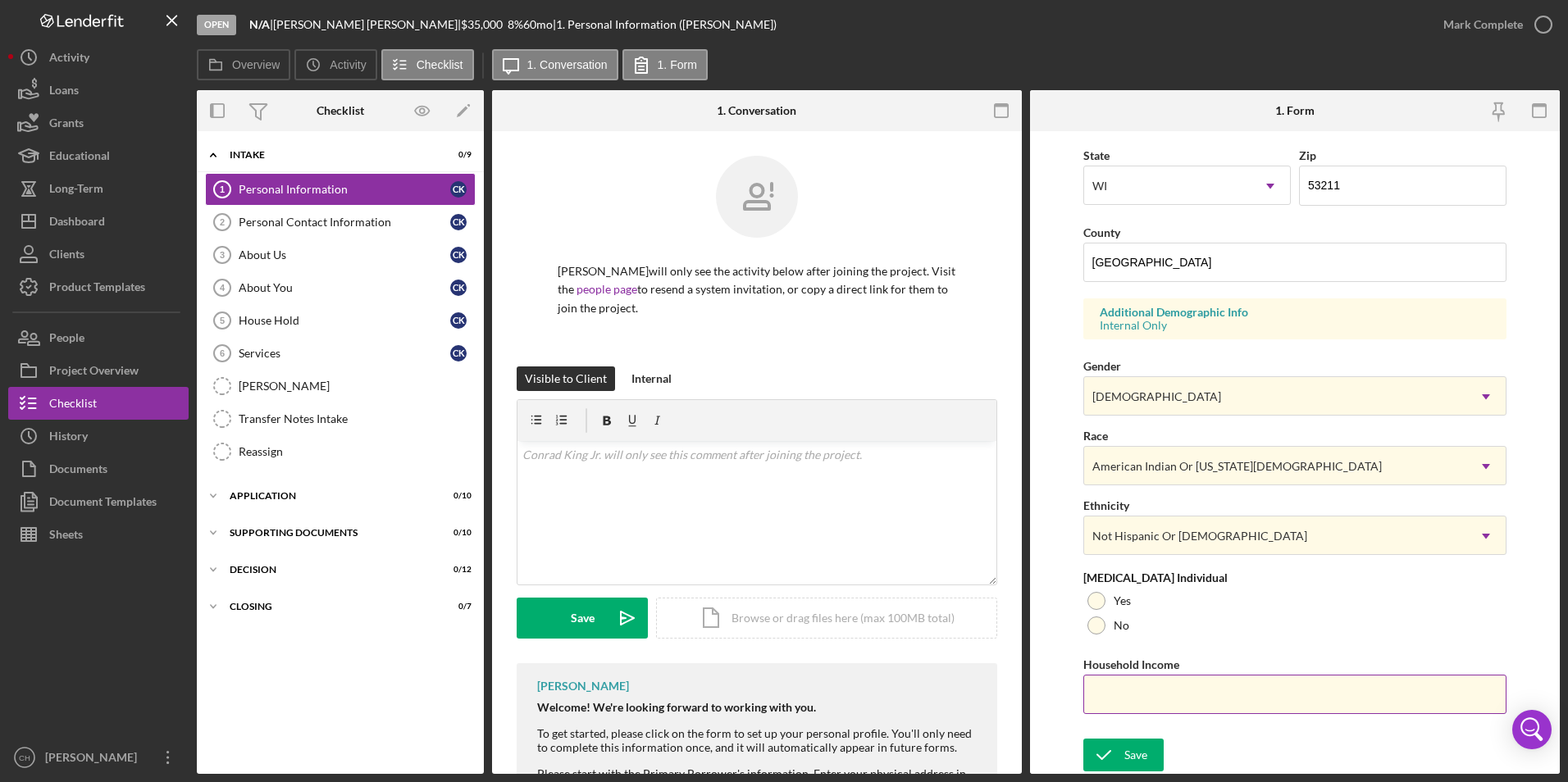
click at [1105, 690] on input "Household Income" at bounding box center [1295, 694] width 424 height 39
type input "$3,500"
click at [1092, 605] on div at bounding box center [1095, 601] width 18 height 18
click at [1127, 761] on div "Save" at bounding box center [1135, 754] width 23 height 33
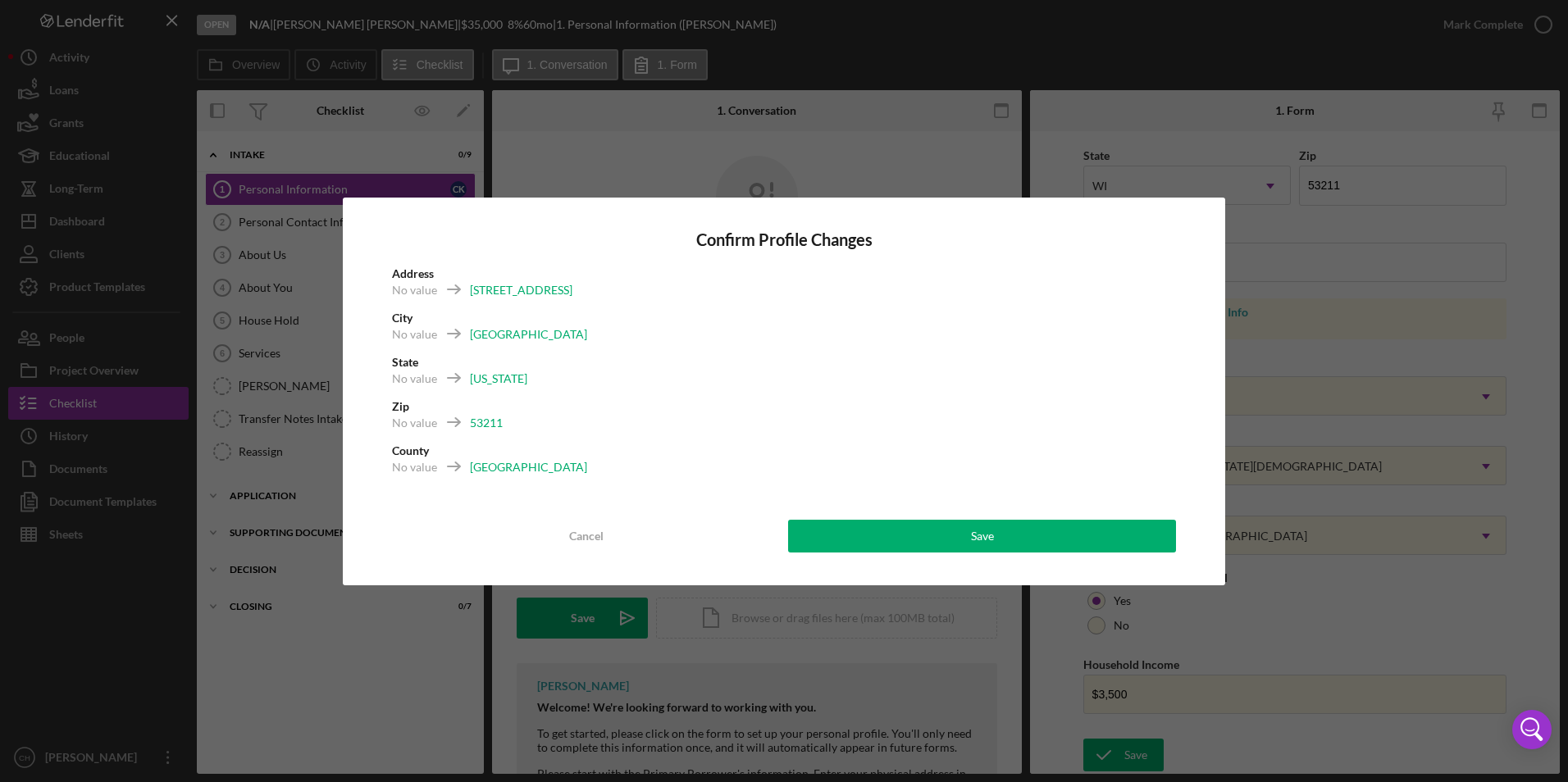
click at [943, 553] on div "Confirm Profile Changes Address No value 2519 N Prospect Ave Apt#19 City No val…" at bounding box center [784, 391] width 883 height 388
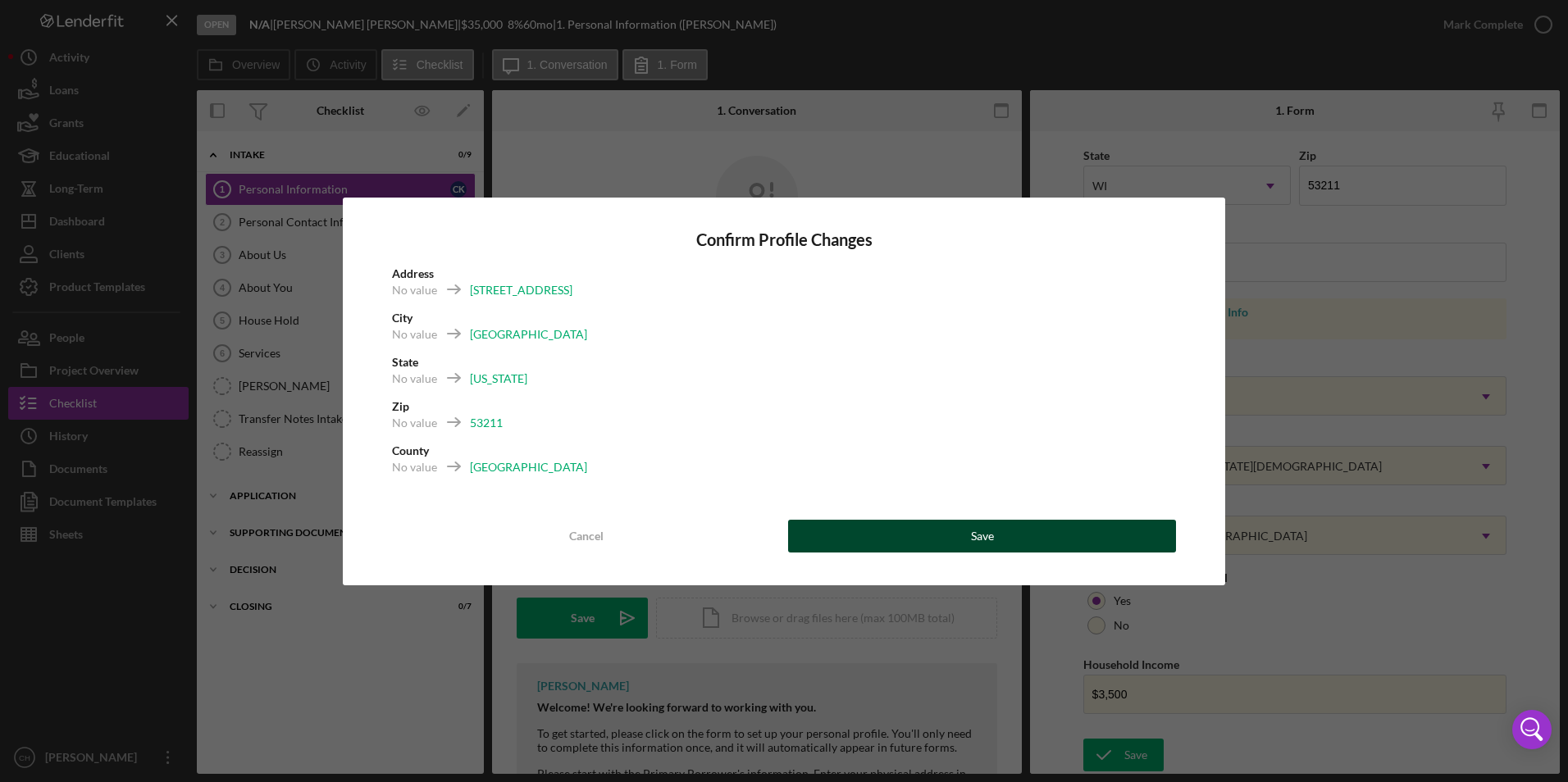
click at [945, 545] on button "Save" at bounding box center [981, 536] width 388 height 33
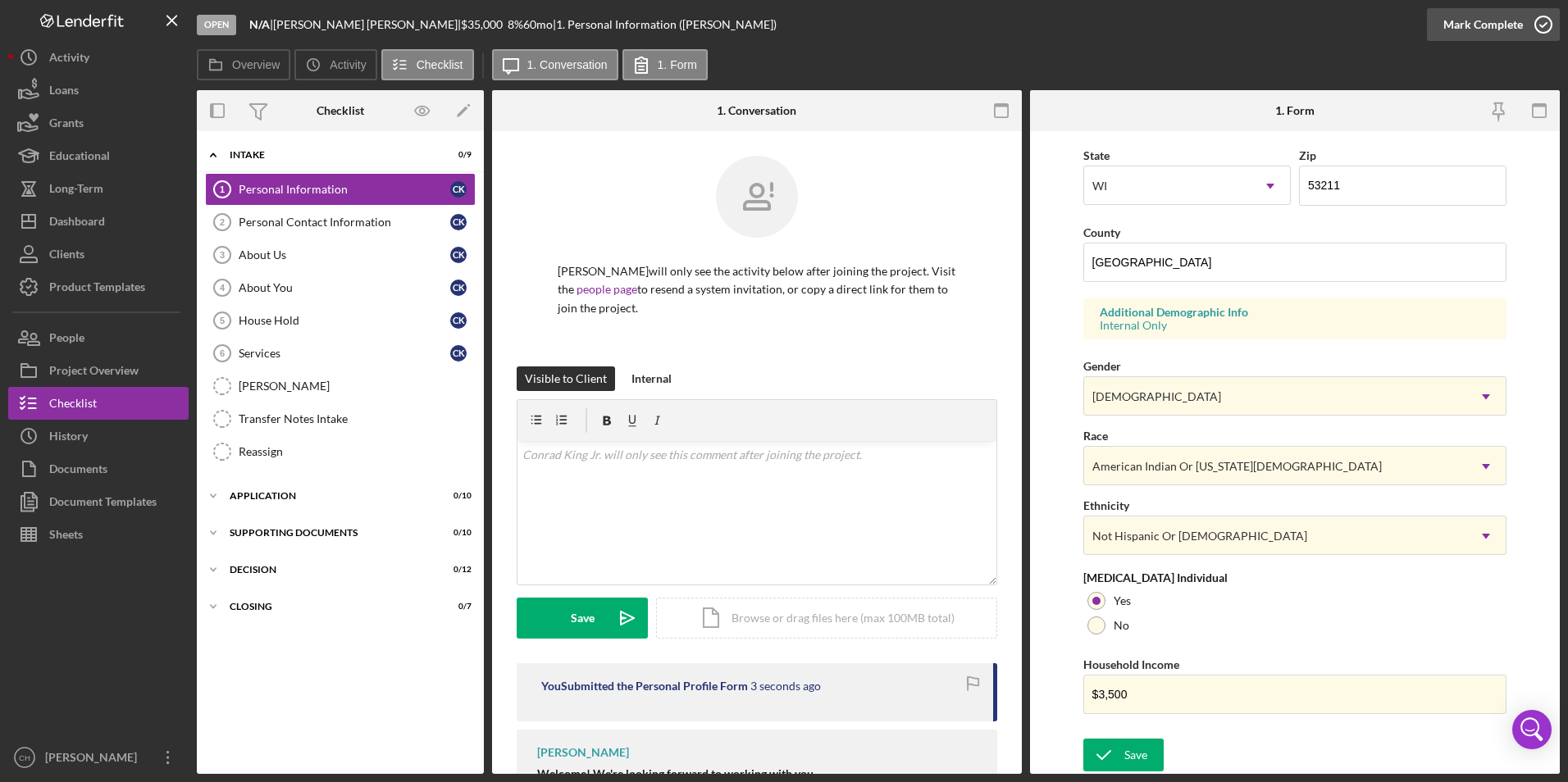
click at [1452, 25] on div "Mark Complete" at bounding box center [1483, 25] width 80 height 33
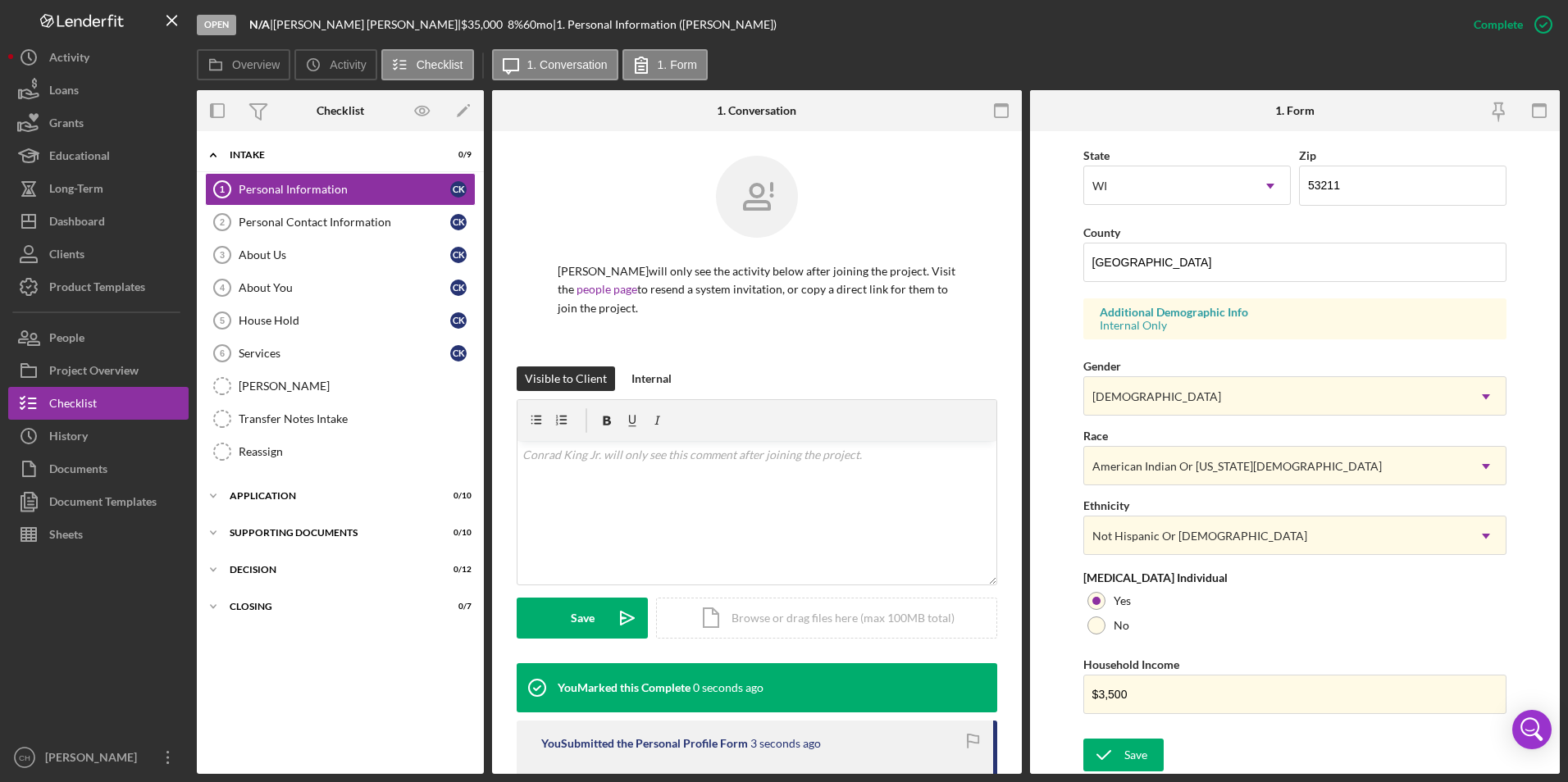
scroll to position [122, 0]
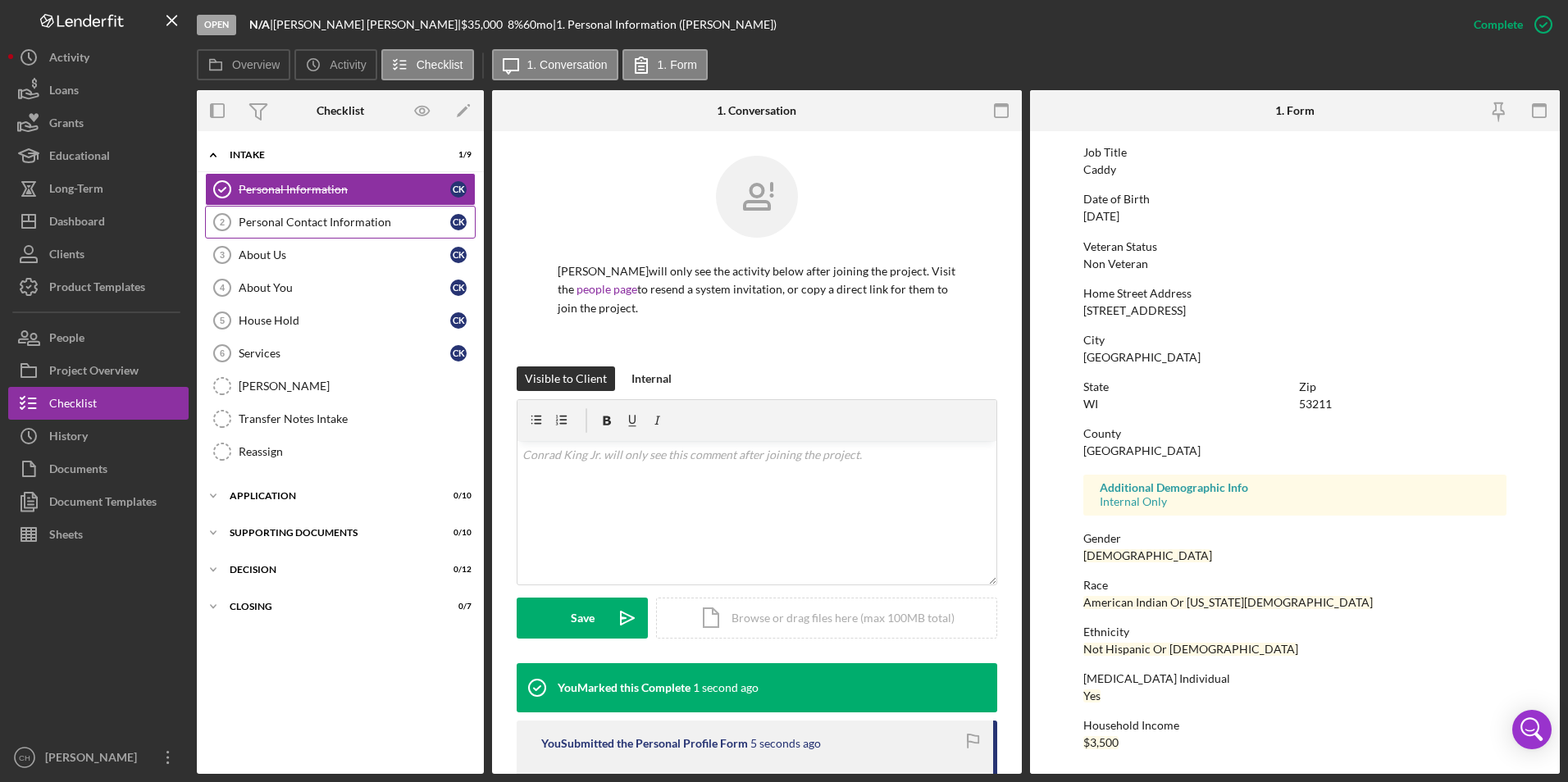
click at [326, 218] on div "Personal Contact Information" at bounding box center [344, 222] width 212 height 13
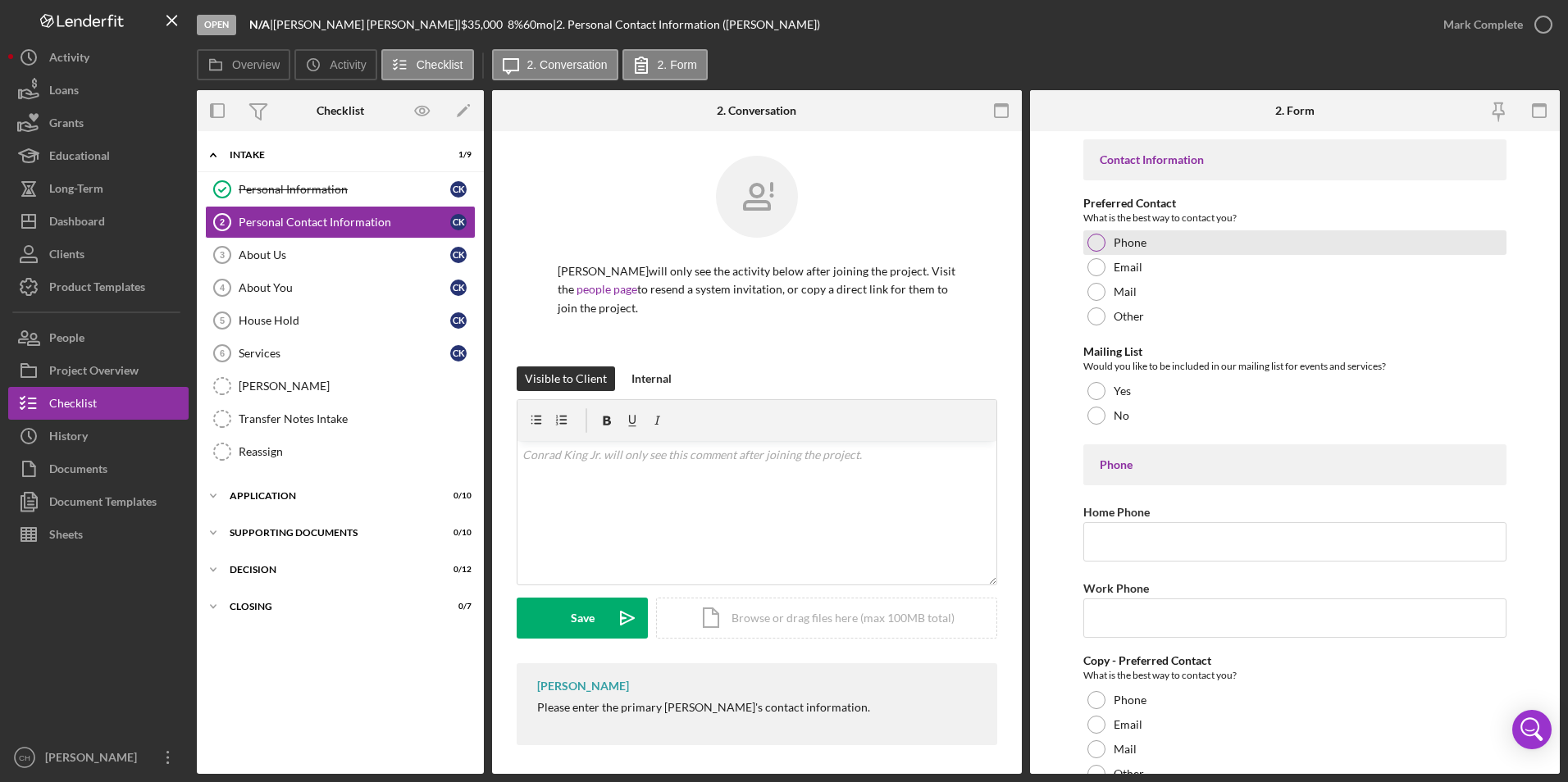
click at [1095, 244] on div at bounding box center [1095, 242] width 18 height 18
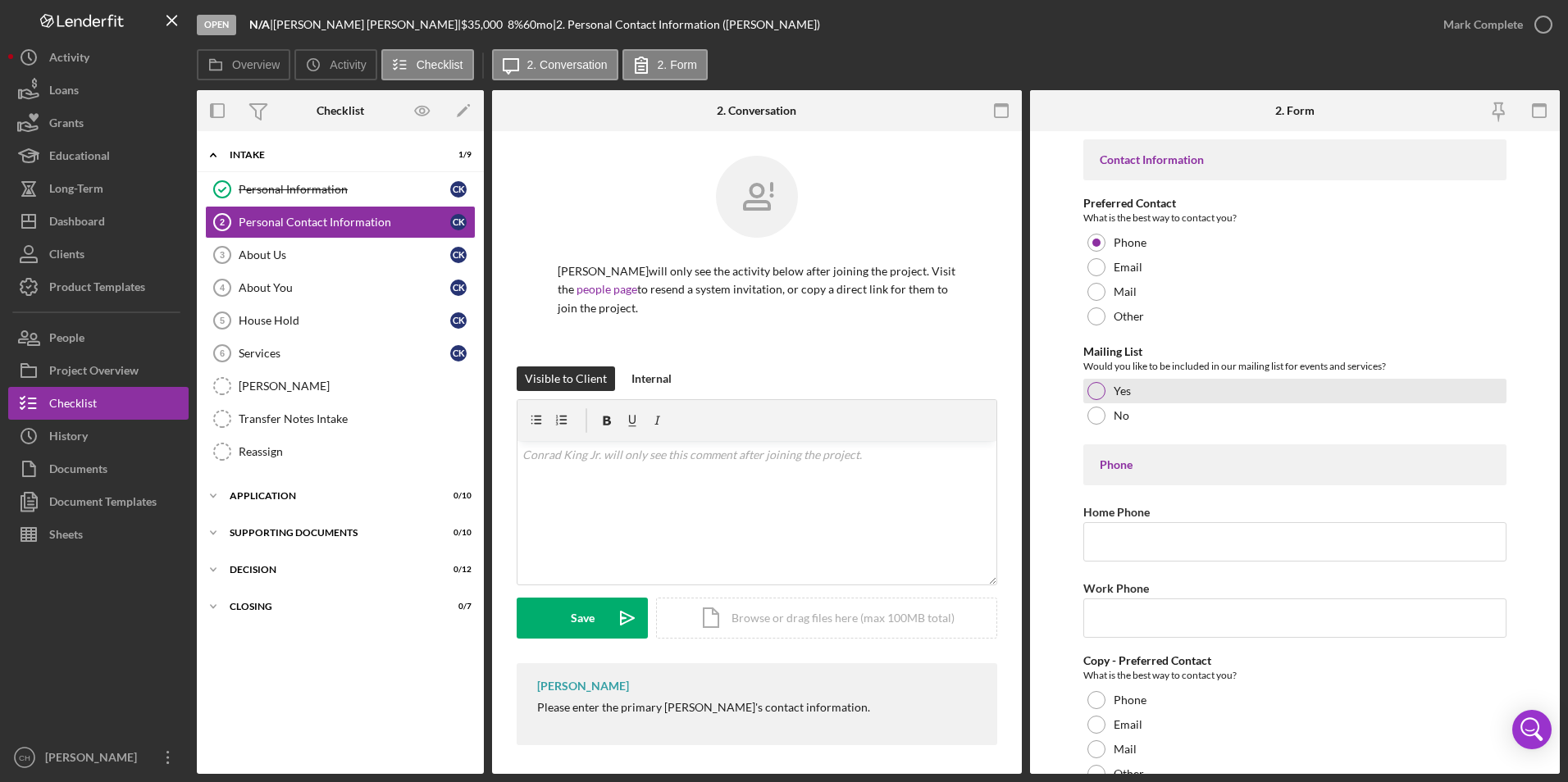
click at [1102, 393] on div at bounding box center [1095, 391] width 18 height 18
click at [1134, 539] on input "Home Phone" at bounding box center [1295, 541] width 424 height 39
type input "[PHONE_NUMBER]"
click at [1111, 618] on input "Work Phone" at bounding box center [1295, 618] width 424 height 39
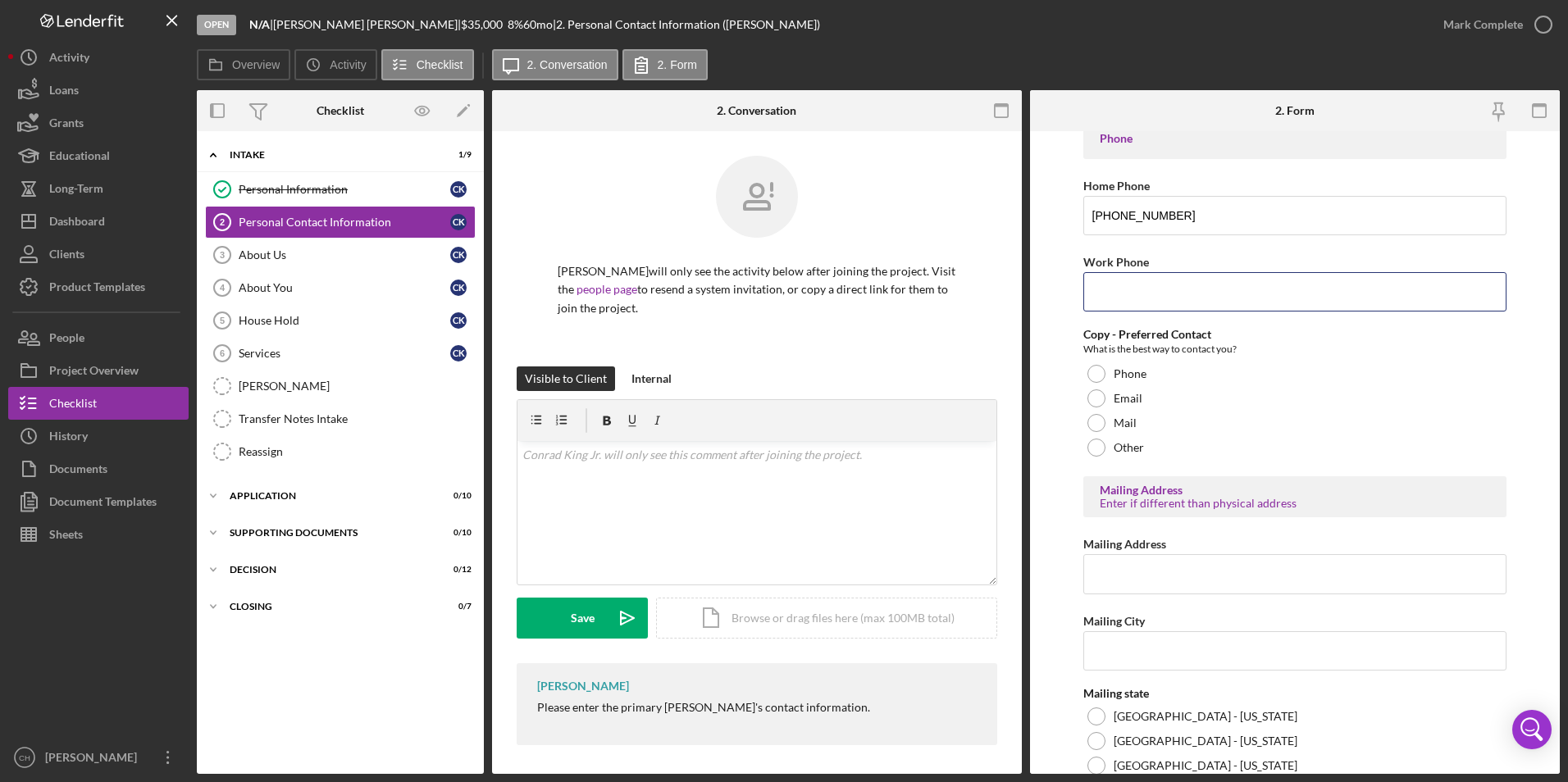
scroll to position [328, 0]
click at [1149, 560] on input "Mailing Address" at bounding box center [1295, 571] width 424 height 39
click at [1081, 577] on form "Contact Information Preferred Contact What is the best way to contact you? Phon…" at bounding box center [1295, 452] width 530 height 642
click at [1104, 575] on input "Mailing Address" at bounding box center [1295, 571] width 424 height 39
paste input "[STREET_ADDRESS]"
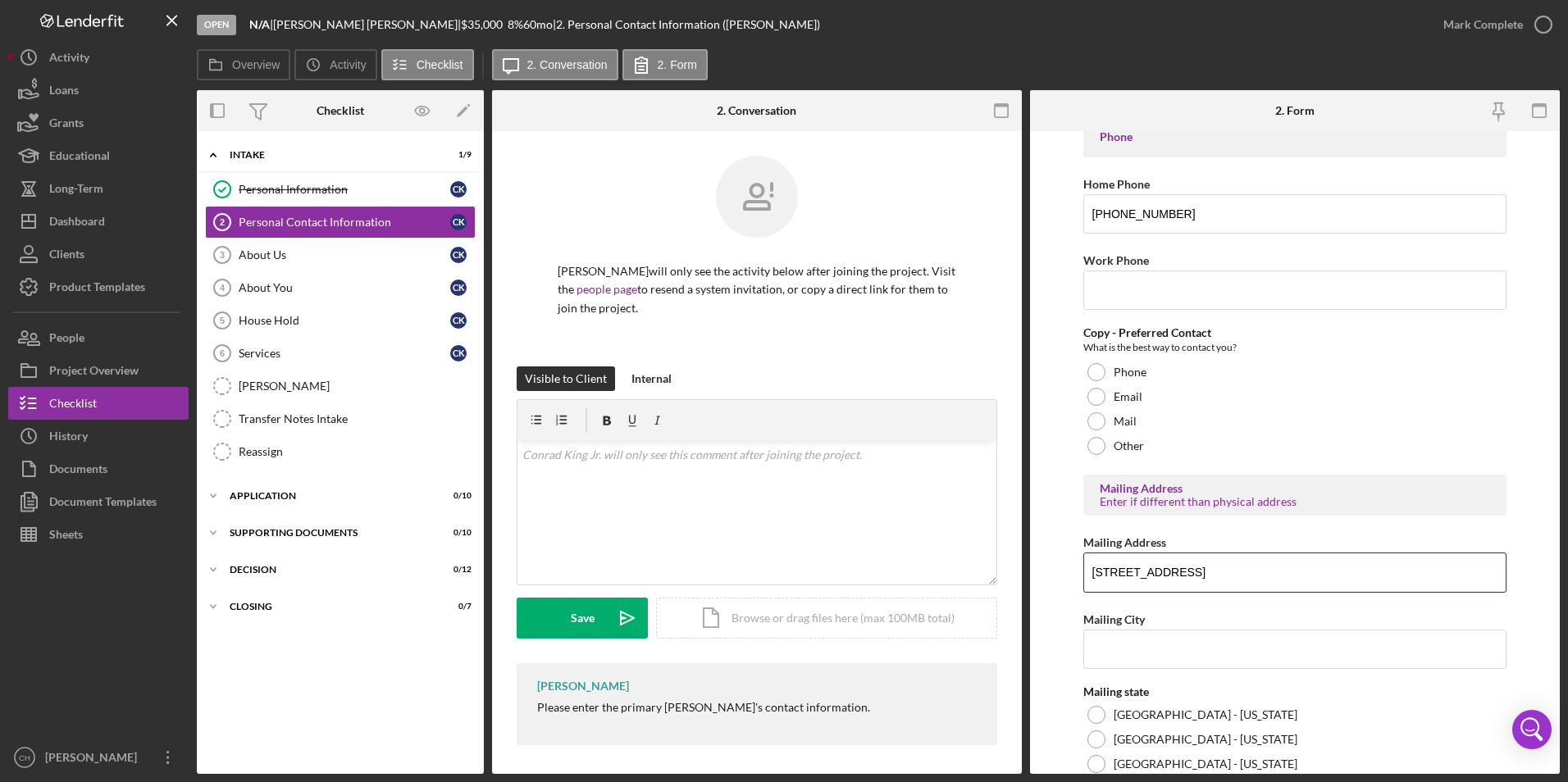
type input "[STREET_ADDRESS]"
click at [1095, 642] on input "Mailing City" at bounding box center [1295, 648] width 424 height 39
paste input "[GEOGRAPHIC_DATA]"
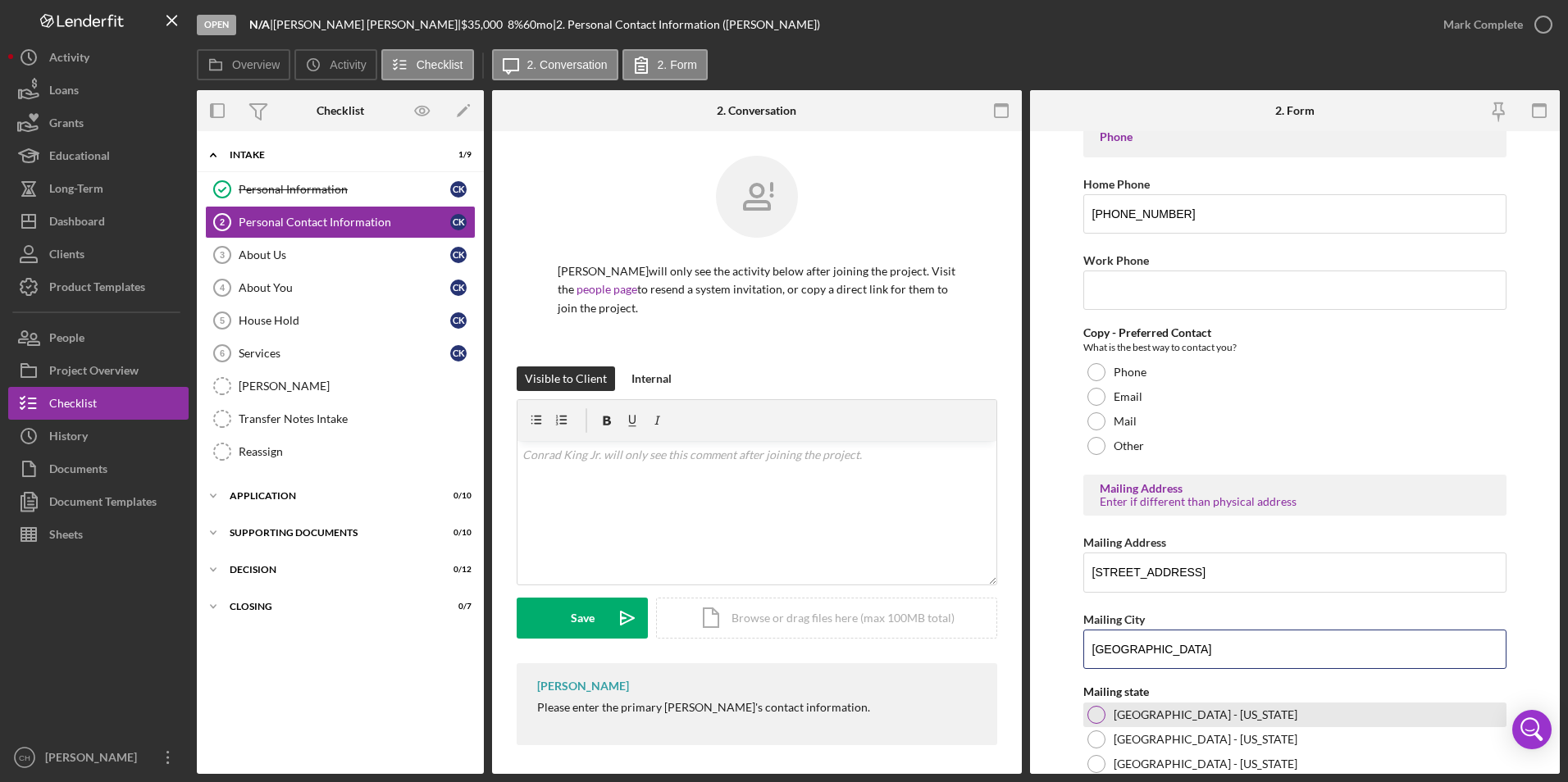
type input "[GEOGRAPHIC_DATA]"
click at [1095, 719] on div at bounding box center [1095, 715] width 18 height 18
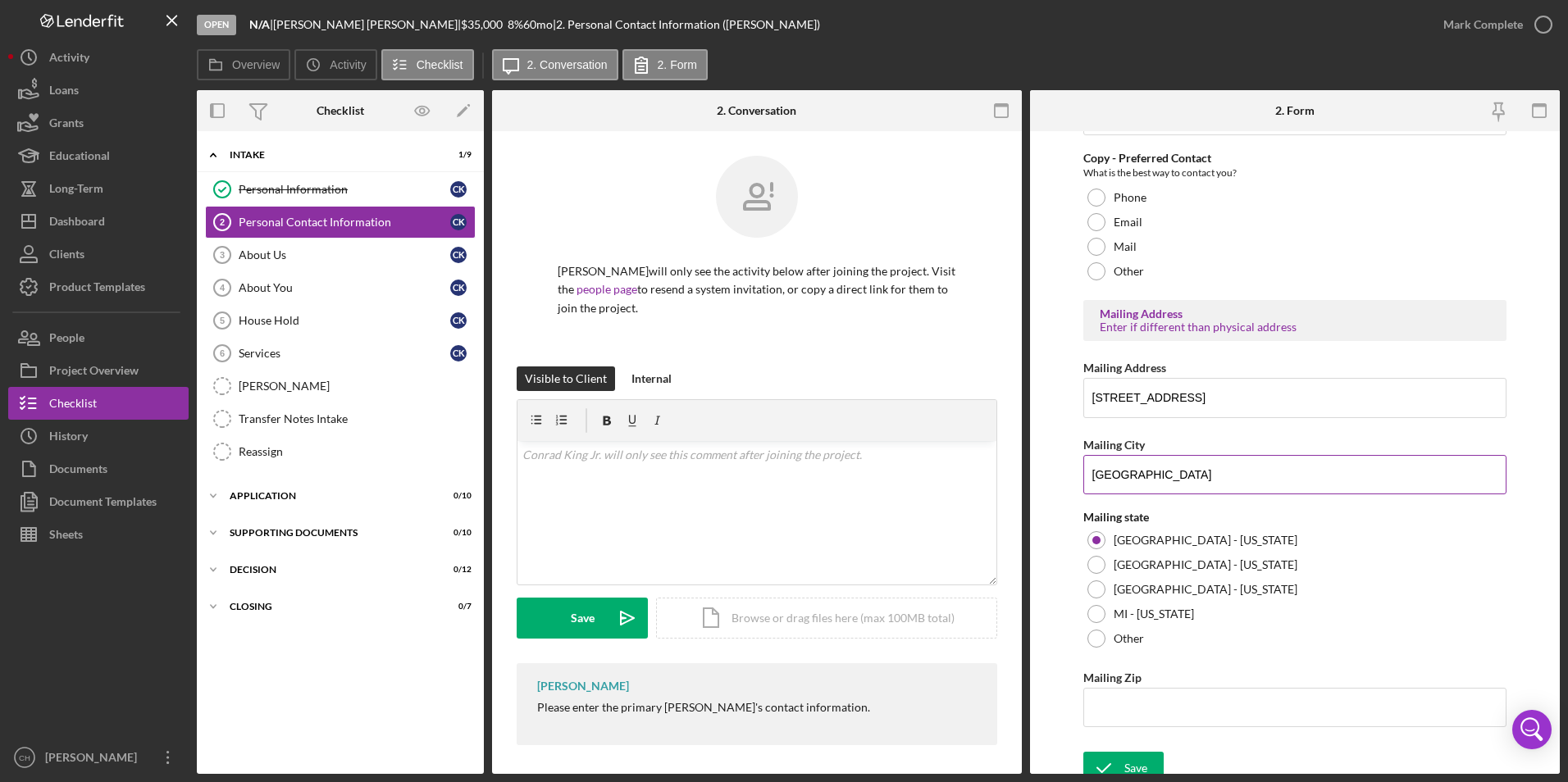
scroll to position [515, 0]
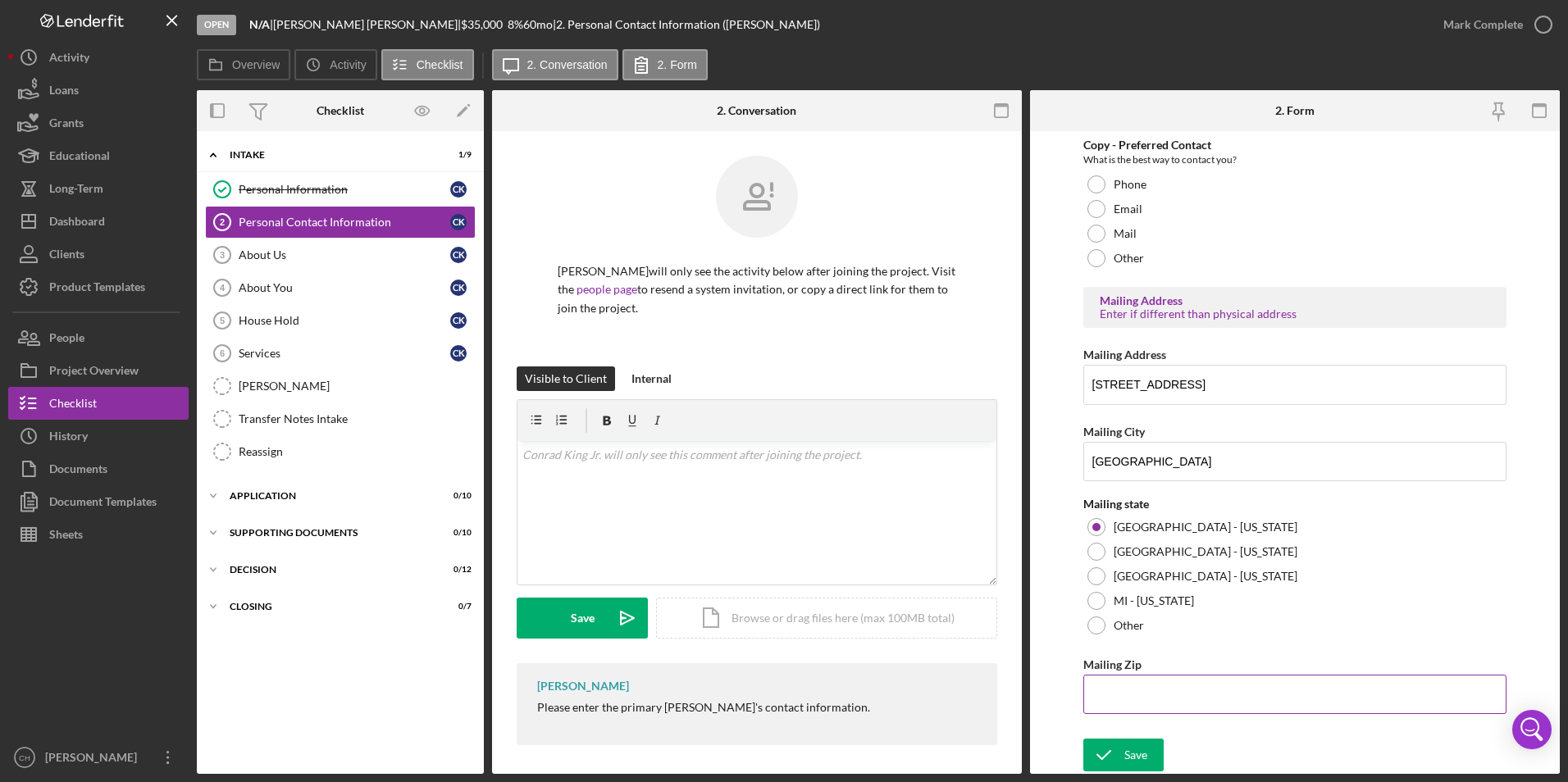
click at [1113, 696] on input "Mailing Zip" at bounding box center [1295, 694] width 424 height 39
type input "53,211"
click at [1112, 746] on icon "submit" at bounding box center [1103, 754] width 41 height 41
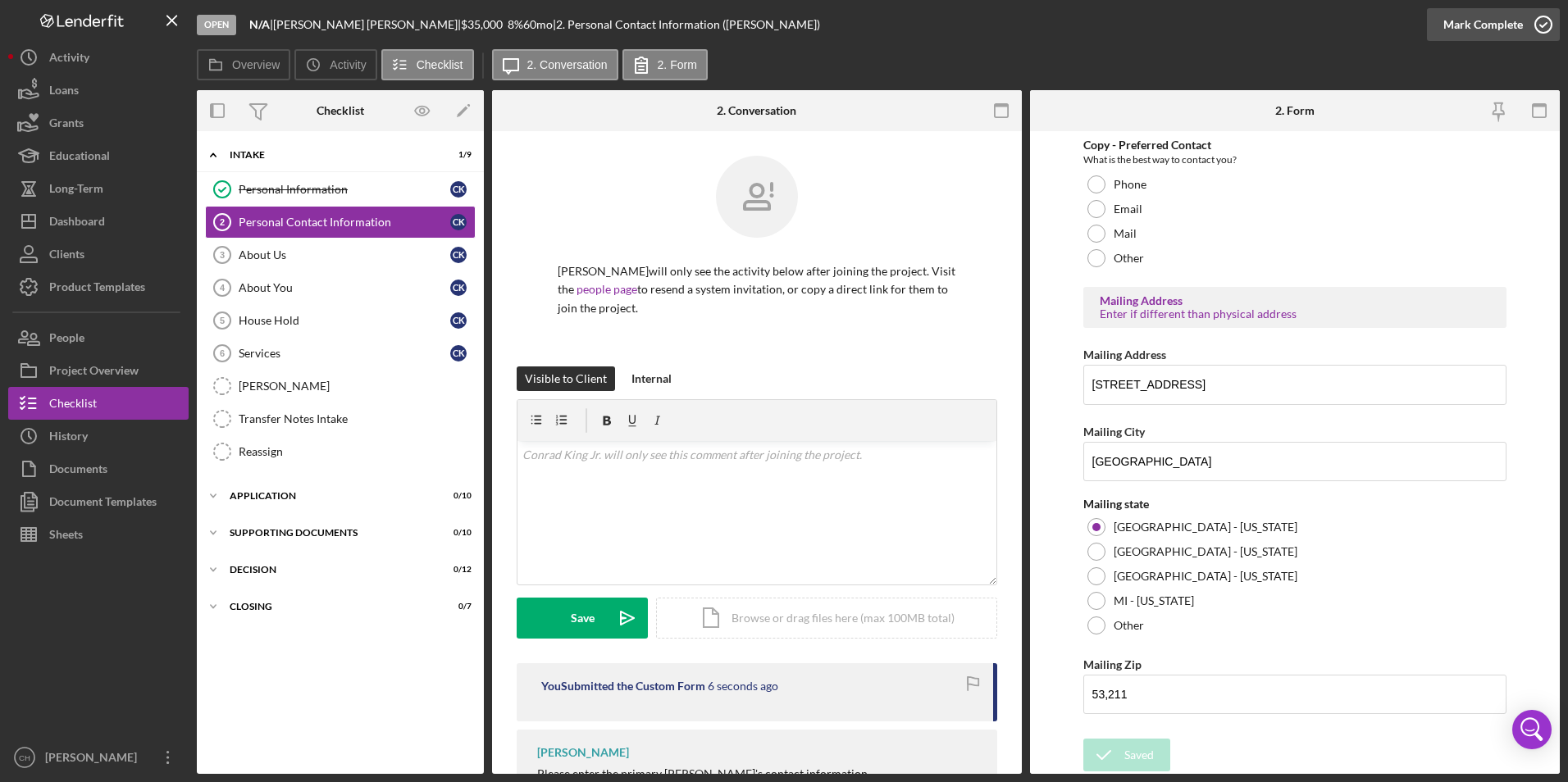
click at [1462, 27] on div "Mark Complete" at bounding box center [1483, 25] width 80 height 33
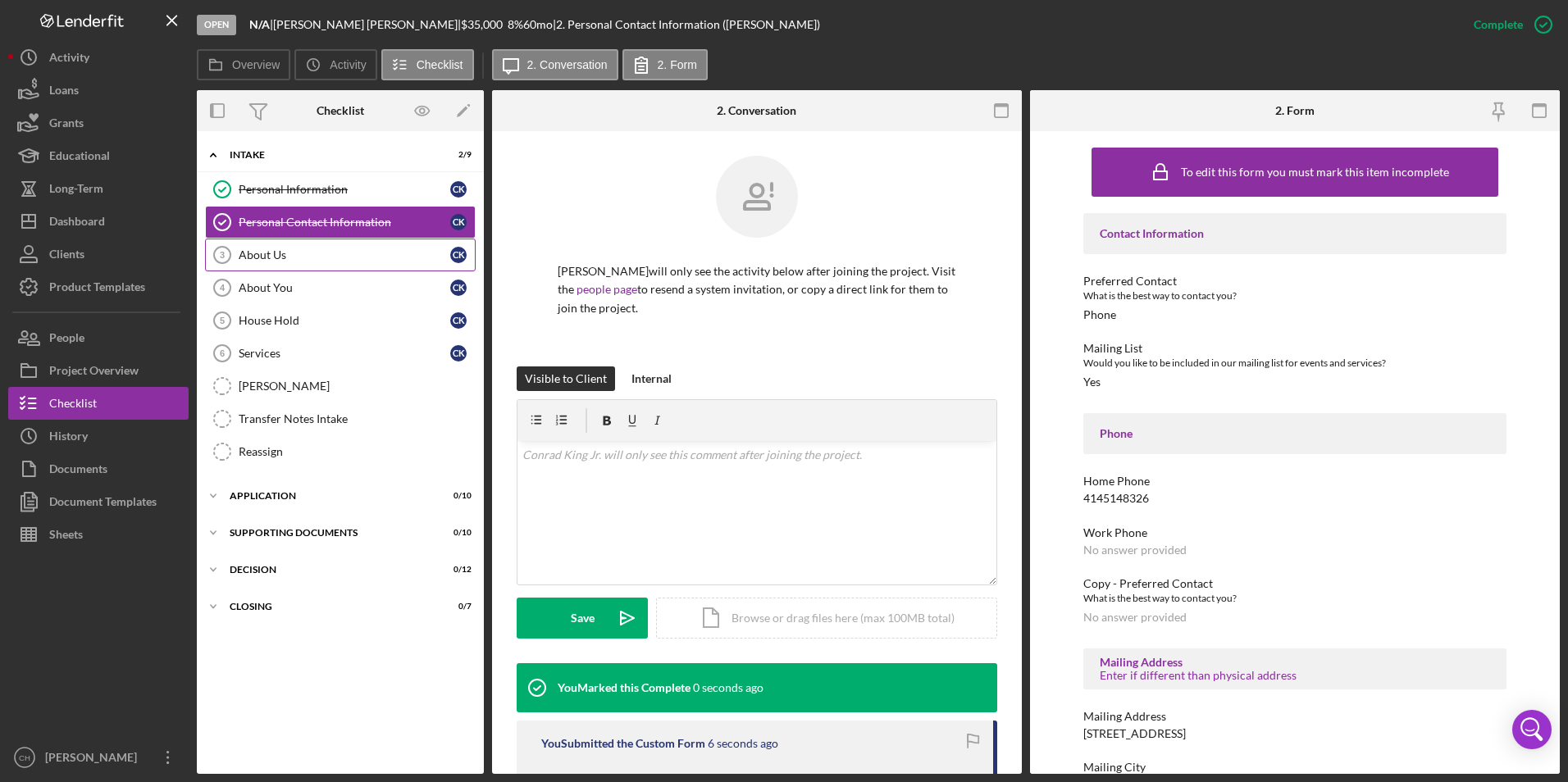
click at [267, 258] on div "About Us" at bounding box center [344, 255] width 212 height 13
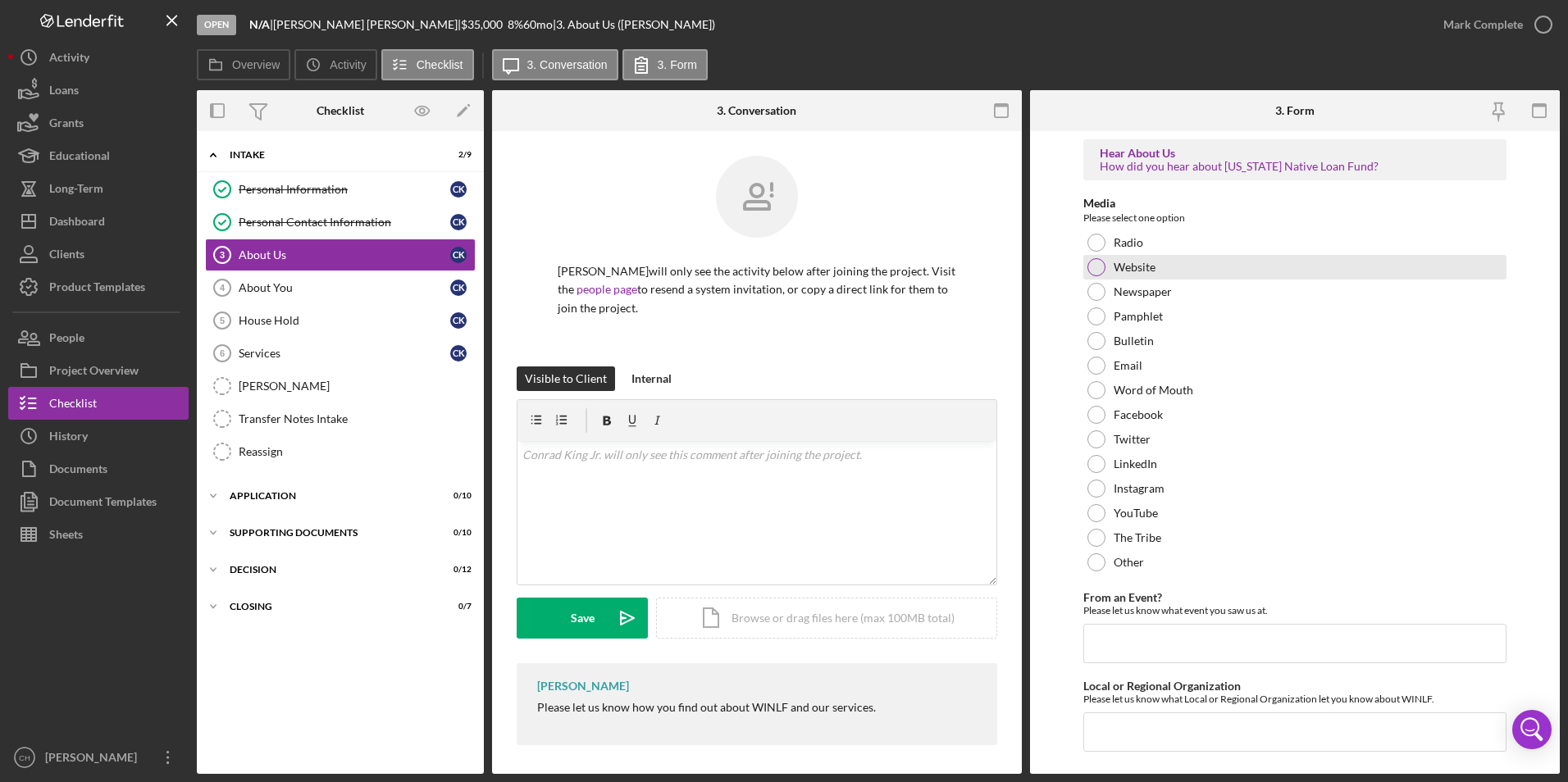
click at [1102, 268] on div at bounding box center [1095, 267] width 18 height 18
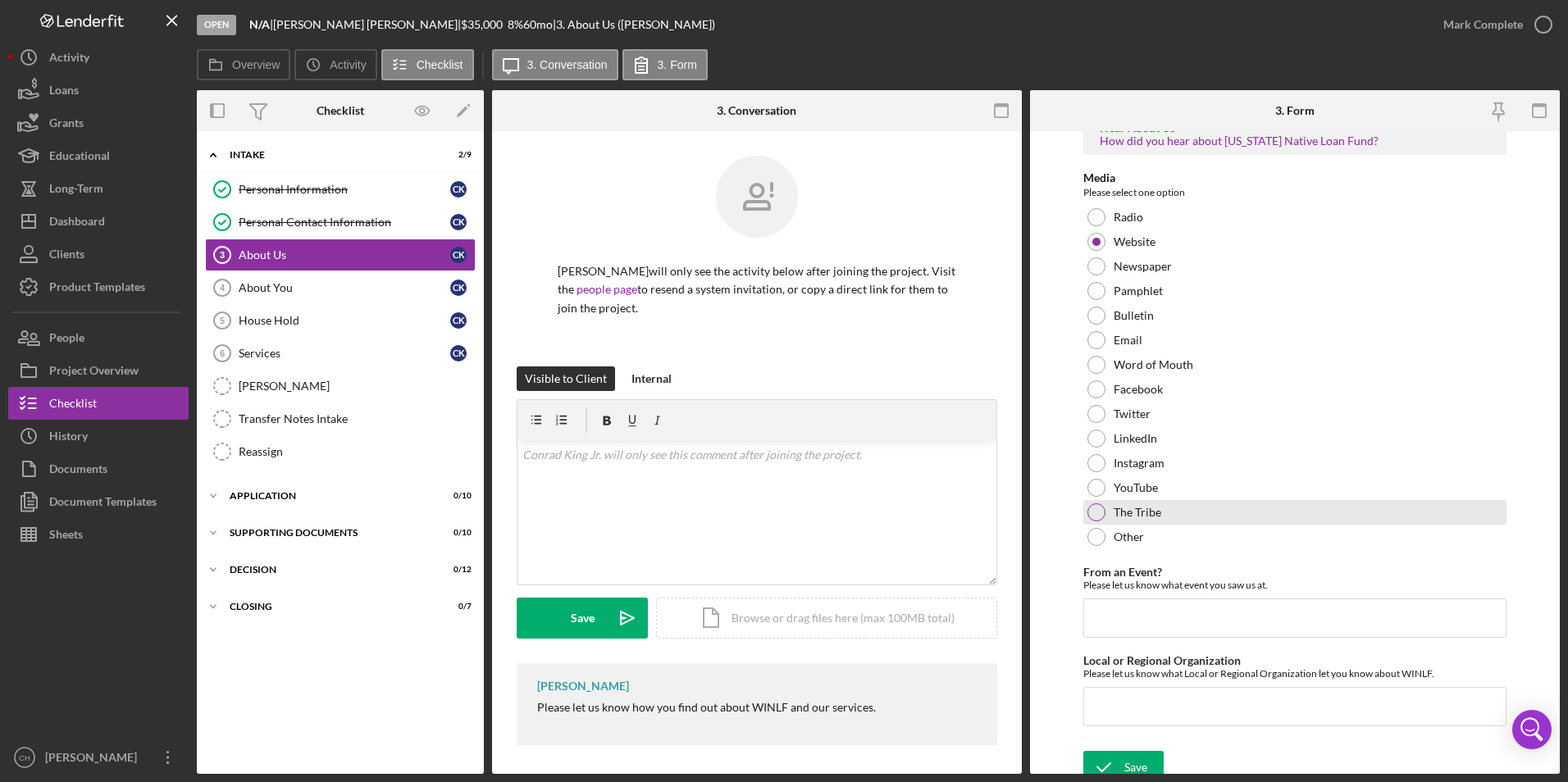
scroll to position [39, 0]
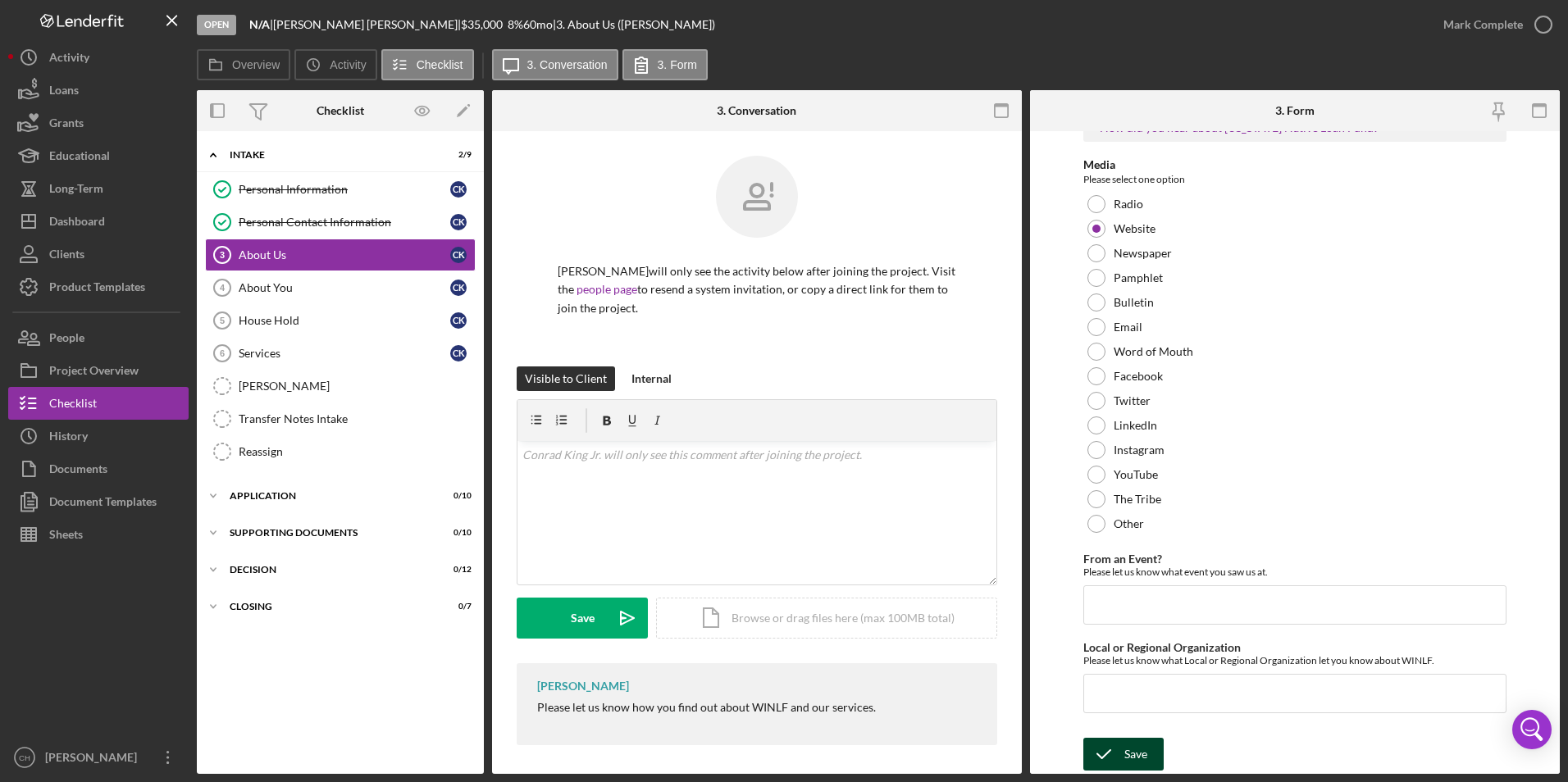
click at [1102, 753] on icon "submit" at bounding box center [1103, 754] width 41 height 41
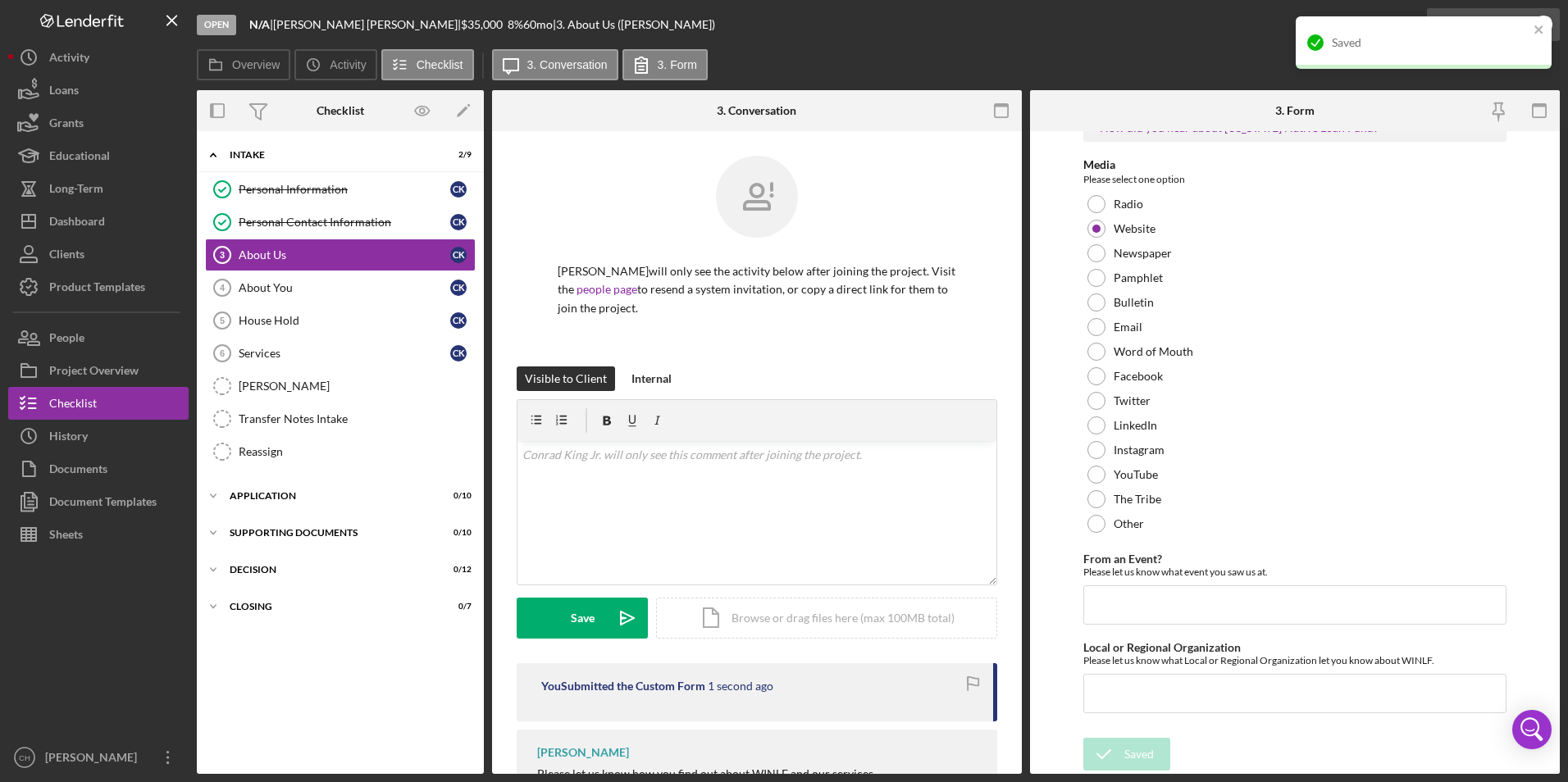
click at [1473, 28] on div "Saved" at bounding box center [1423, 49] width 262 height 72
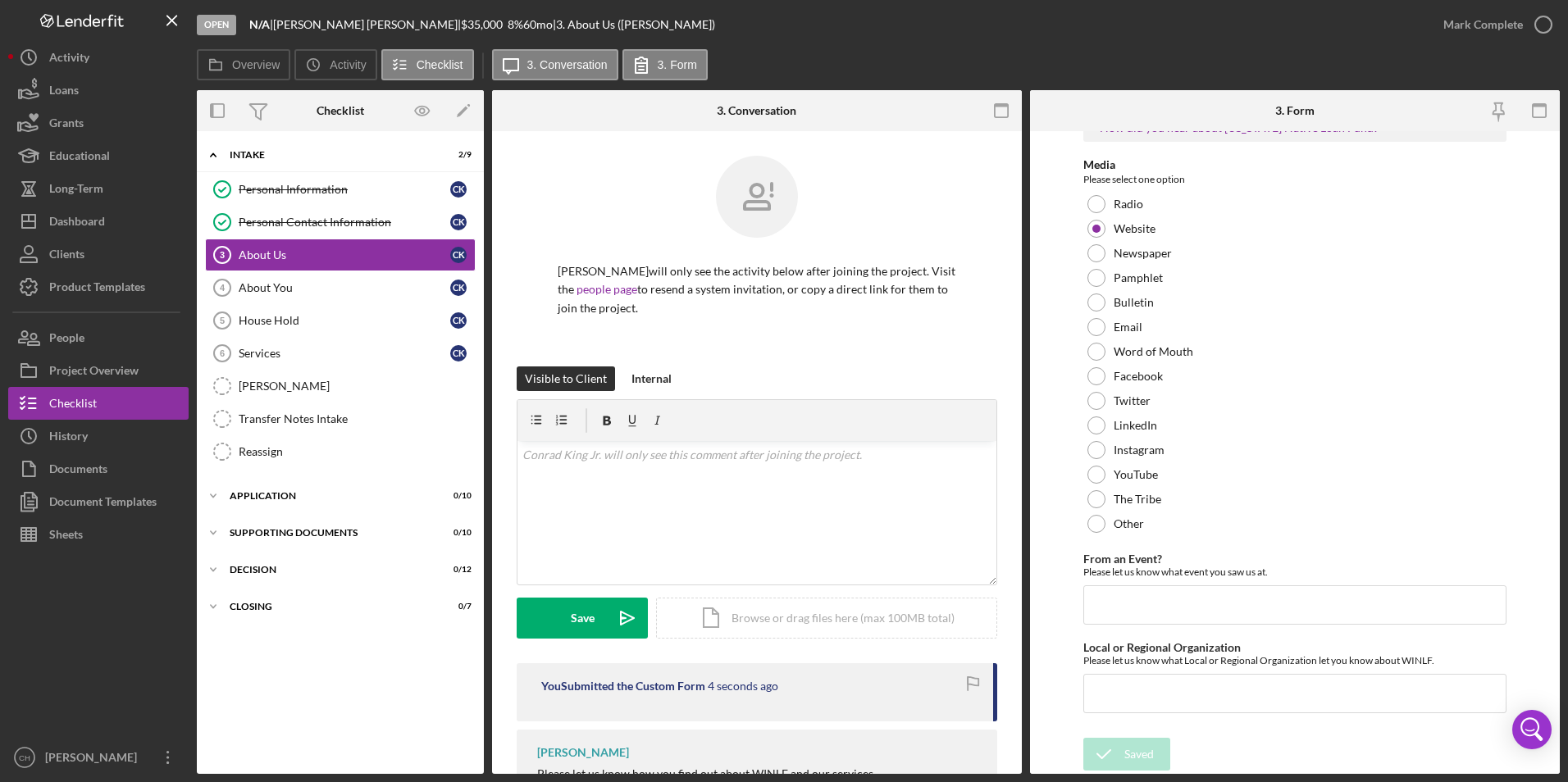
click at [1464, 23] on div "Open N/A | Conrad King Jr. | $35,000 $35,000 8 % 60 mo | 3. About Us (Conrad K.…" at bounding box center [784, 391] width 1568 height 782
click at [1457, 26] on div "Mark Complete" at bounding box center [1483, 25] width 80 height 33
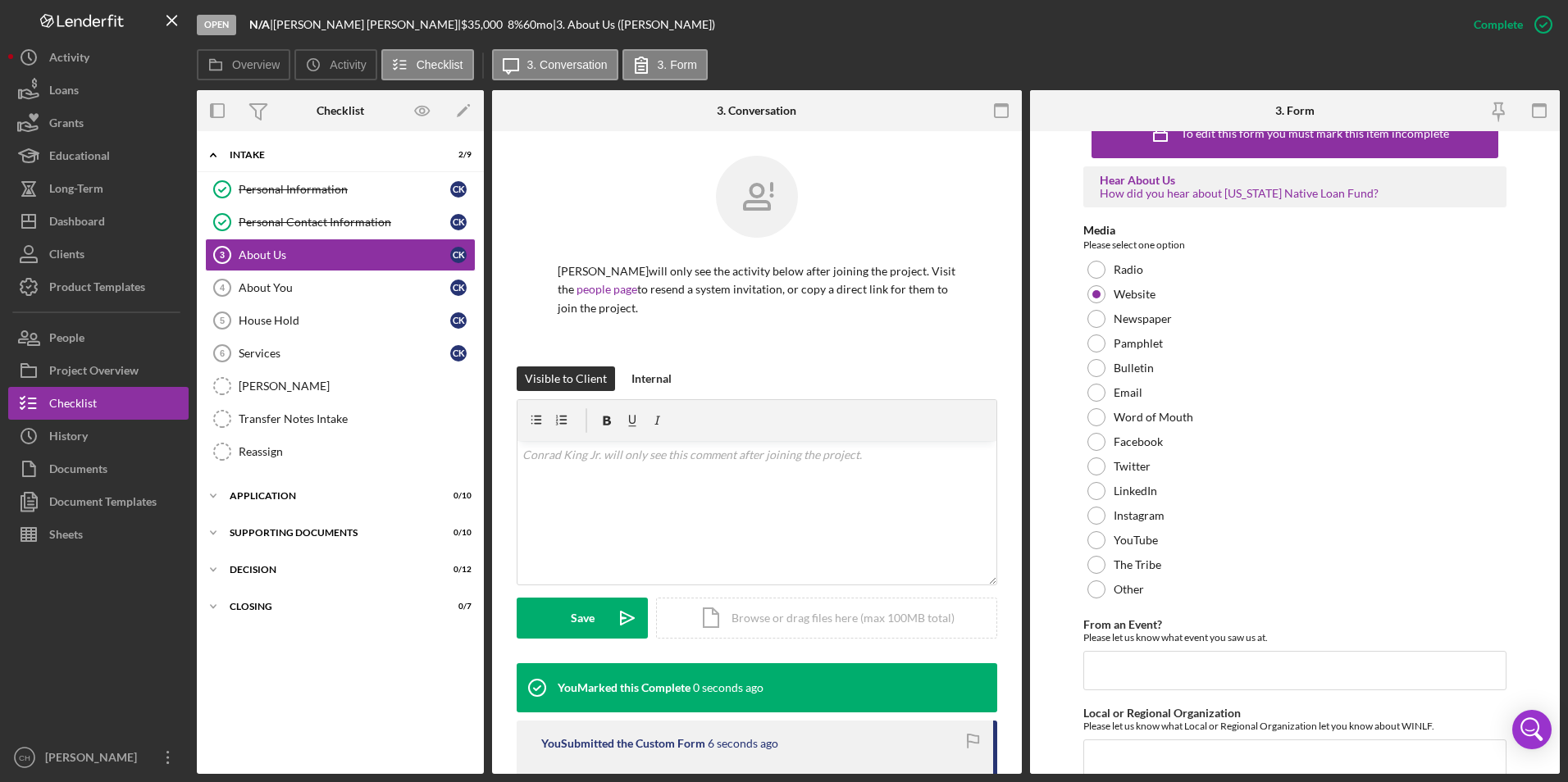
scroll to position [104, 0]
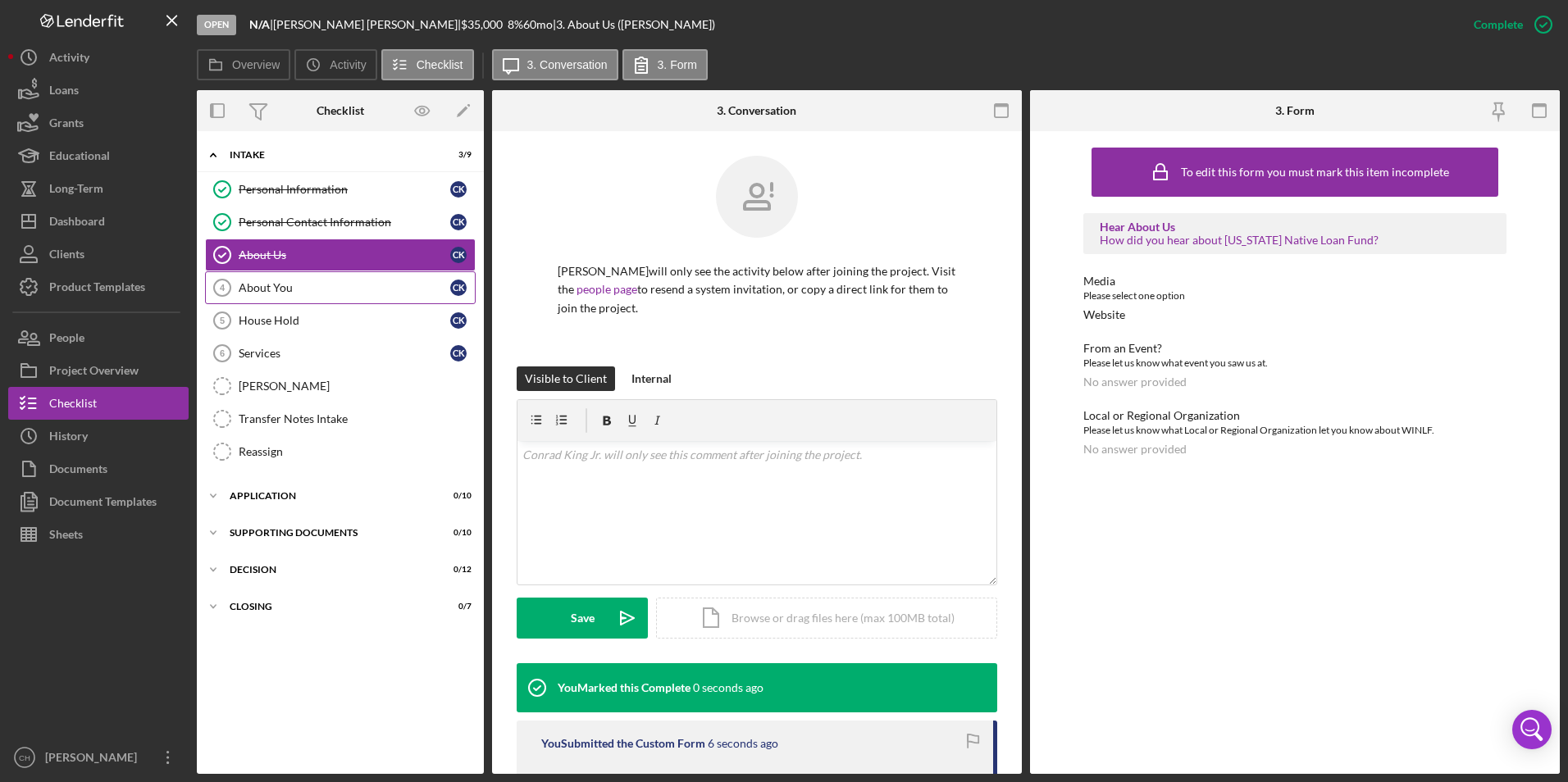
click at [282, 287] on div "About You" at bounding box center [344, 288] width 212 height 13
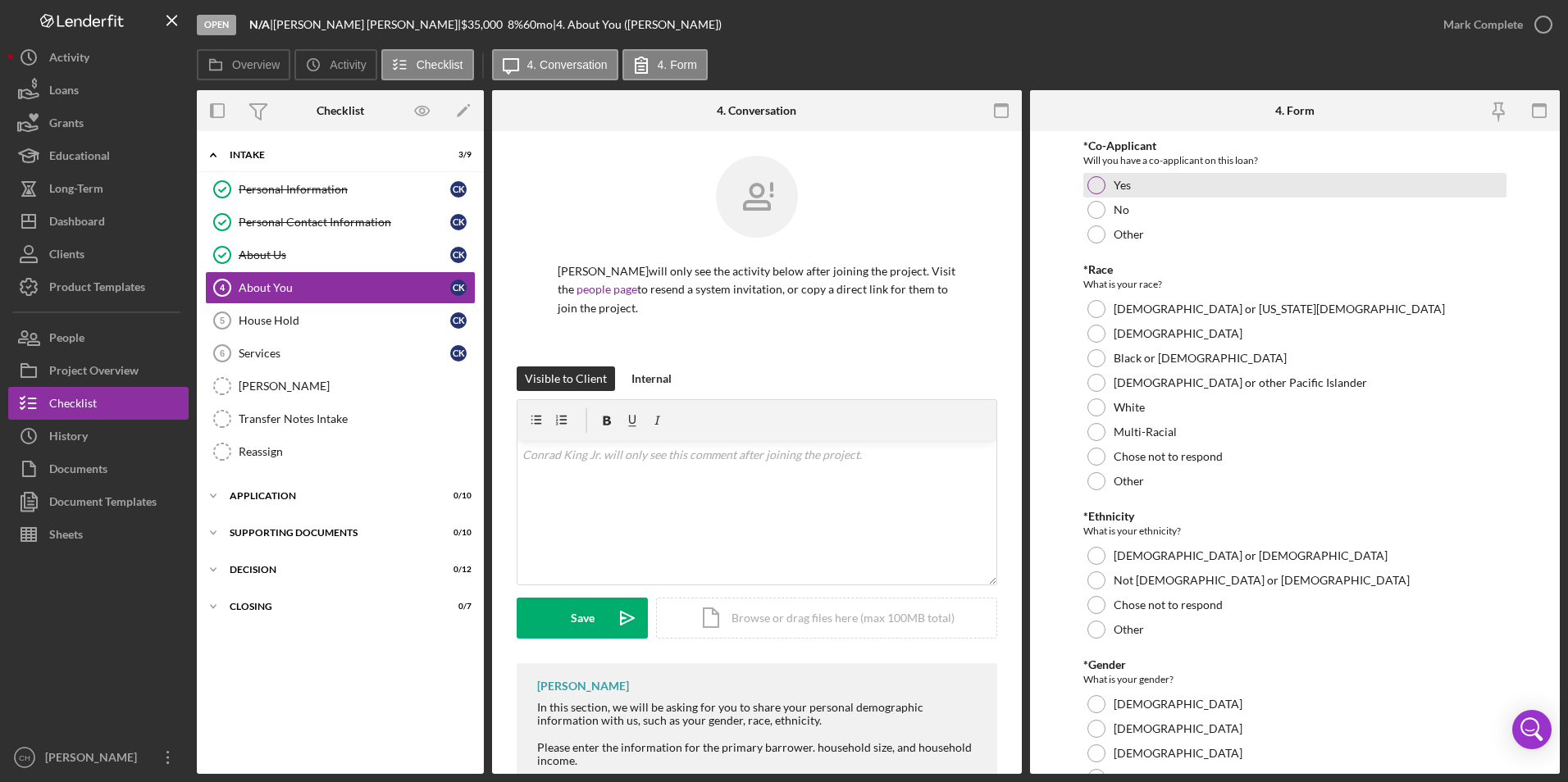
click at [1093, 184] on div at bounding box center [1095, 185] width 18 height 18
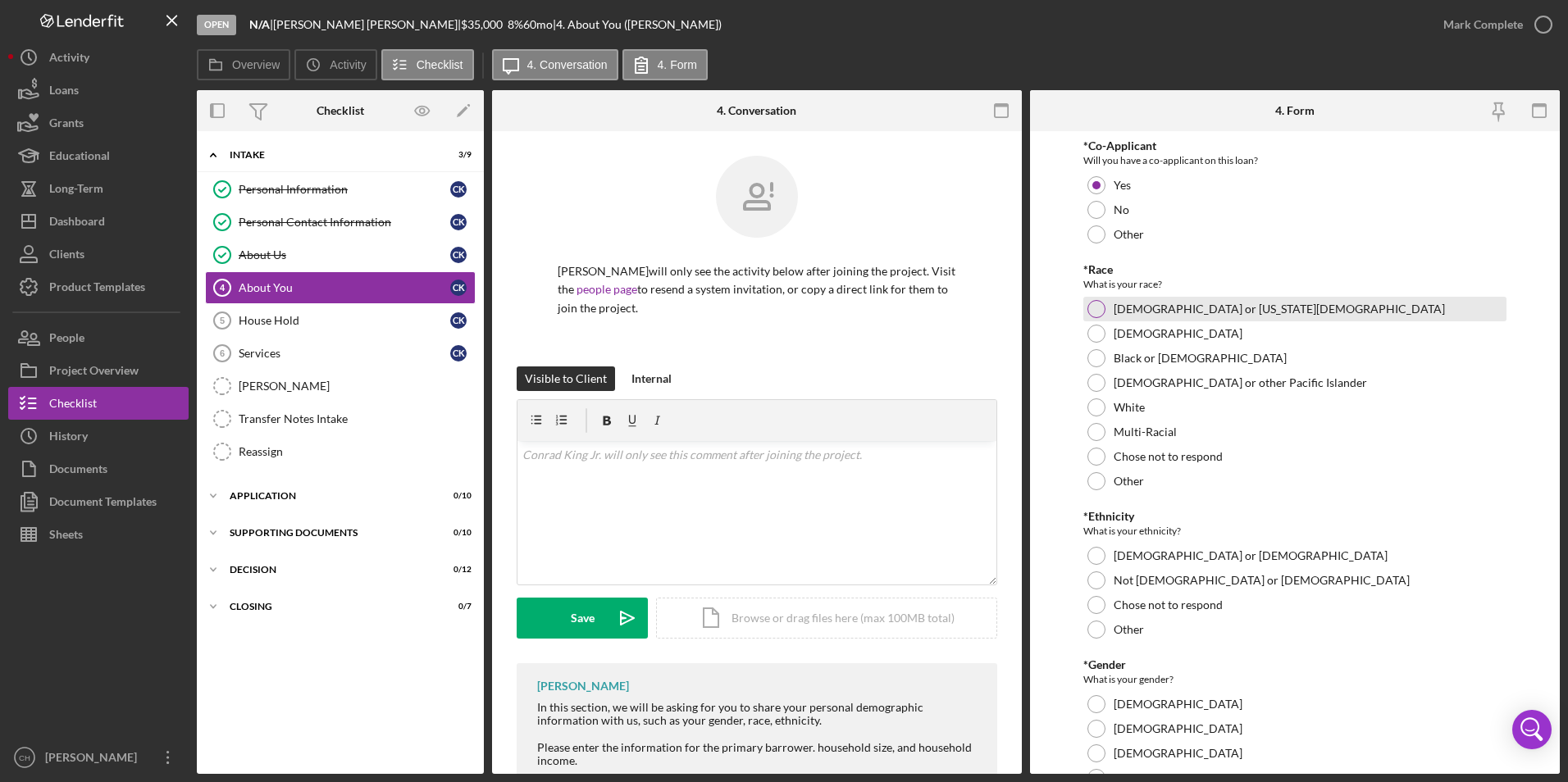
click at [1098, 308] on div at bounding box center [1095, 308] width 18 height 18
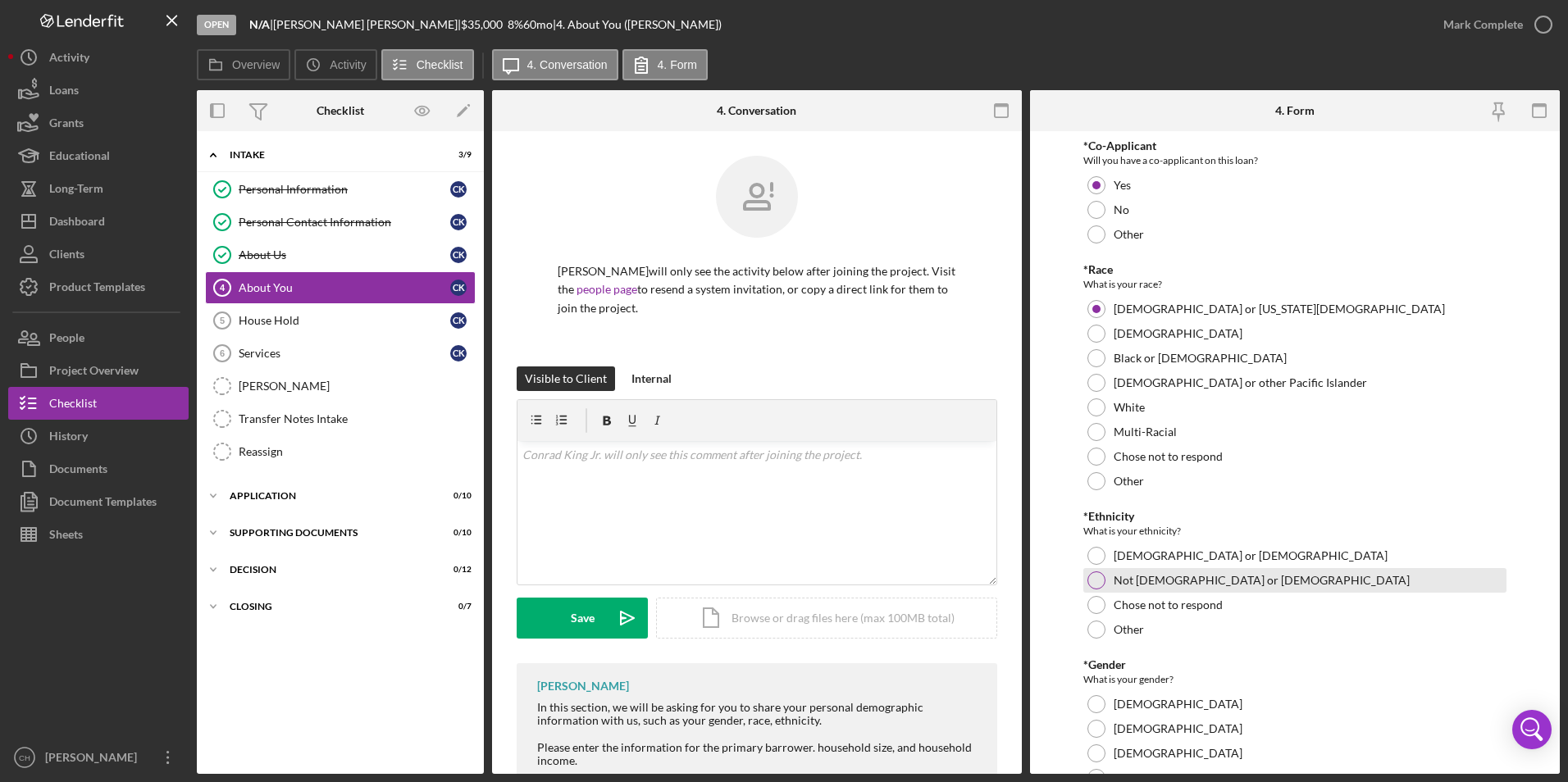
click at [1098, 575] on div at bounding box center [1095, 580] width 18 height 18
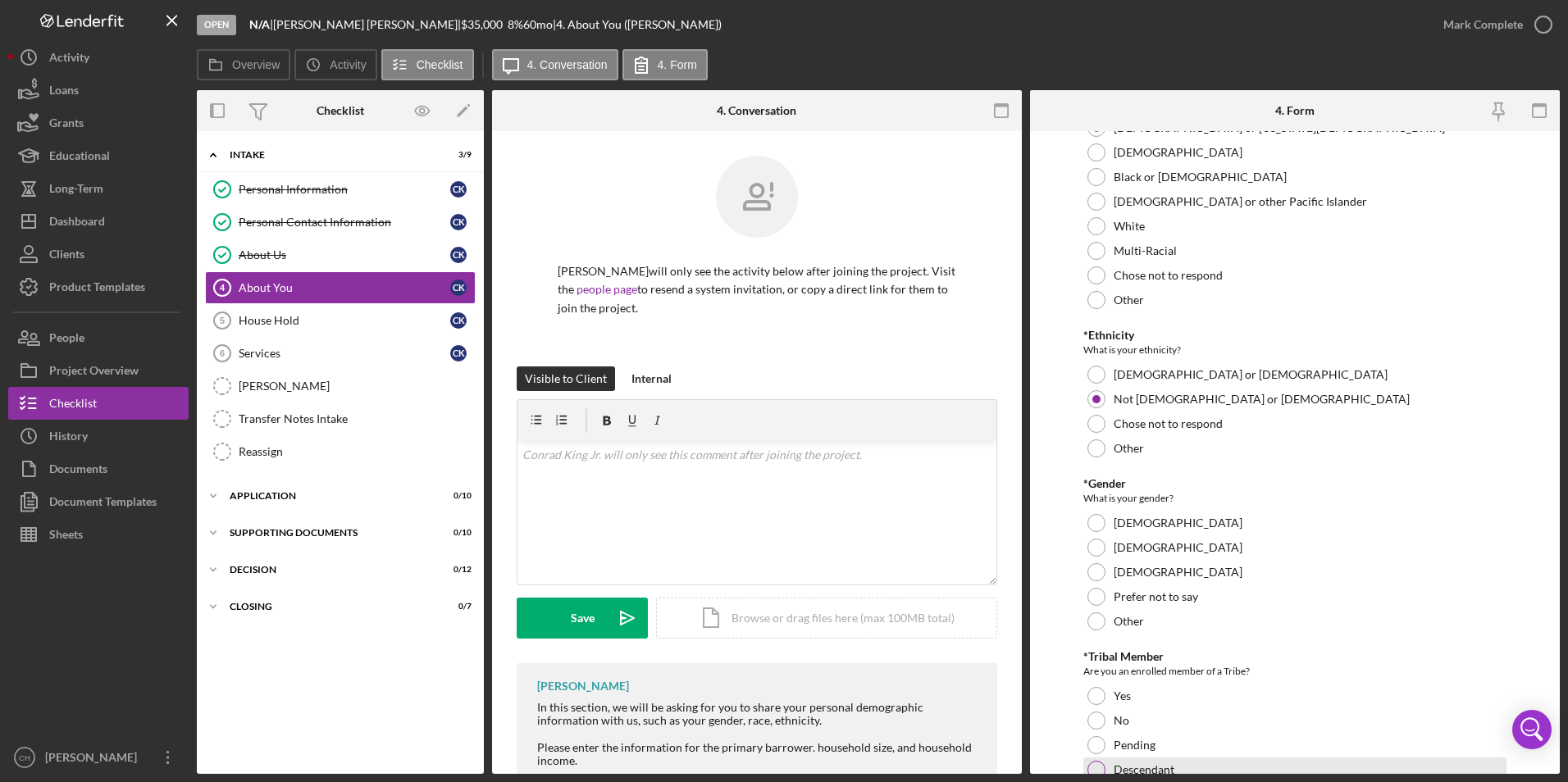
scroll to position [410, 0]
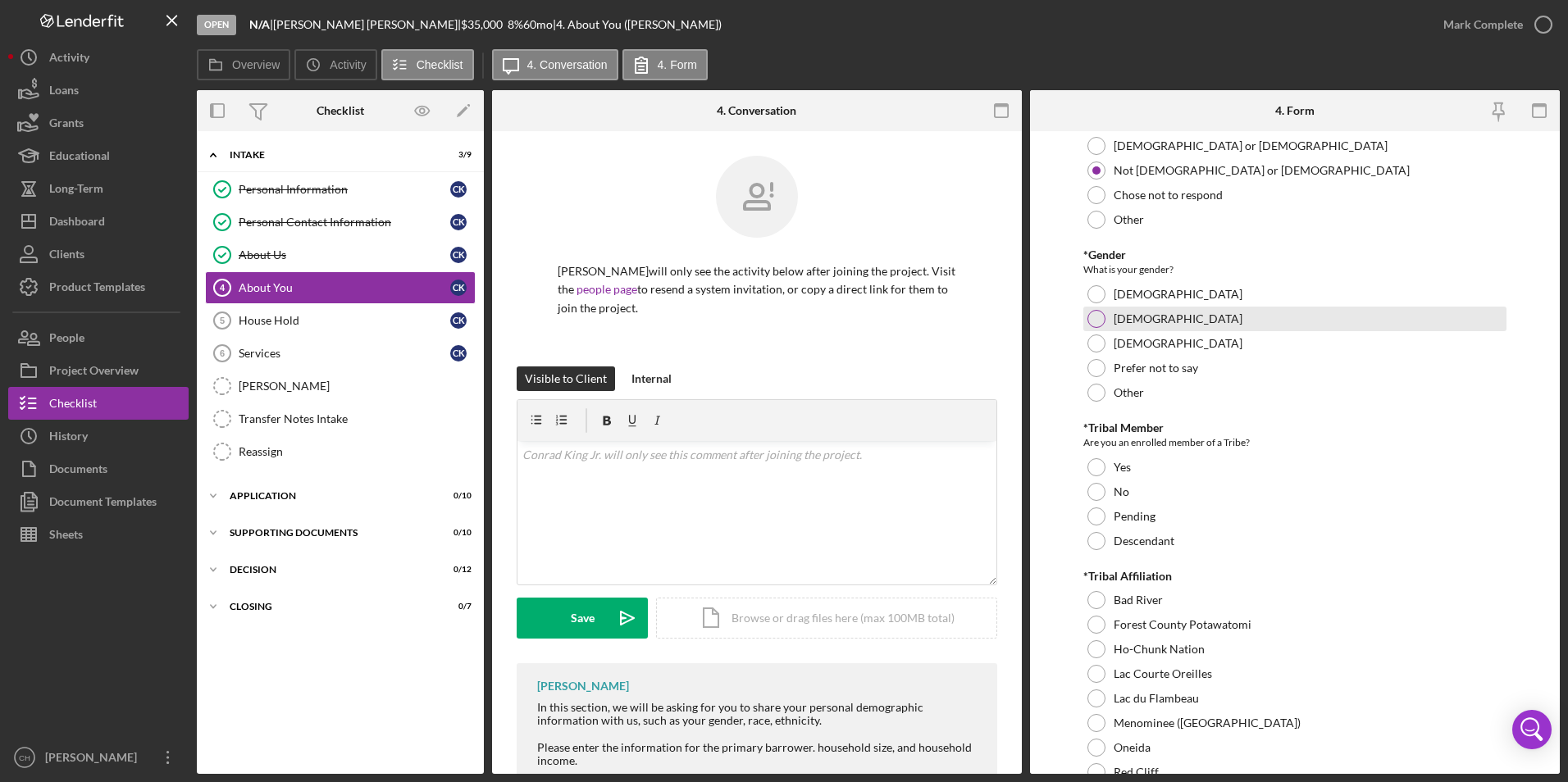
click at [1099, 314] on div at bounding box center [1095, 319] width 18 height 18
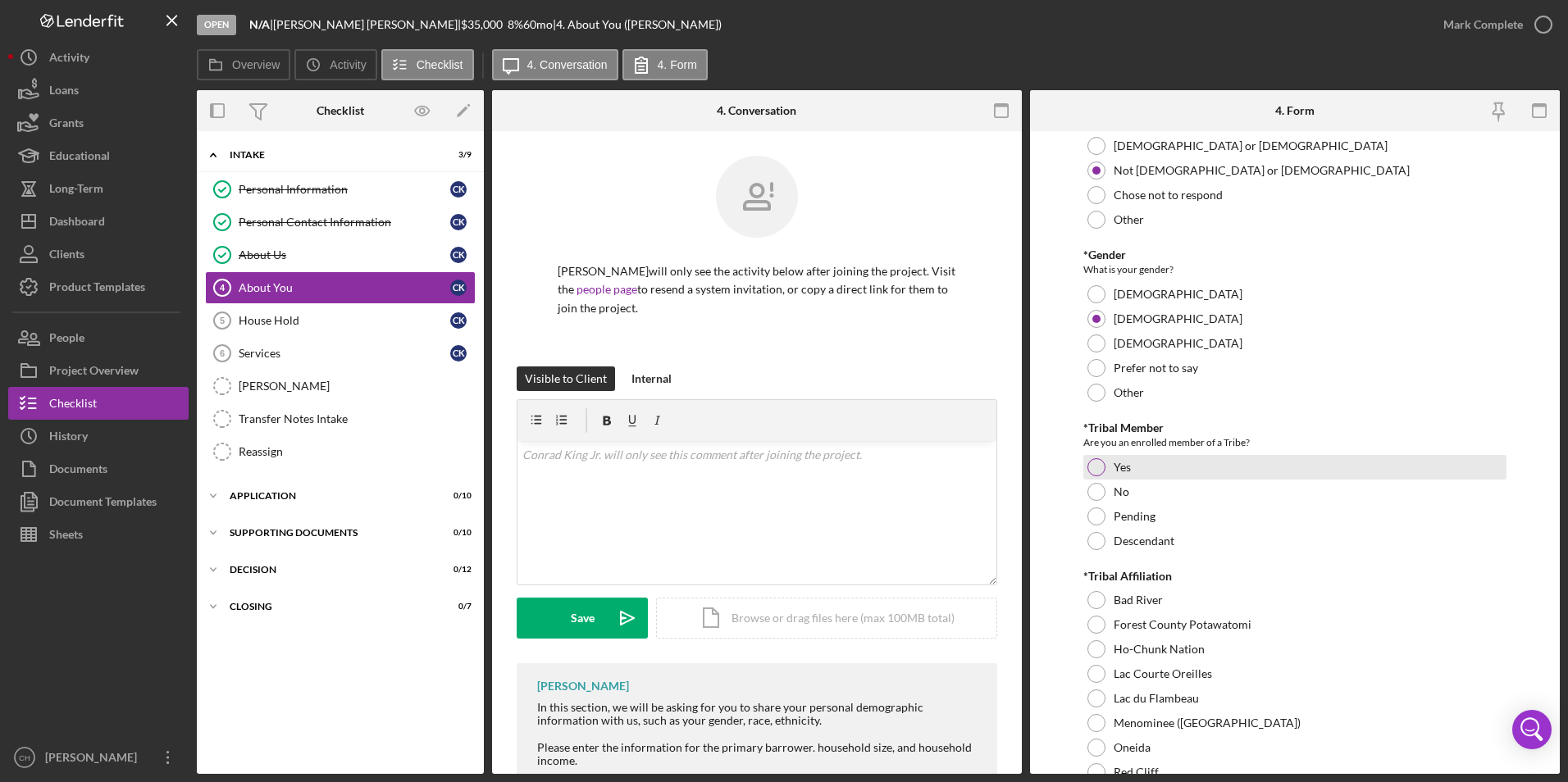
click at [1099, 470] on div at bounding box center [1095, 467] width 18 height 18
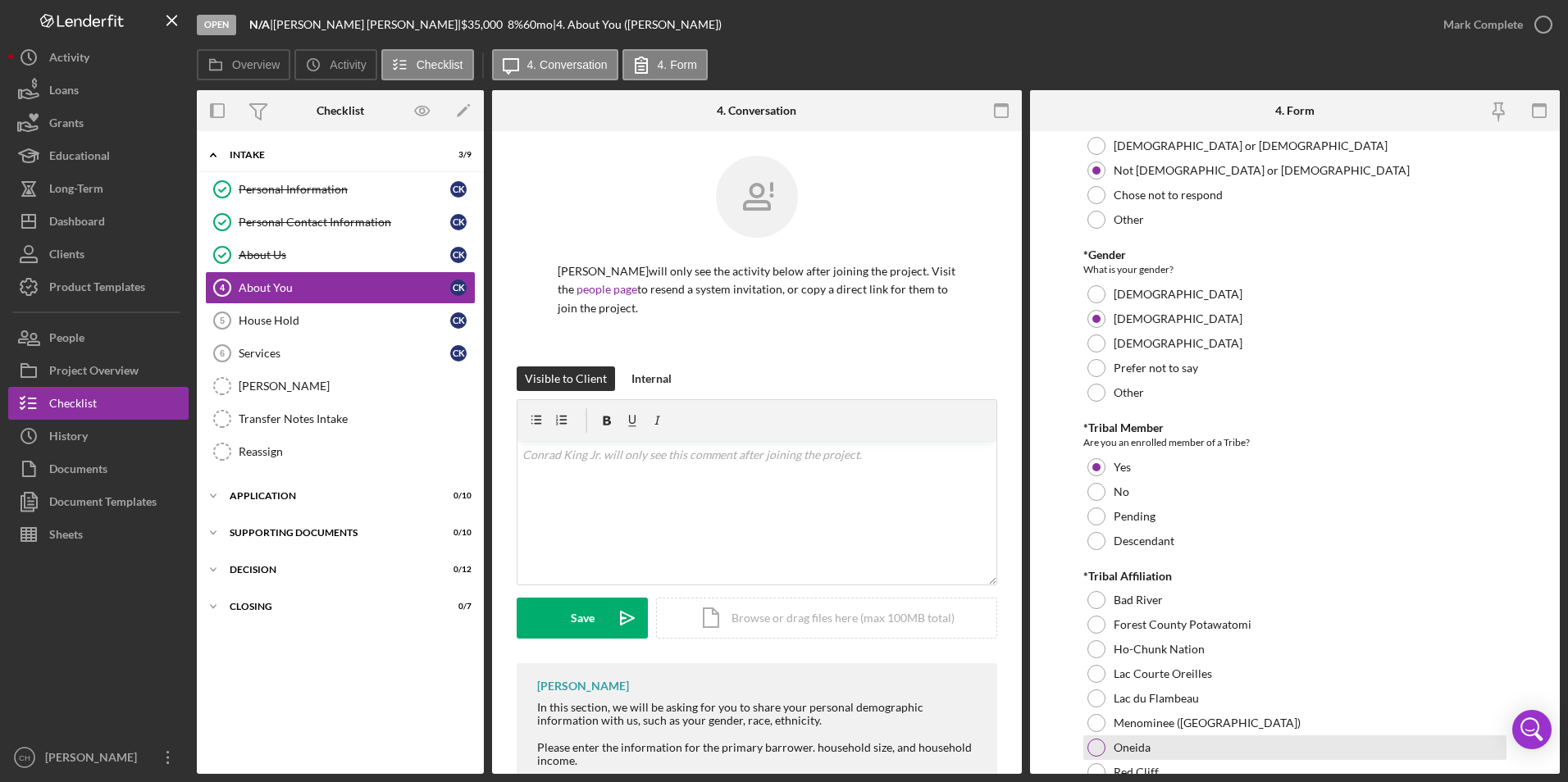
click at [1098, 741] on div at bounding box center [1095, 747] width 18 height 18
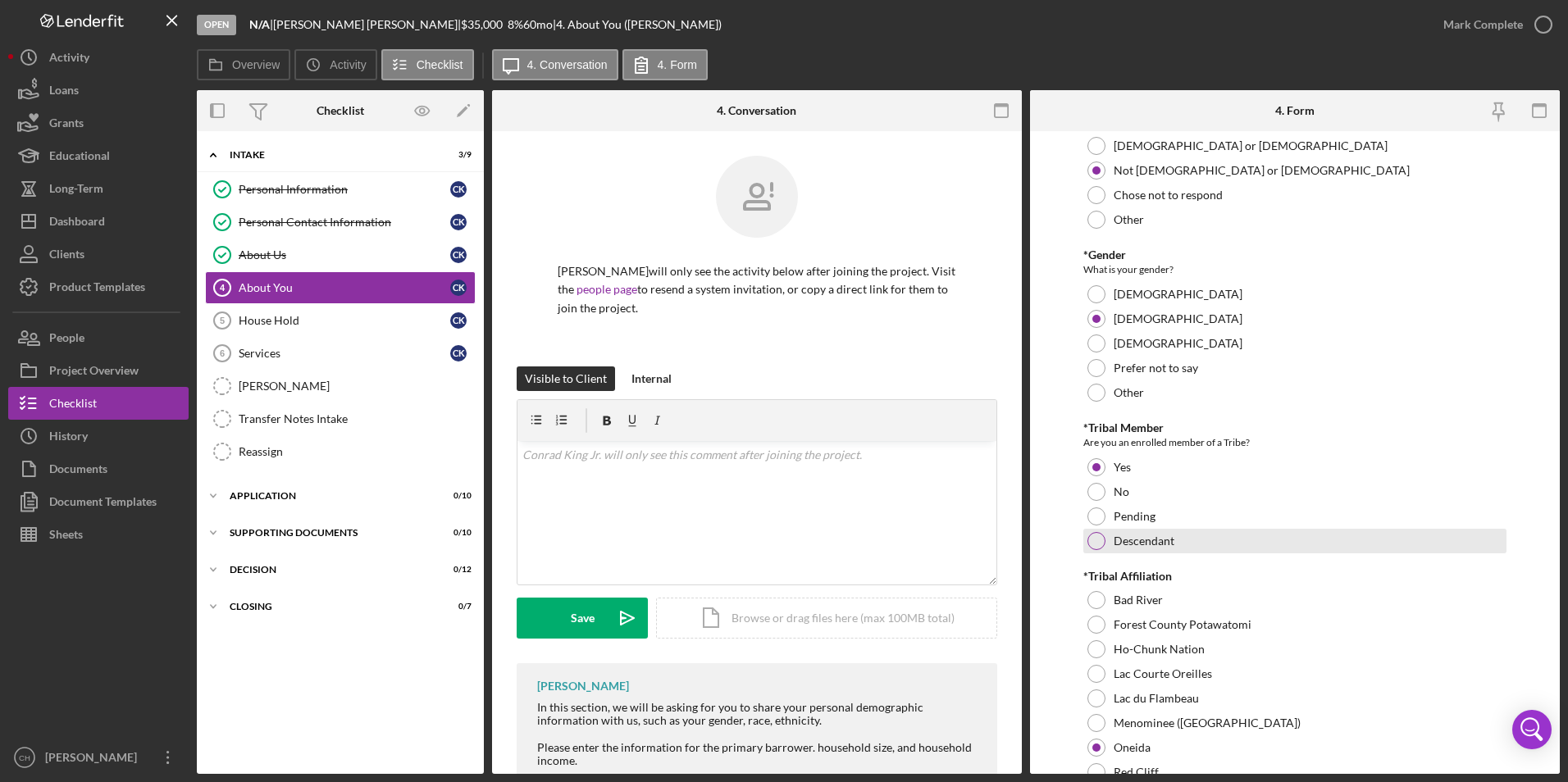
scroll to position [820, 0]
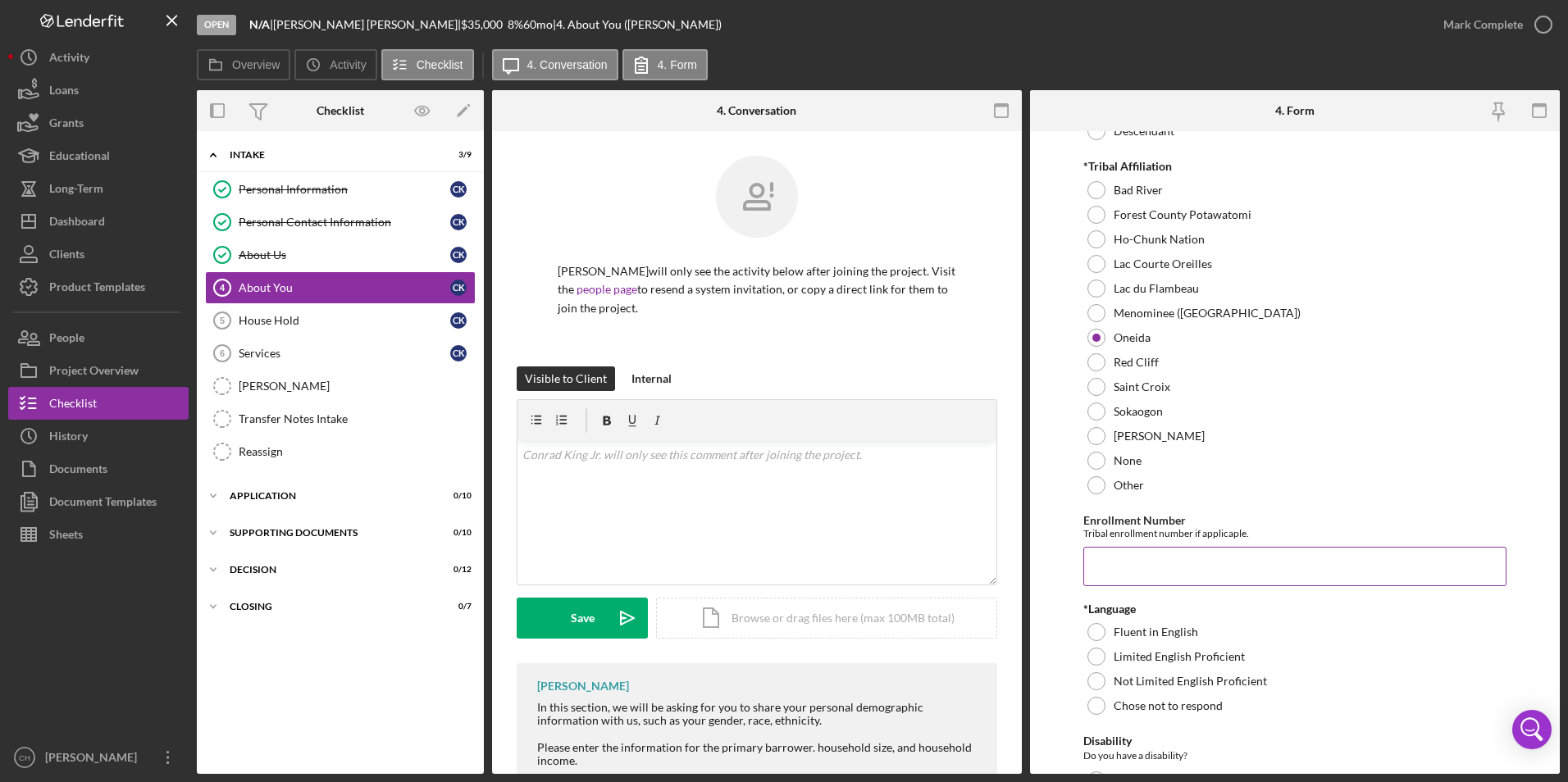
click at [1151, 575] on input "Enrollment Number" at bounding box center [1295, 566] width 424 height 39
type input "12246"
click at [1105, 635] on div "Fluent in English" at bounding box center [1295, 632] width 424 height 25
drag, startPoint x: 1560, startPoint y: 306, endPoint x: 1543, endPoint y: 362, distance: 58.5
click at [1543, 362] on div "Open N/A | Conrad King Jr. | $35,000 $35,000 8 % 60 mo | 4. About You (Conrad K…" at bounding box center [784, 391] width 1568 height 782
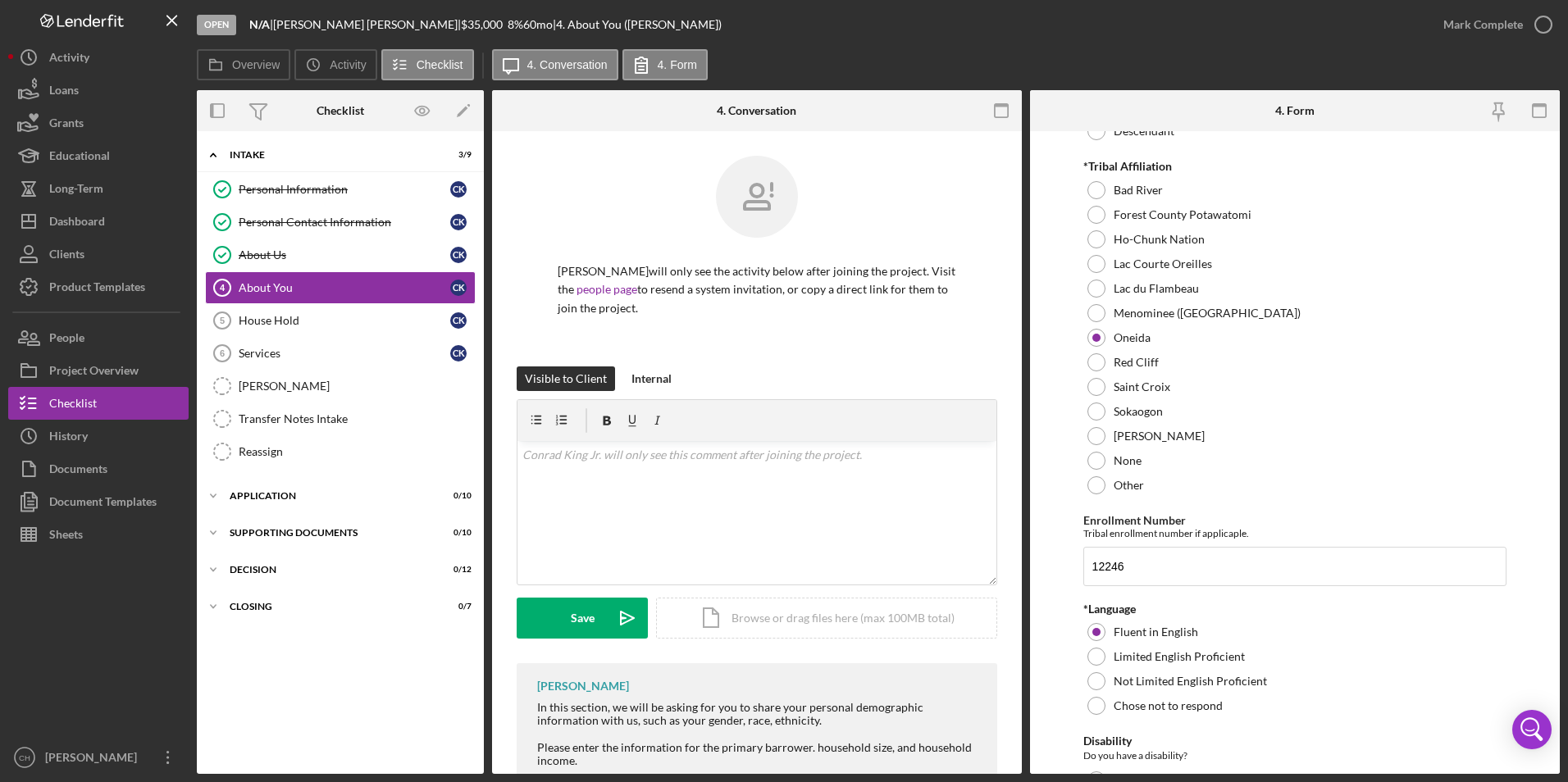
drag, startPoint x: 1543, startPoint y: 362, endPoint x: 1519, endPoint y: 374, distance: 26.8
click at [1516, 378] on form "*Co-Applicant Will you have a co-applicant on this loan? Yes No Other *Race Wha…" at bounding box center [1295, 452] width 530 height 642
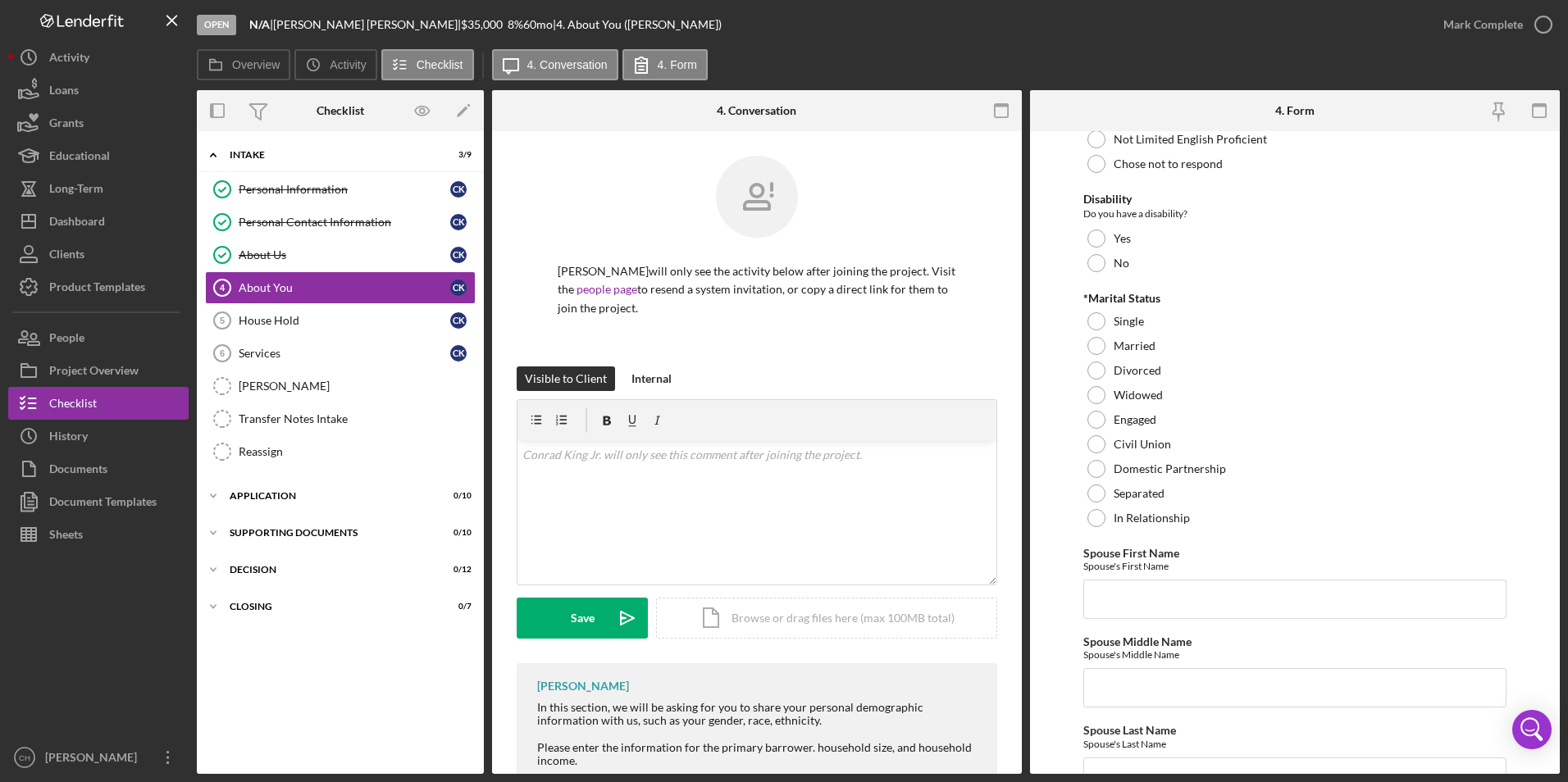
scroll to position [1427, 0]
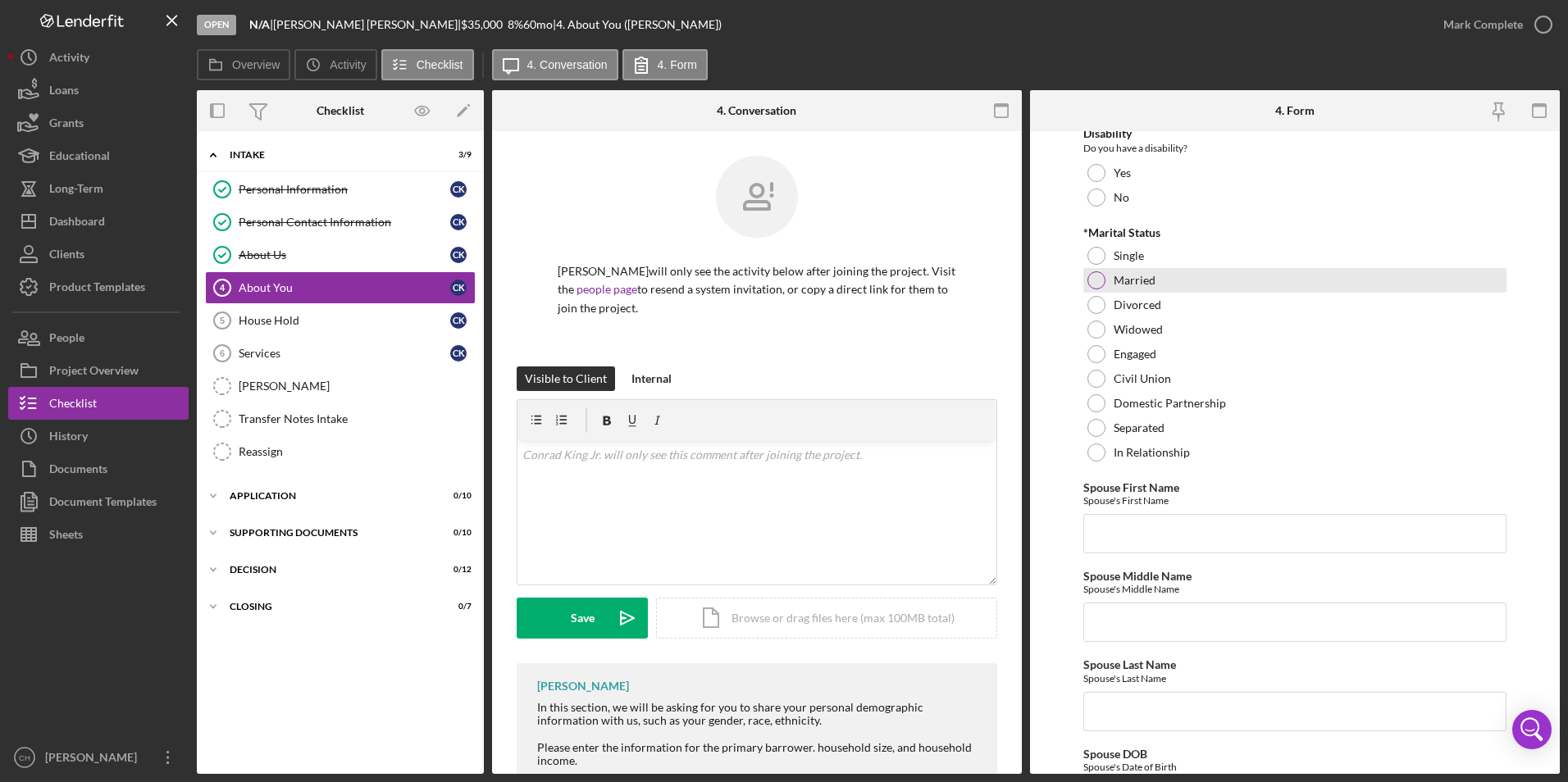
click at [1096, 279] on div at bounding box center [1095, 280] width 18 height 18
click at [1146, 527] on input "Spouse First Name" at bounding box center [1295, 533] width 424 height 39
type input "Shelby"
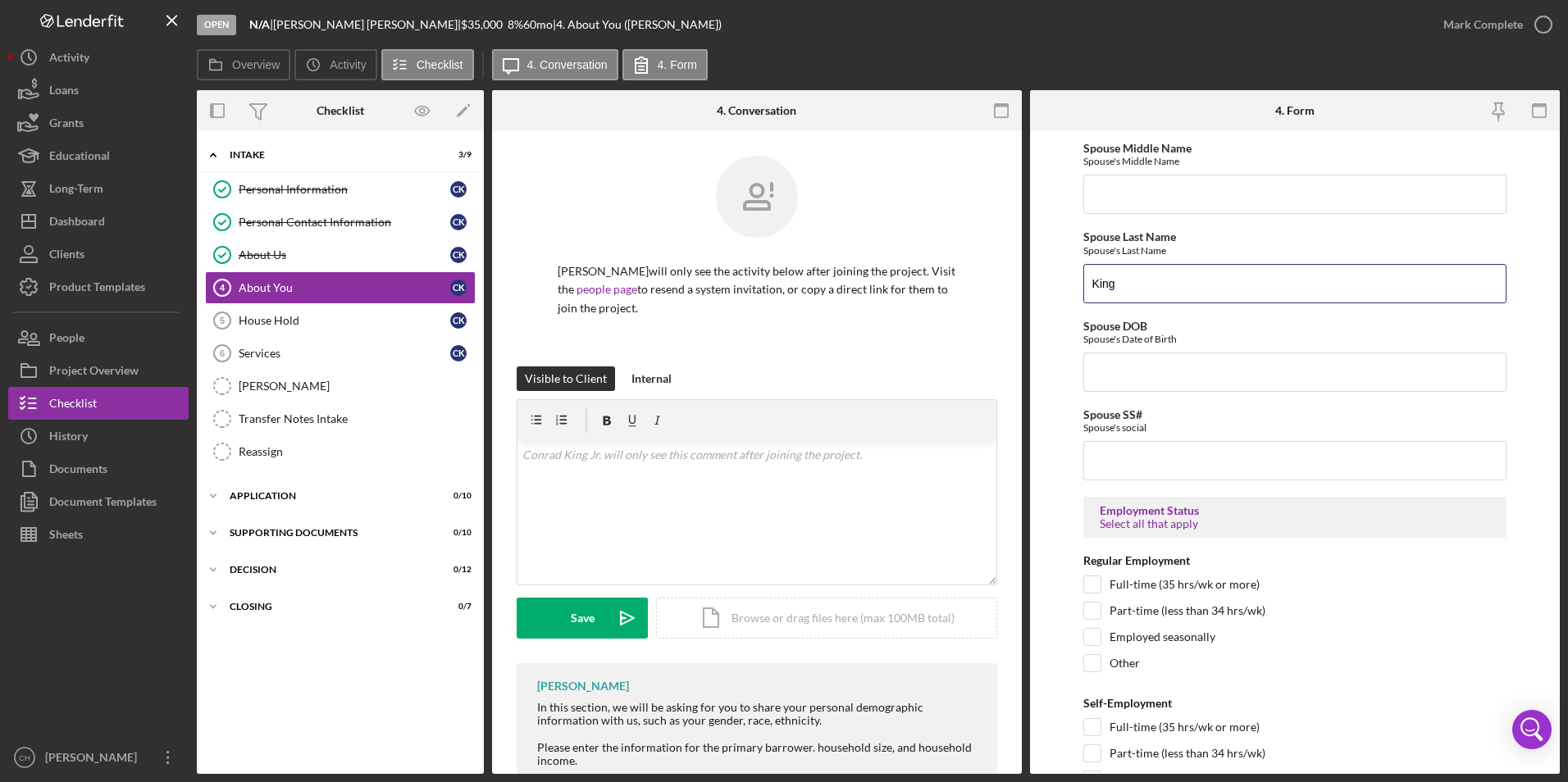
scroll to position [1888, 0]
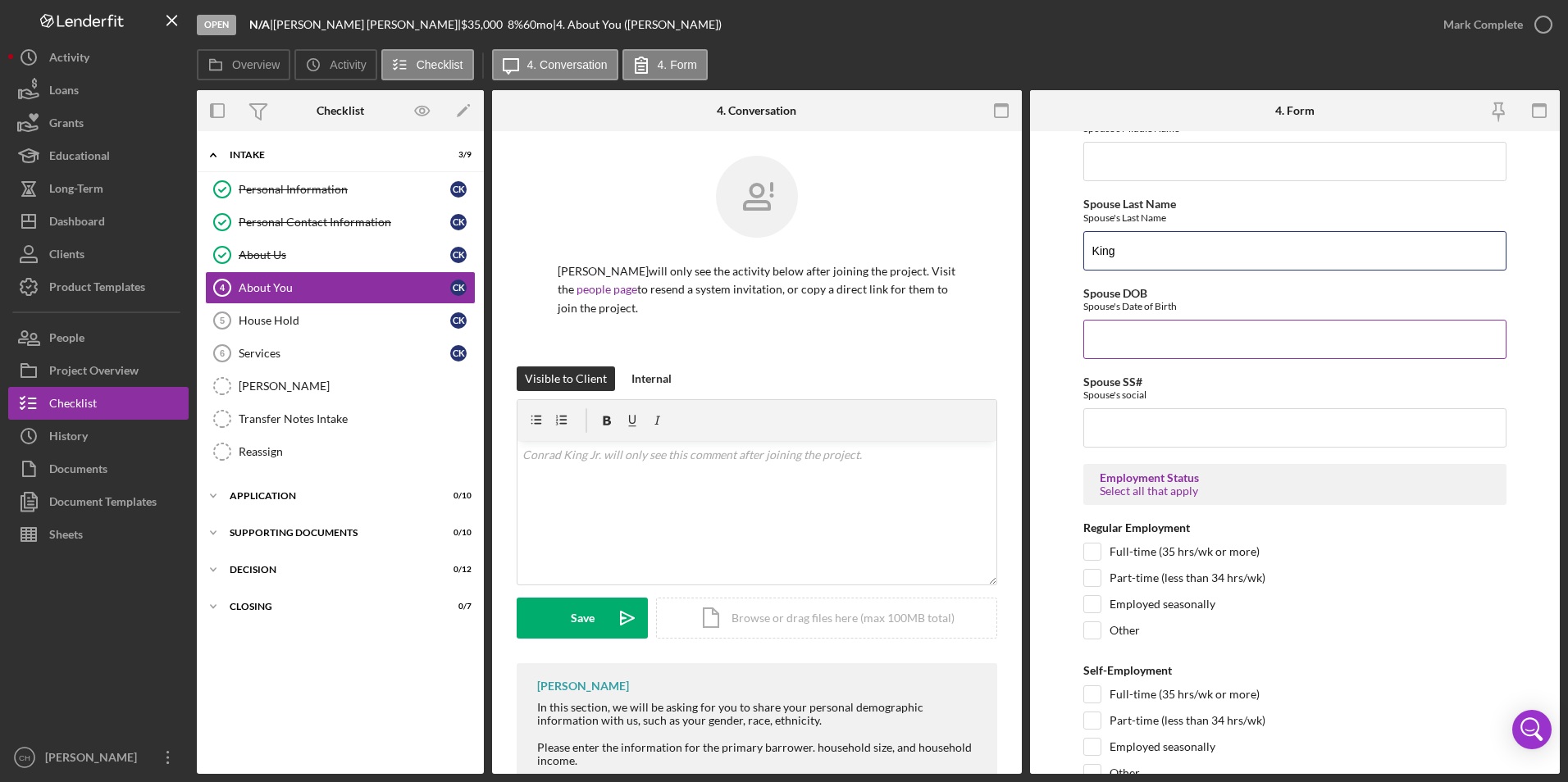
type input "King"
click at [1159, 341] on input "Spouse DOB" at bounding box center [1295, 339] width 424 height 39
type input "12/21/1990"
click at [1153, 419] on input "Spouse SS#" at bounding box center [1295, 427] width 424 height 39
click at [1113, 431] on input "388,080,975" at bounding box center [1295, 427] width 424 height 39
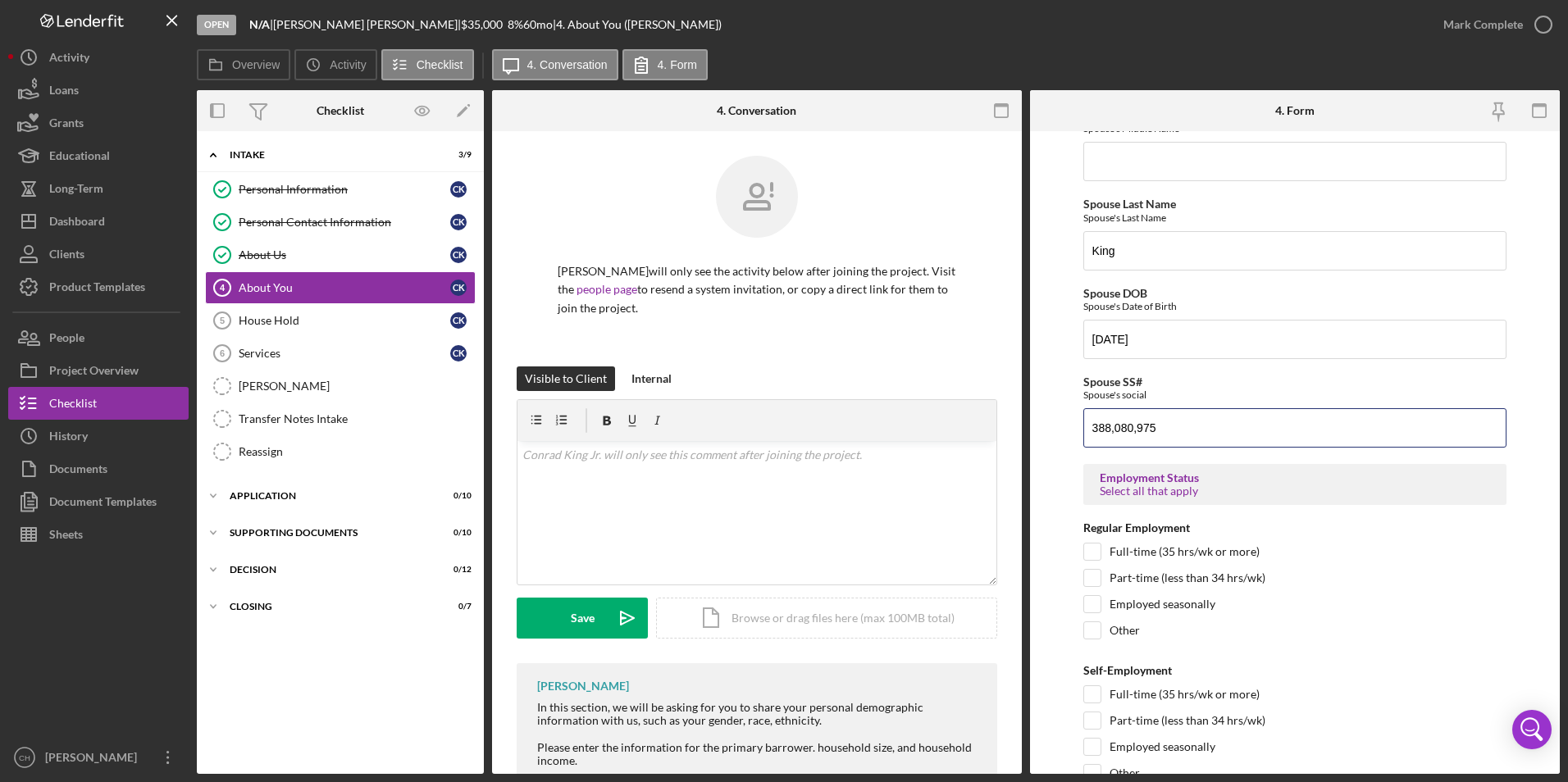
type input "388,080,975"
click at [1253, 515] on div "*Co-Applicant Will you have a co-applicant on this loan? Yes No Other *Race Wha…" at bounding box center [1295, 353] width 424 height 4204
click at [1096, 553] on input "Full-time (35 hrs/wk or more)" at bounding box center [1092, 551] width 16 height 16
checkbox input "true"
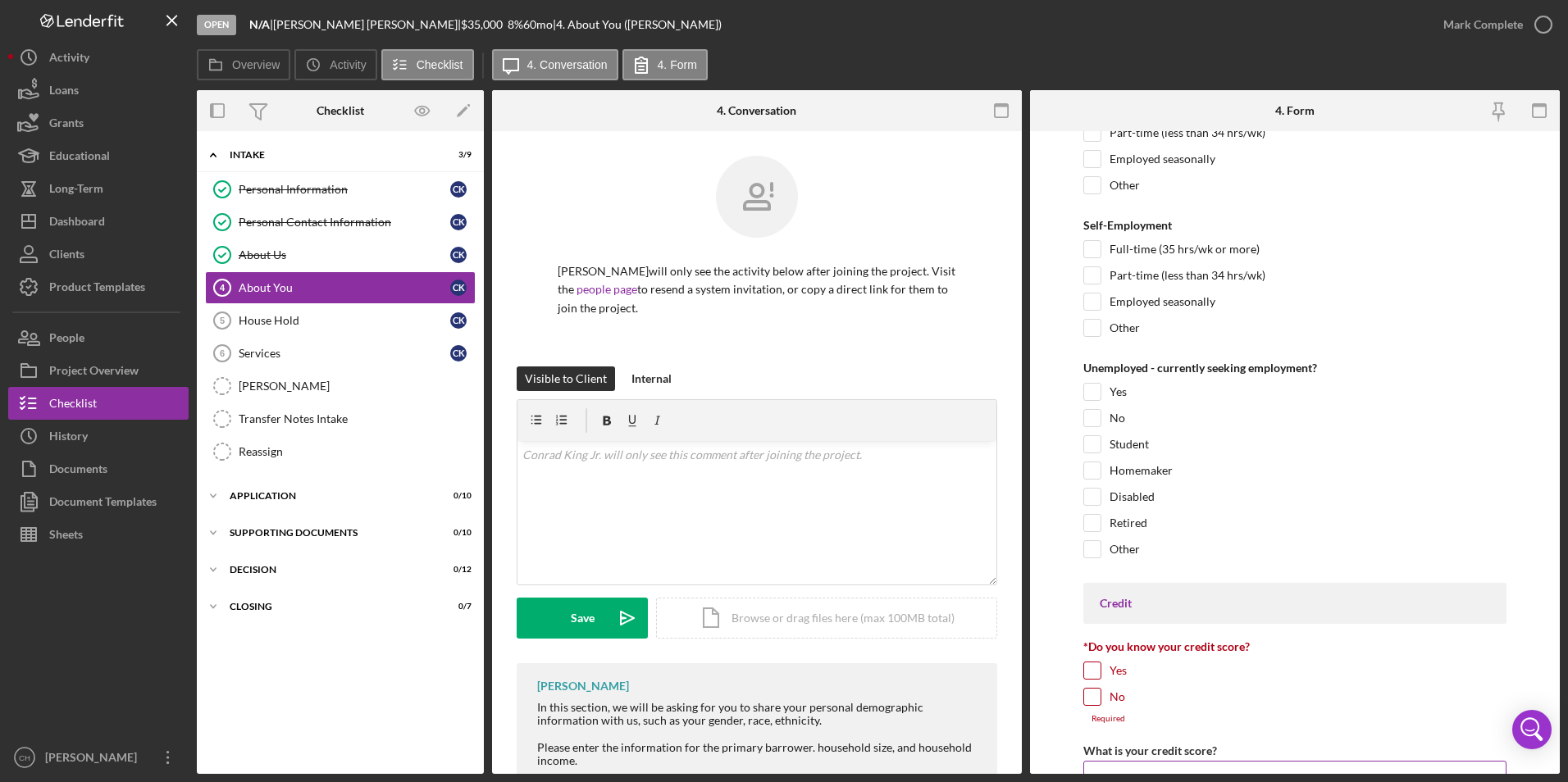
scroll to position [2544, 0]
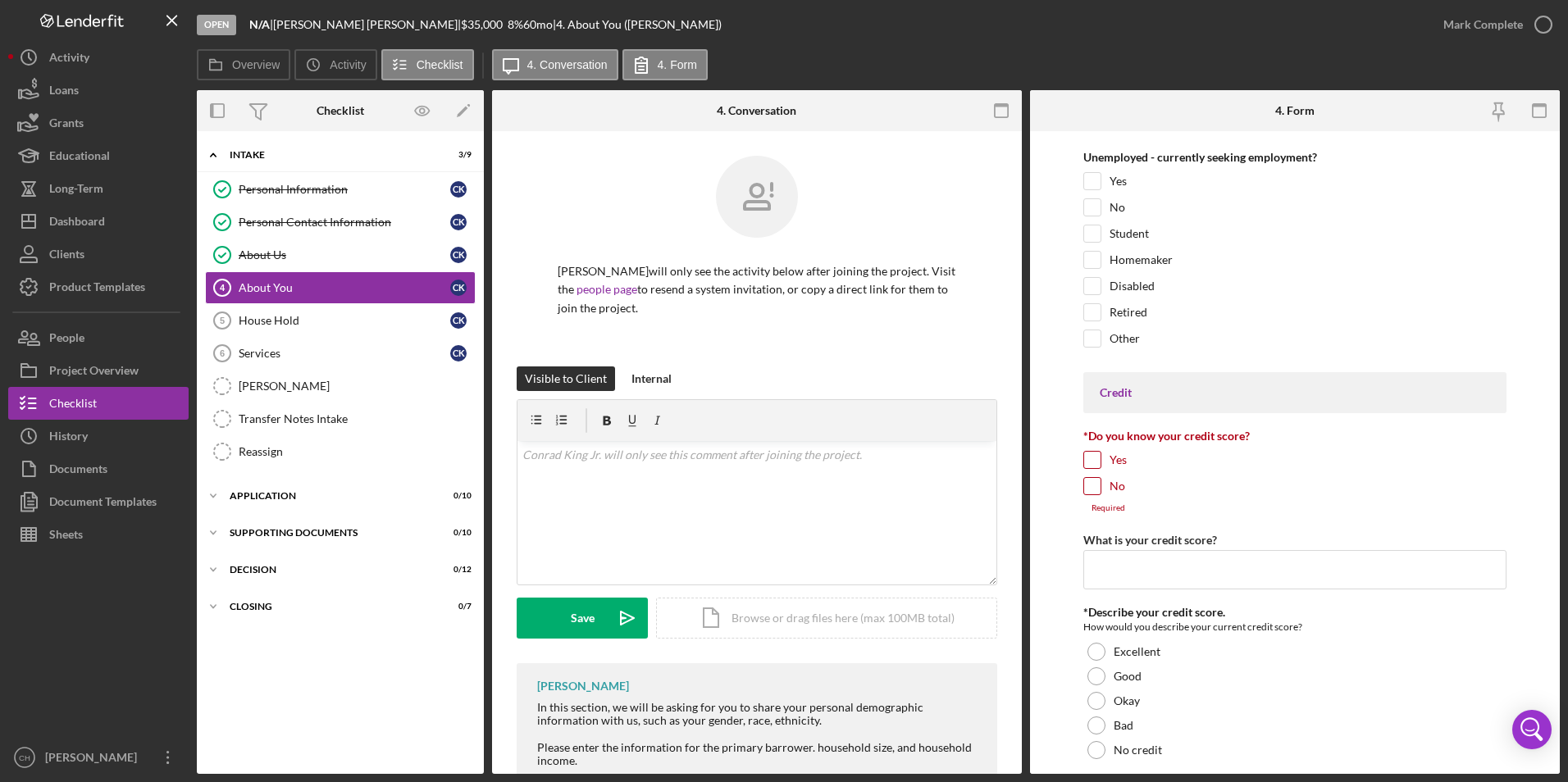
click at [1092, 456] on input "Yes" at bounding box center [1092, 459] width 16 height 16
checkbox input "true"
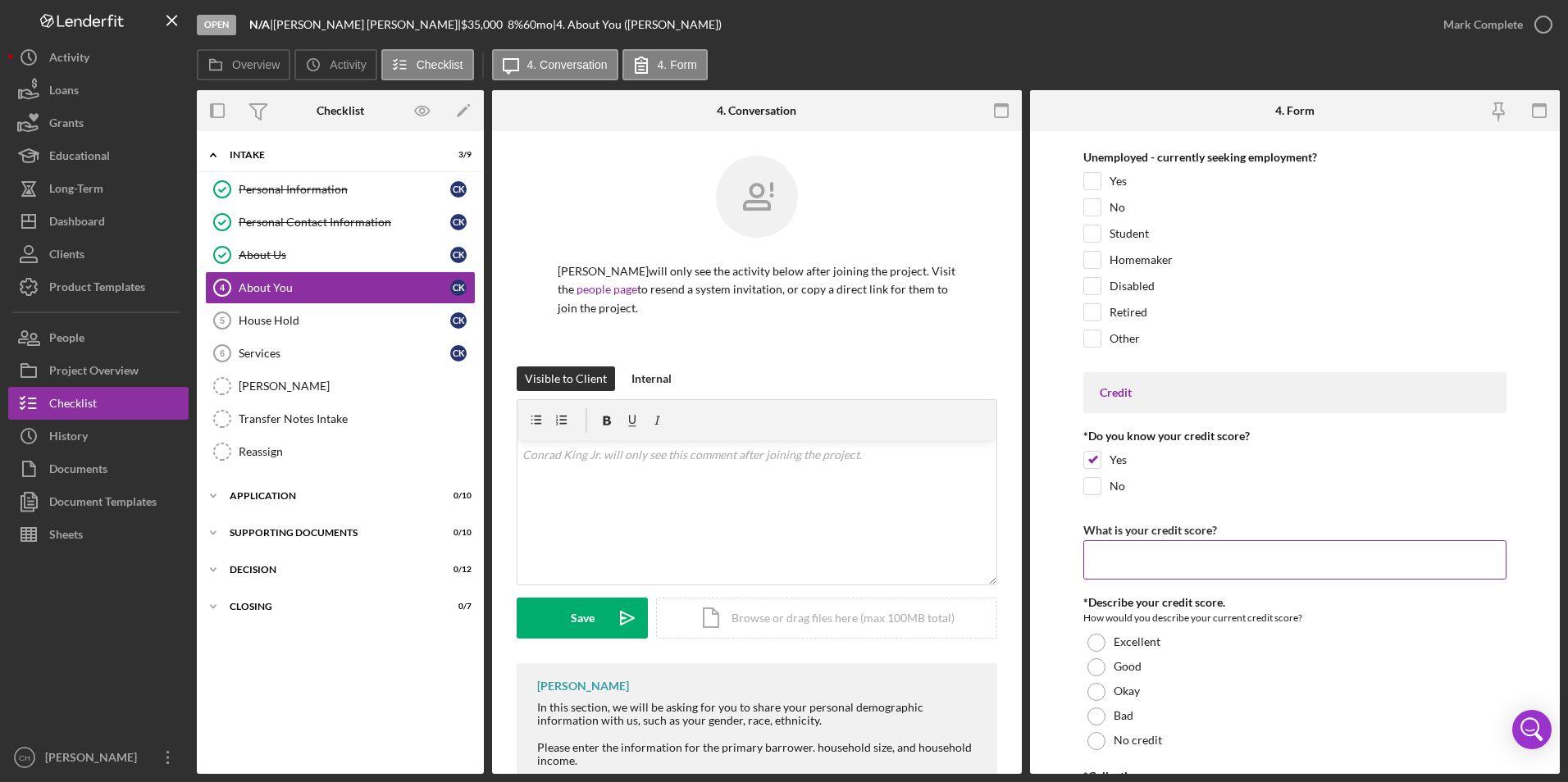
click at [1124, 557] on input "What is your credit score?" at bounding box center [1295, 559] width 424 height 39
drag, startPoint x: 1108, startPoint y: 568, endPoint x: 1078, endPoint y: 568, distance: 30.0
click at [1078, 568] on form "*Co-Applicant Will you have a co-applicant on this loan? Yes No Other *Race Wha…" at bounding box center [1295, 452] width 530 height 642
type input "650"
click at [1092, 693] on div at bounding box center [1095, 692] width 18 height 18
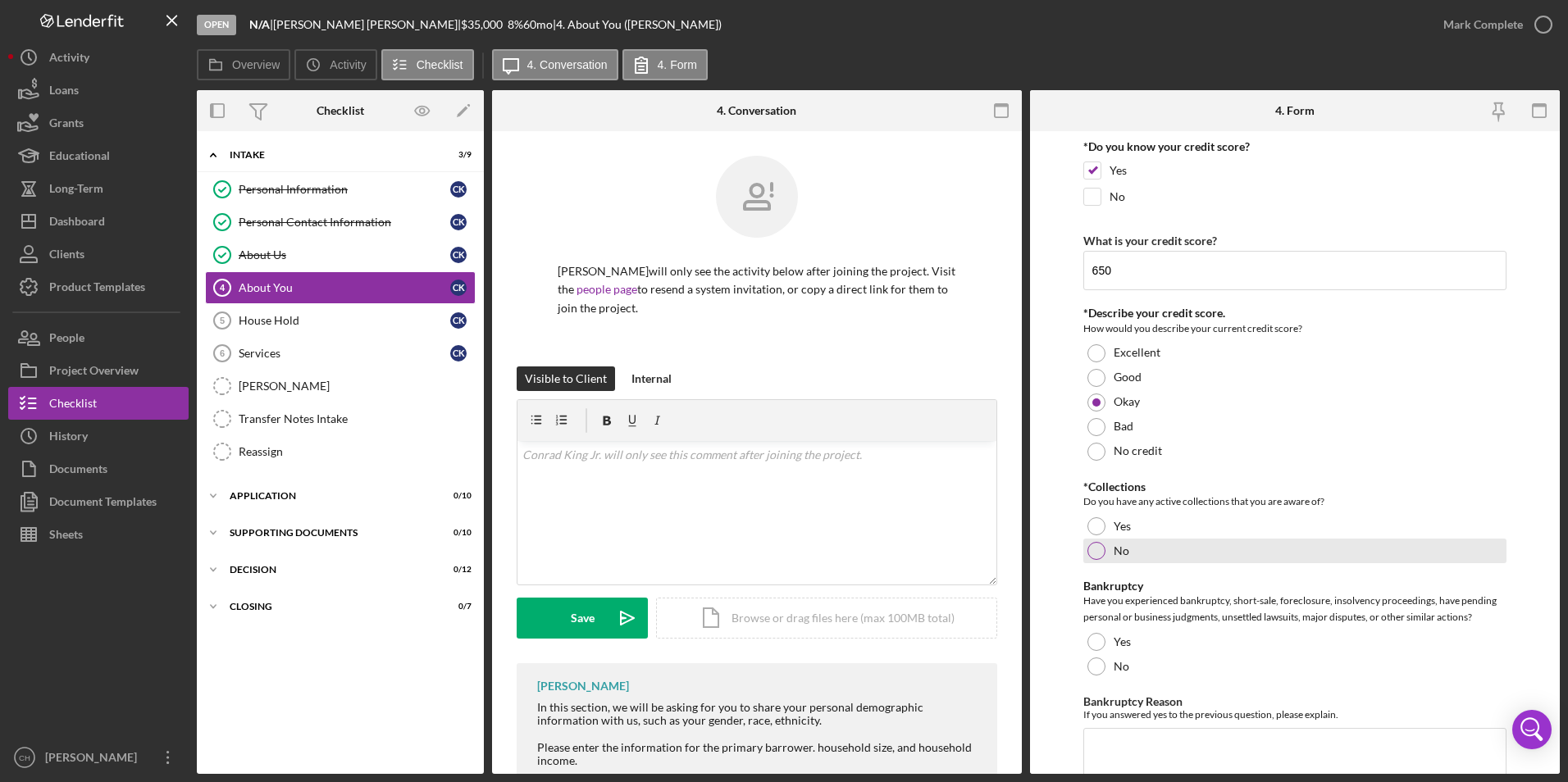
scroll to position [2872, 0]
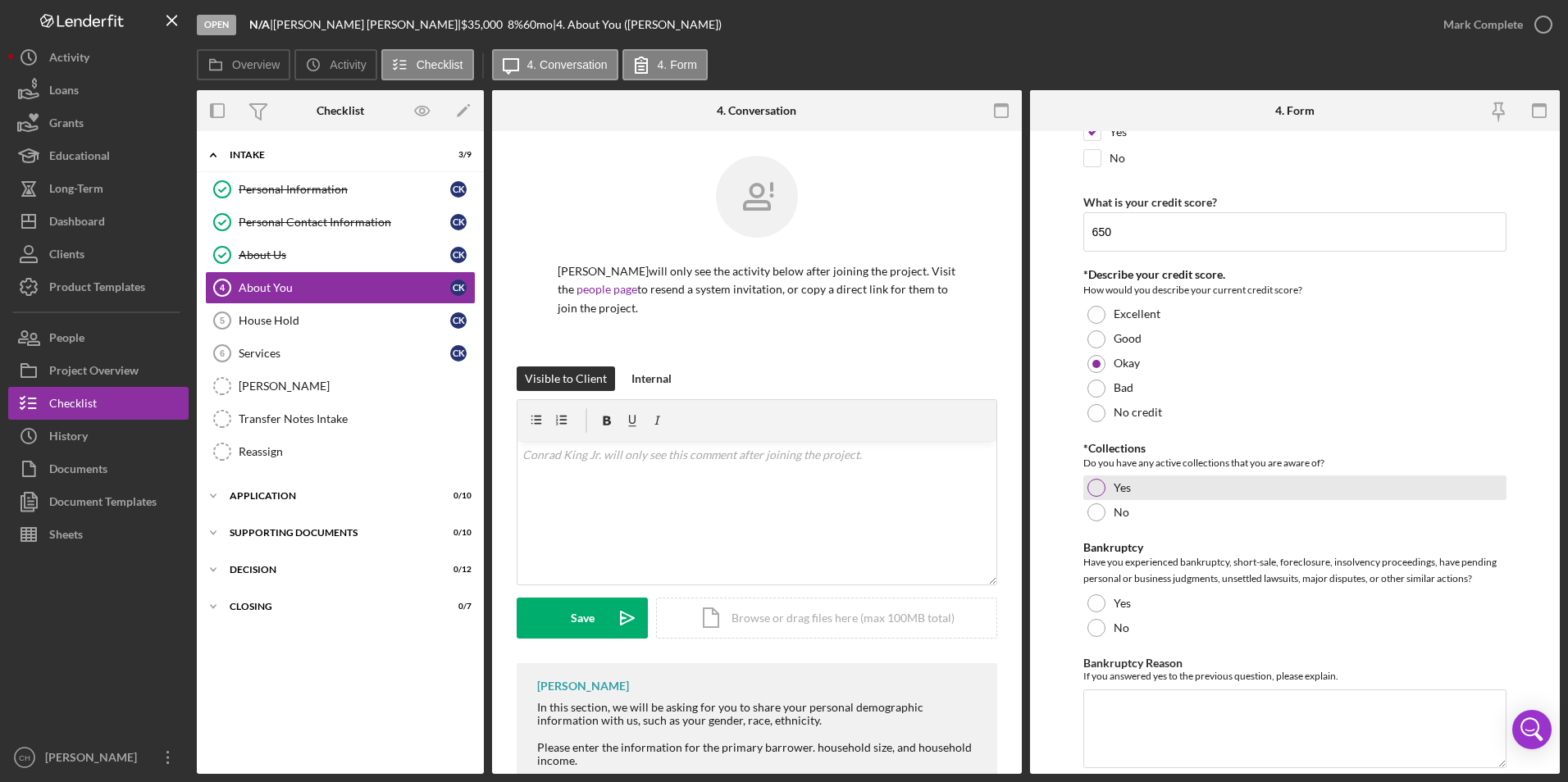
click at [1094, 484] on div at bounding box center [1095, 487] width 18 height 18
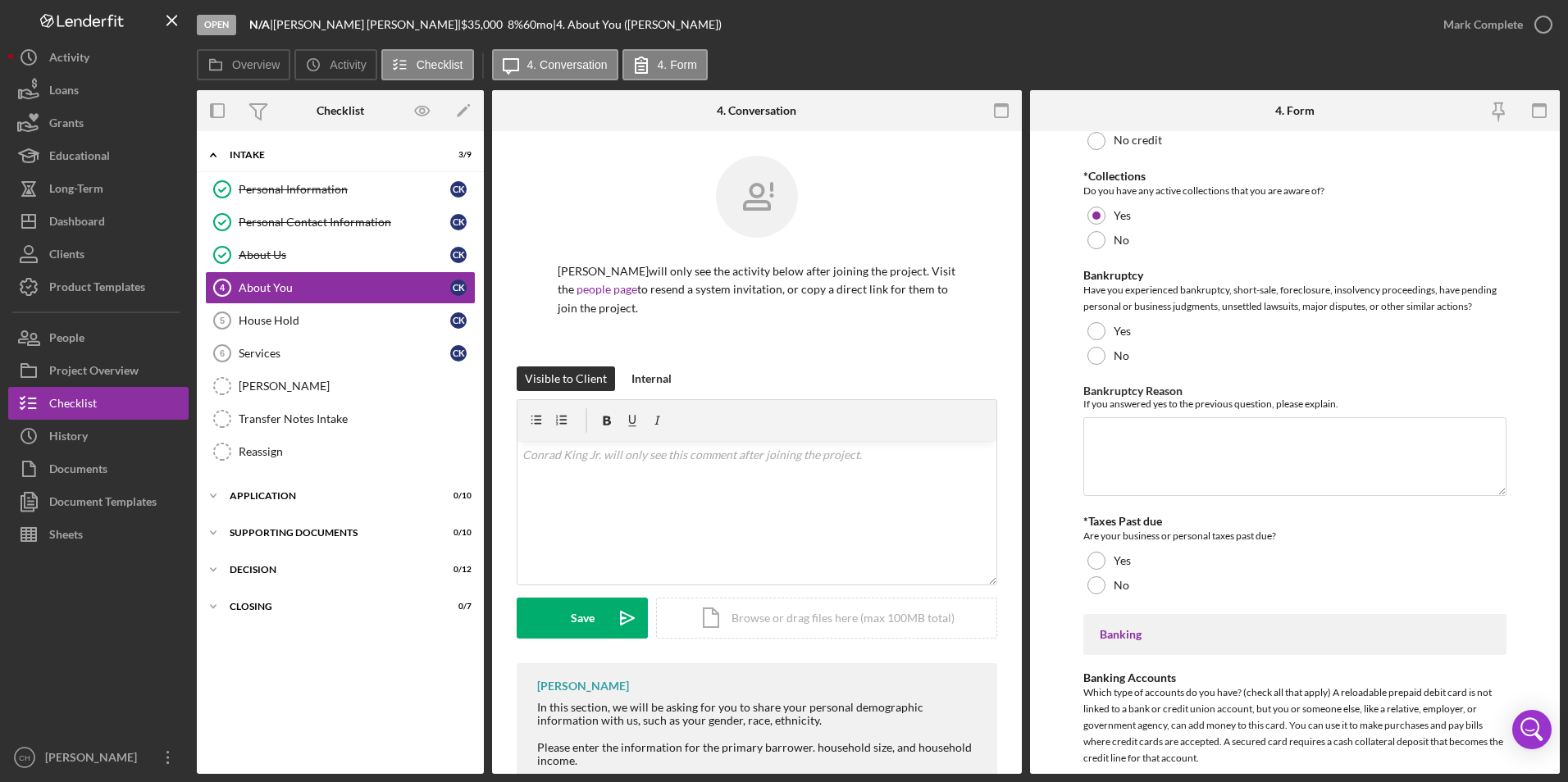
scroll to position [3159, 0]
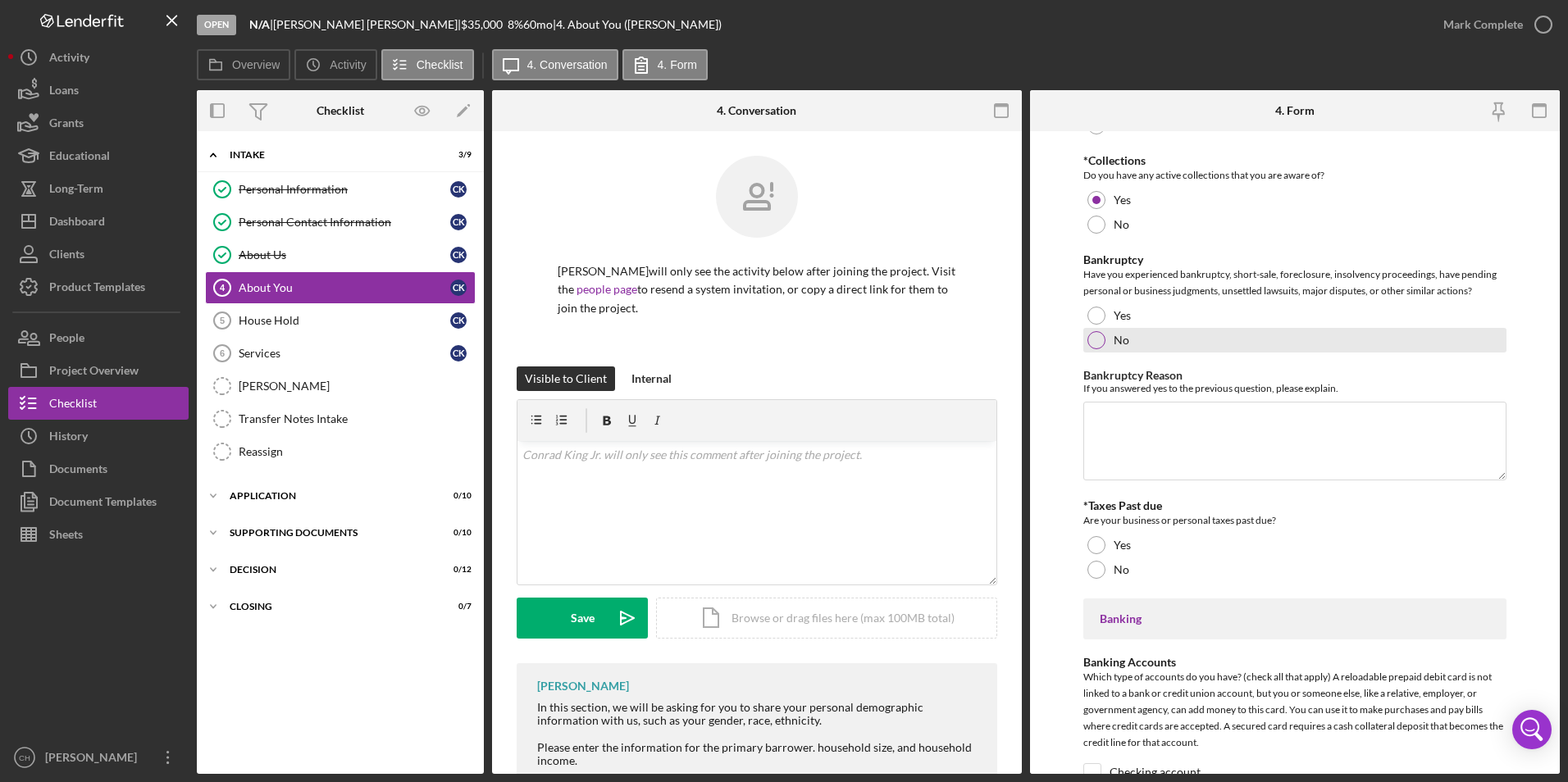
click at [1093, 341] on div at bounding box center [1095, 340] width 18 height 18
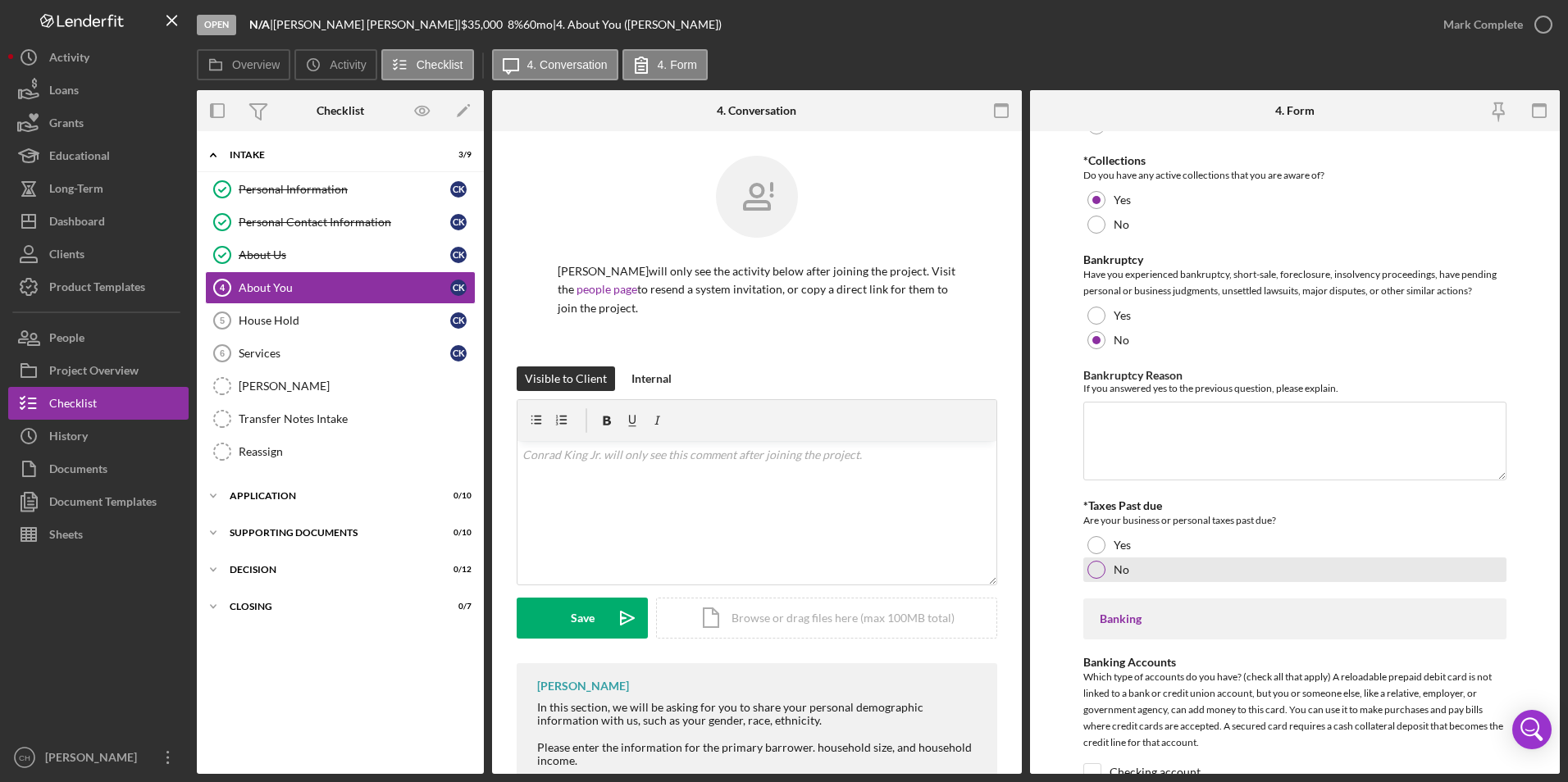
click at [1093, 568] on div at bounding box center [1095, 569] width 18 height 18
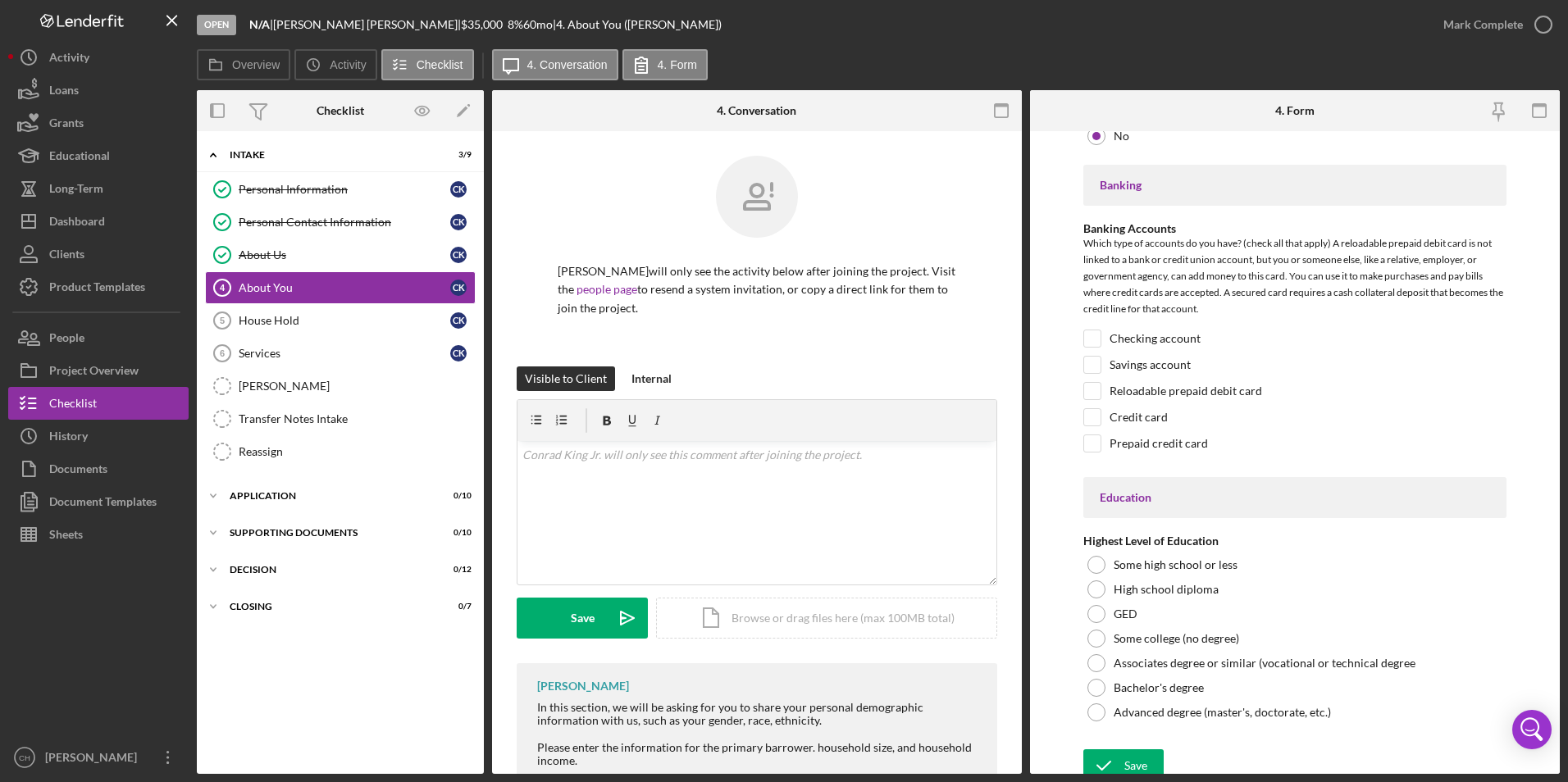
scroll to position [3604, 0]
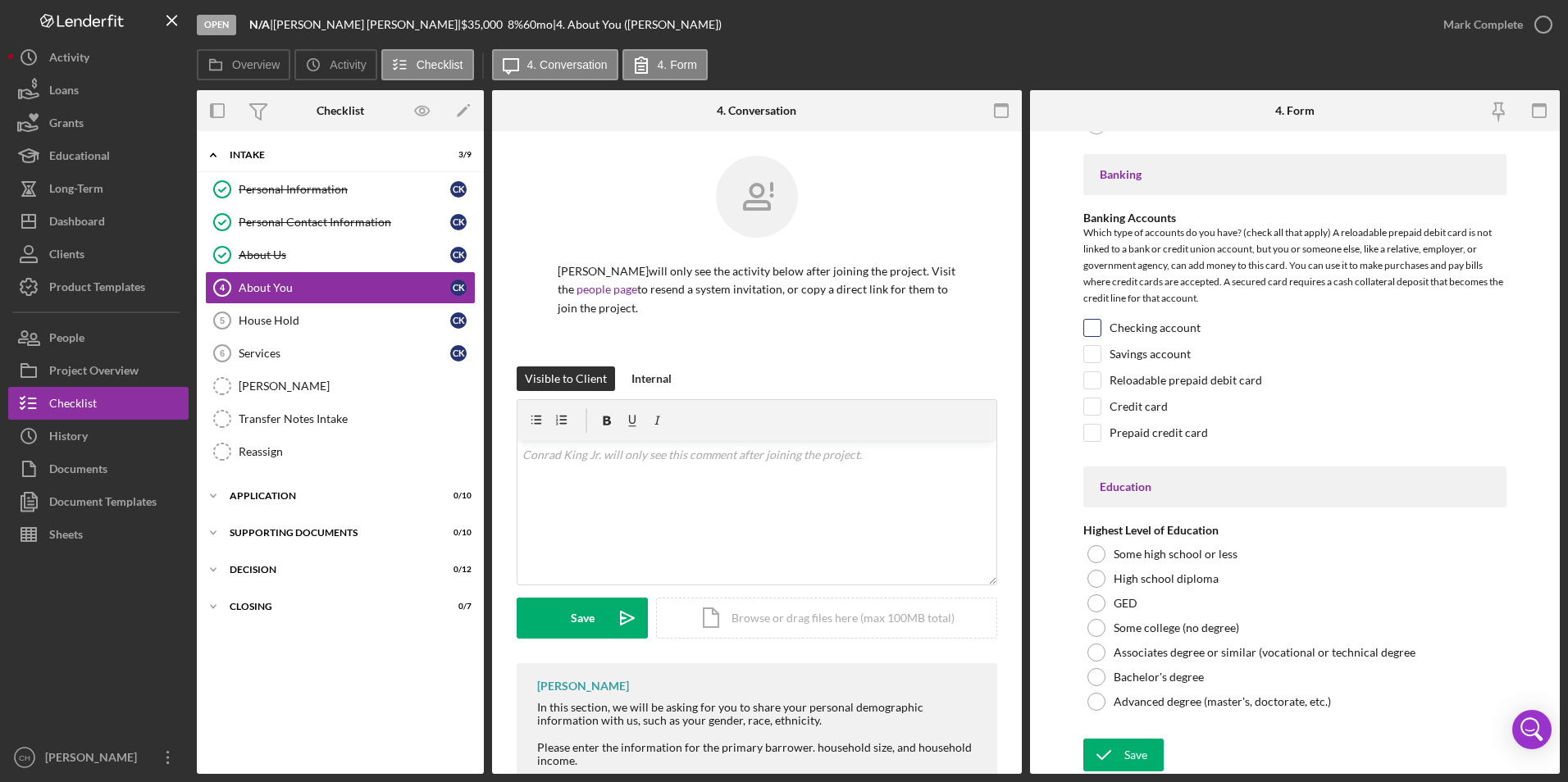
click at [1093, 323] on input "Checking account" at bounding box center [1092, 327] width 16 height 16
checkbox input "true"
click at [1092, 349] on input "Savings account" at bounding box center [1092, 354] width 16 height 16
checkbox input "true"
click at [1087, 400] on input "Credit card" at bounding box center [1092, 406] width 16 height 16
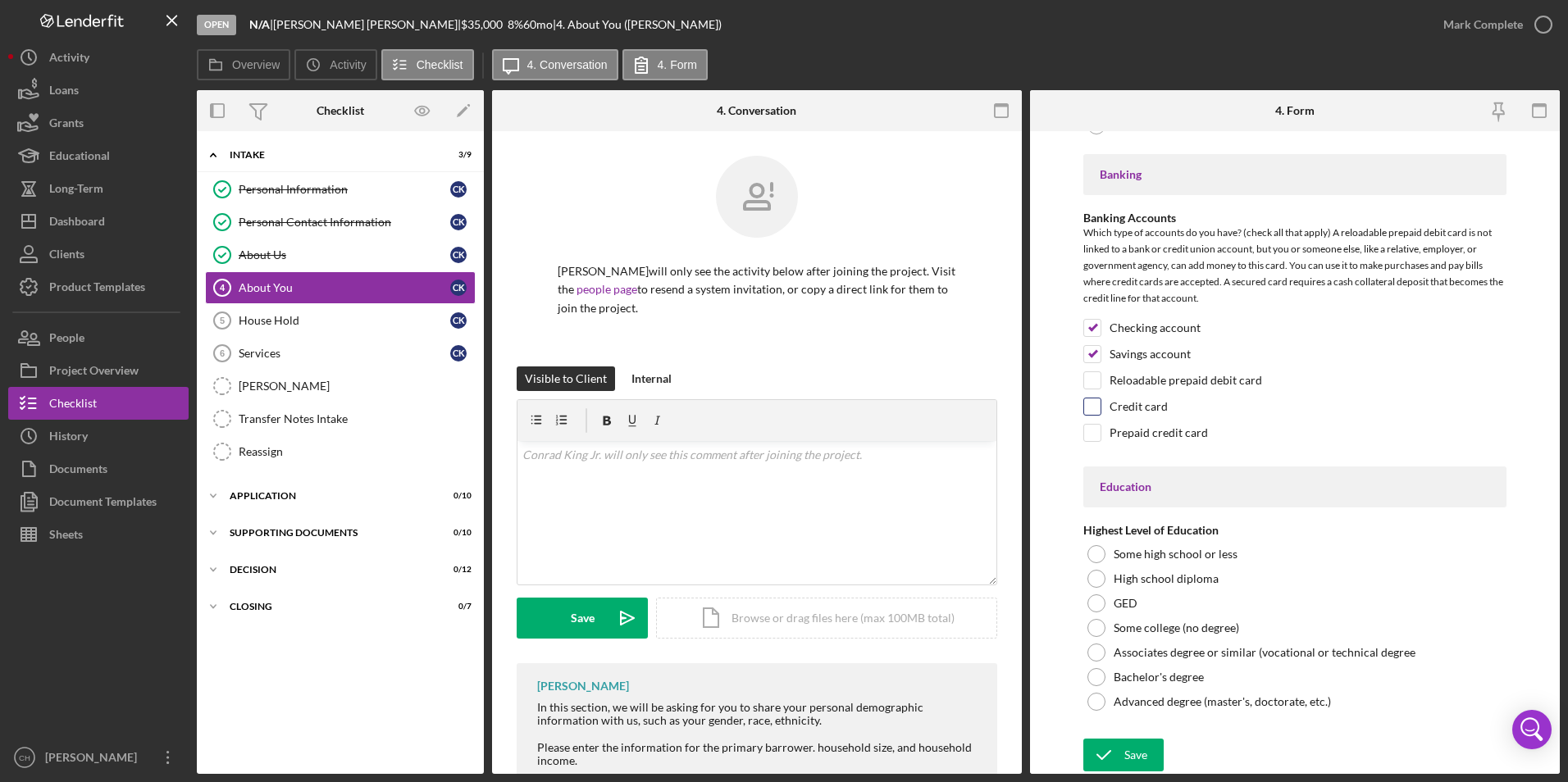
checkbox input "true"
click at [1093, 655] on div at bounding box center [1095, 652] width 18 height 18
click at [1118, 755] on icon "submit" at bounding box center [1103, 754] width 41 height 41
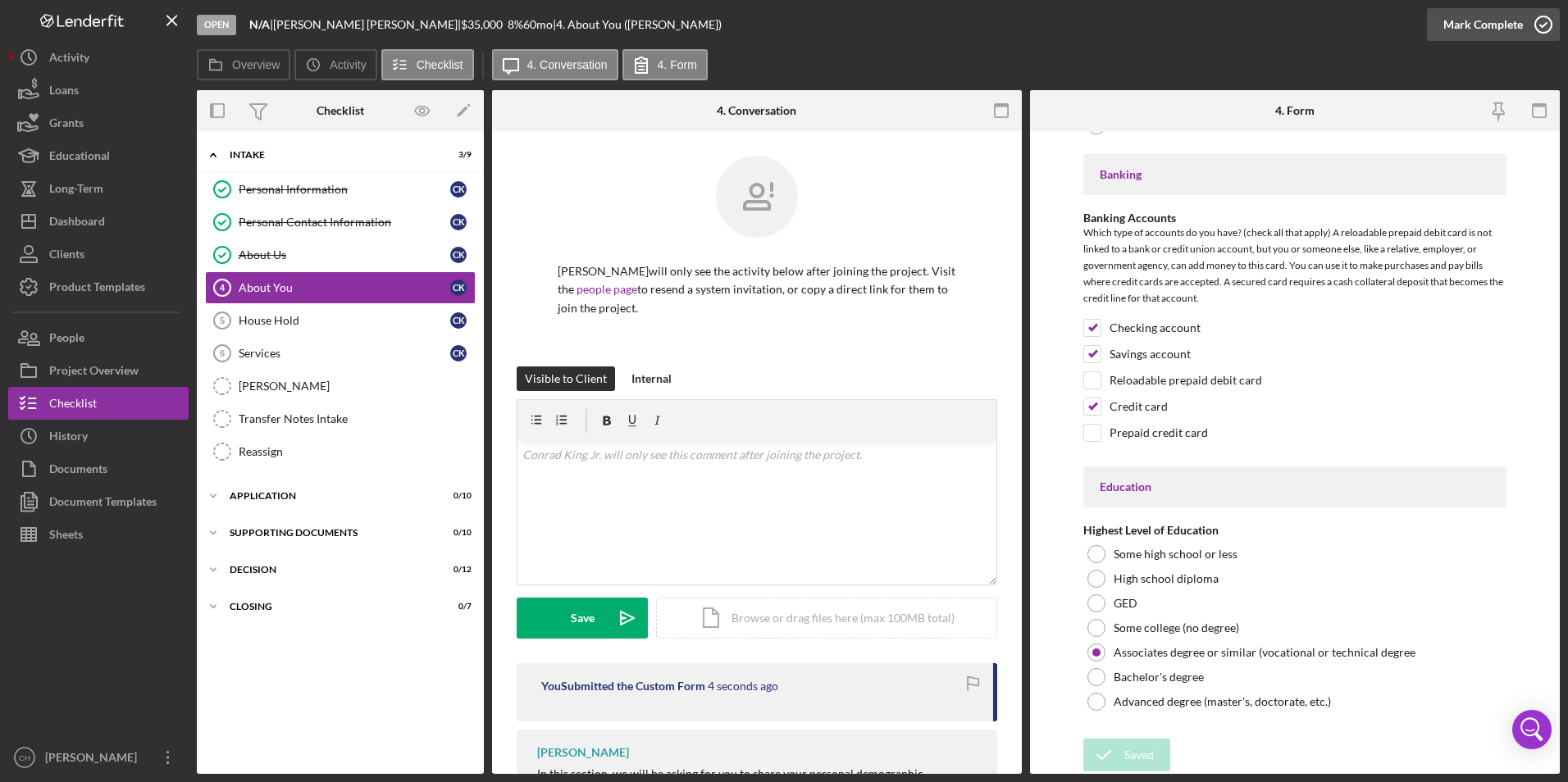
click at [1466, 20] on div "Mark Complete" at bounding box center [1483, 25] width 80 height 33
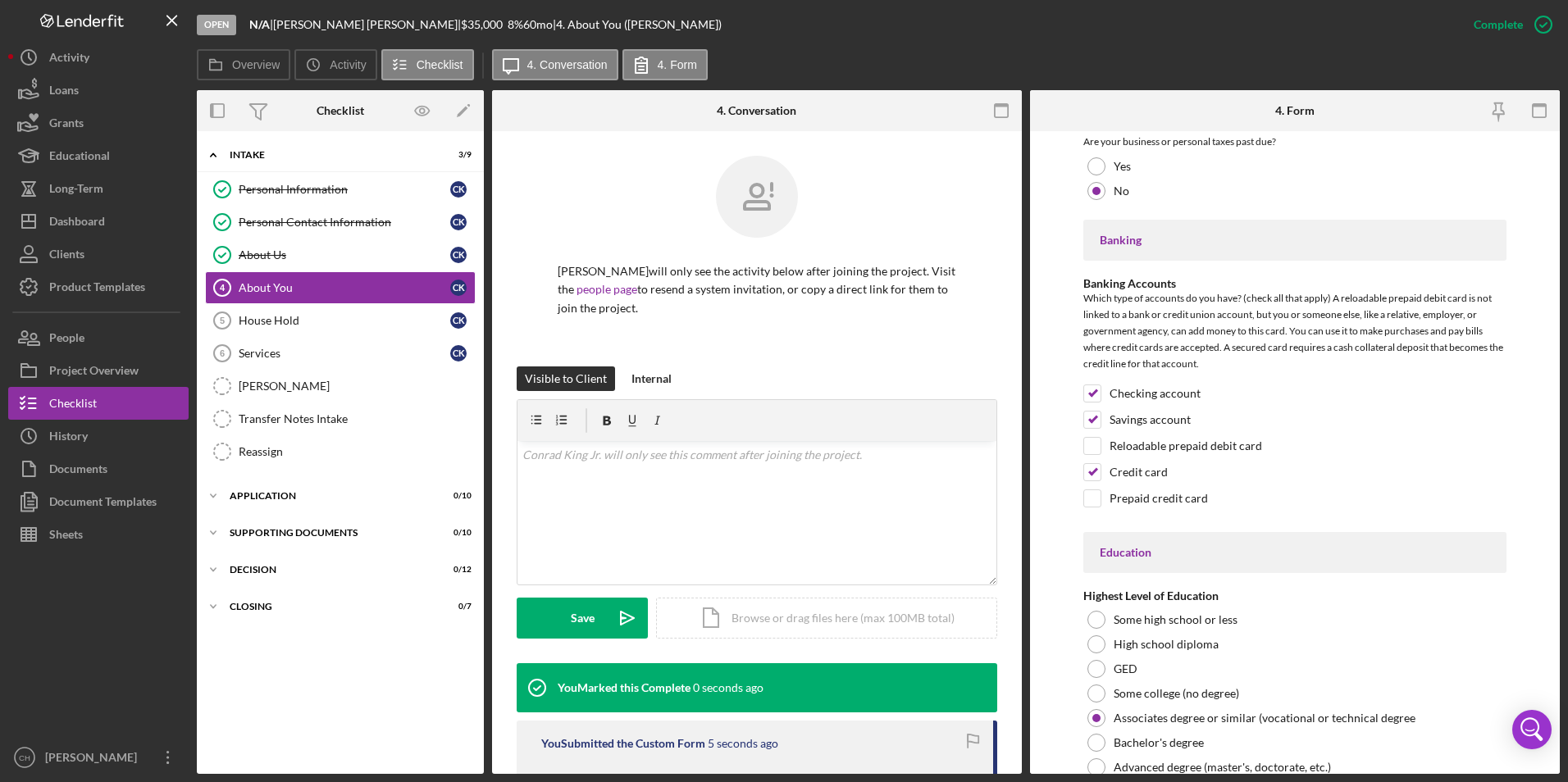
scroll to position [3670, 0]
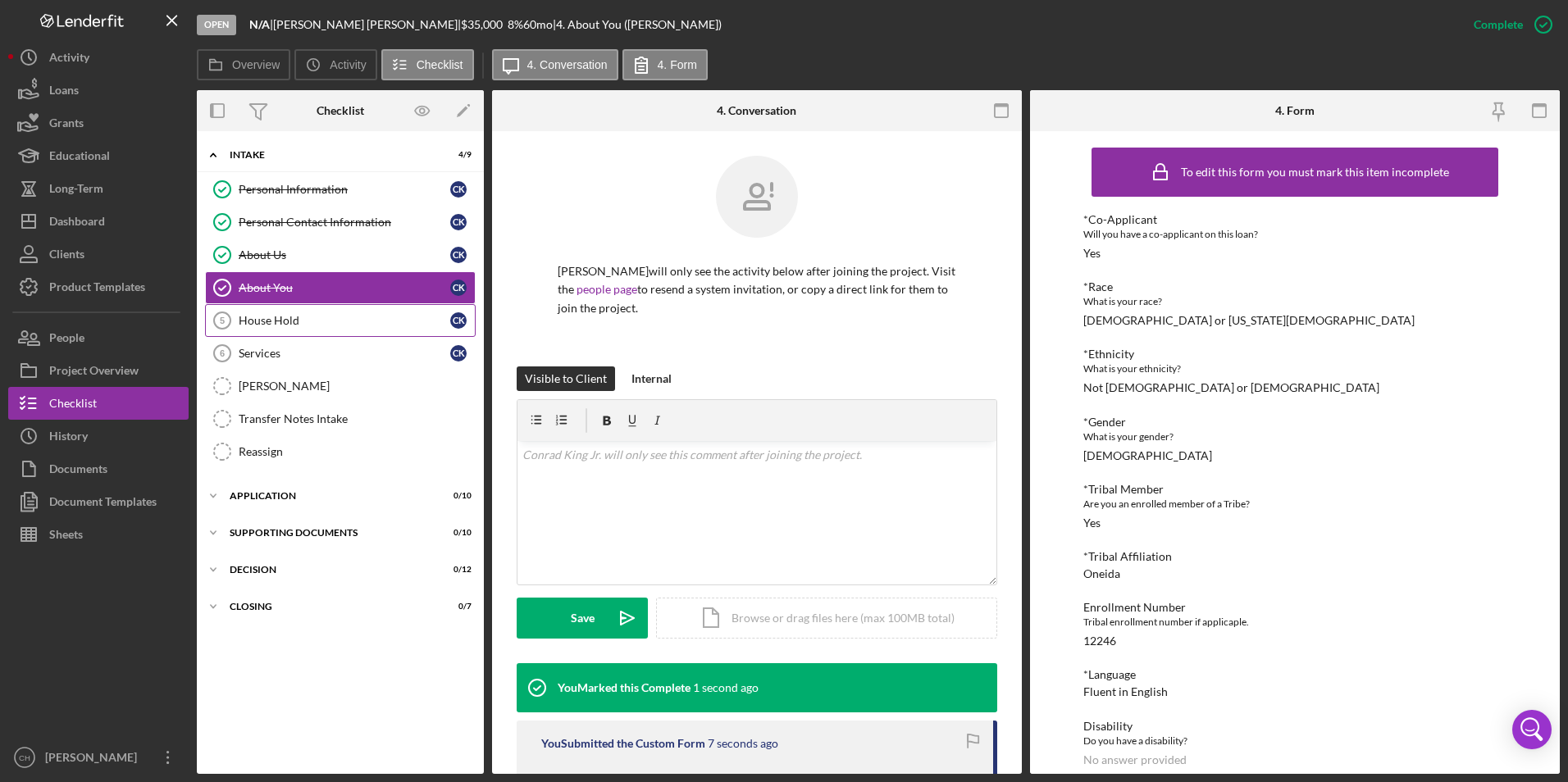
click at [258, 328] on link "House Hold 5 House Hold C K" at bounding box center [340, 320] width 271 height 33
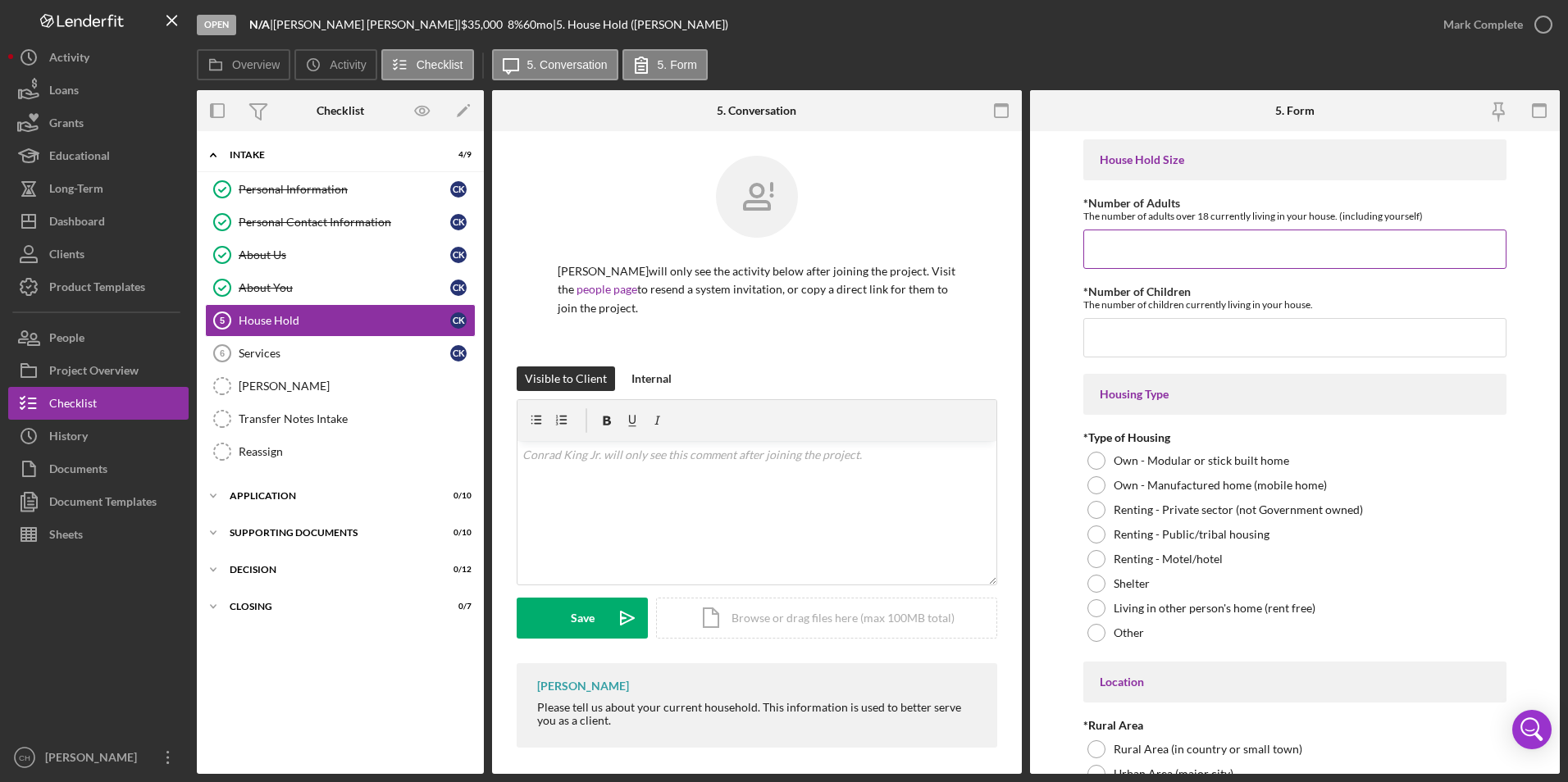
click at [1140, 238] on input "*Number of Adults" at bounding box center [1295, 249] width 424 height 39
type input "2"
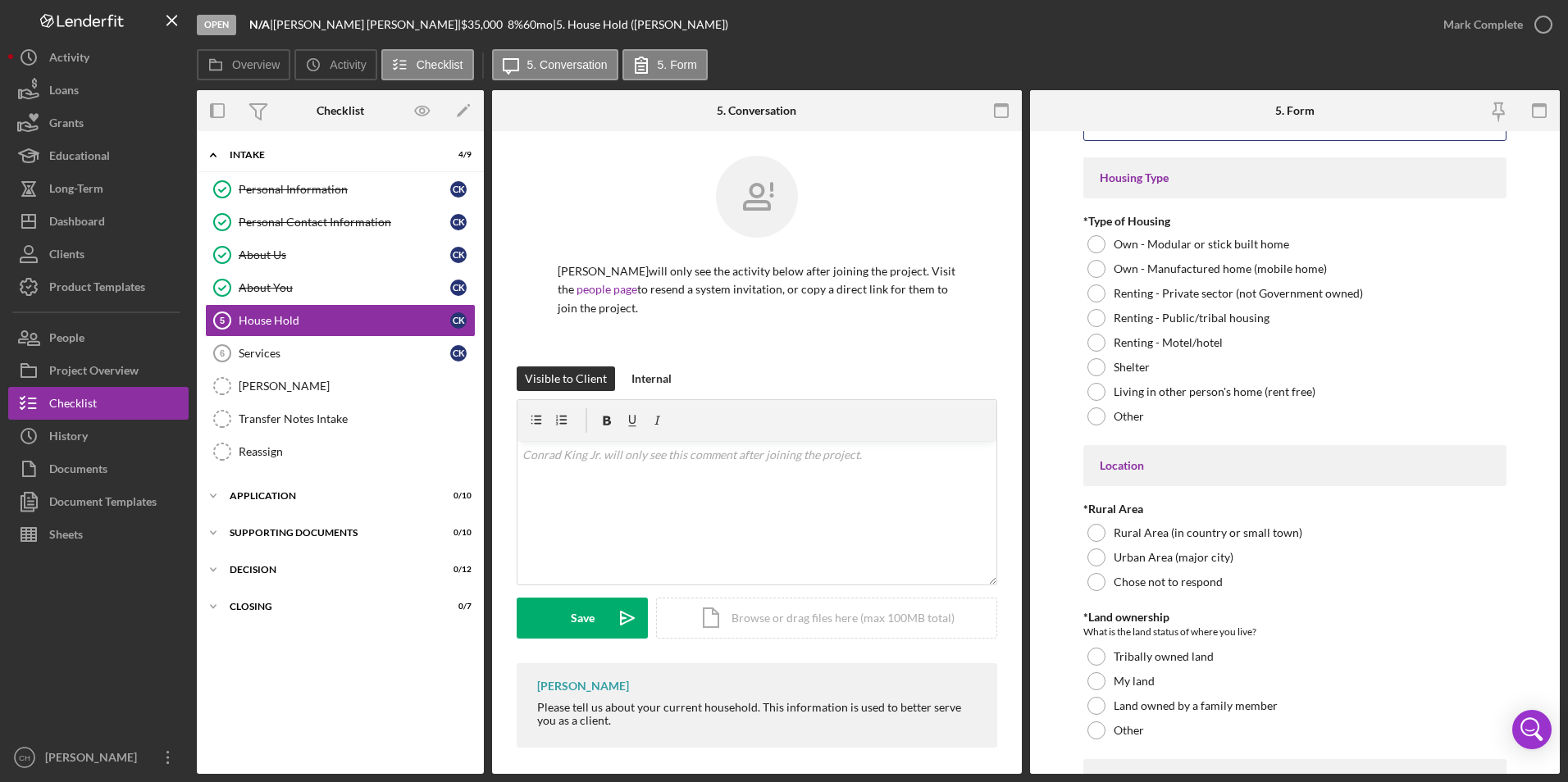
scroll to position [225, 0]
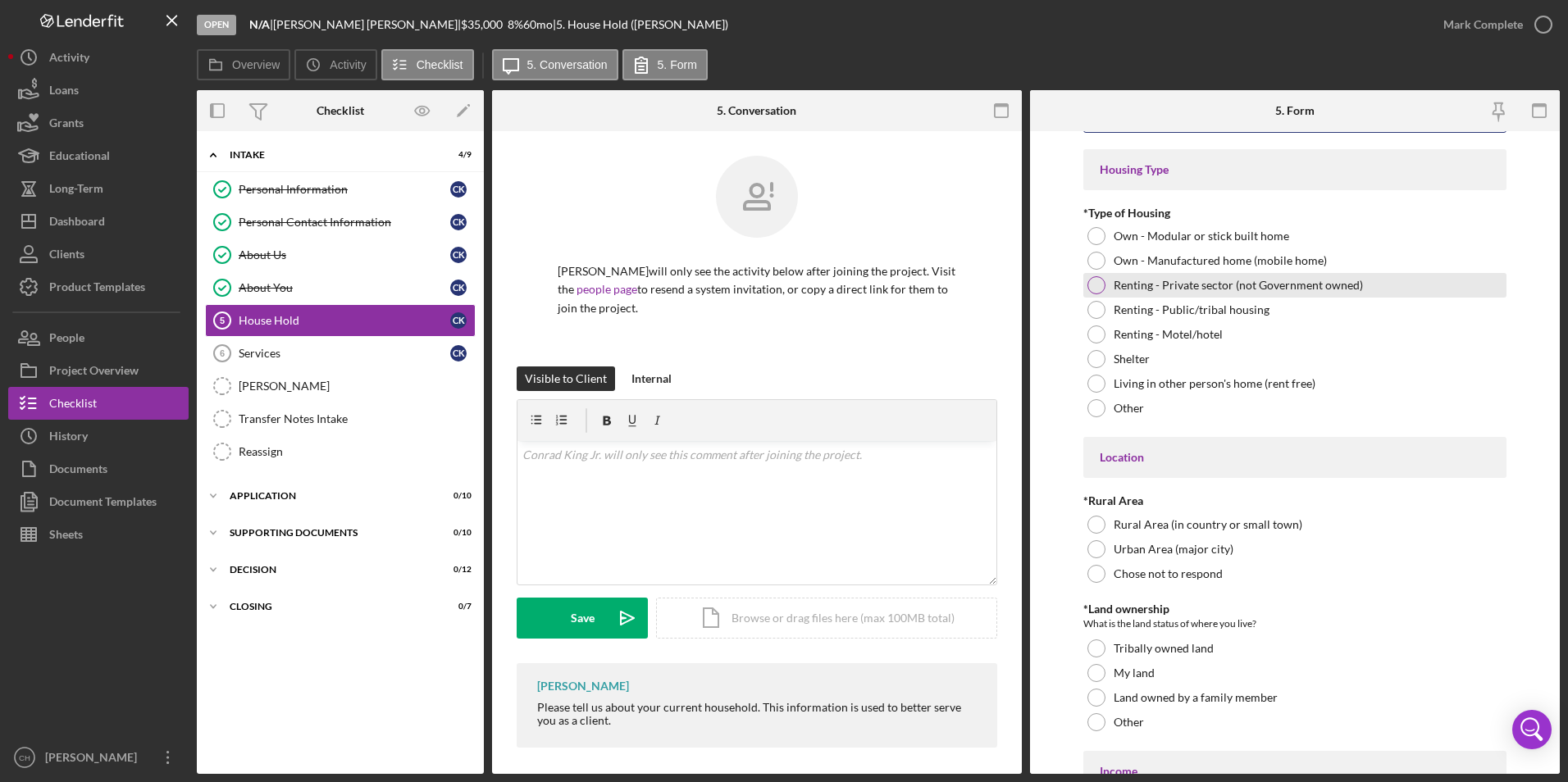
type input "3"
click at [1091, 284] on div at bounding box center [1095, 285] width 18 height 18
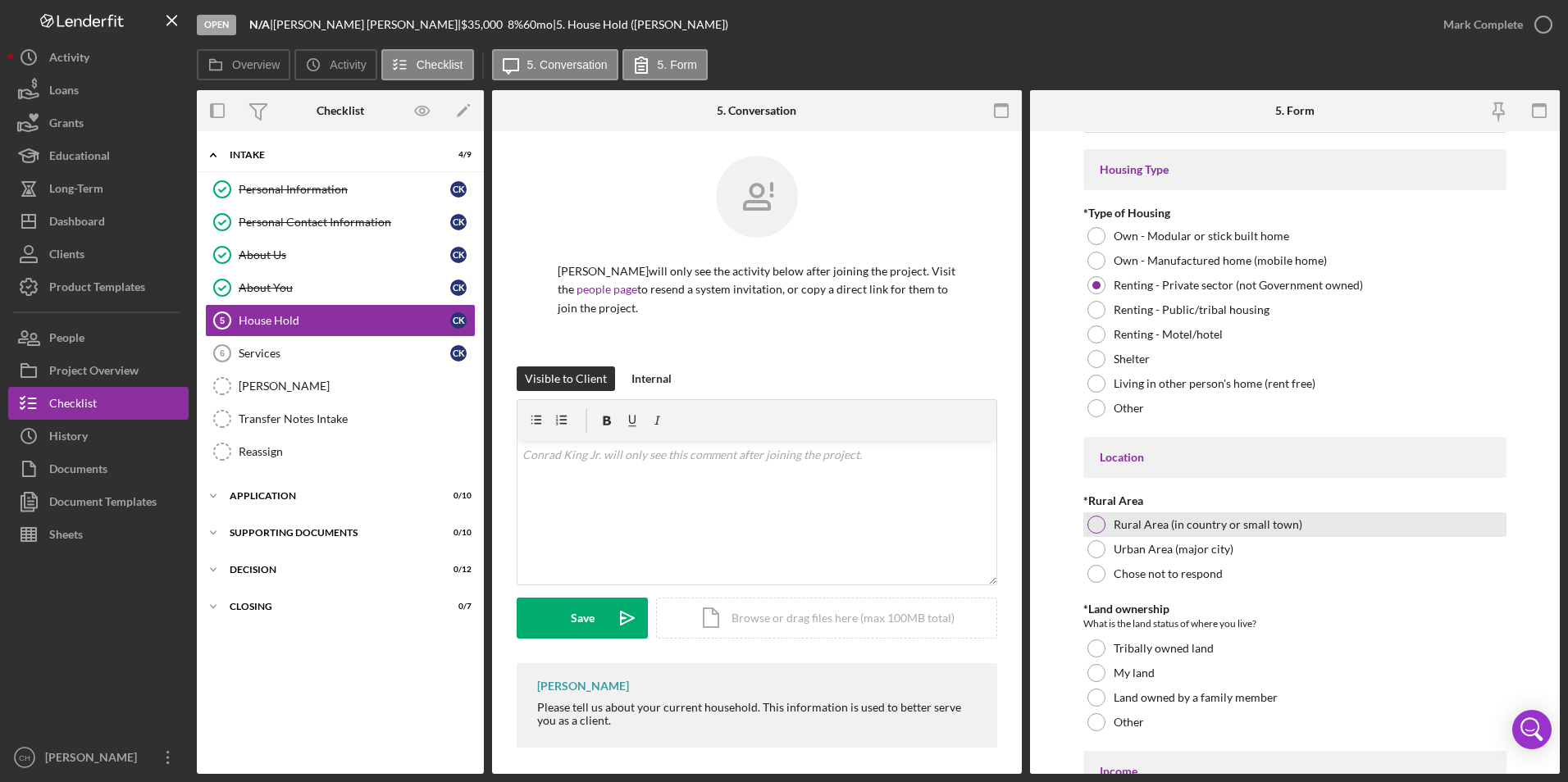
click at [1096, 523] on div at bounding box center [1095, 524] width 18 height 18
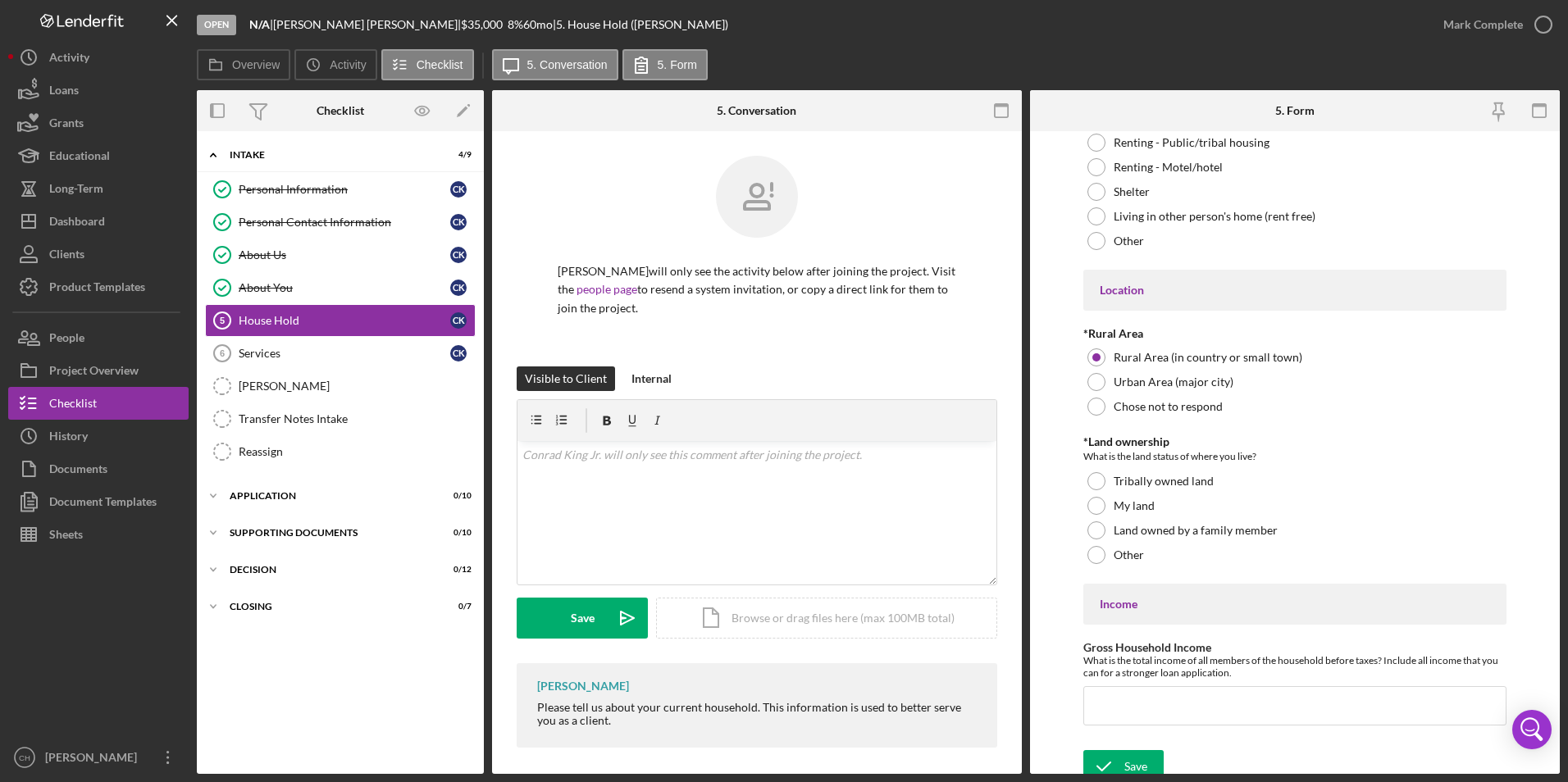
scroll to position [403, 0]
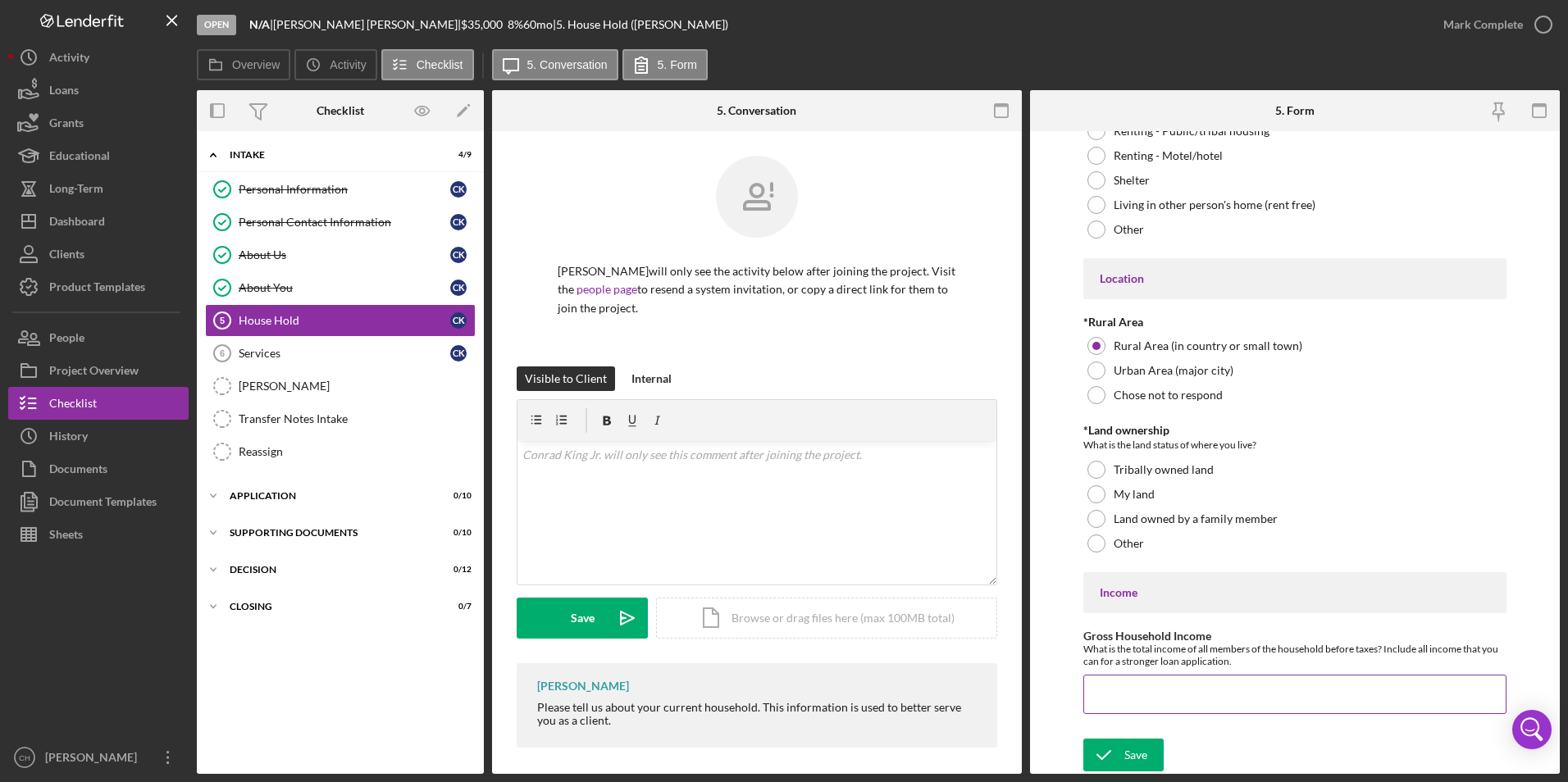
click at [1124, 694] on input "Gross Household Income" at bounding box center [1295, 694] width 424 height 39
type input "$1"
type input "$60,000"
click at [1090, 541] on div at bounding box center [1095, 543] width 18 height 18
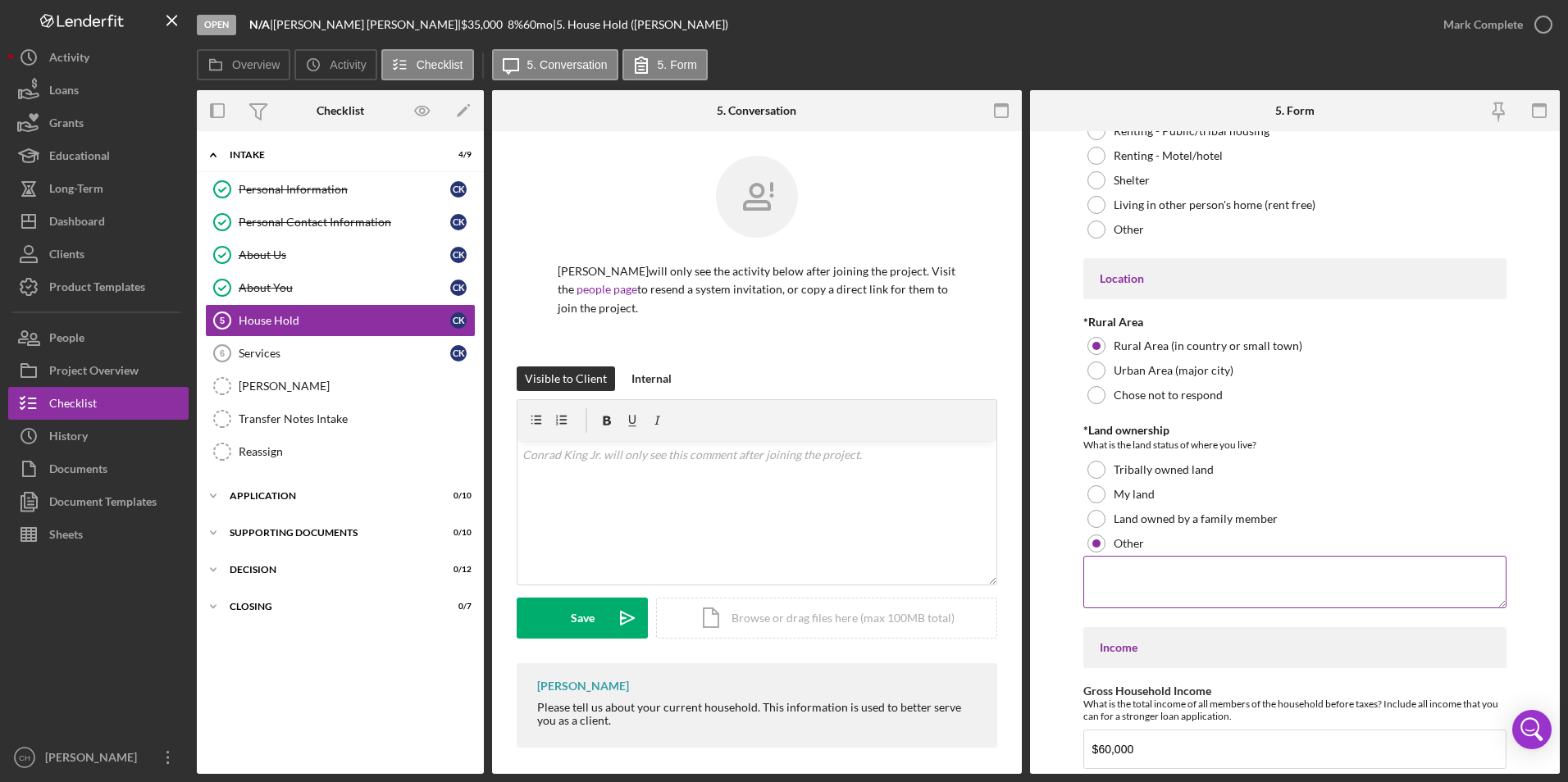
click at [1128, 576] on textarea at bounding box center [1295, 582] width 424 height 52
type textarea "L"
type textarea "n"
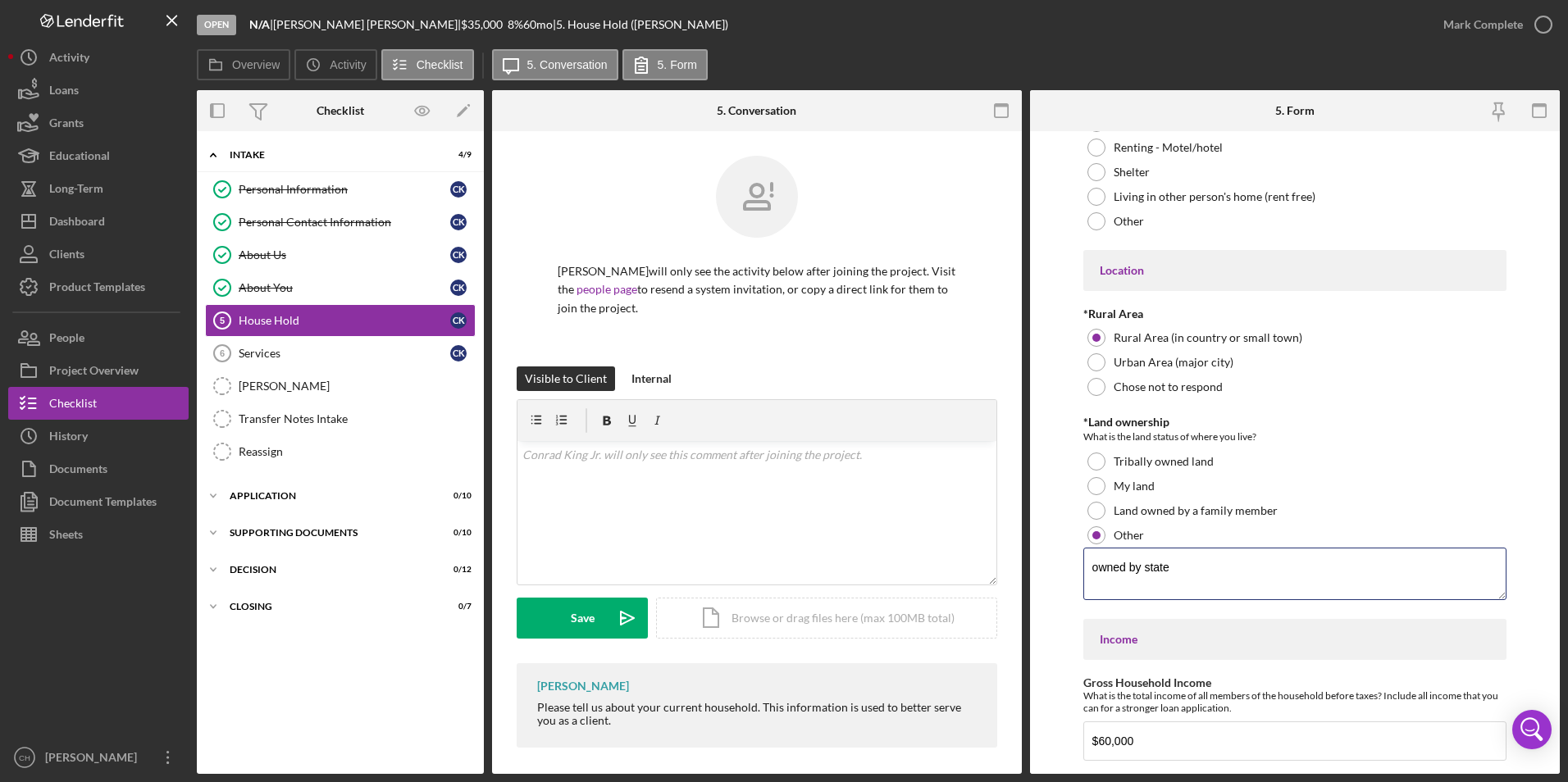
scroll to position [458, 0]
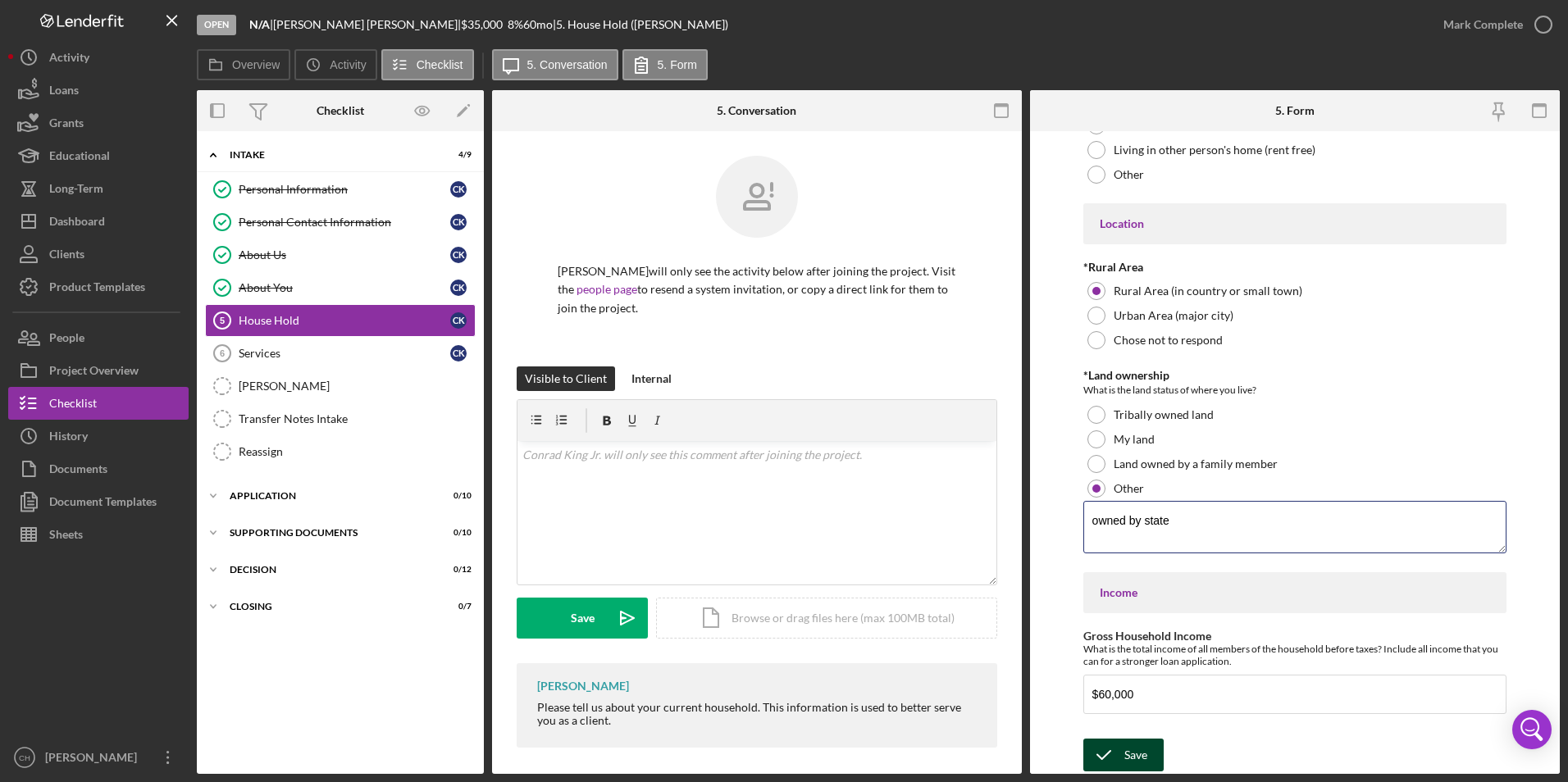
type textarea "owned by state"
click at [1137, 761] on div "Save" at bounding box center [1135, 754] width 23 height 33
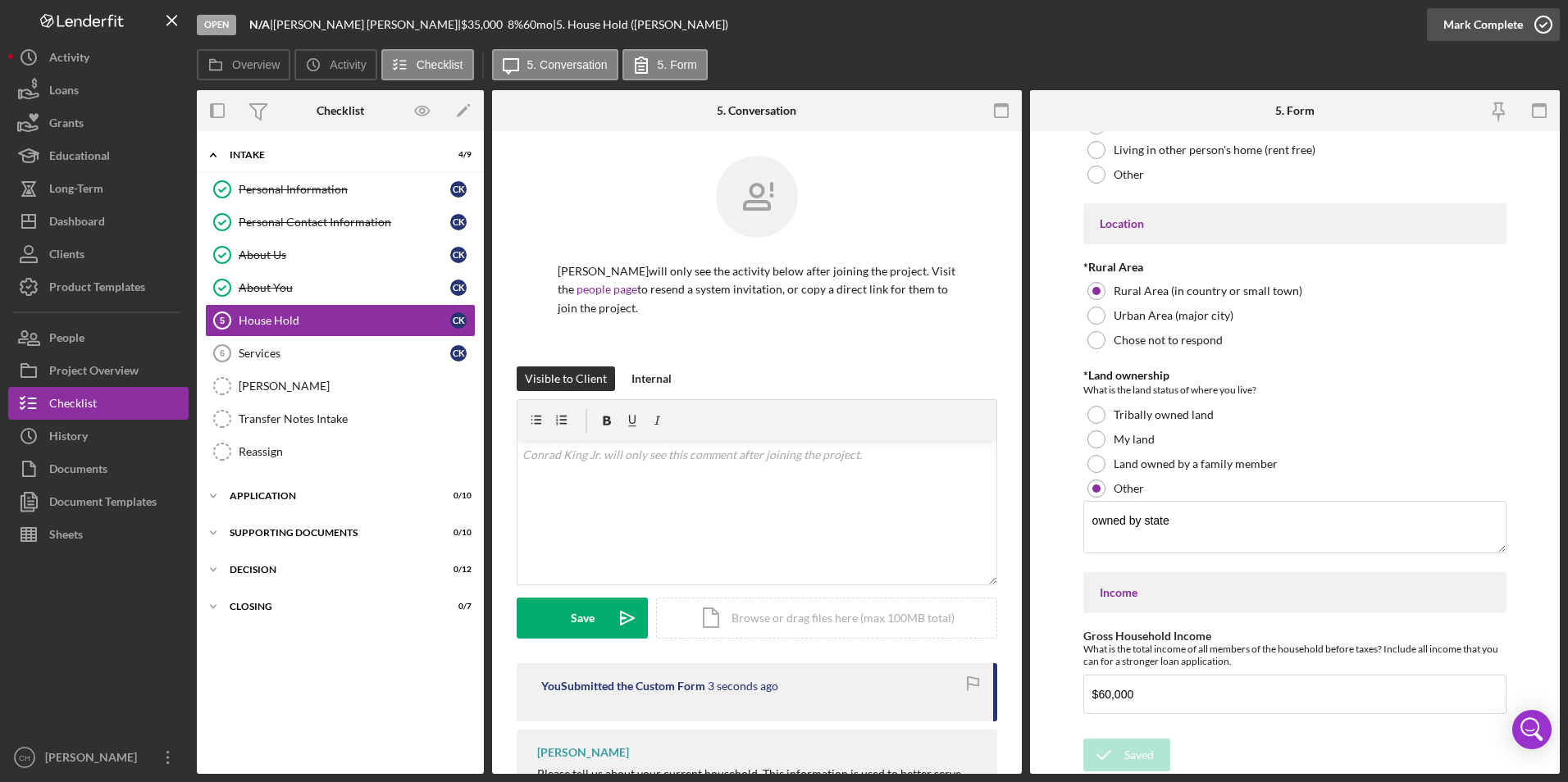
click at [1468, 21] on div "Mark Complete" at bounding box center [1483, 25] width 80 height 33
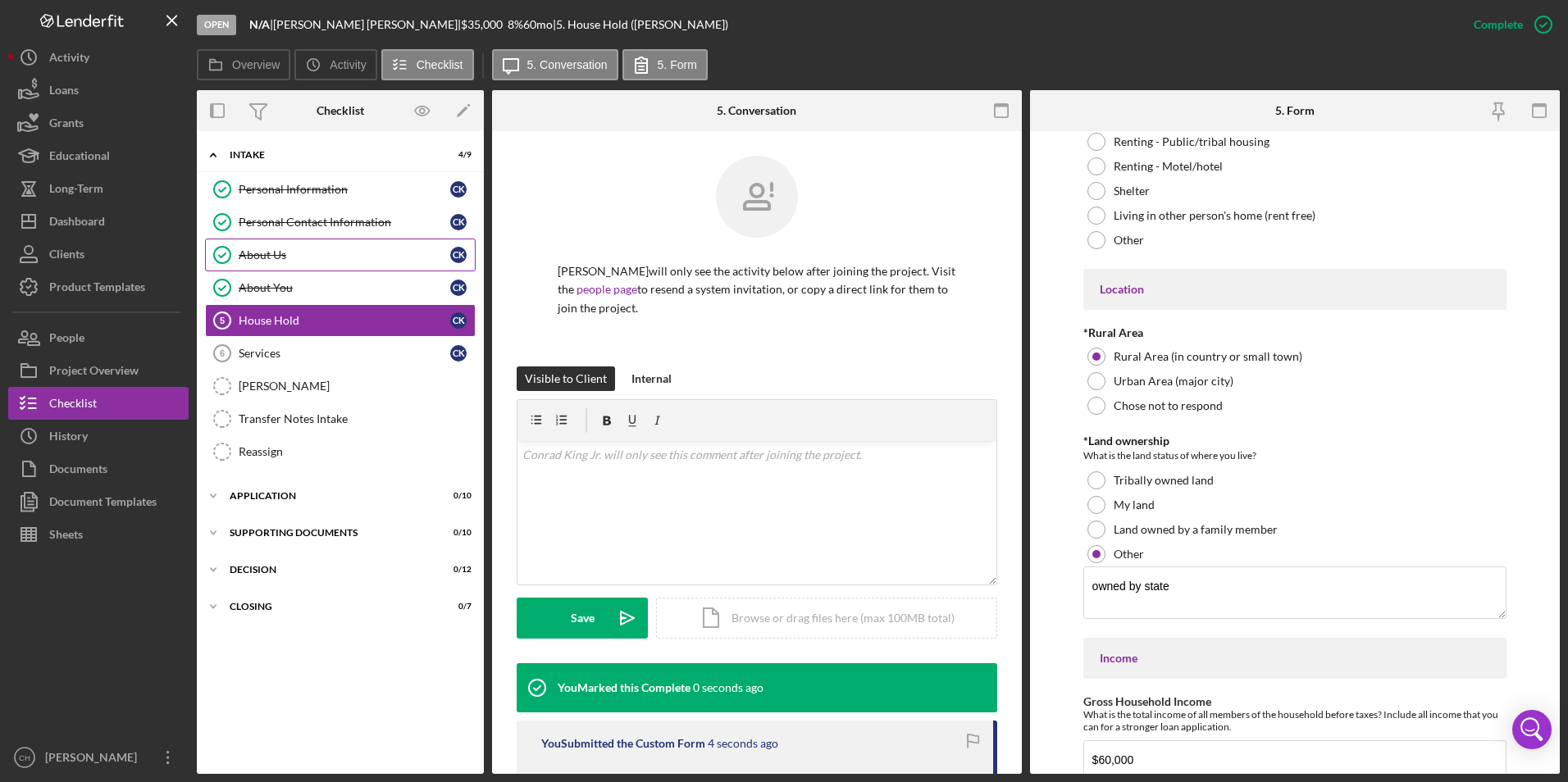
scroll to position [524, 0]
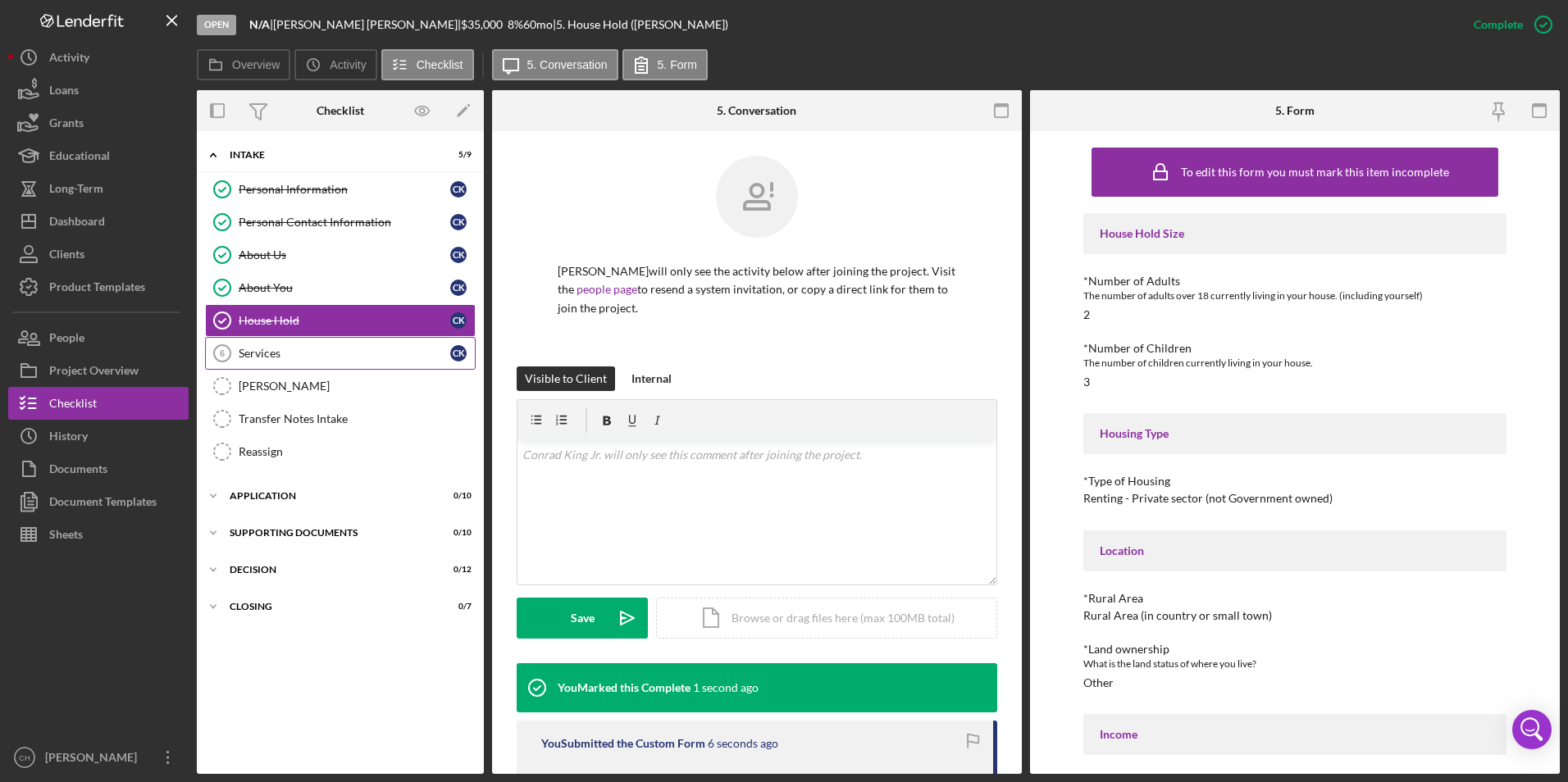
drag, startPoint x: 256, startPoint y: 356, endPoint x: 284, endPoint y: 358, distance: 28.1
click at [257, 356] on div "Services" at bounding box center [344, 353] width 212 height 13
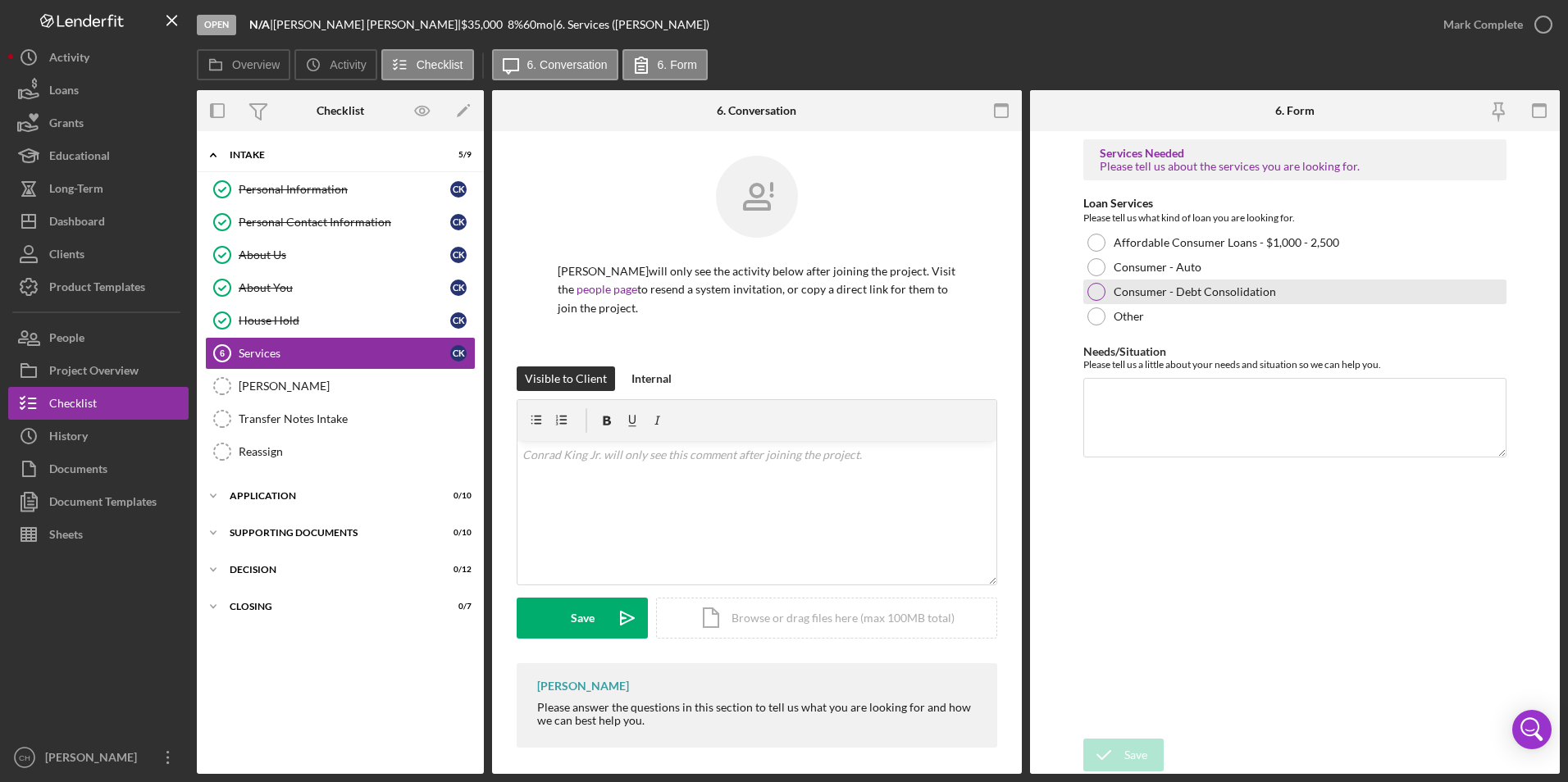
click at [1091, 294] on div at bounding box center [1095, 291] width 18 height 18
click at [1105, 389] on textarea "Needs/Situation" at bounding box center [1295, 417] width 424 height 79
click at [1102, 392] on textarea "Needs/Situation" at bounding box center [1295, 417] width 424 height 79
paste textarea "To consolidate high interest debts into 1 lower interest payment. I would like …"
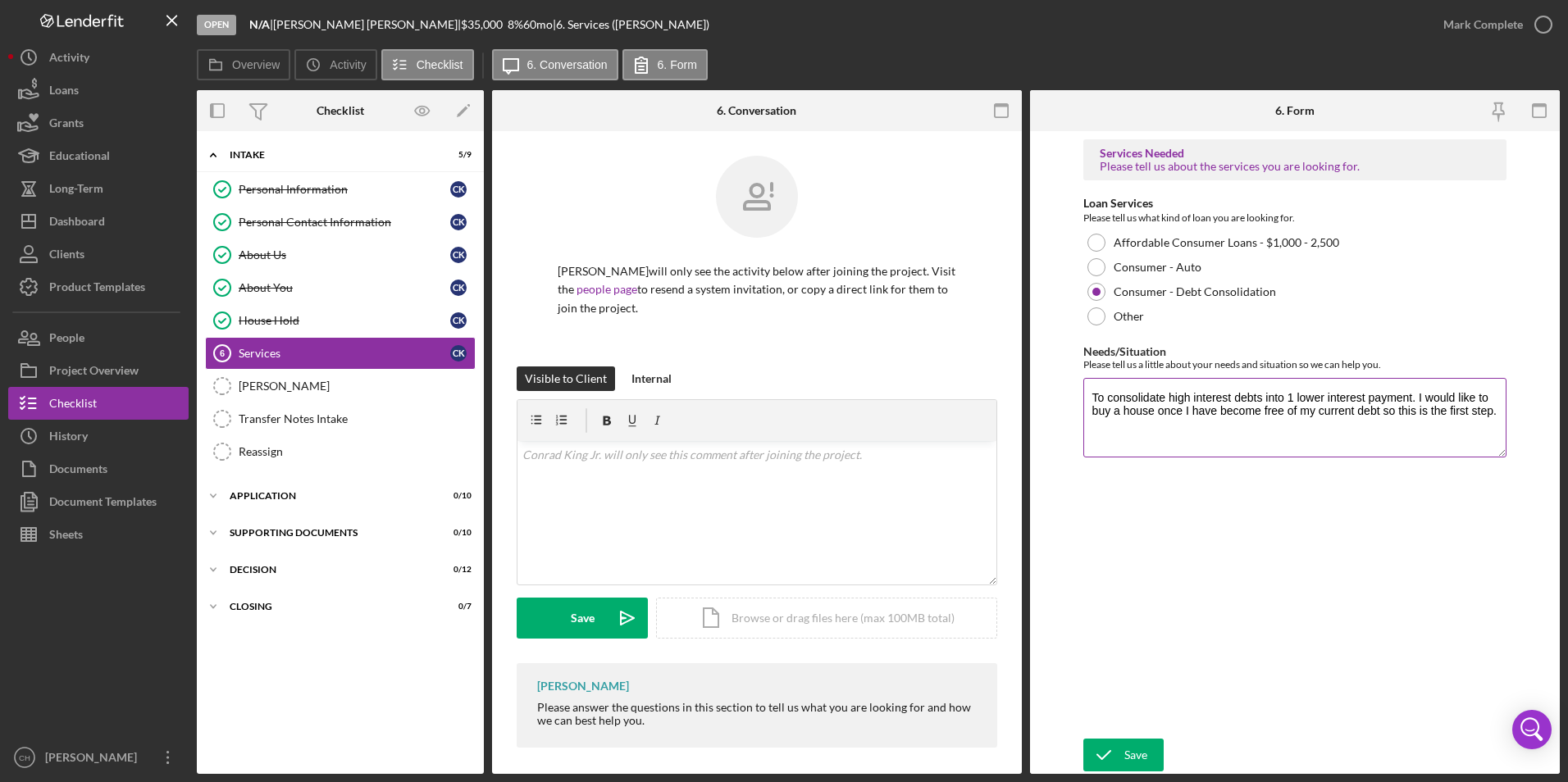
paste textarea "I want to consolidate high-interest debts into one lower interest payment. Once…"
type textarea "I want to consolidate high-interest debts into one lower interest payment. Once…"
click at [244, 388] on div "OTIS" at bounding box center [356, 386] width 236 height 13
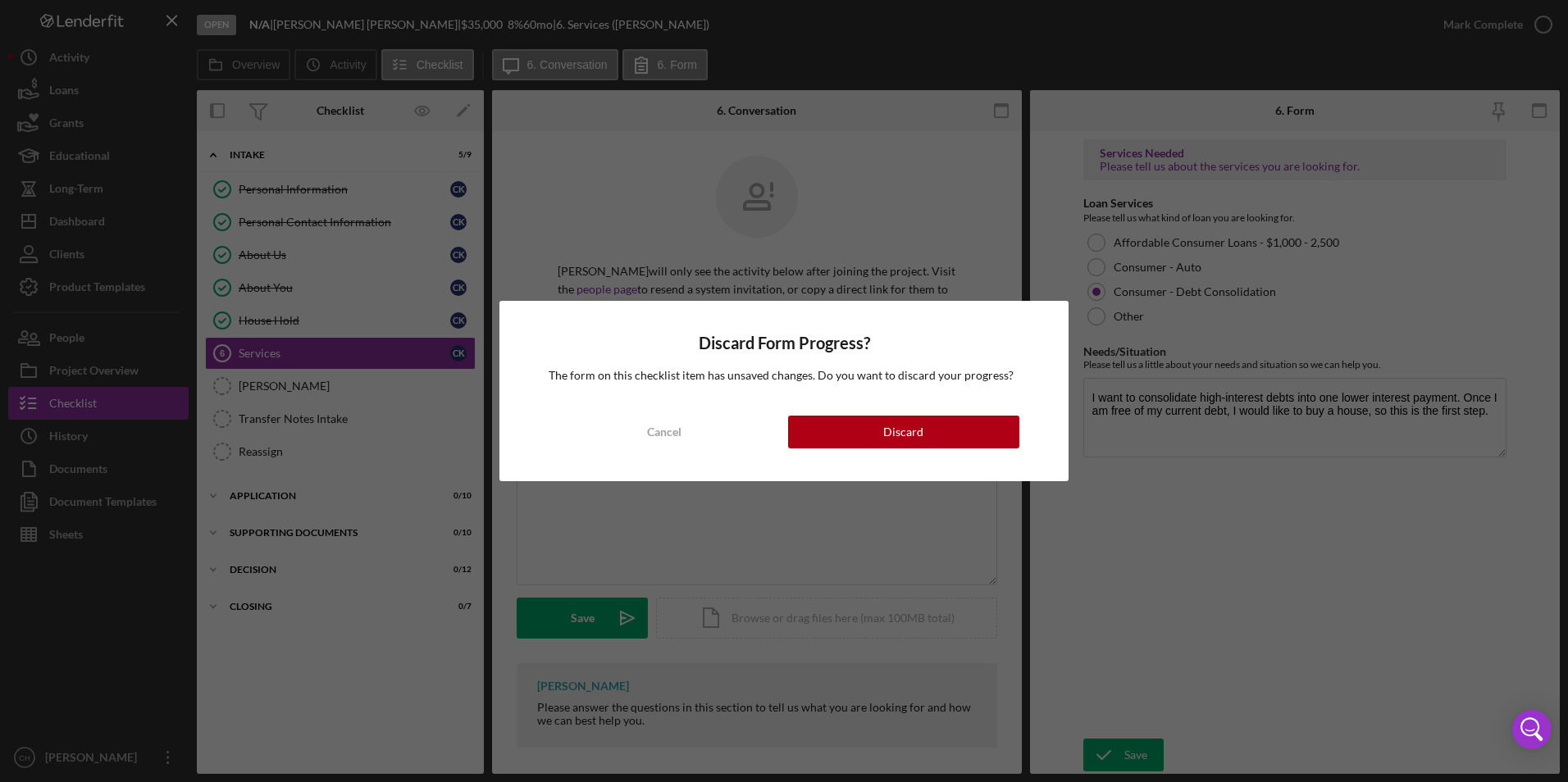
click at [606, 530] on div "Discard Form Progress? The form on this checklist item has unsaved changes. Do …" at bounding box center [784, 391] width 1568 height 782
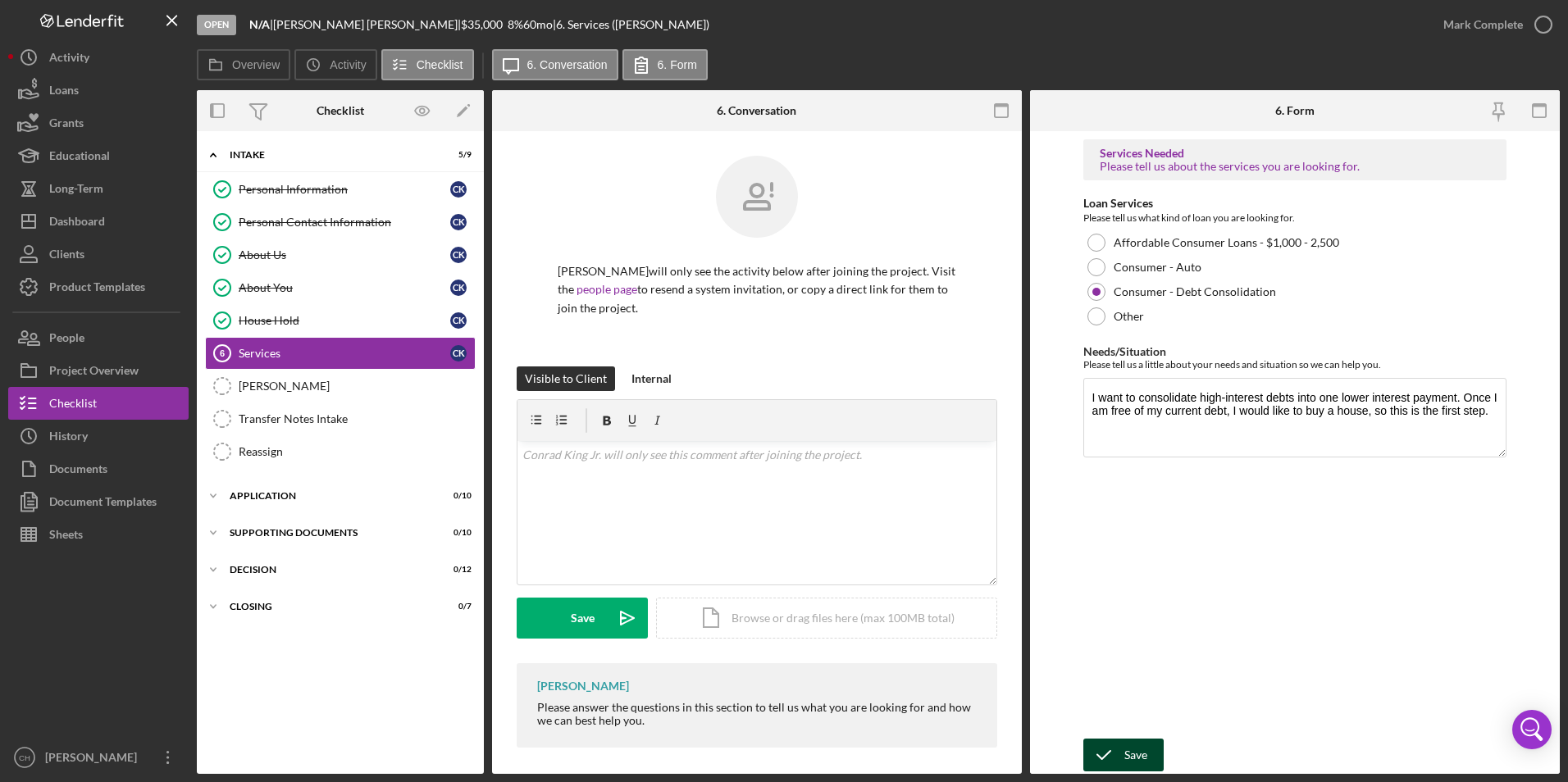
click at [1129, 755] on div "Save" at bounding box center [1135, 754] width 23 height 33
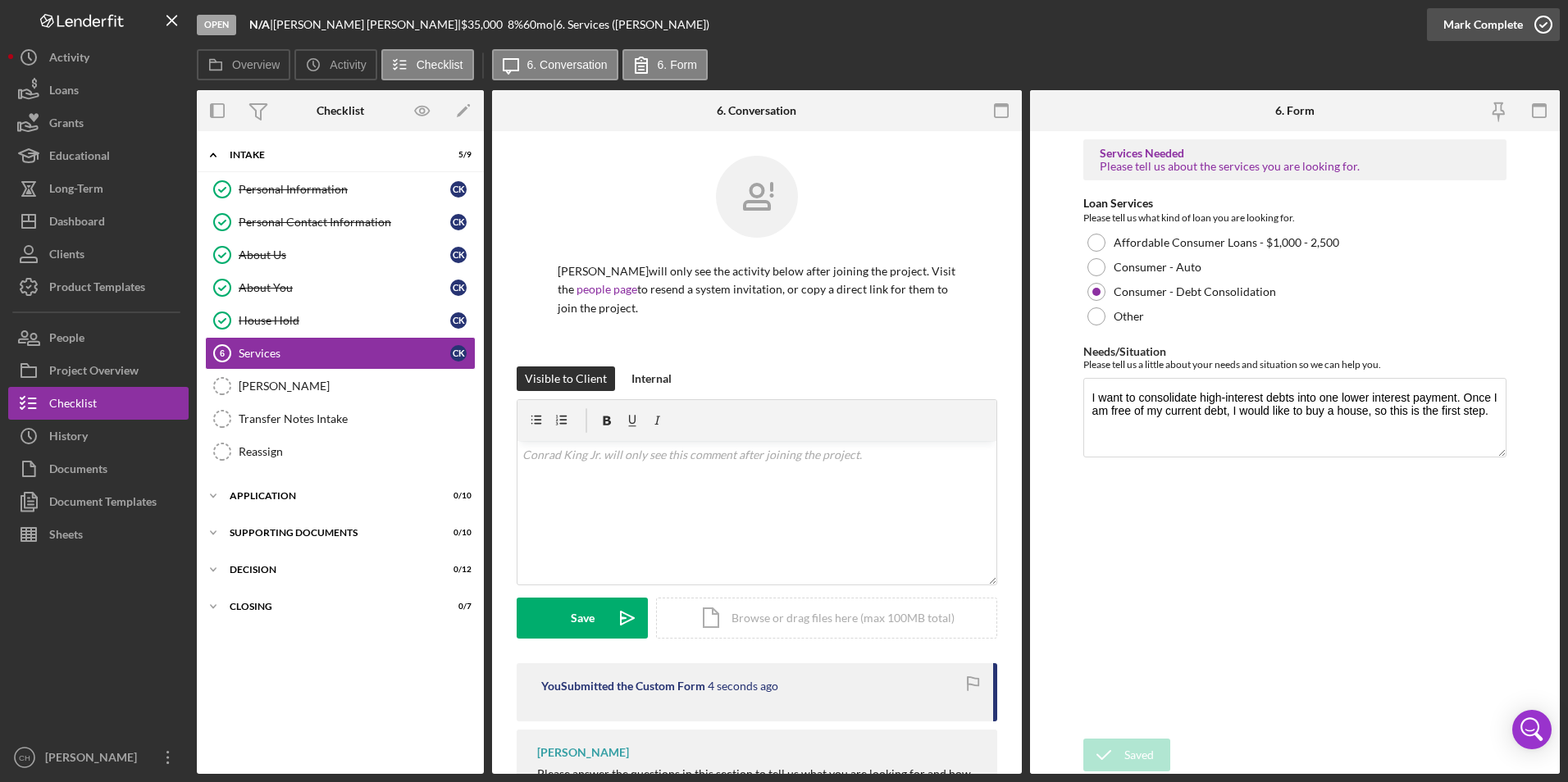
click at [1467, 25] on div "Mark Complete" at bounding box center [1483, 25] width 80 height 33
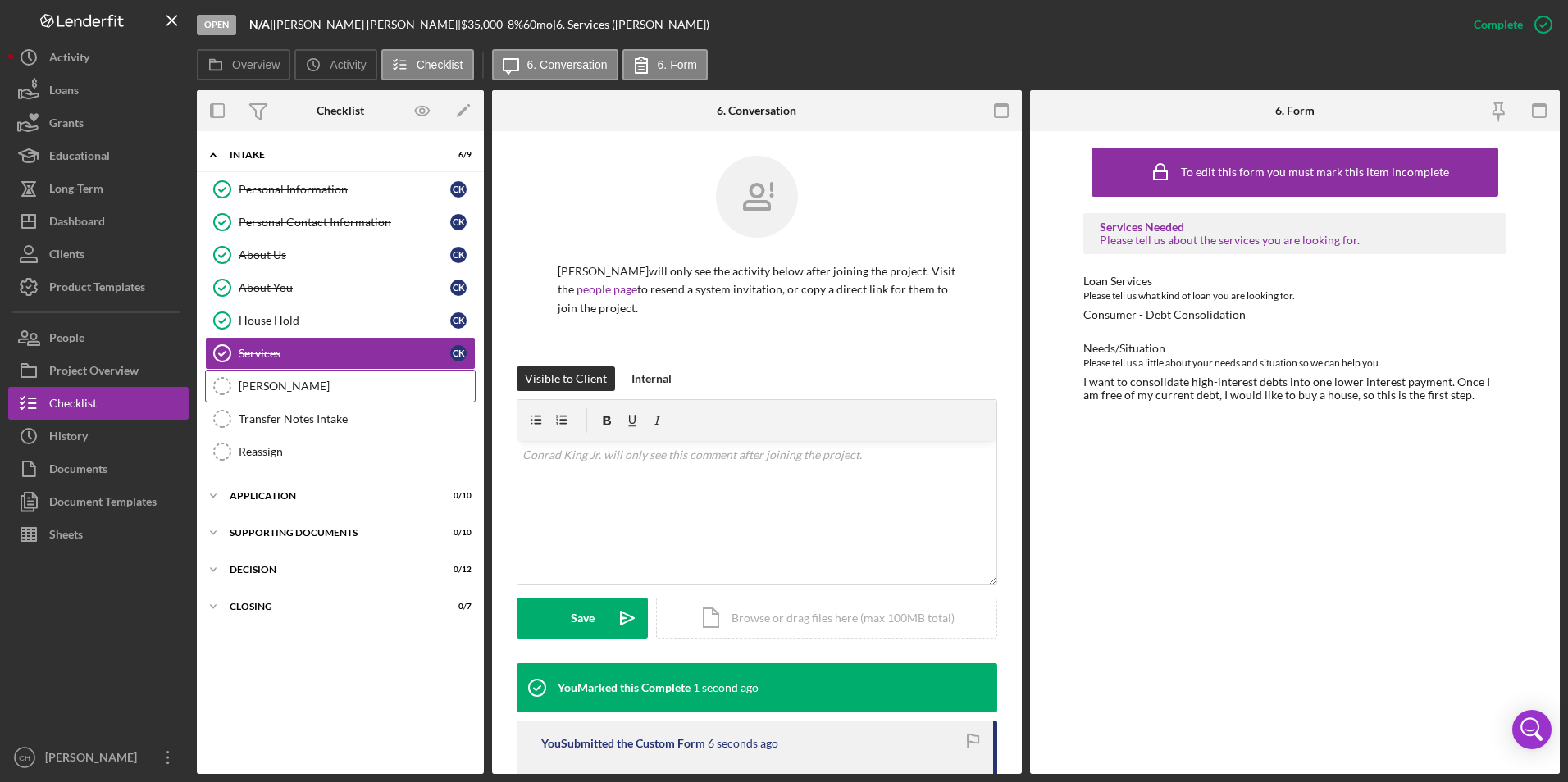
click at [275, 388] on div "OTIS" at bounding box center [356, 386] width 236 height 13
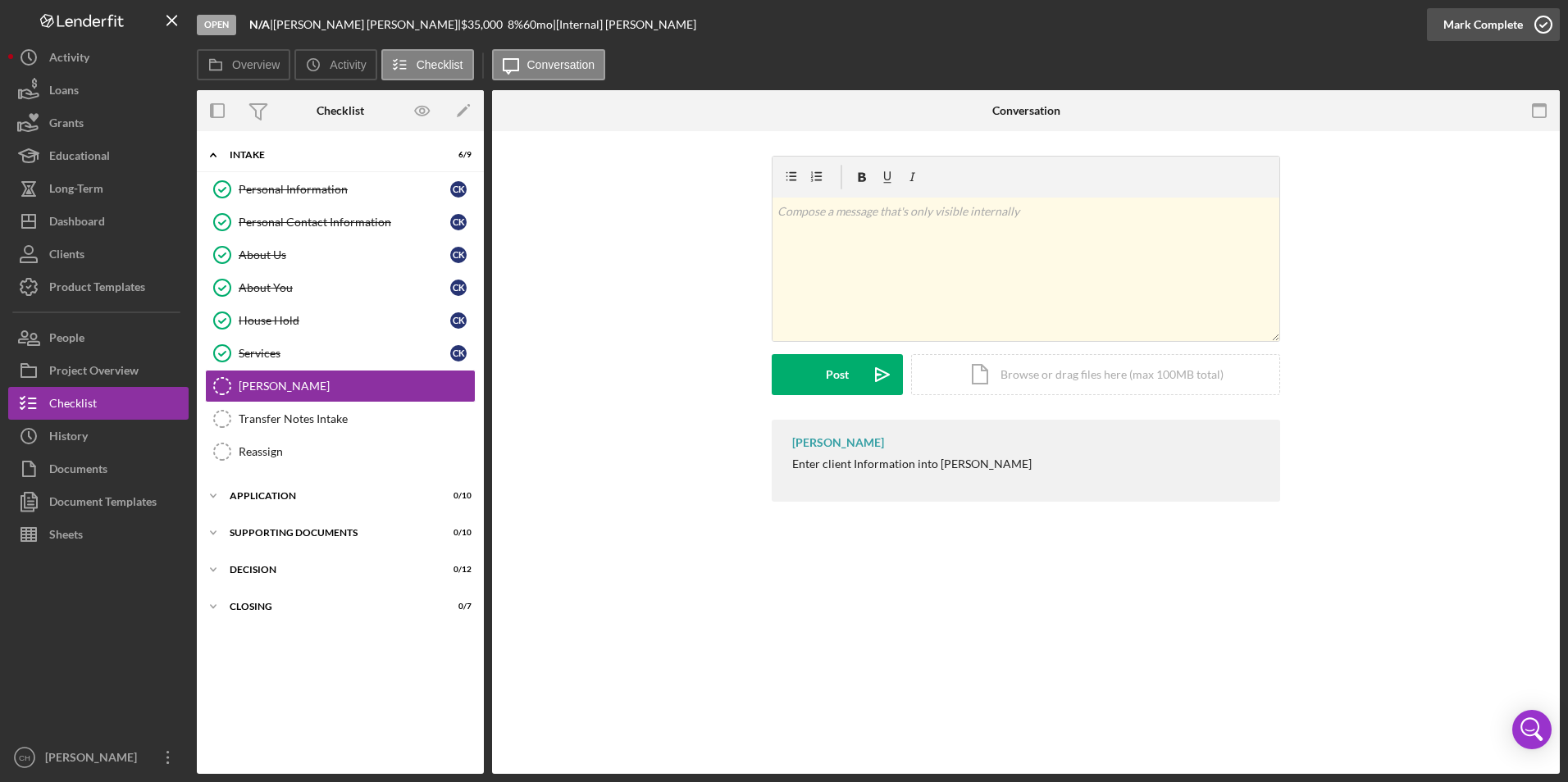
click at [1447, 24] on div "Mark Complete" at bounding box center [1483, 25] width 80 height 33
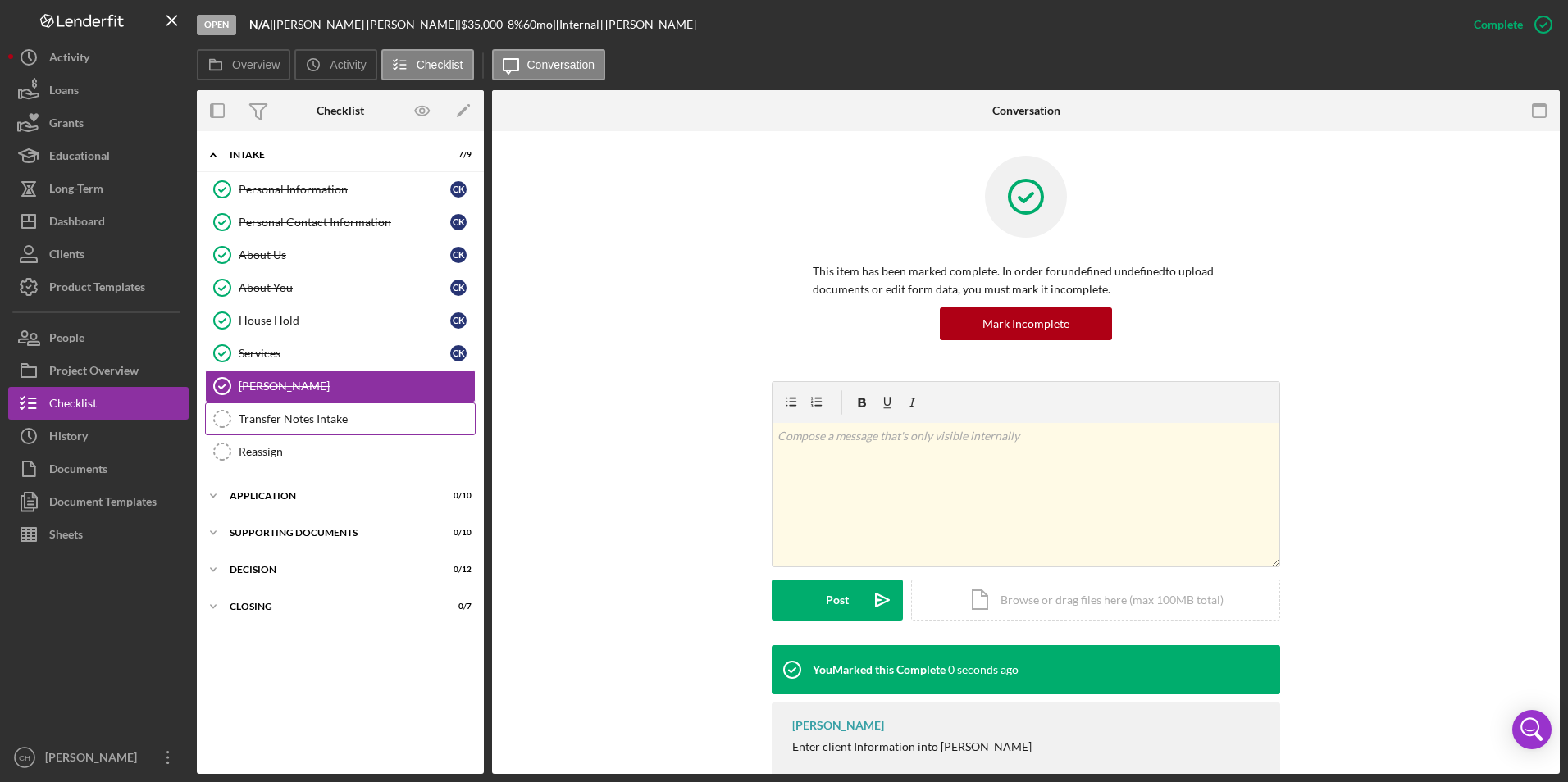
click at [257, 423] on div "Transfer Notes Intake" at bounding box center [356, 419] width 236 height 13
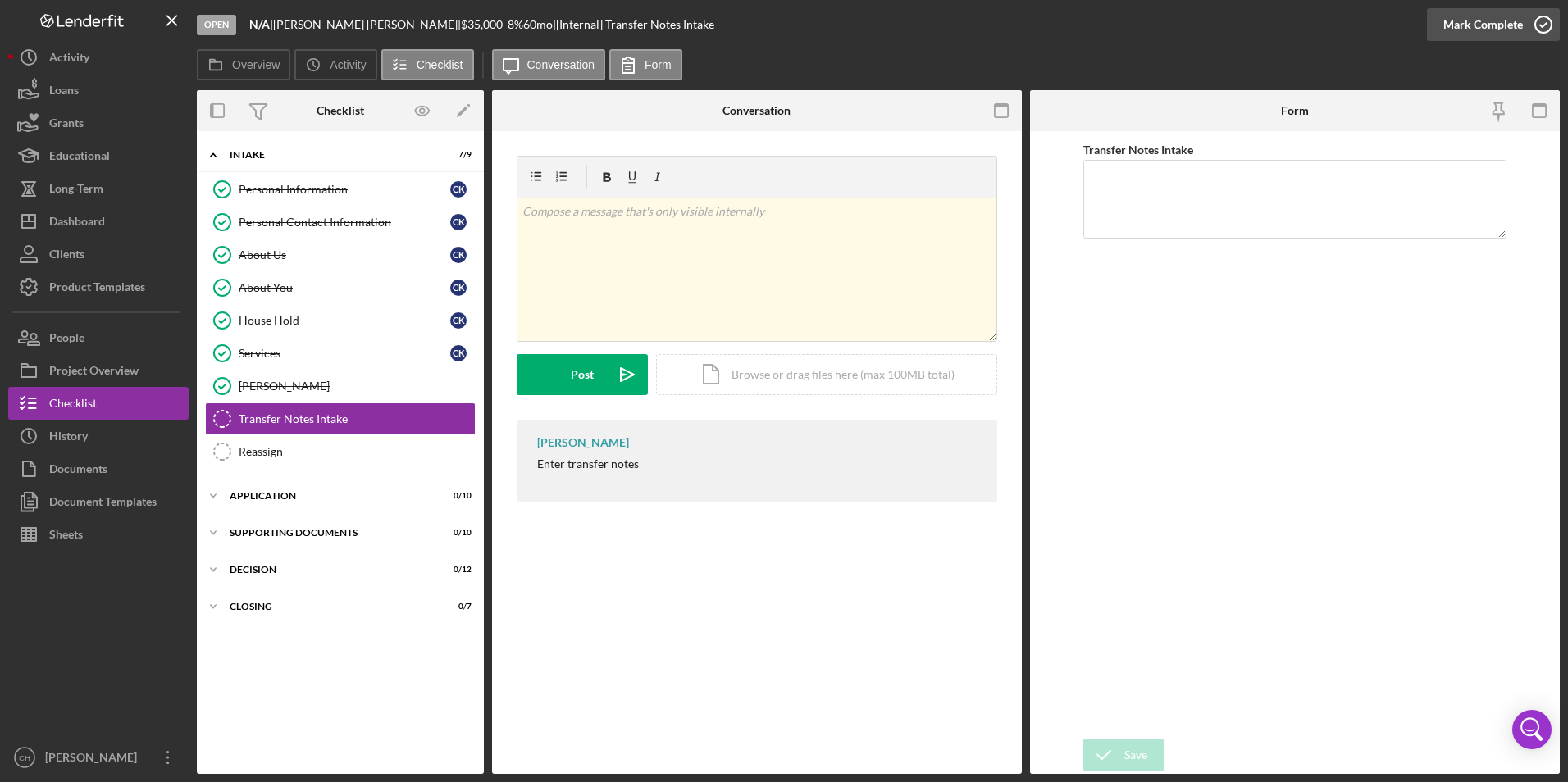
click at [1453, 24] on div "Mark Complete" at bounding box center [1483, 25] width 80 height 33
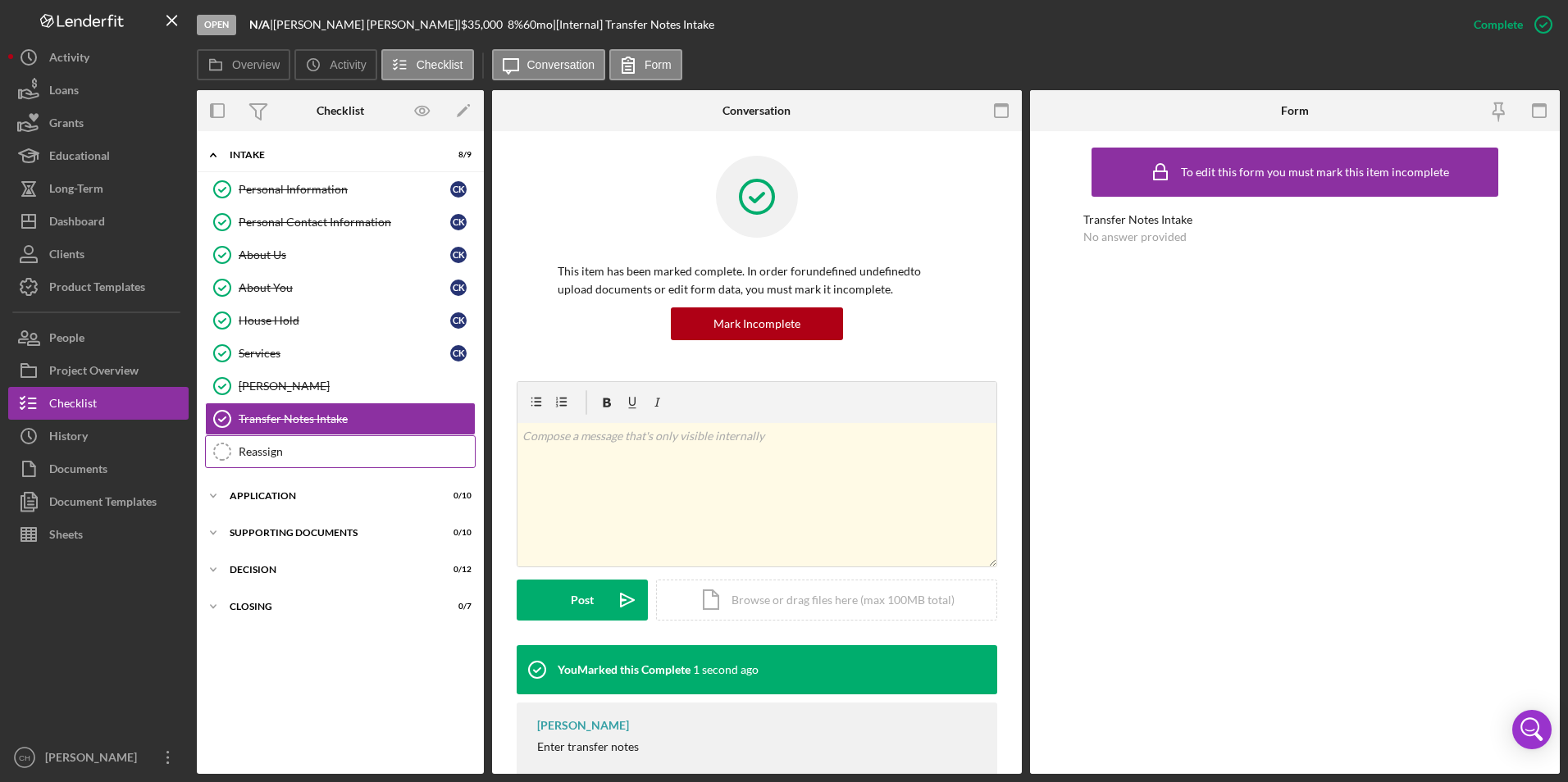
click at [265, 454] on div "Reassign" at bounding box center [356, 452] width 236 height 13
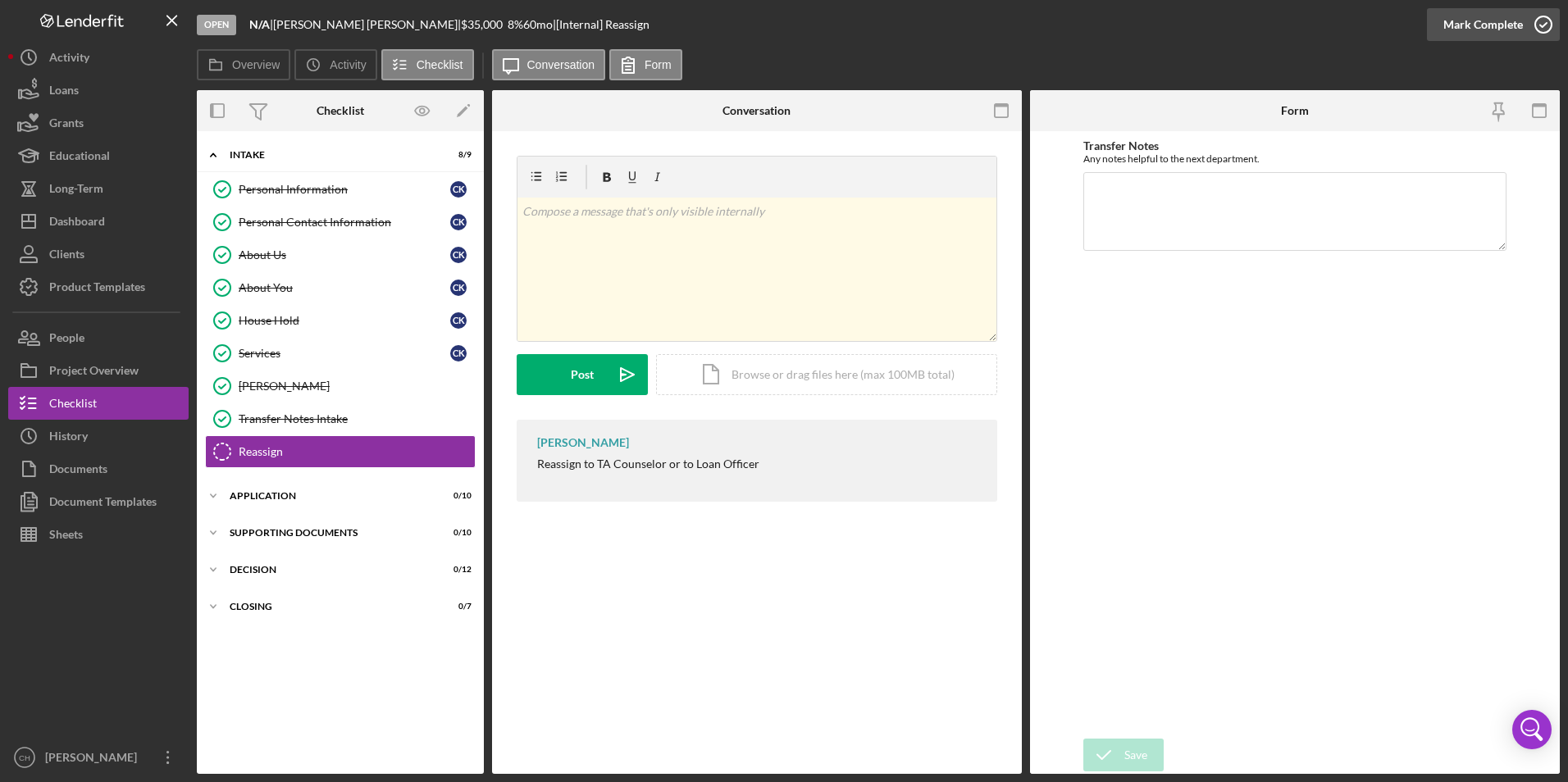
click at [1475, 21] on div "Mark Complete" at bounding box center [1483, 25] width 80 height 33
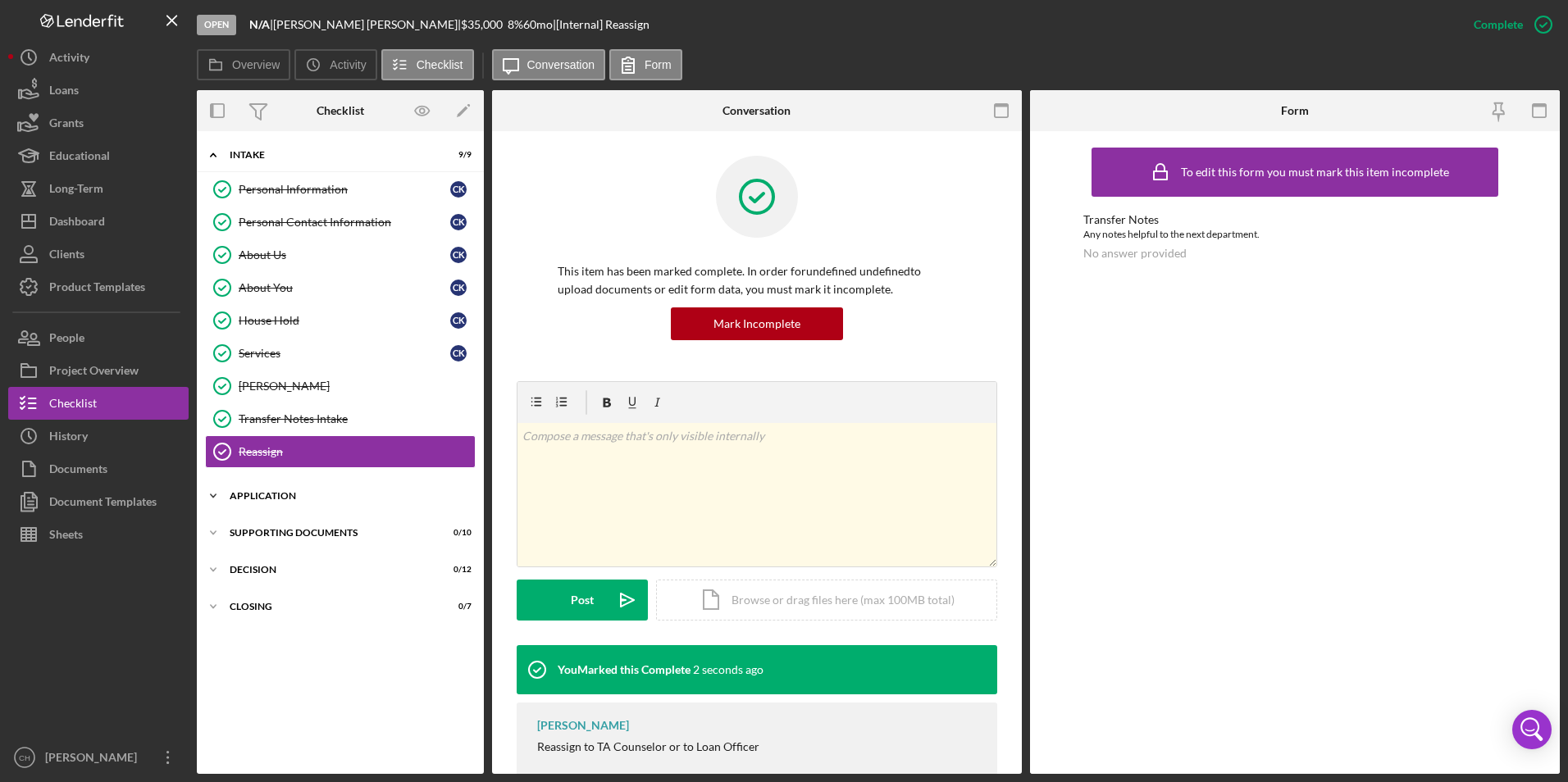
click at [267, 498] on div "Application" at bounding box center [346, 495] width 233 height 9
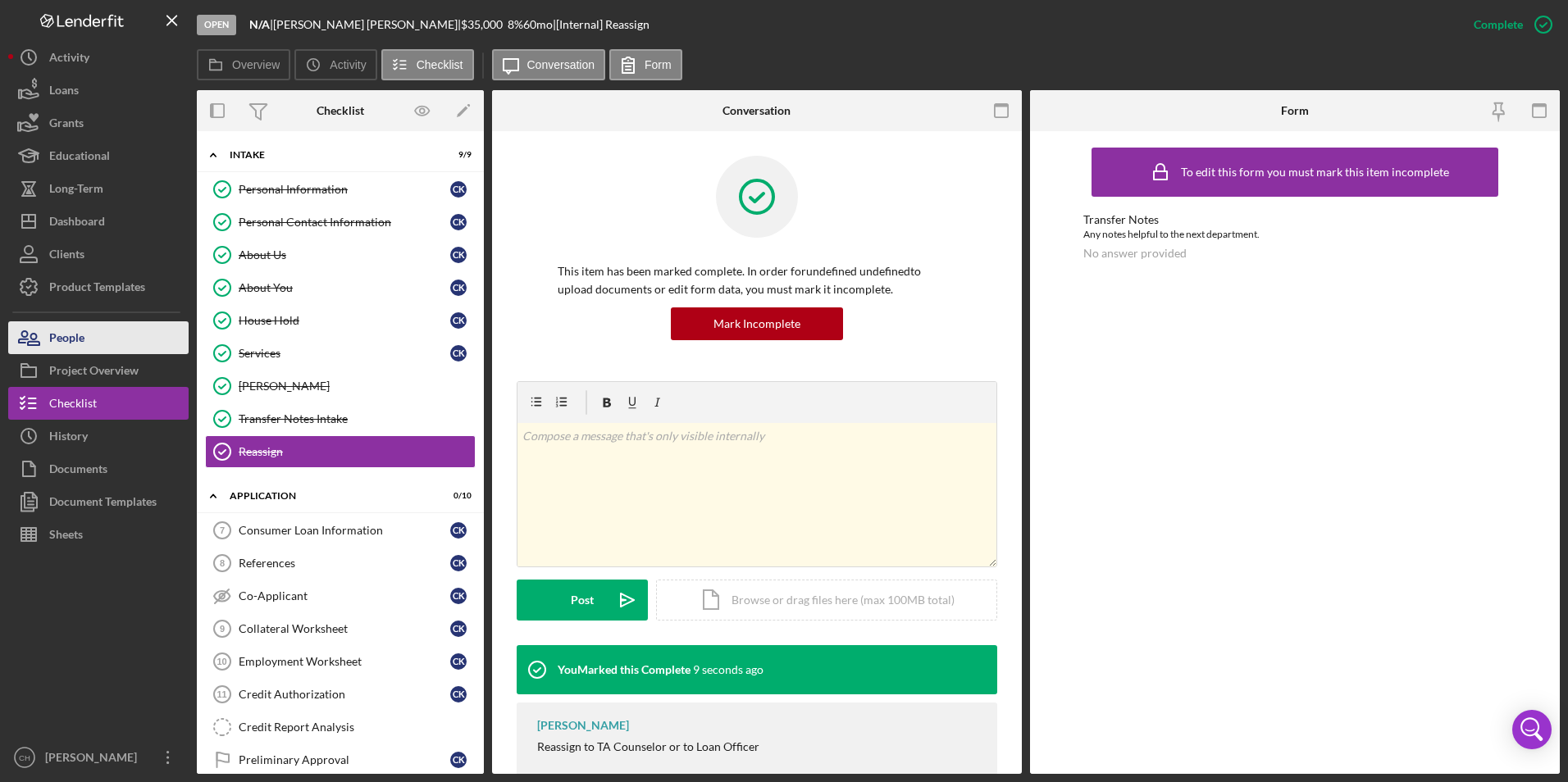
click at [93, 341] on button "People" at bounding box center [99, 338] width 180 height 33
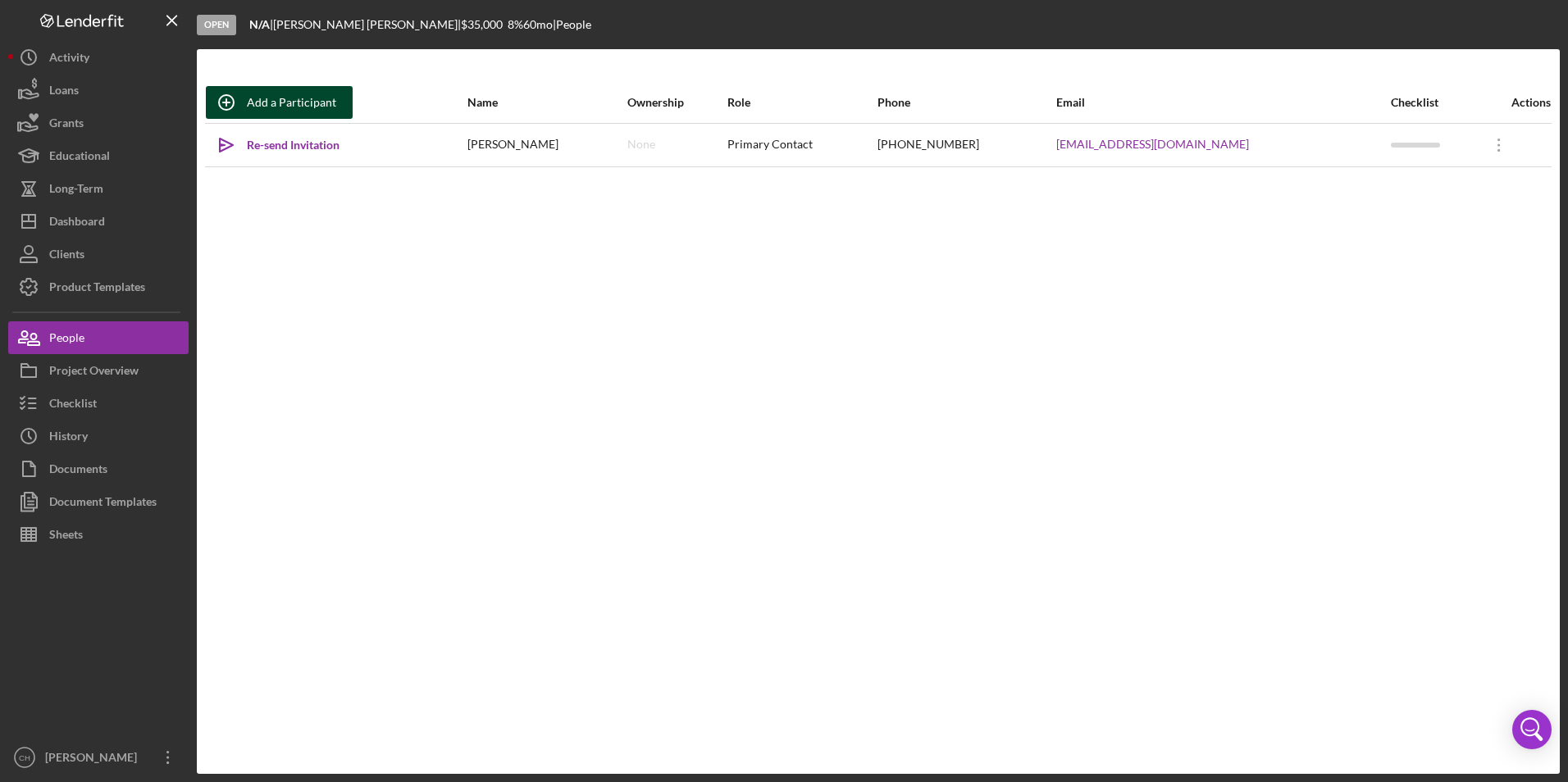
click at [289, 103] on div "Add a Participant" at bounding box center [291, 102] width 89 height 33
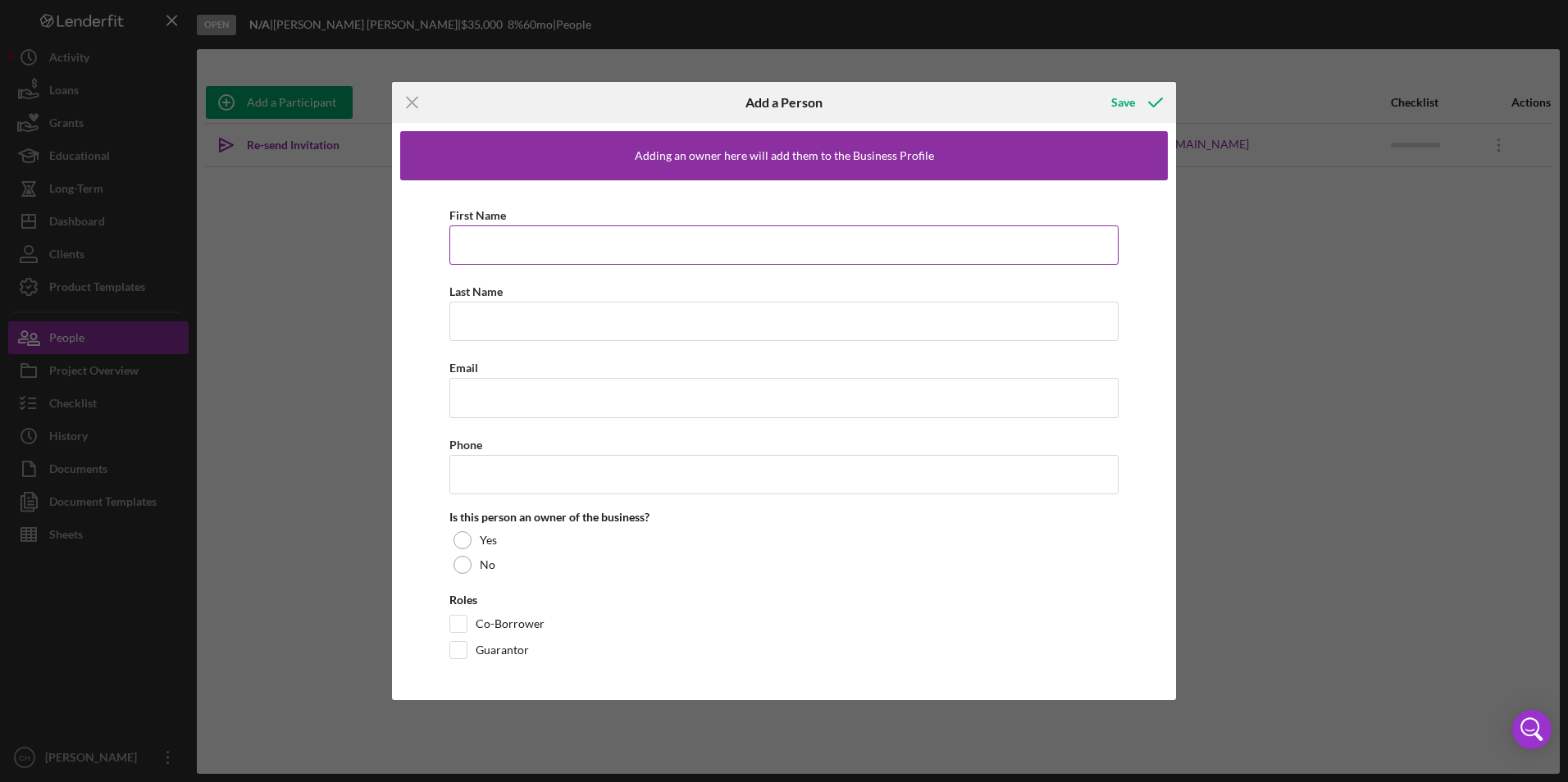
click at [495, 251] on input "First Name" at bounding box center [783, 245] width 669 height 39
type input "Shelby"
type input "King"
click at [491, 400] on input "Email" at bounding box center [783, 397] width 669 height 39
type input "gushoshelby@gmail.com"
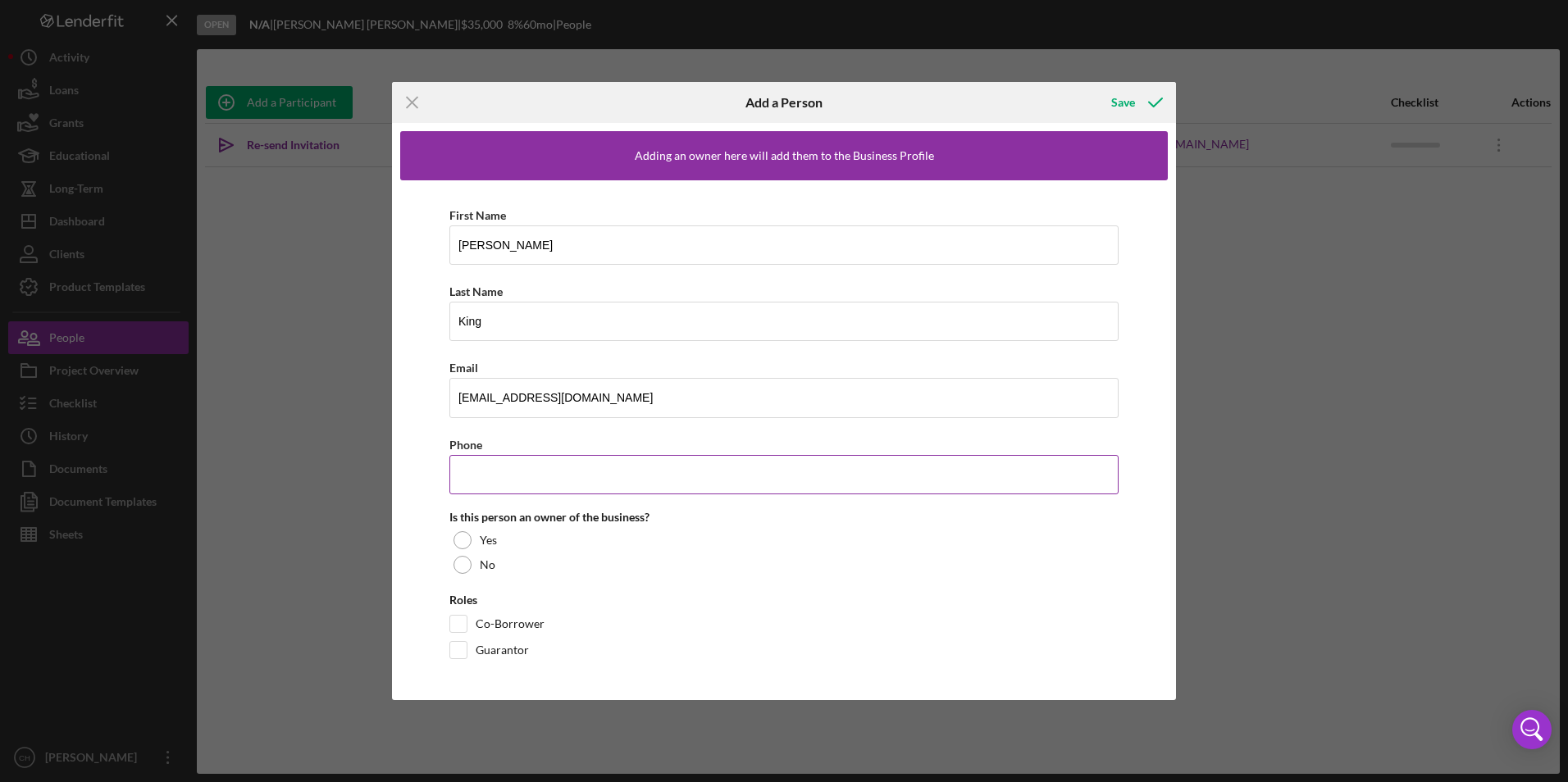
click at [483, 466] on input "Phone" at bounding box center [783, 474] width 669 height 39
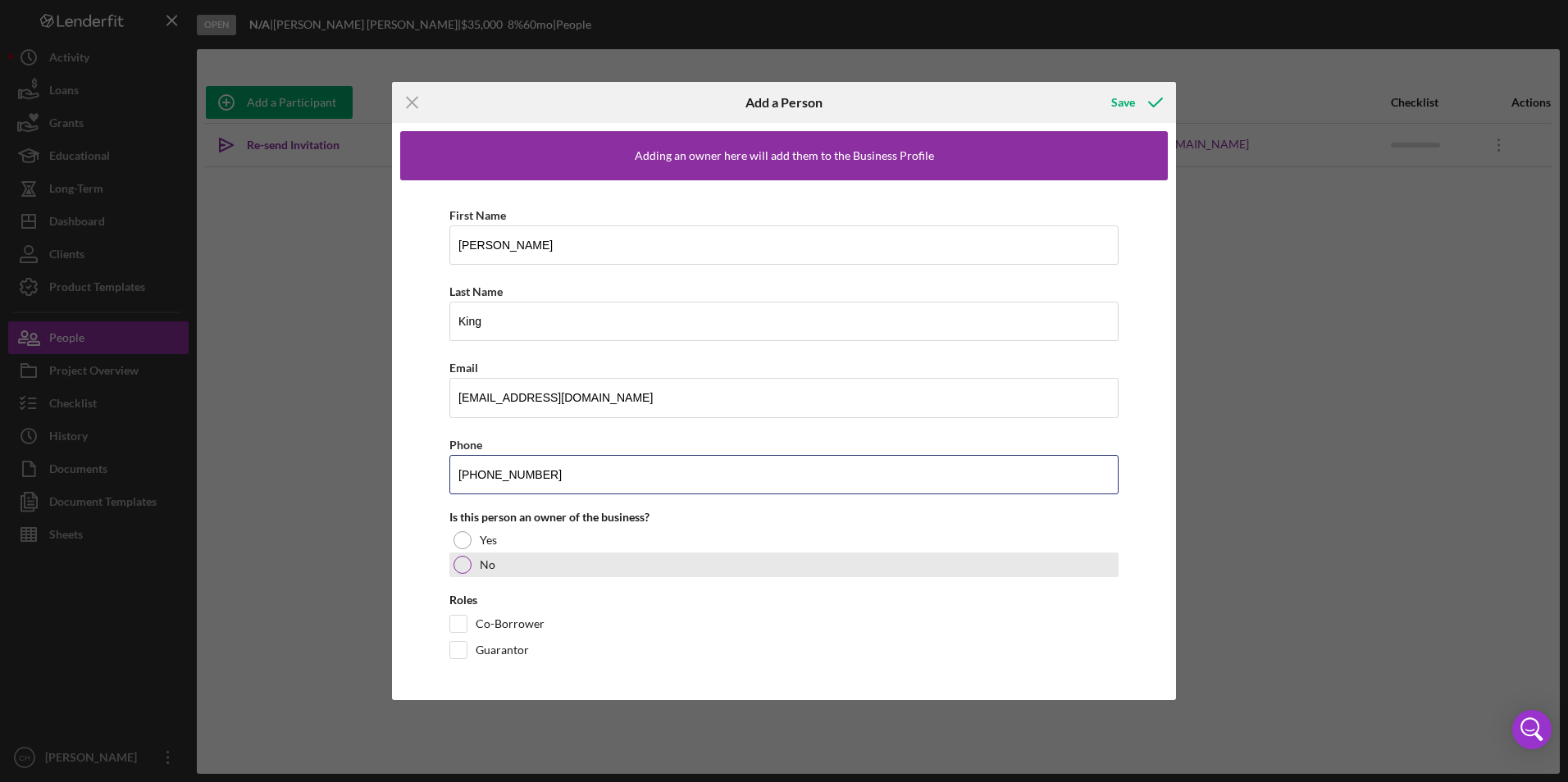
type input "(414) 405-8975"
click at [463, 567] on div at bounding box center [462, 565] width 18 height 18
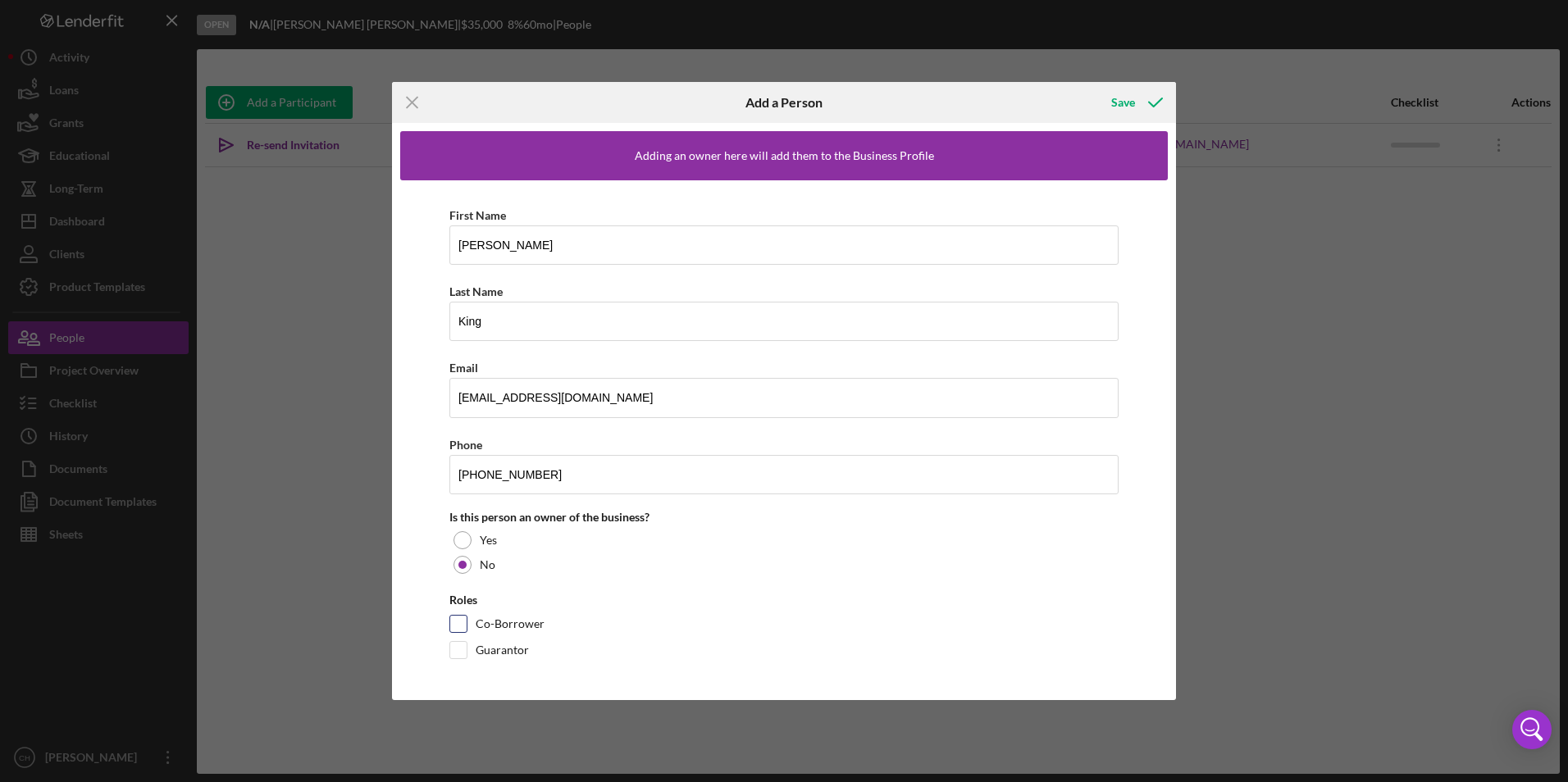
click at [461, 625] on input "Co-Borrower" at bounding box center [457, 624] width 16 height 16
checkbox input "true"
click at [1130, 103] on div "Save" at bounding box center [1123, 102] width 24 height 33
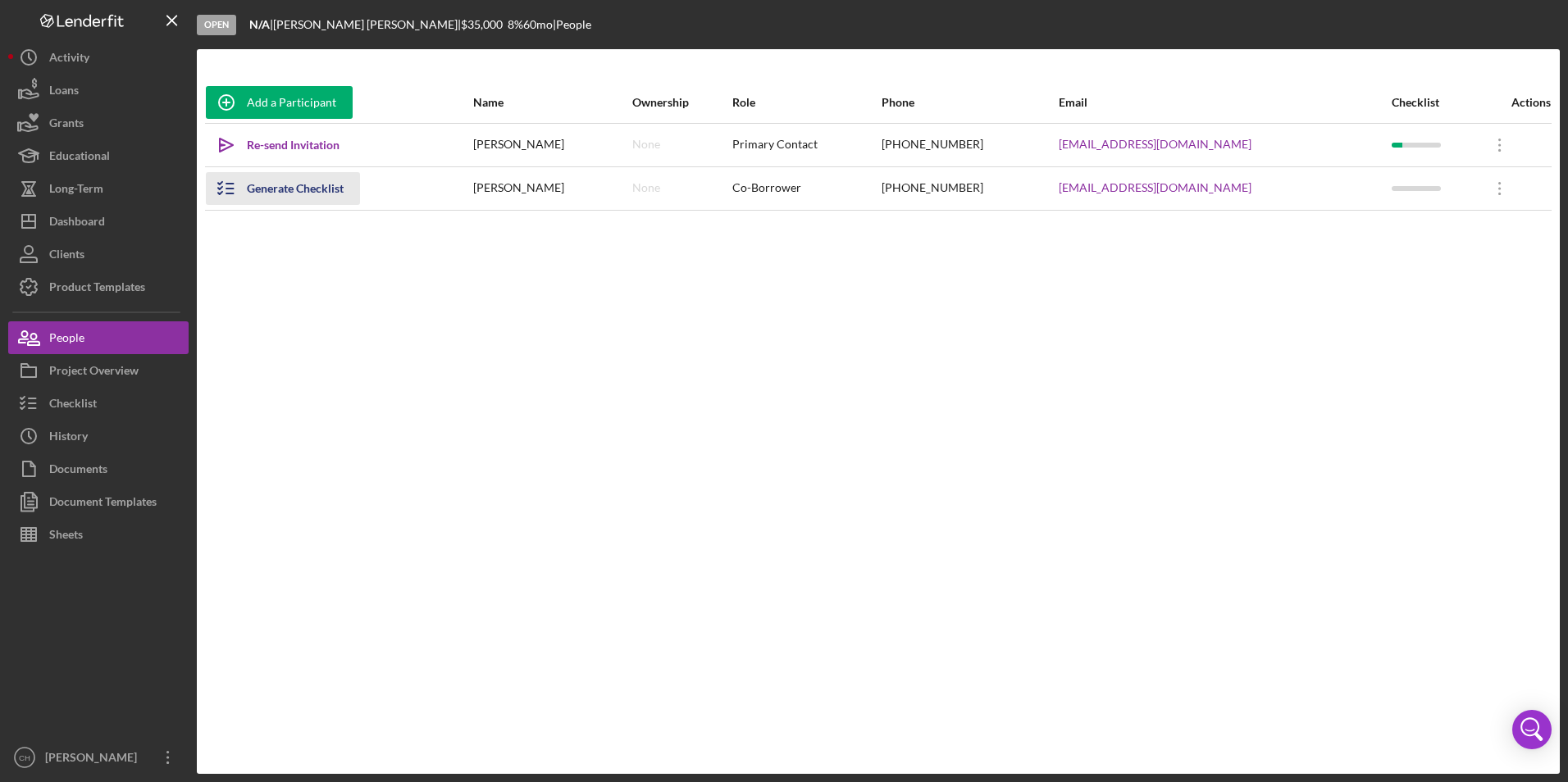
click at [292, 185] on div "Generate Checklist" at bounding box center [295, 188] width 97 height 33
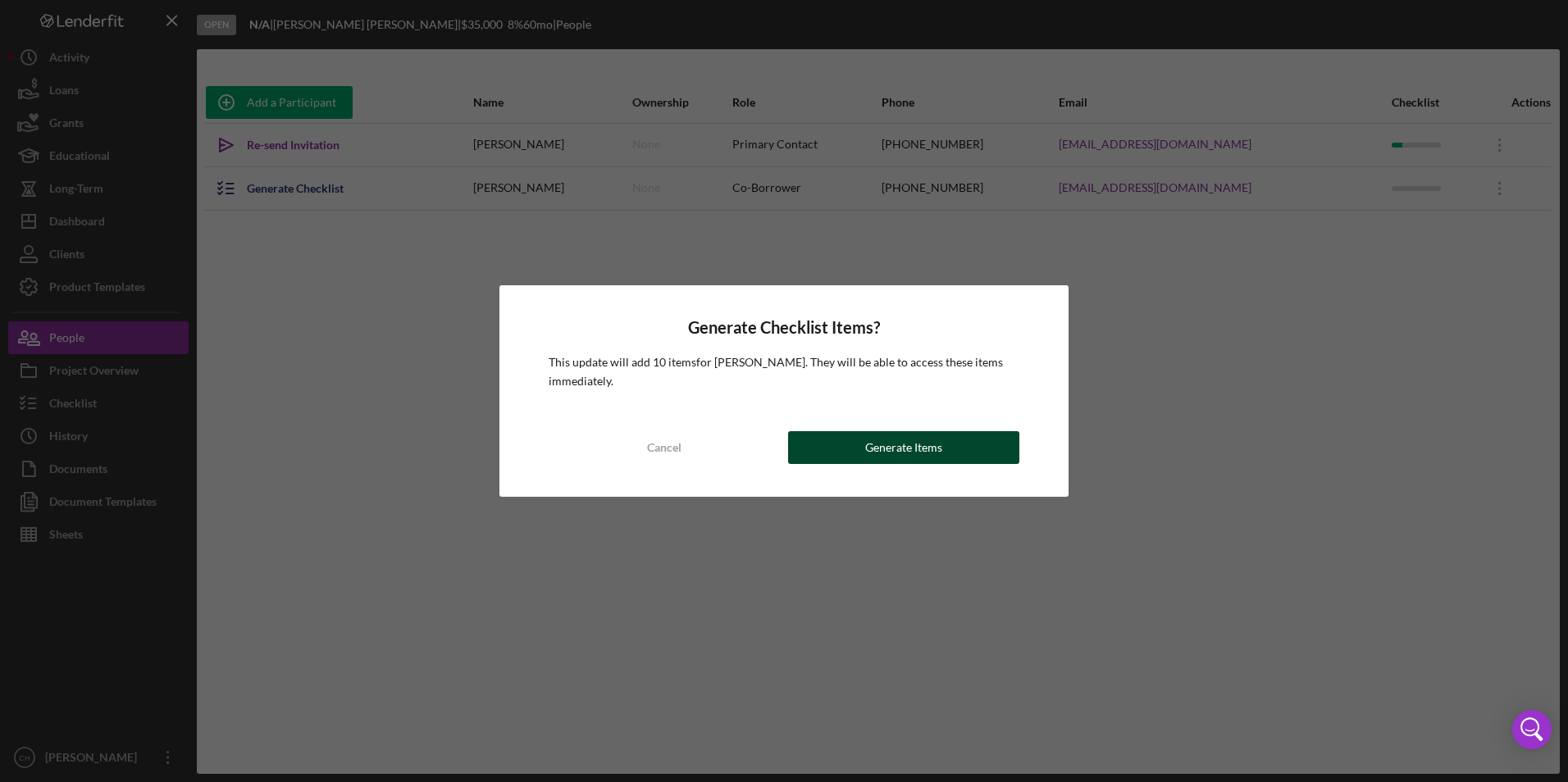
click at [840, 439] on button "Generate Items" at bounding box center [904, 447] width 232 height 33
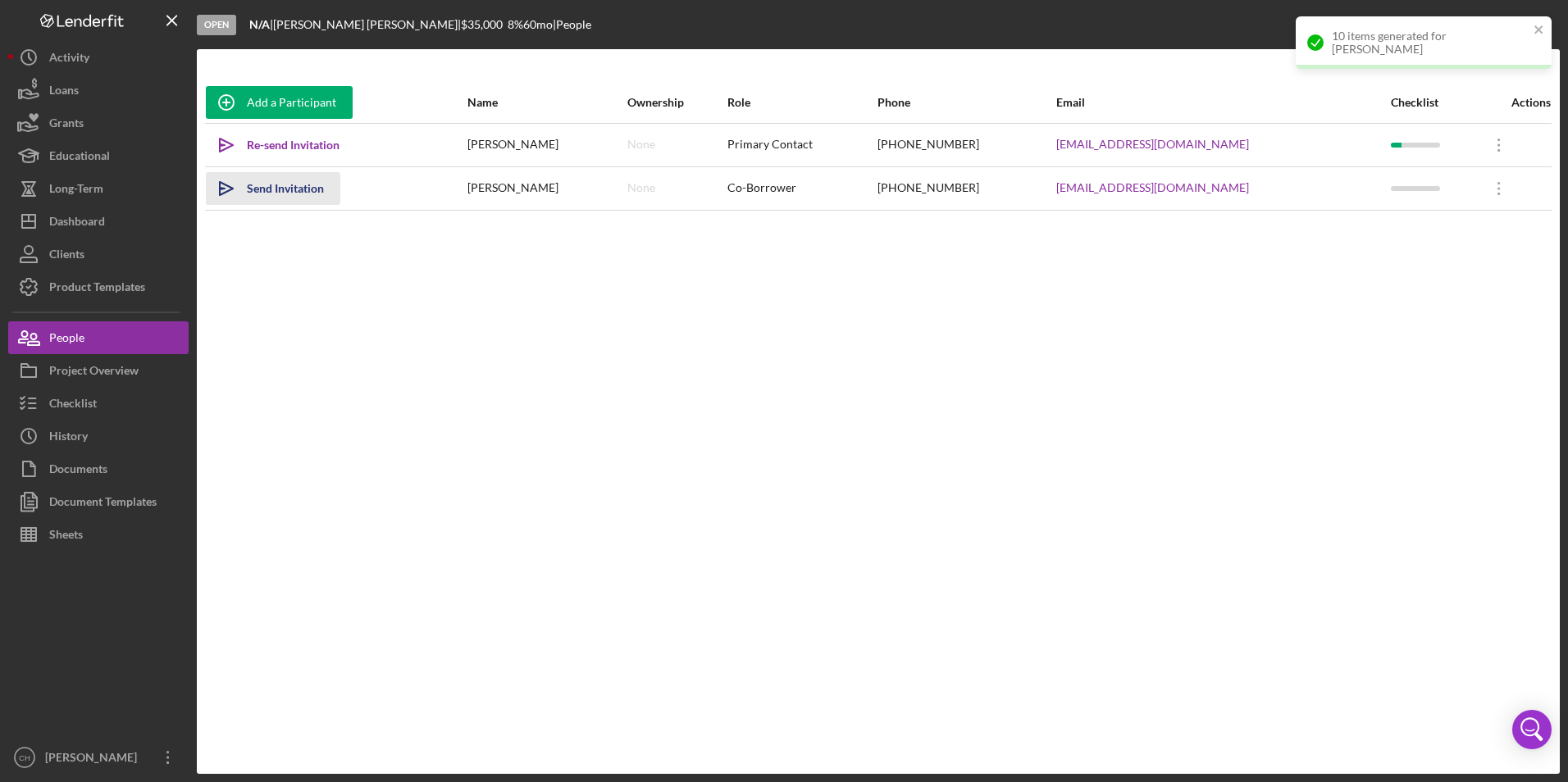
click at [301, 187] on div "Send Invitation" at bounding box center [285, 188] width 77 height 33
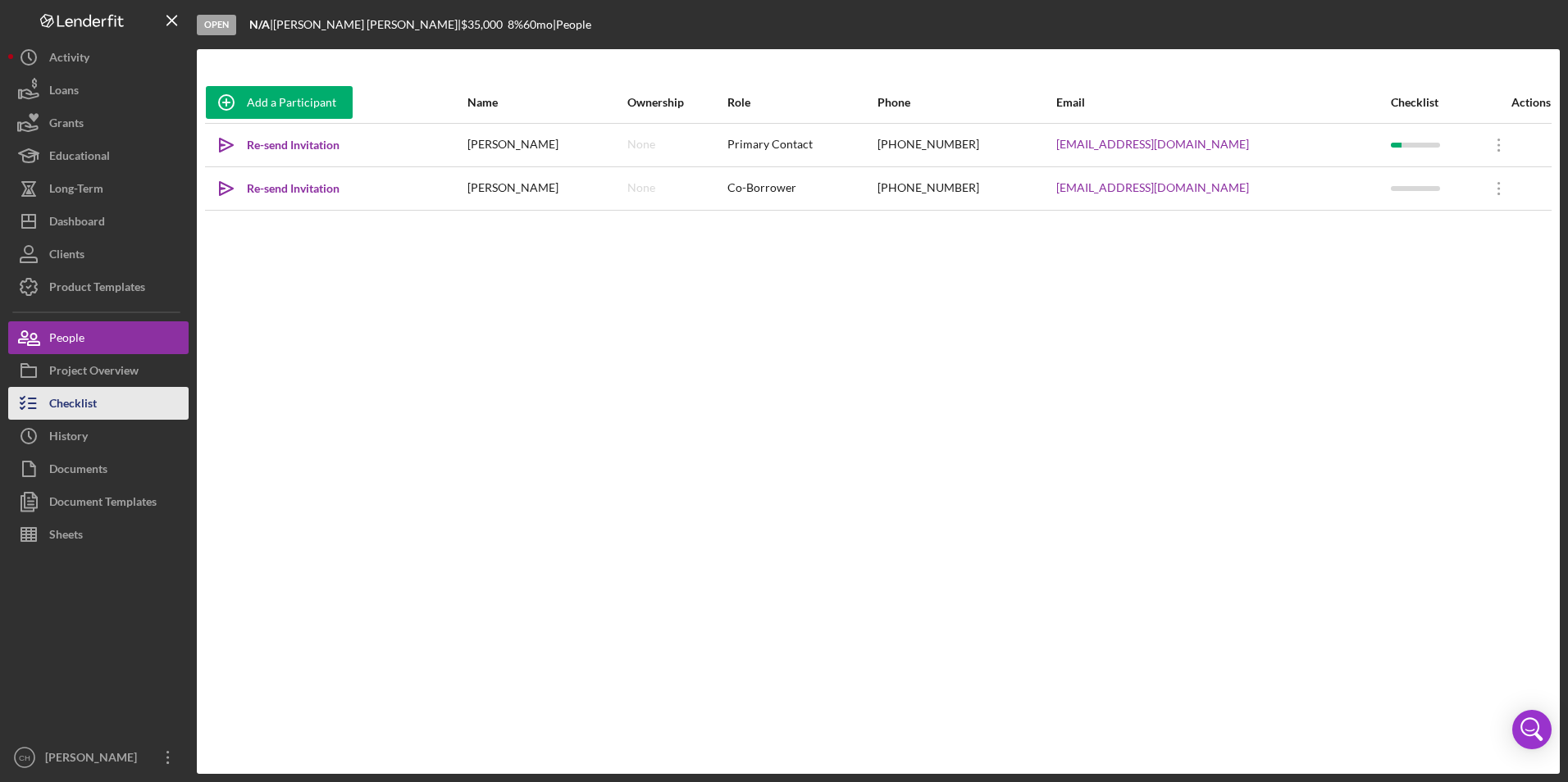
click at [70, 396] on div "Checklist" at bounding box center [73, 405] width 47 height 37
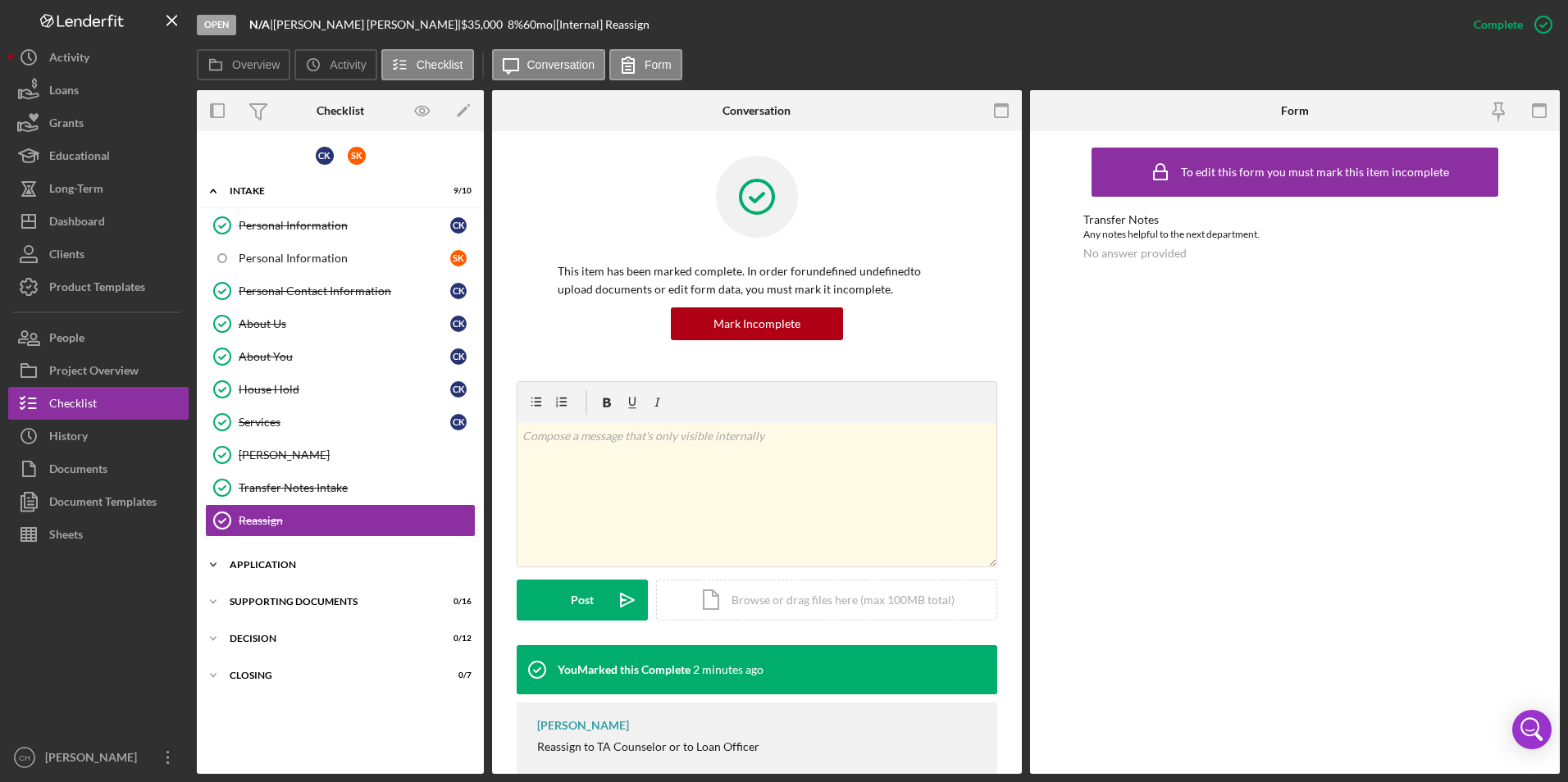
click at [274, 565] on div "Application" at bounding box center [346, 565] width 233 height 9
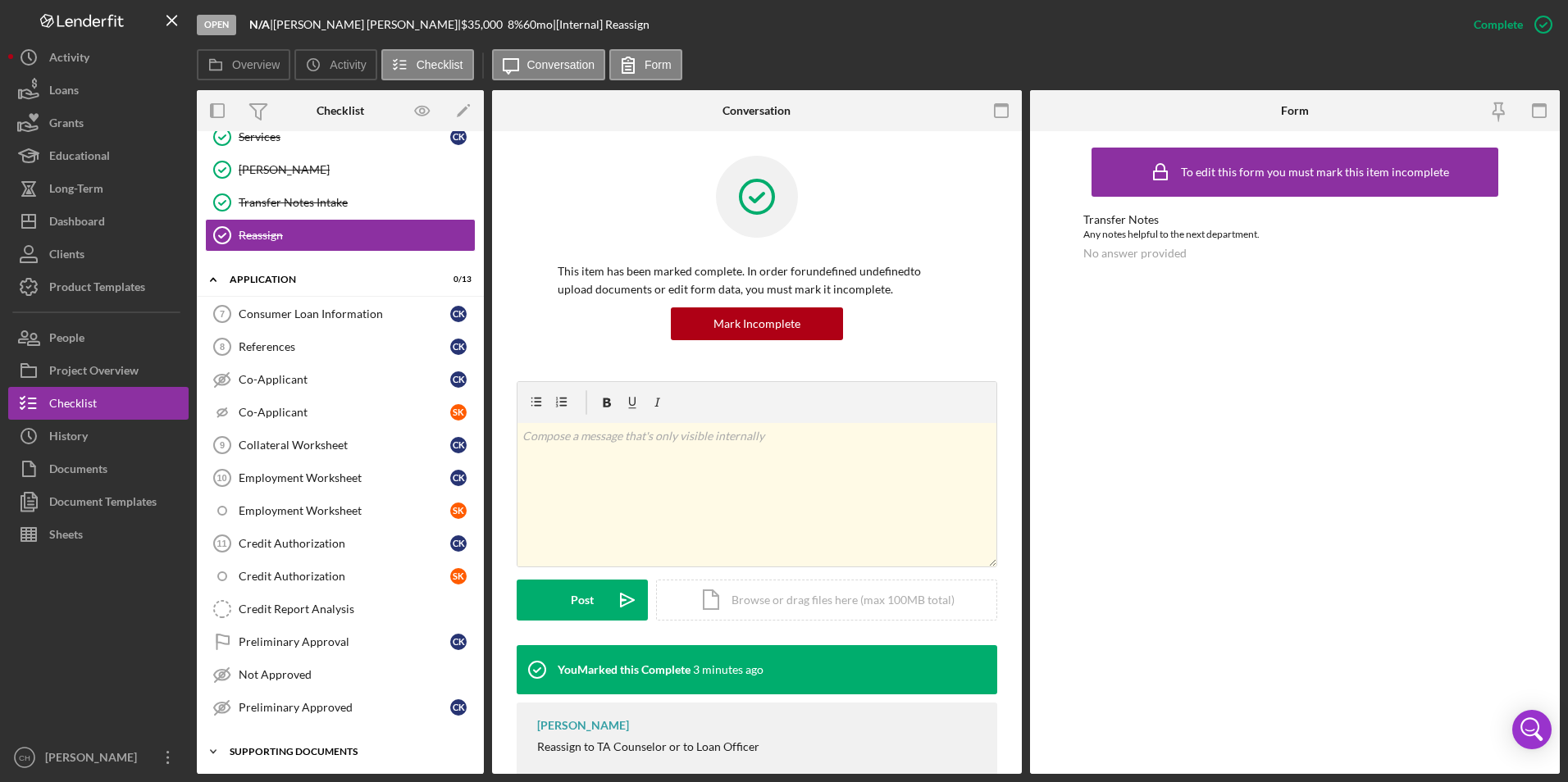
scroll to position [363, 0]
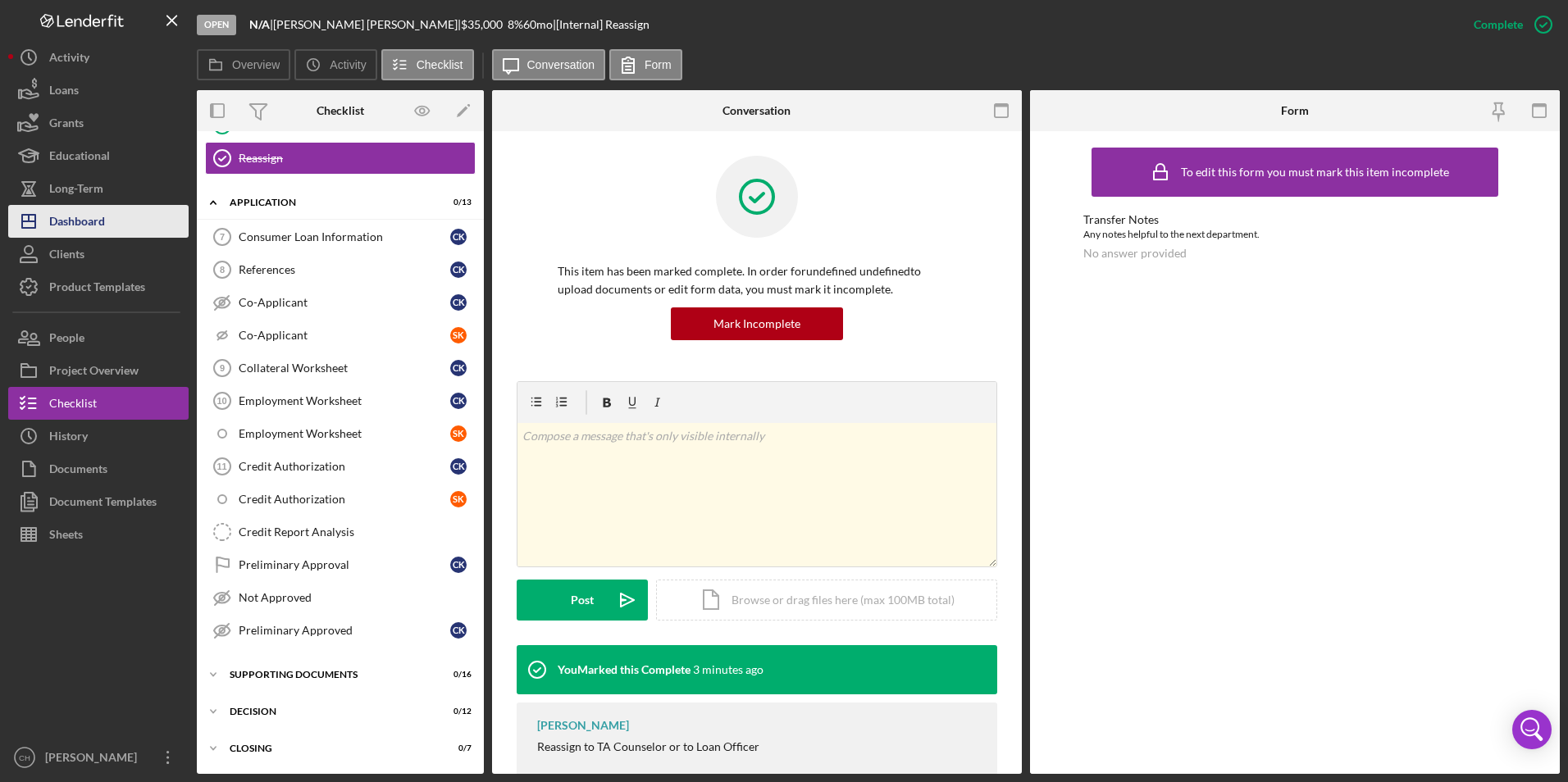
click at [105, 226] on div "Dashboard" at bounding box center [77, 223] width 56 height 37
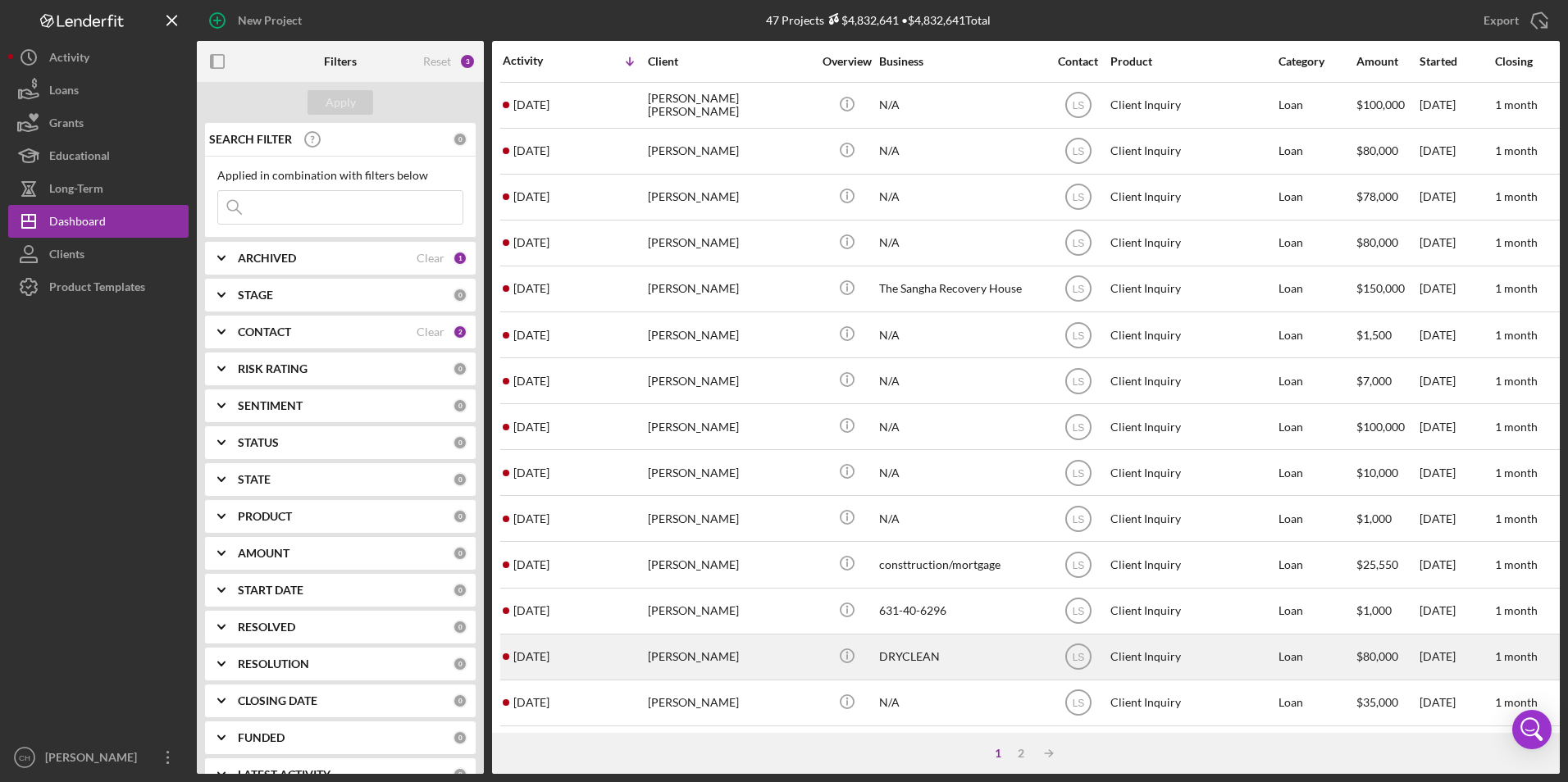
scroll to position [520, 0]
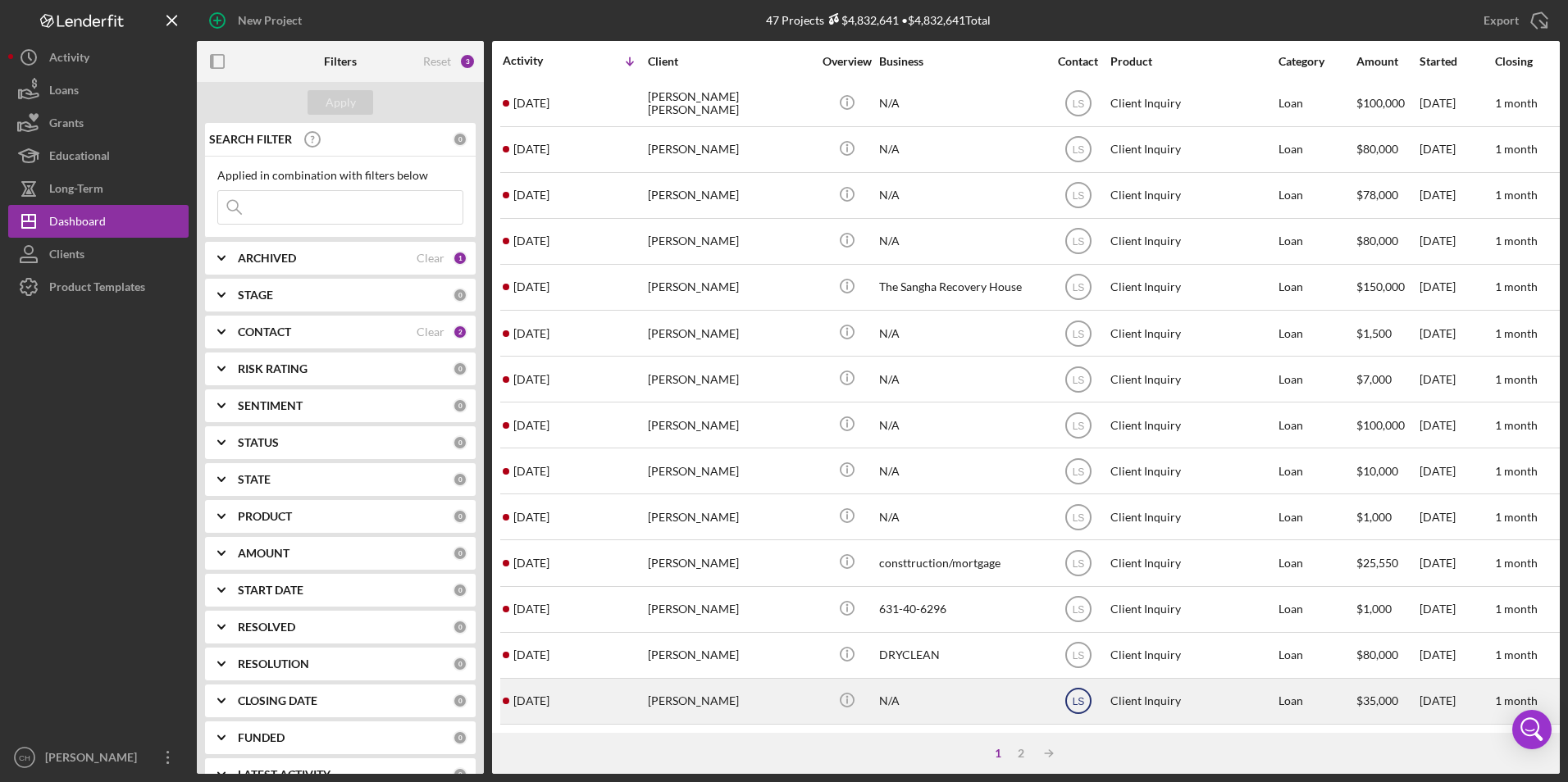
click at [1076, 696] on text "LS" at bounding box center [1077, 701] width 12 height 11
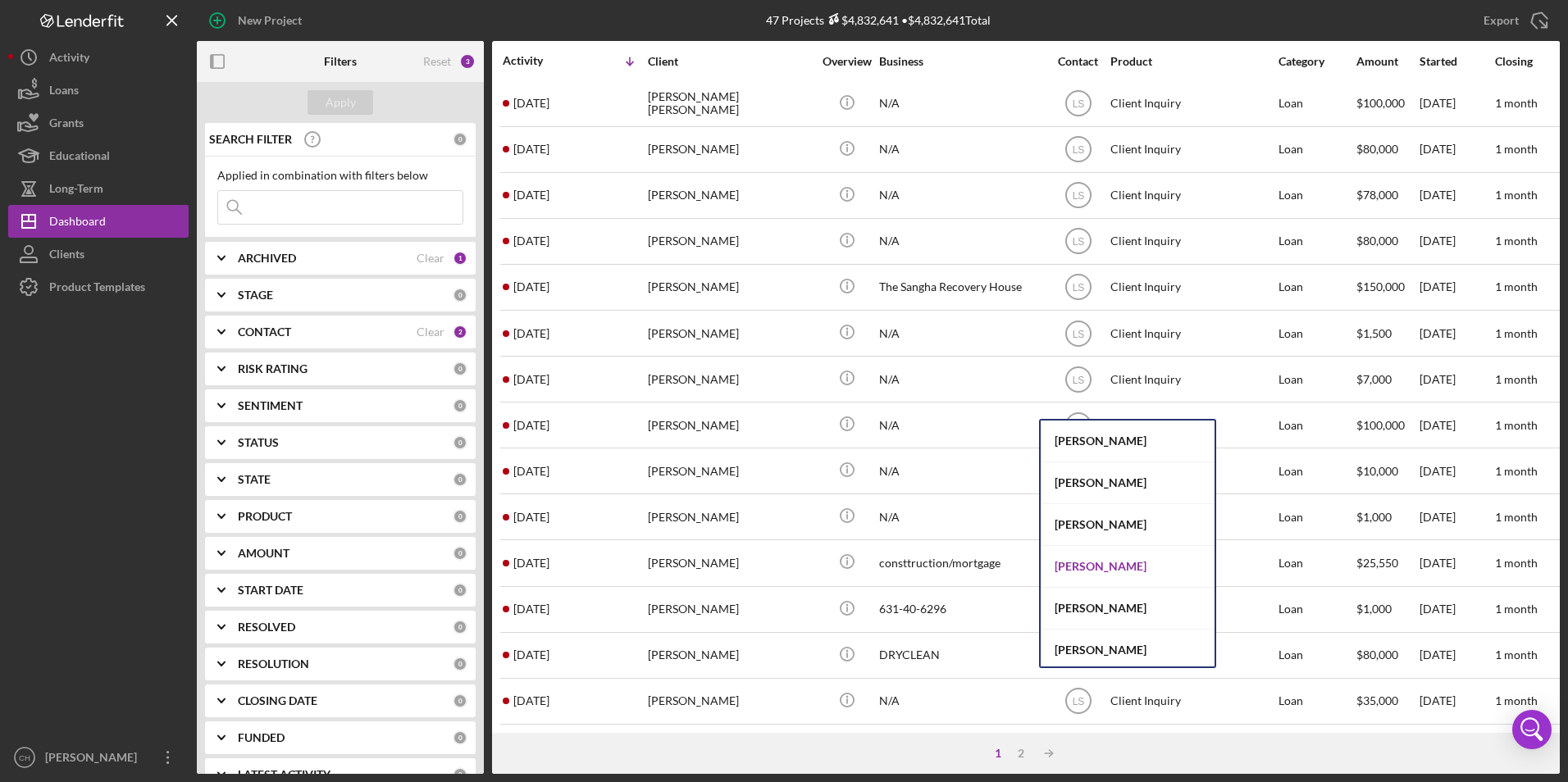
click at [1077, 563] on div "[PERSON_NAME]" at bounding box center [1127, 567] width 174 height 42
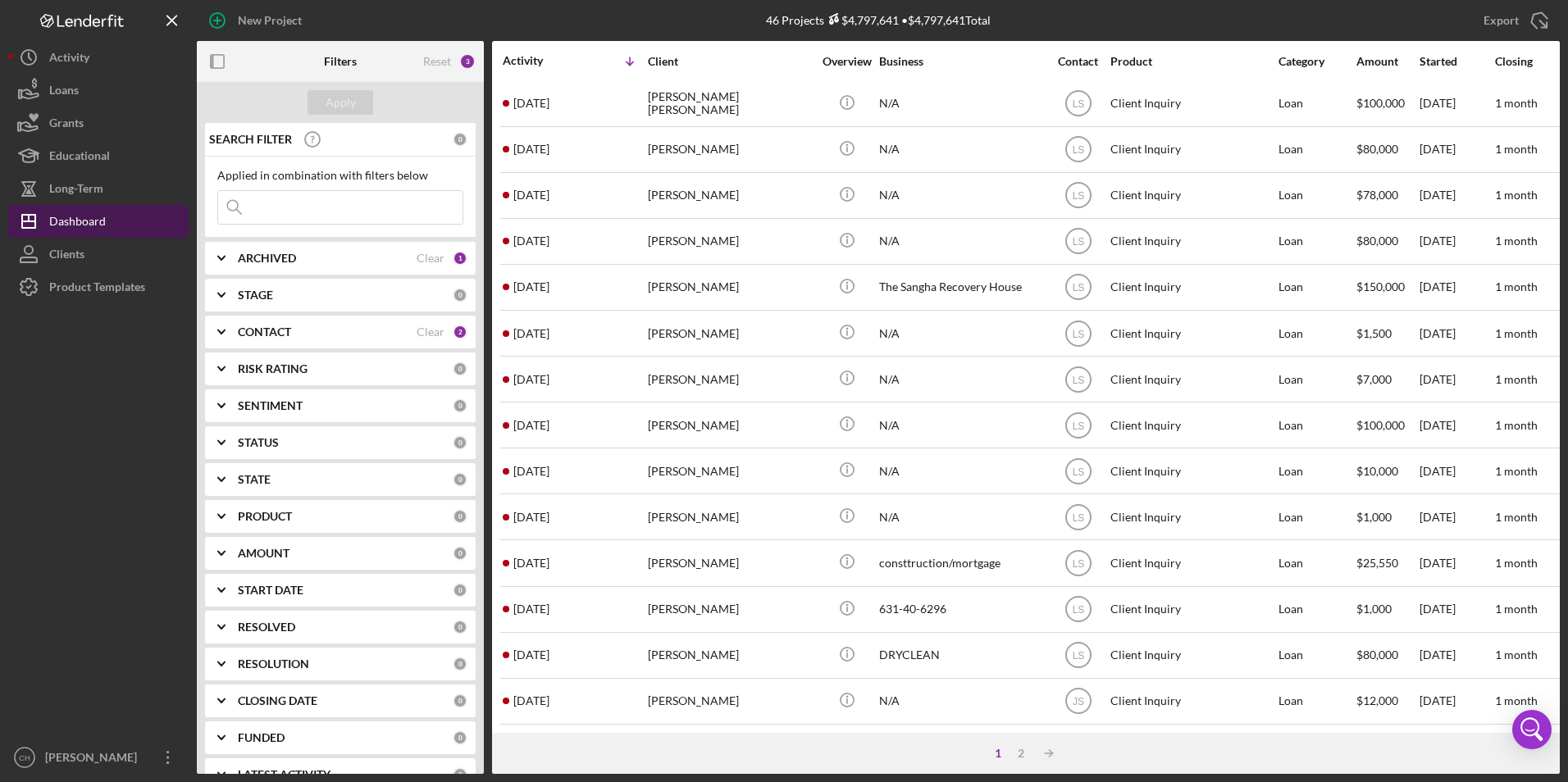
click at [88, 218] on div "Dashboard" at bounding box center [78, 223] width 57 height 37
click at [277, 326] on b "CONTACT" at bounding box center [265, 332] width 53 height 13
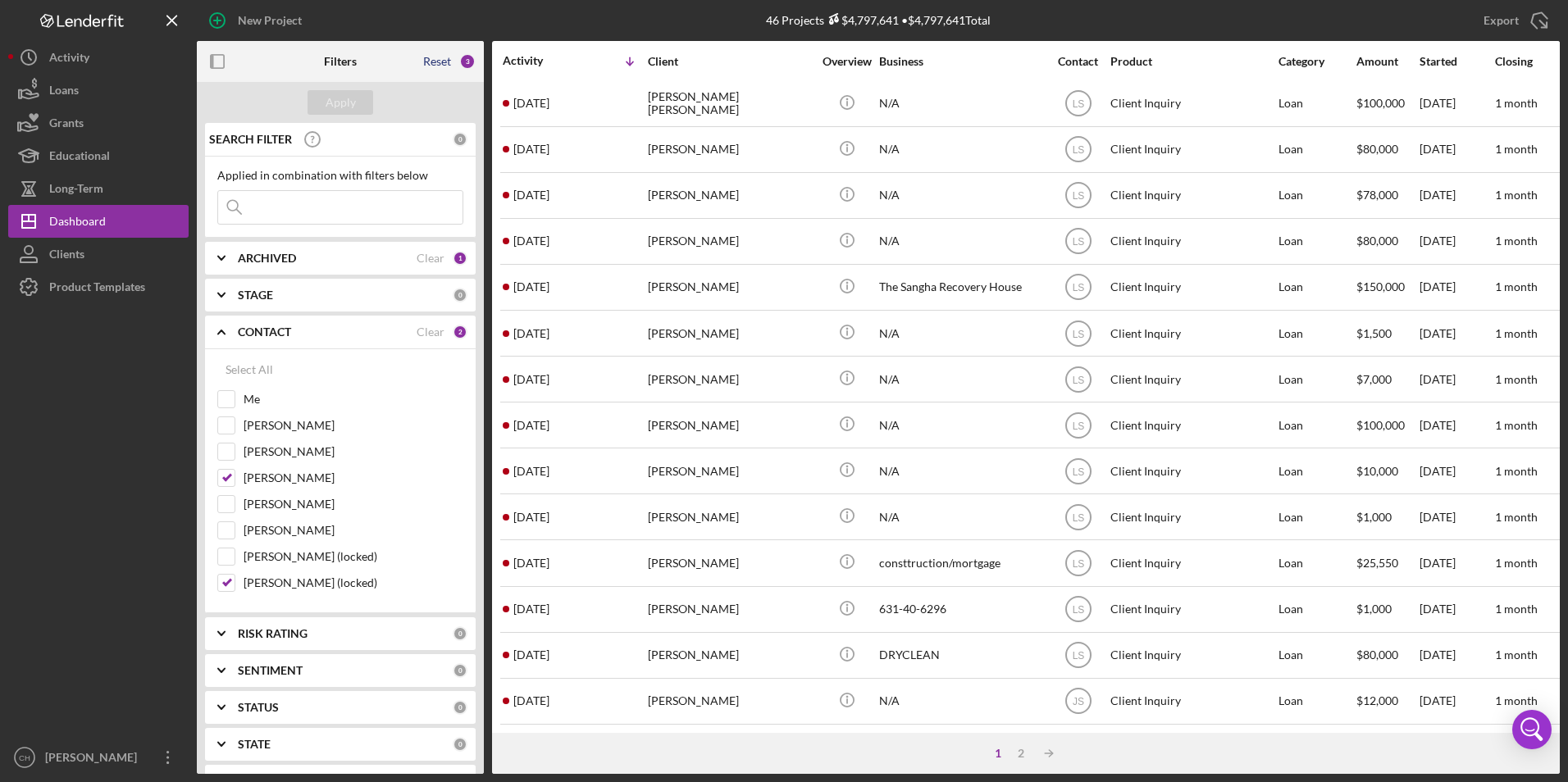
click at [431, 59] on div "Reset" at bounding box center [437, 62] width 28 height 13
checkbox input "true"
checkbox input "false"
click at [339, 100] on div "Apply" at bounding box center [341, 102] width 30 height 25
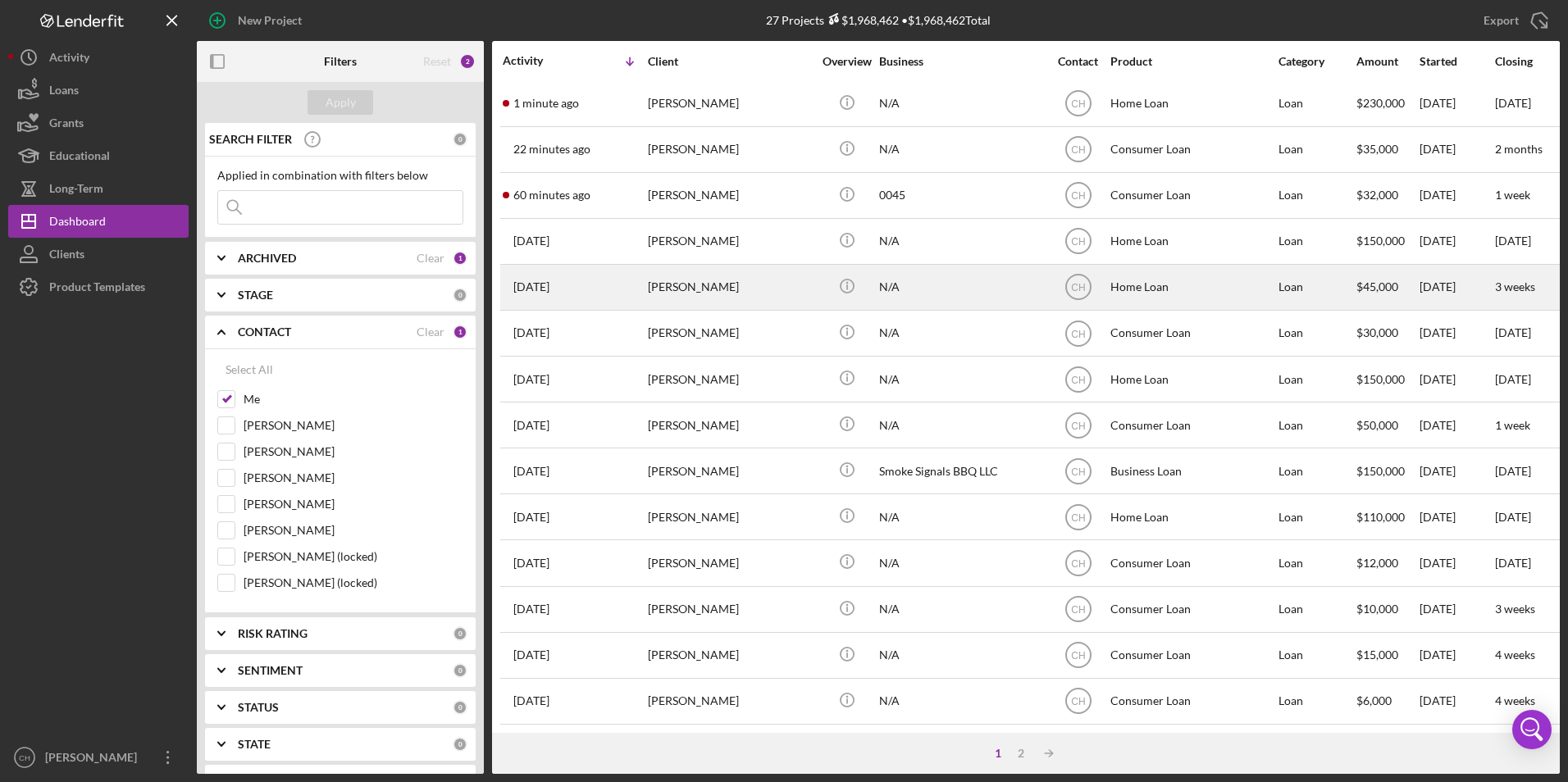
scroll to position [0, 0]
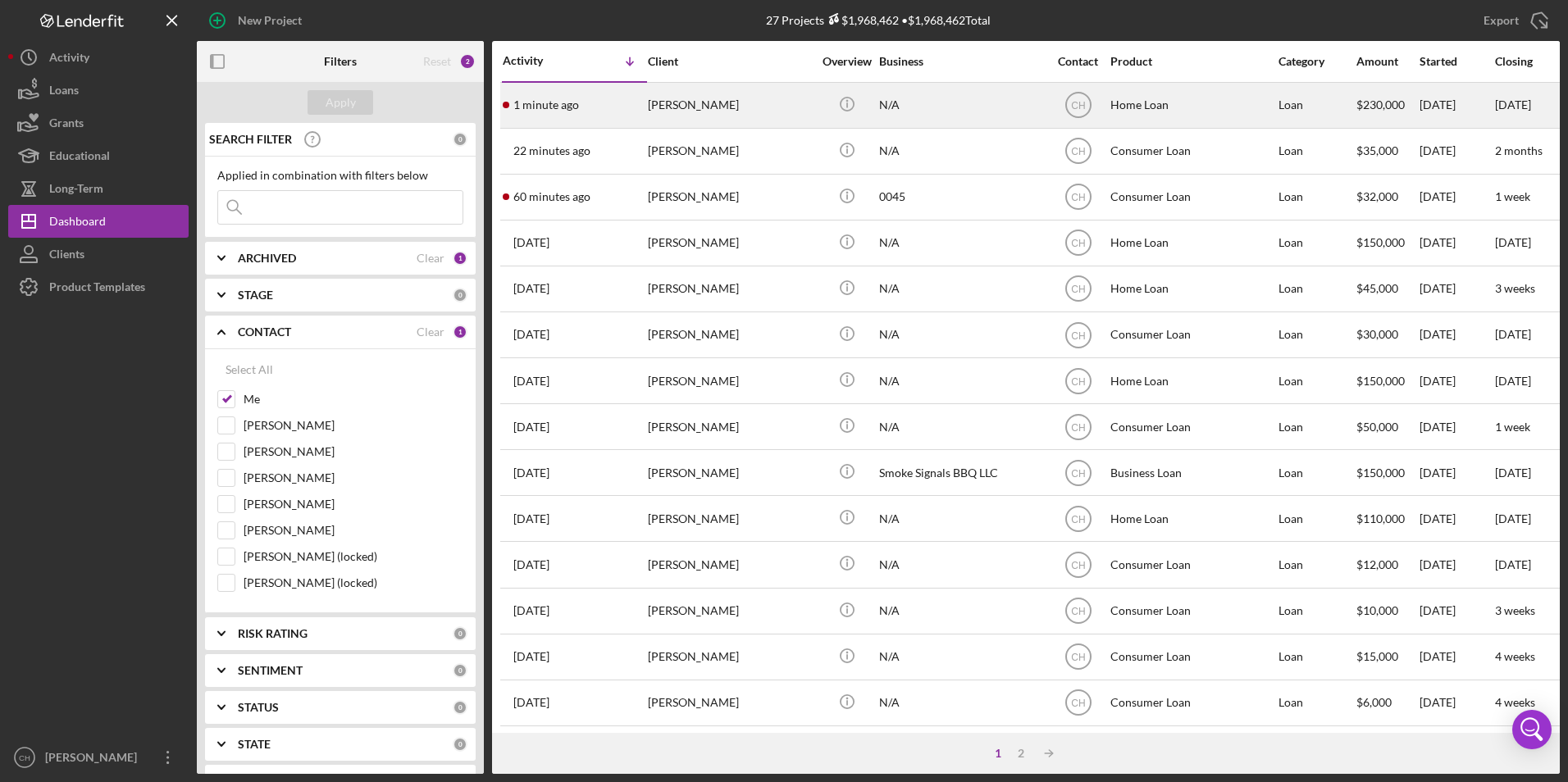
click at [701, 99] on div "[PERSON_NAME]" at bounding box center [729, 105] width 164 height 44
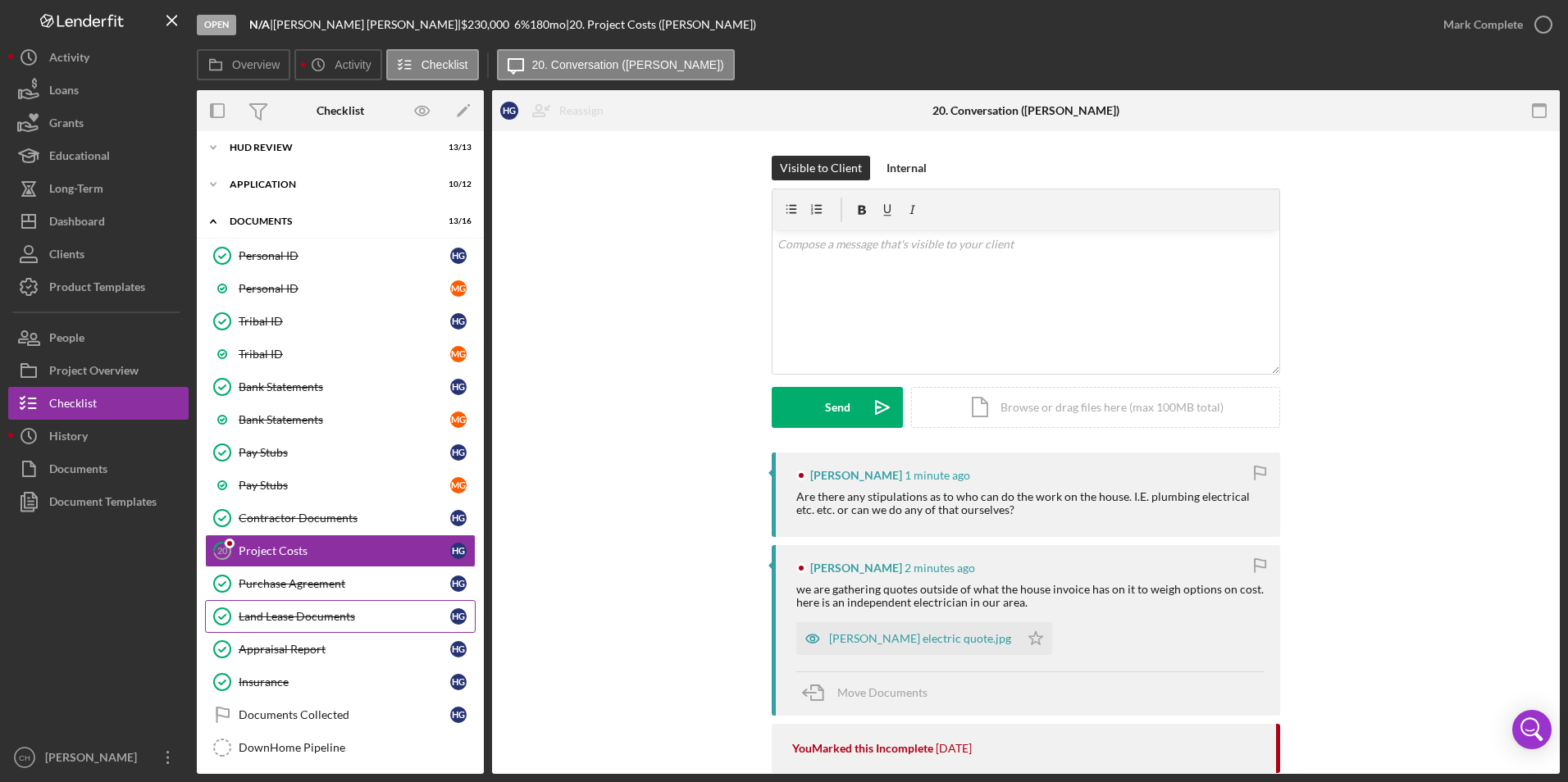
scroll to position [159, 0]
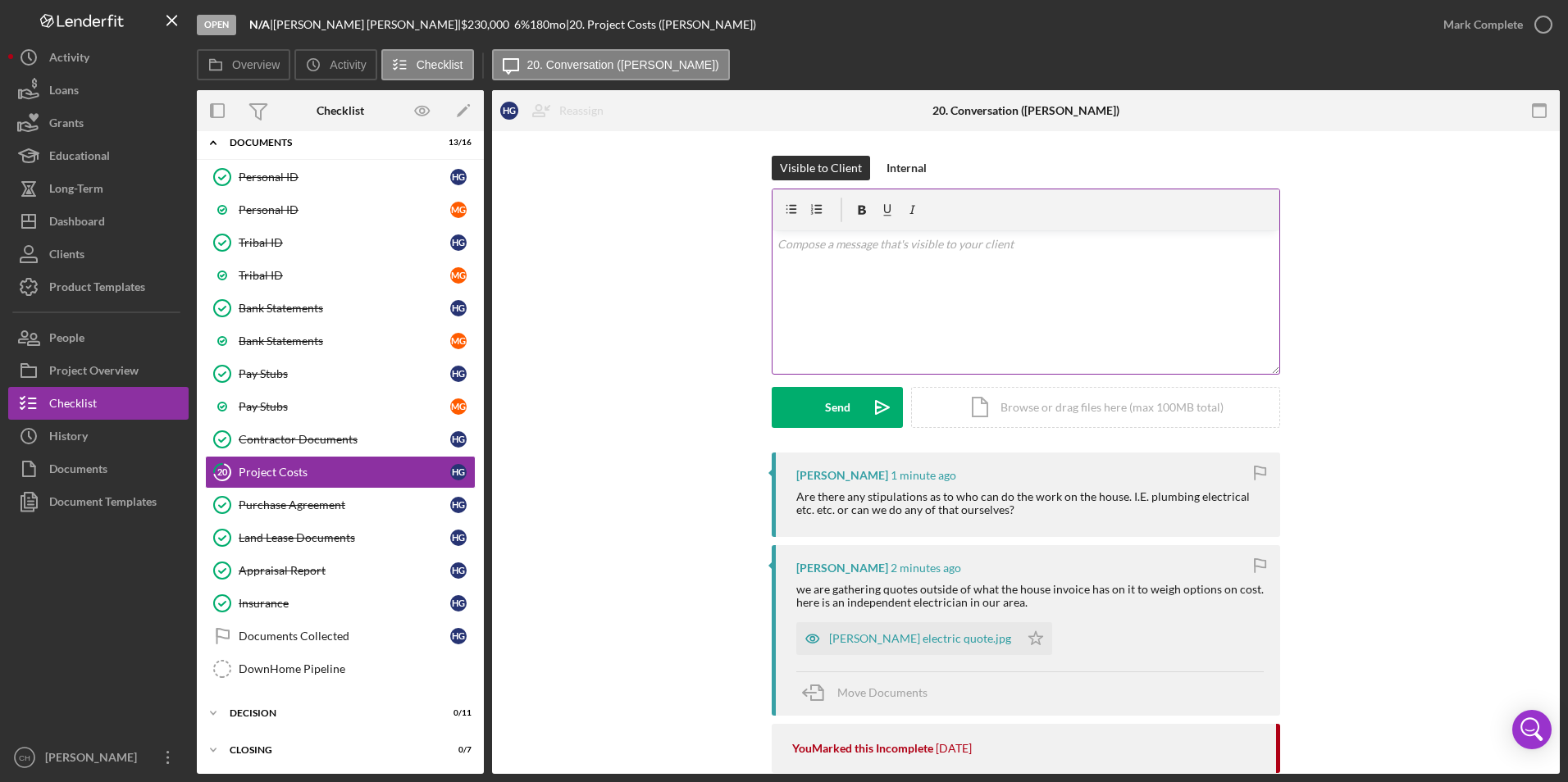
click at [815, 251] on p at bounding box center [1026, 244] width 497 height 18
click at [847, 400] on button "Send Icon/icon-invite-send" at bounding box center [837, 407] width 131 height 41
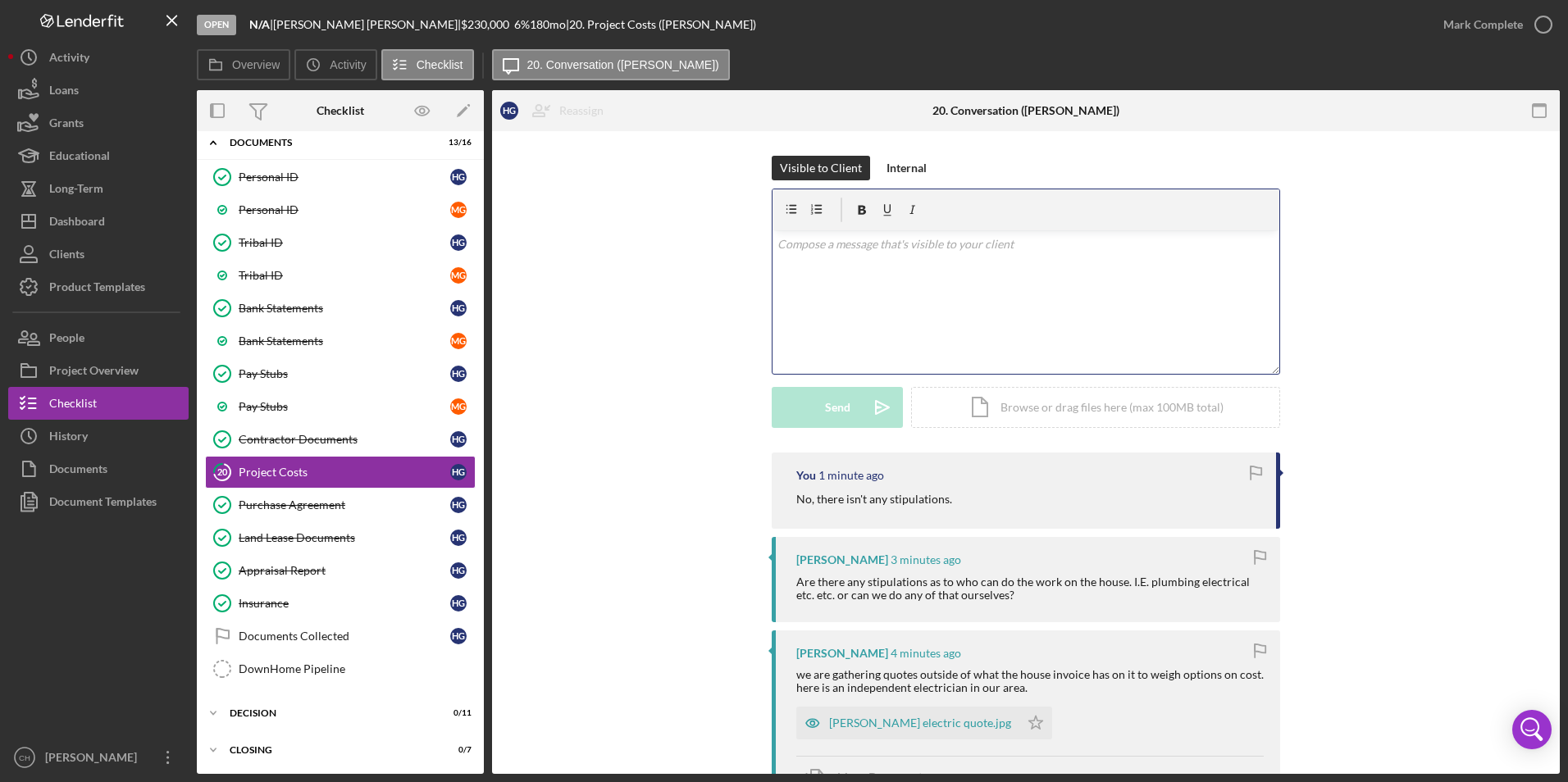
click at [820, 248] on p at bounding box center [1026, 244] width 497 height 18
click at [832, 412] on div "Send" at bounding box center [837, 407] width 26 height 41
